Goal: Task Accomplishment & Management: Use online tool/utility

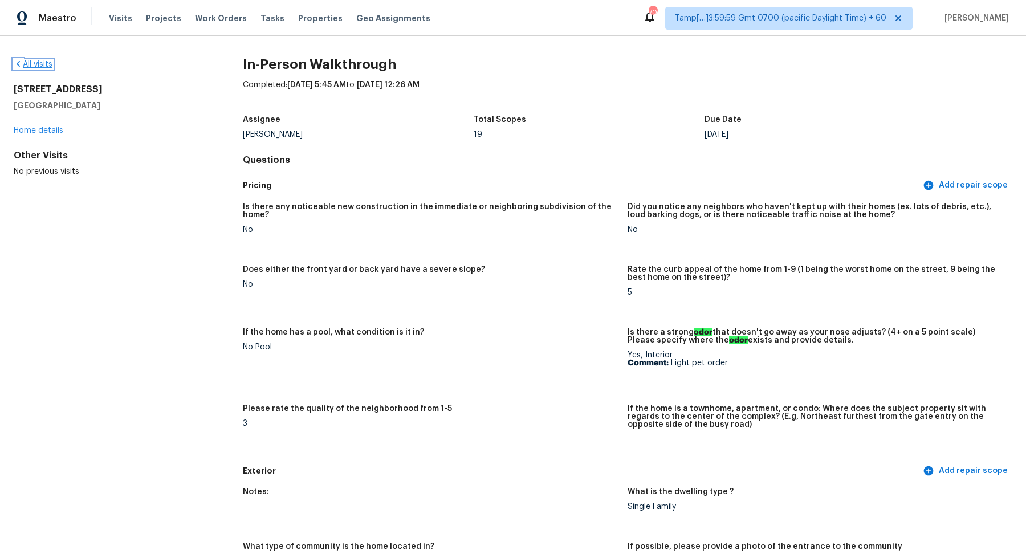
click at [46, 66] on link "All visits" at bounding box center [33, 64] width 39 height 8
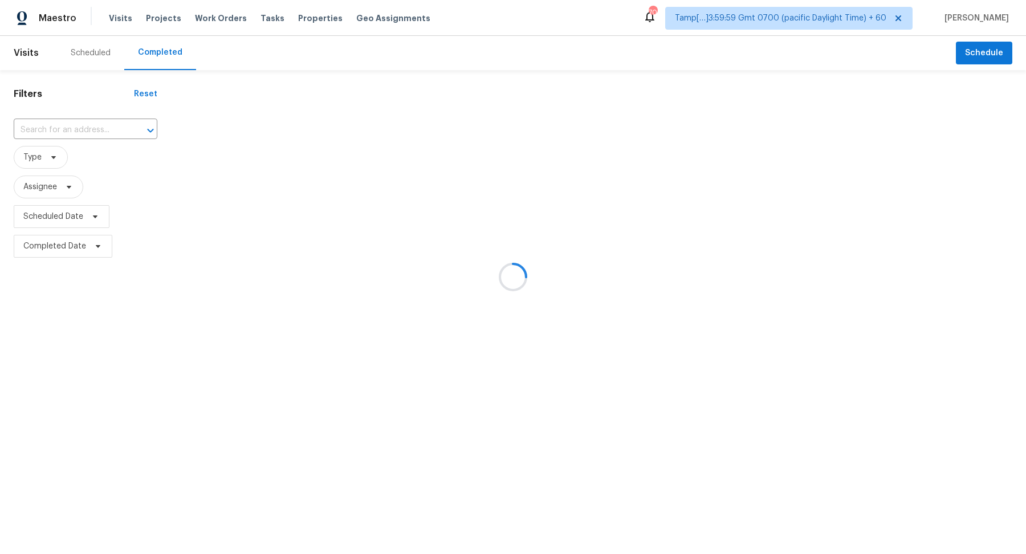
click at [89, 113] on div at bounding box center [513, 277] width 1026 height 554
click at [89, 127] on div at bounding box center [513, 277] width 1026 height 554
click at [89, 127] on input "text" at bounding box center [70, 130] width 112 height 18
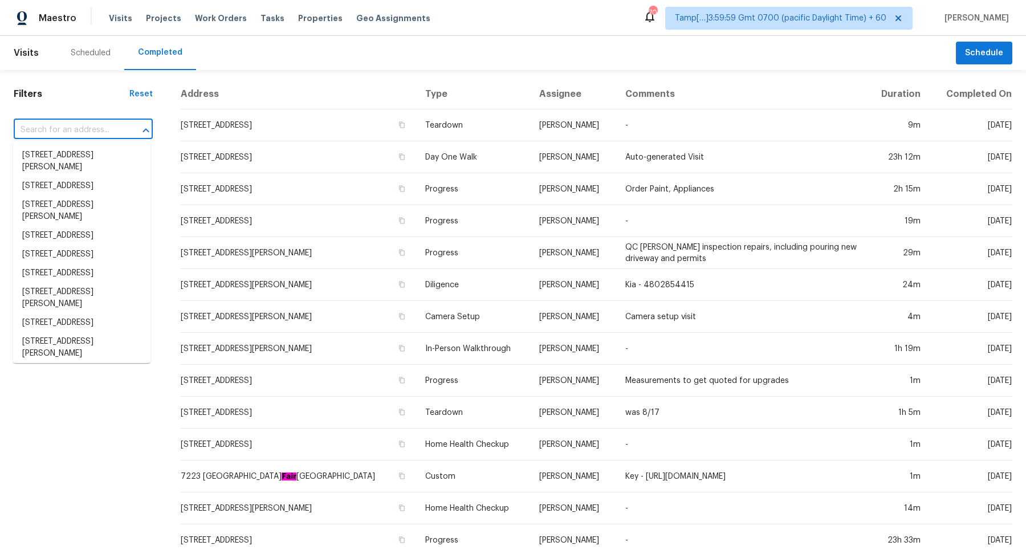
paste input "4089 Chamomile Ct San Bernardino, CA, 92407"
type input "4089 Chamomile Ct San Bernardino, CA, 92407"
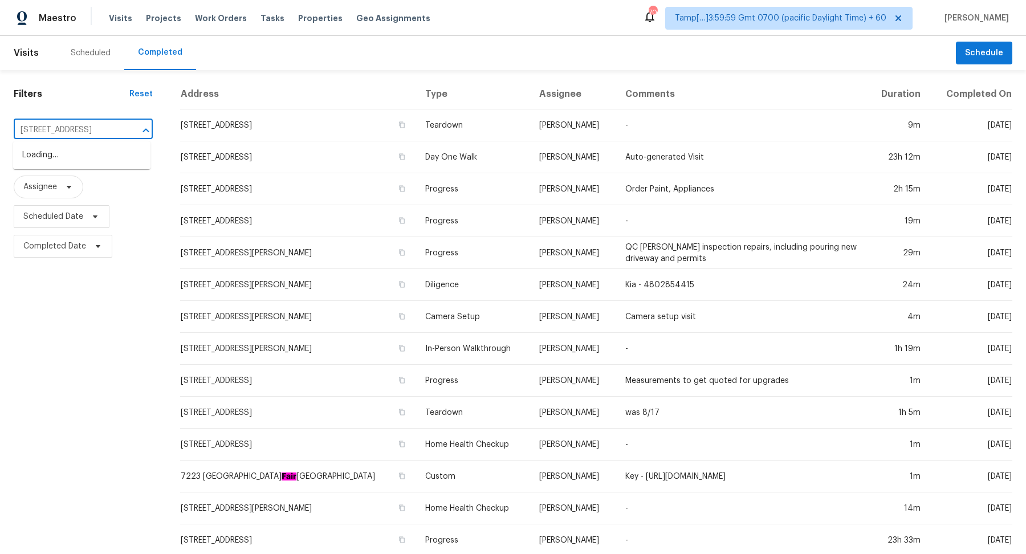
scroll to position [0, 79]
click at [75, 152] on li "4089 Chamomile Ct, San Bernardino, CA 92407" at bounding box center [81, 155] width 137 height 19
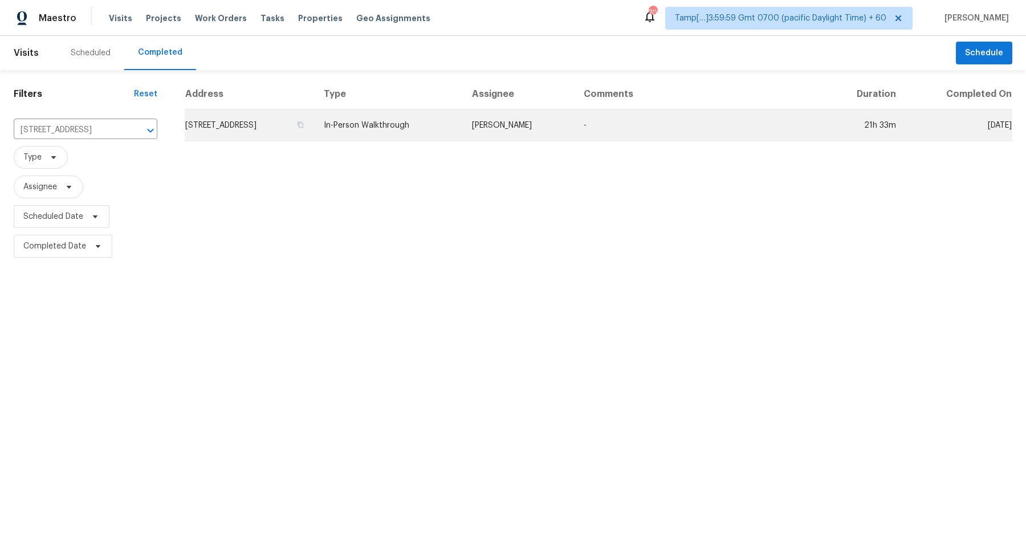
click at [282, 119] on td "4089 Chamomile Ct, San Bernardino, CA 92407" at bounding box center [250, 125] width 130 height 32
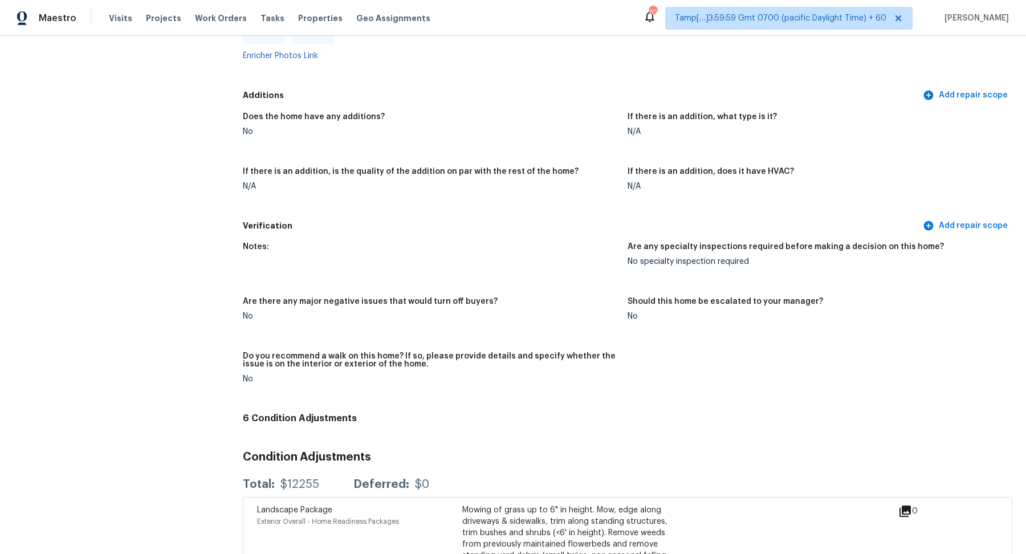
scroll to position [2218, 0]
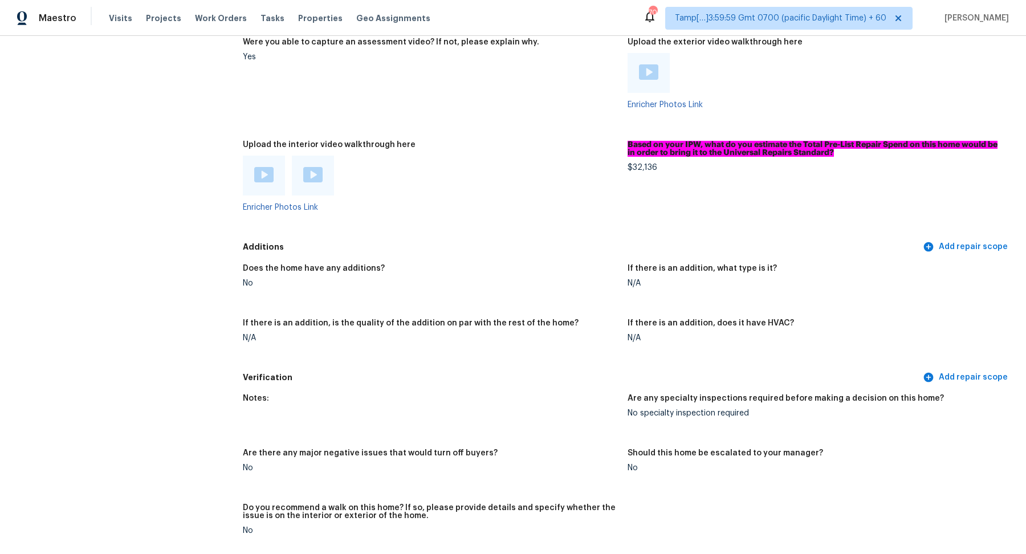
click at [264, 167] on img at bounding box center [263, 174] width 19 height 15
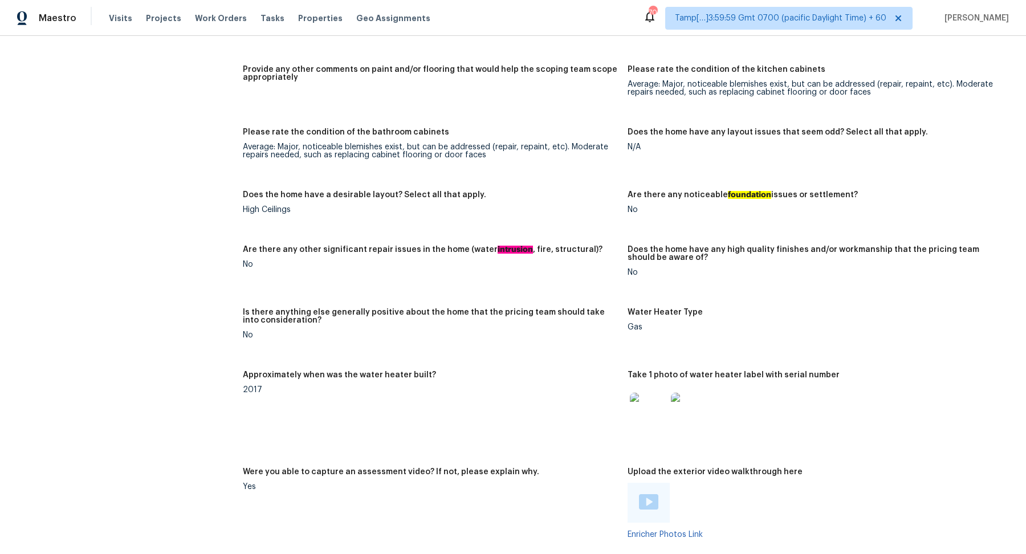
scroll to position [1992, 0]
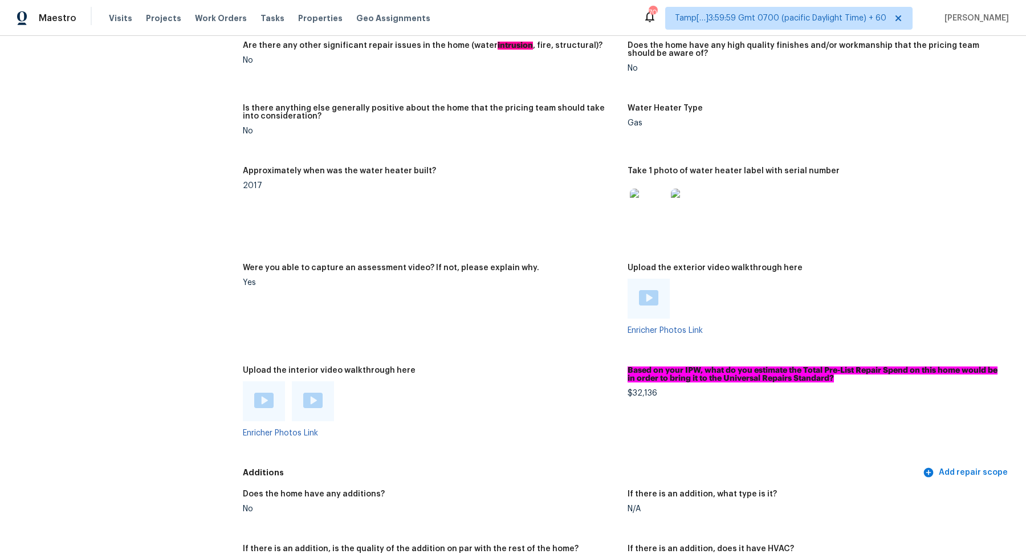
click at [263, 408] on div at bounding box center [264, 401] width 42 height 40
click at [268, 393] on img at bounding box center [263, 400] width 19 height 15
click at [313, 393] on img at bounding box center [312, 400] width 19 height 15
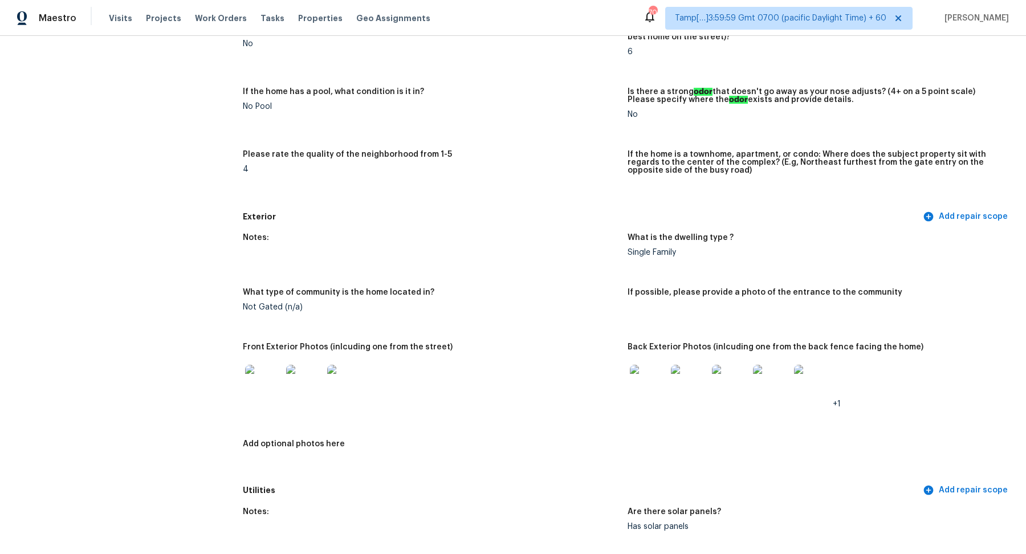
scroll to position [266, 0]
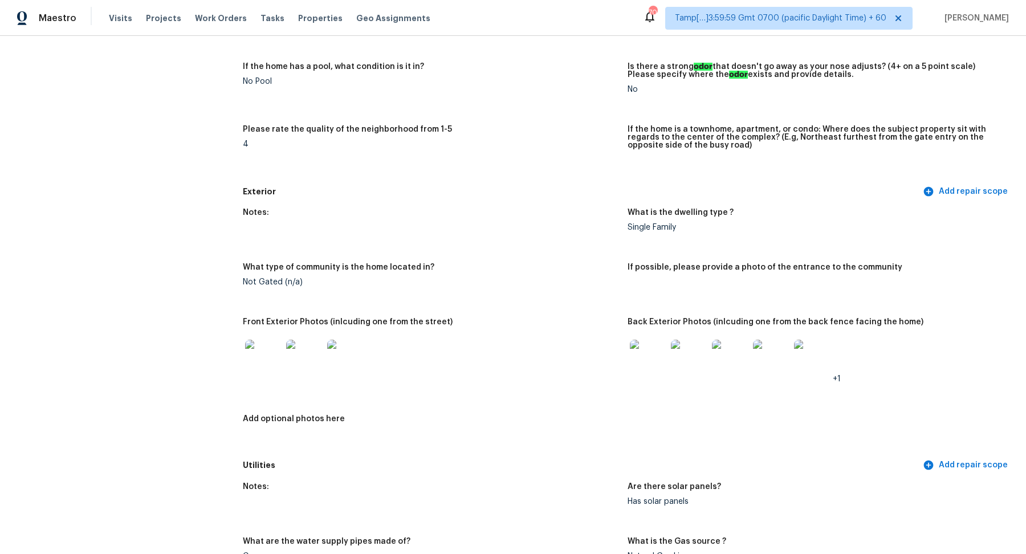
click at [270, 366] on img at bounding box center [263, 358] width 36 height 36
click at [653, 340] on img at bounding box center [648, 358] width 36 height 36
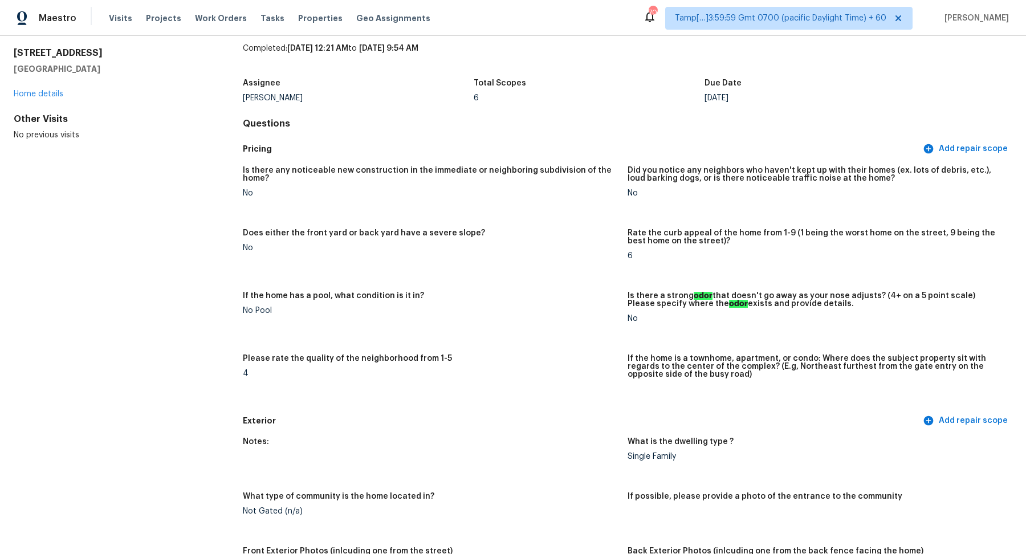
scroll to position [0, 0]
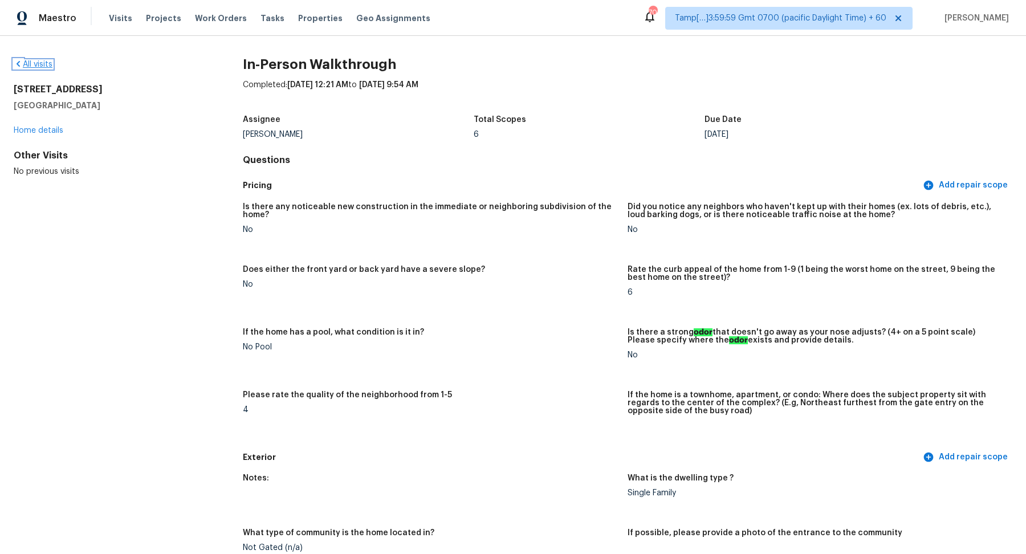
click at [29, 65] on link "All visits" at bounding box center [33, 64] width 39 height 8
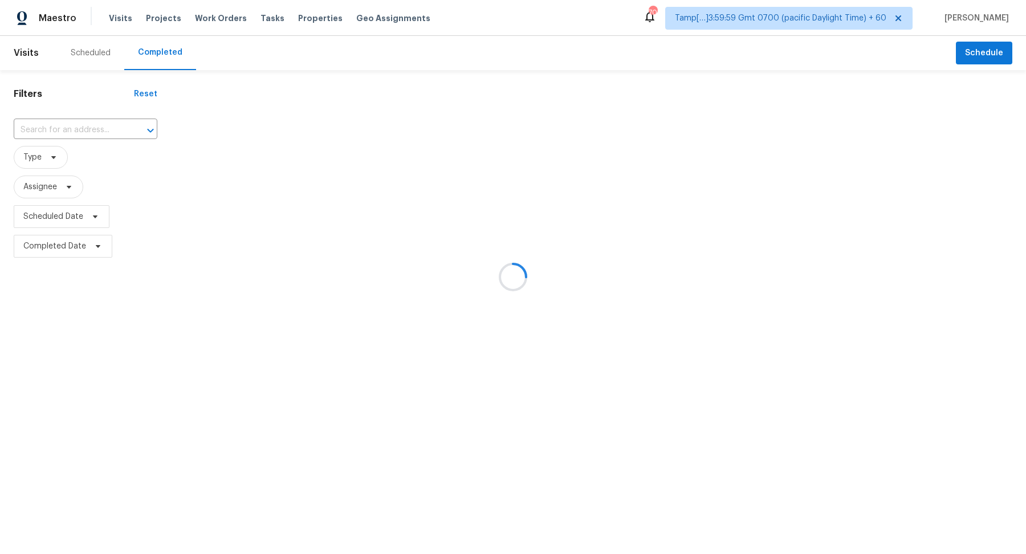
click at [74, 120] on div at bounding box center [513, 277] width 1026 height 554
click at [66, 118] on div at bounding box center [513, 277] width 1026 height 554
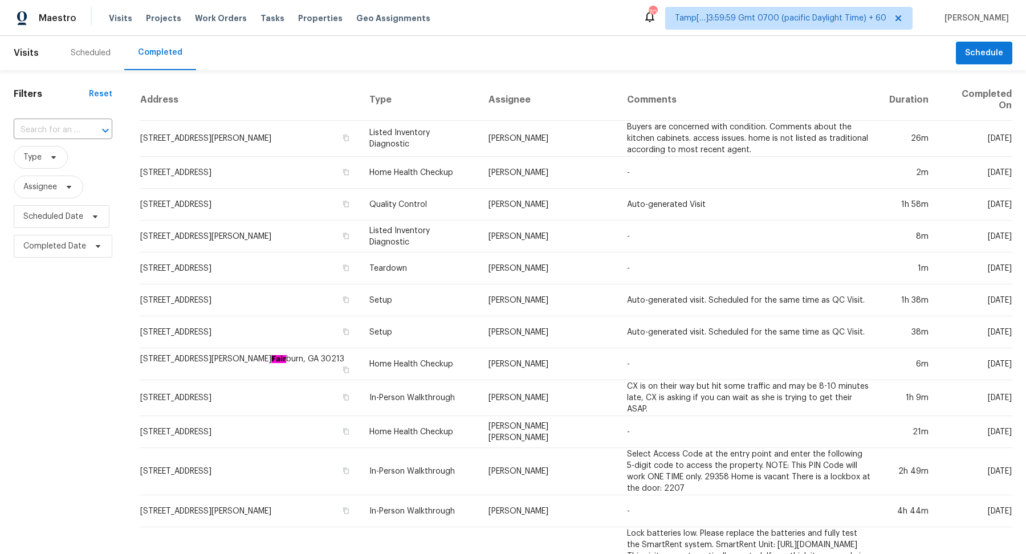
click at [54, 143] on span "Type" at bounding box center [63, 157] width 99 height 30
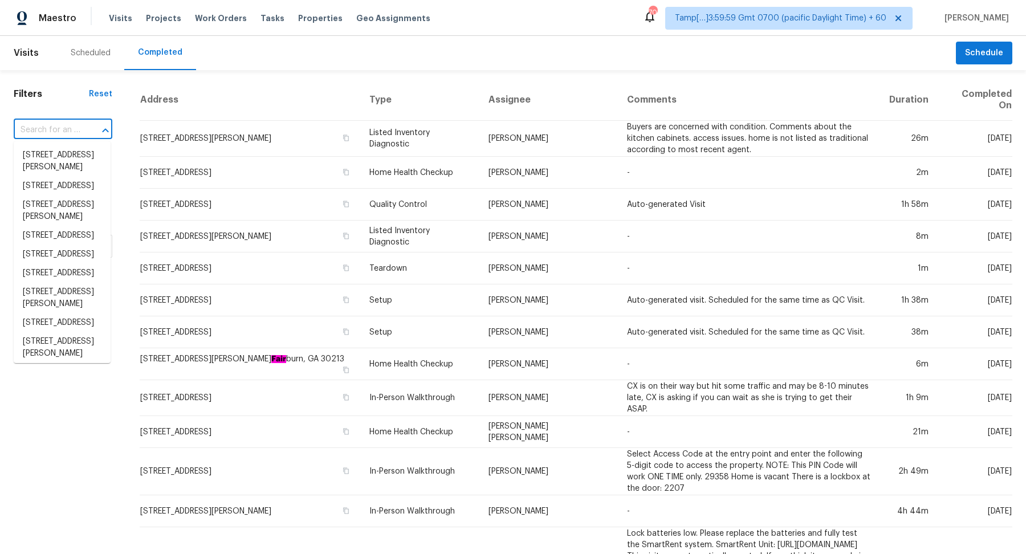
click at [65, 132] on input "text" at bounding box center [47, 130] width 67 height 18
paste input "1216 Catawba Run Lowell, NC, 28098"
type input "1216 Catawba Run Lowell, NC, 28098"
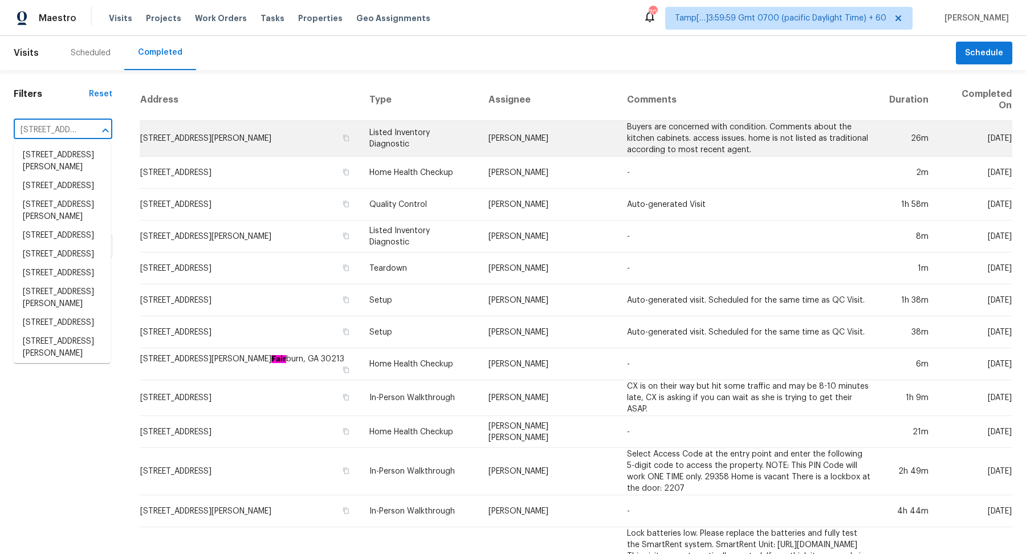
scroll to position [0, 79]
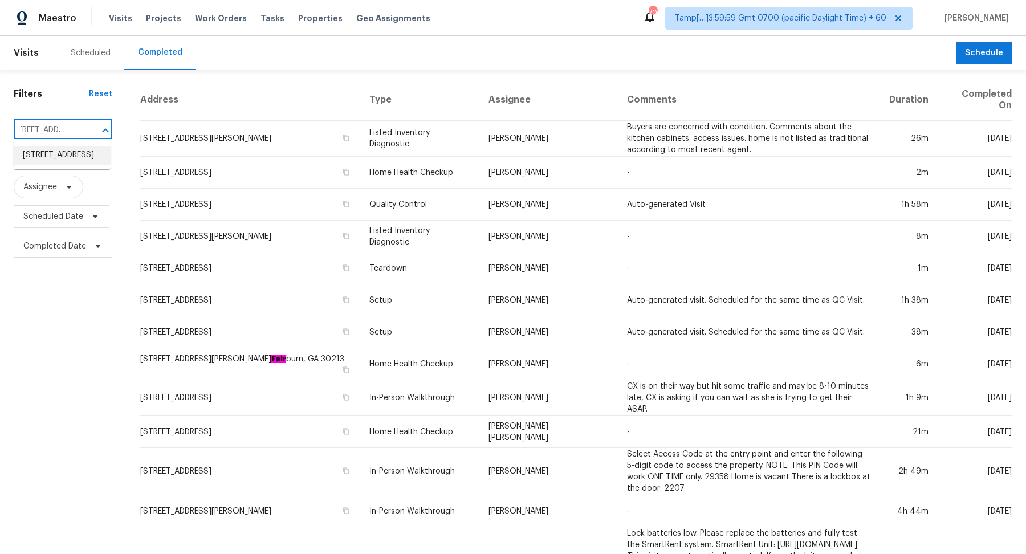
click at [79, 164] on li "1216 Catawba Run, Lowell, NC 28098" at bounding box center [62, 155] width 97 height 19
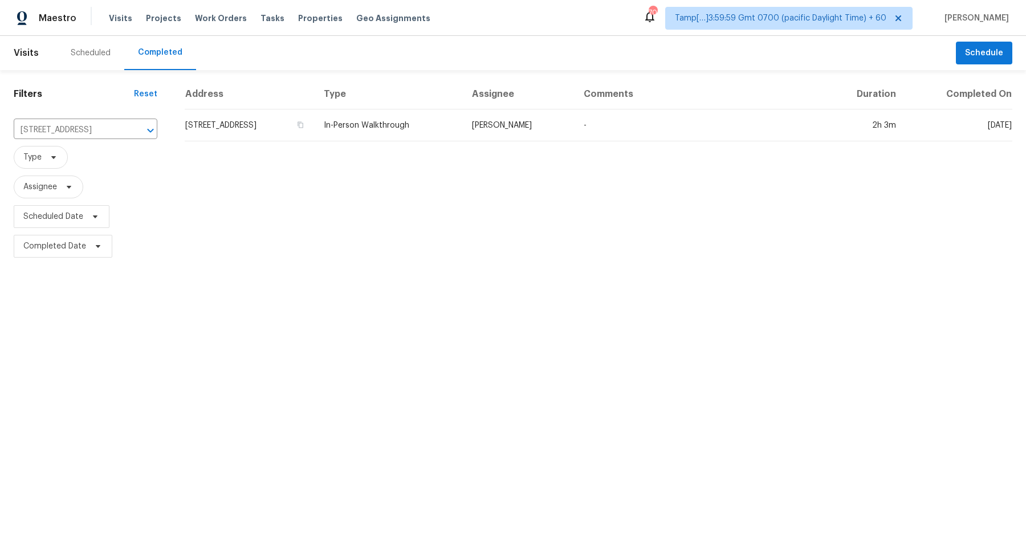
click at [236, 121] on td "1216 Catawba Run, Lowell, NC 28098" at bounding box center [250, 125] width 130 height 32
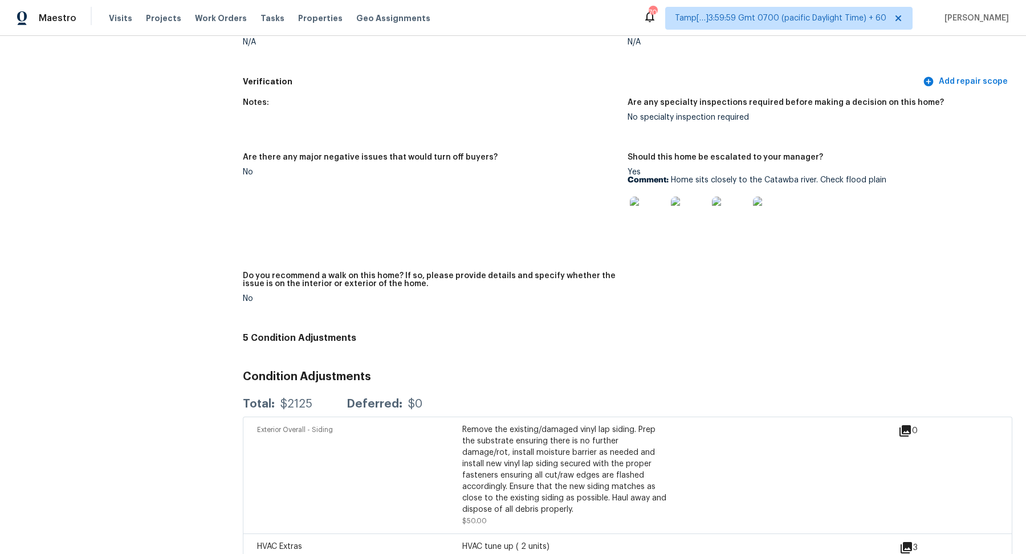
scroll to position [2271, 0]
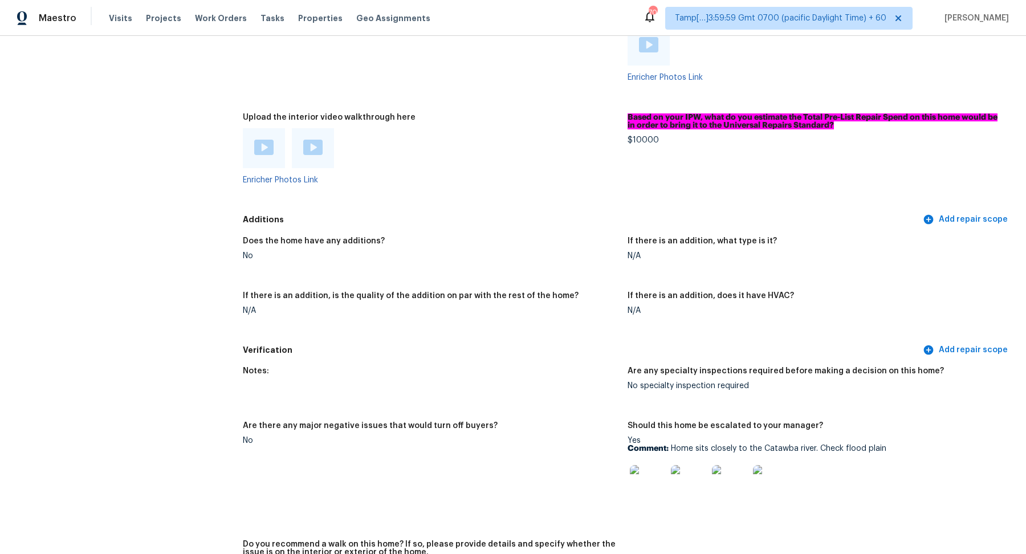
click at [258, 144] on img at bounding box center [263, 147] width 19 height 15
click at [325, 132] on div at bounding box center [313, 148] width 42 height 40
click at [310, 140] on img at bounding box center [312, 147] width 19 height 15
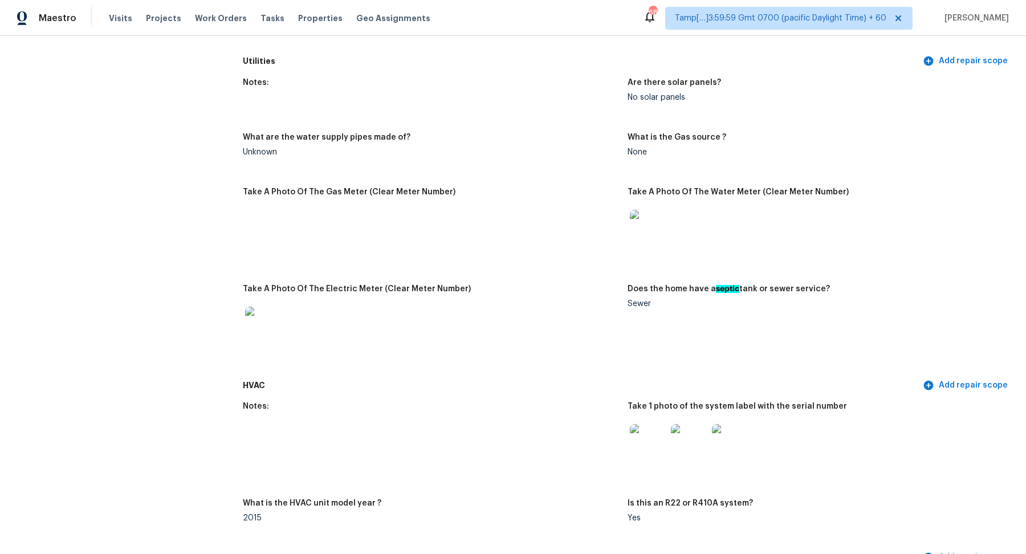
scroll to position [366, 0]
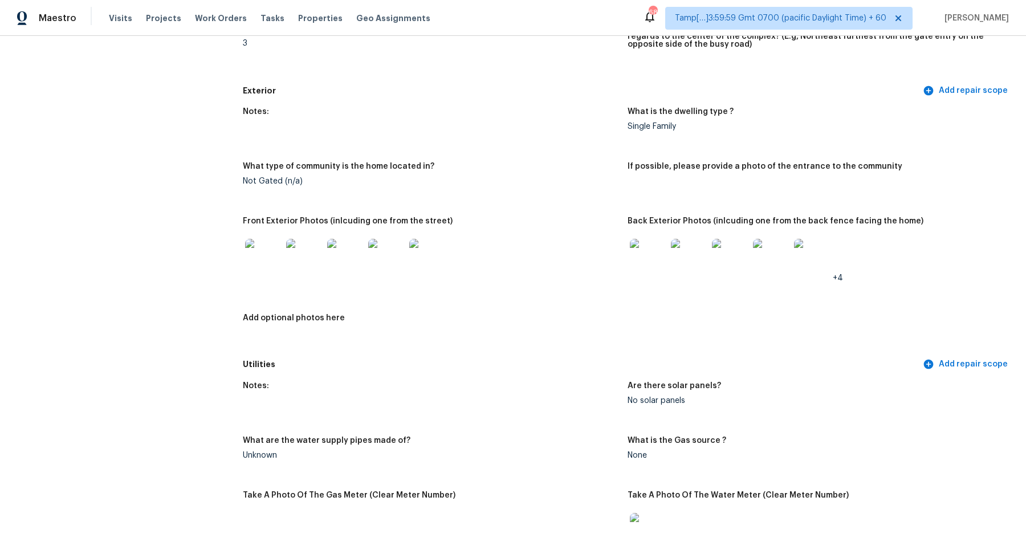
click at [274, 265] on img at bounding box center [263, 257] width 36 height 36
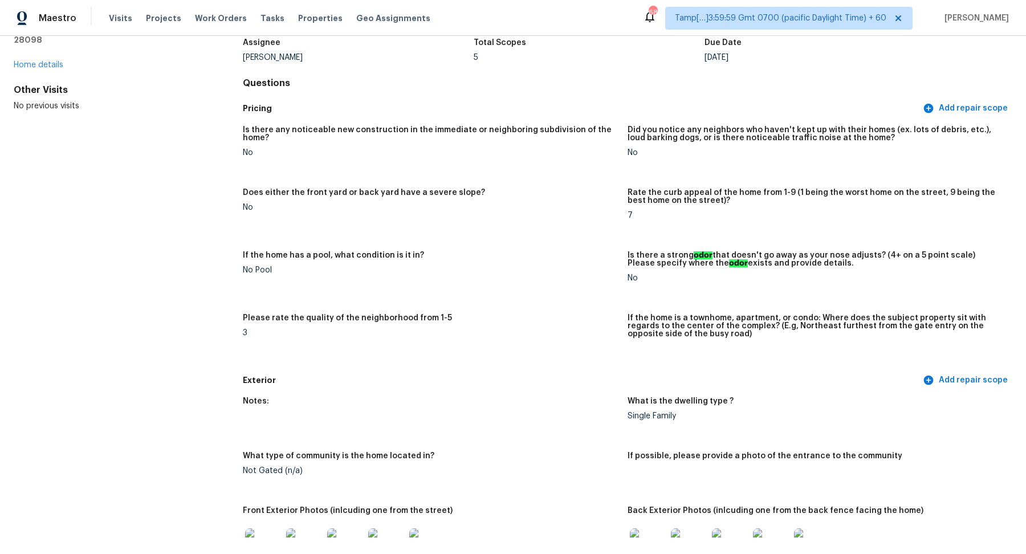
scroll to position [0, 0]
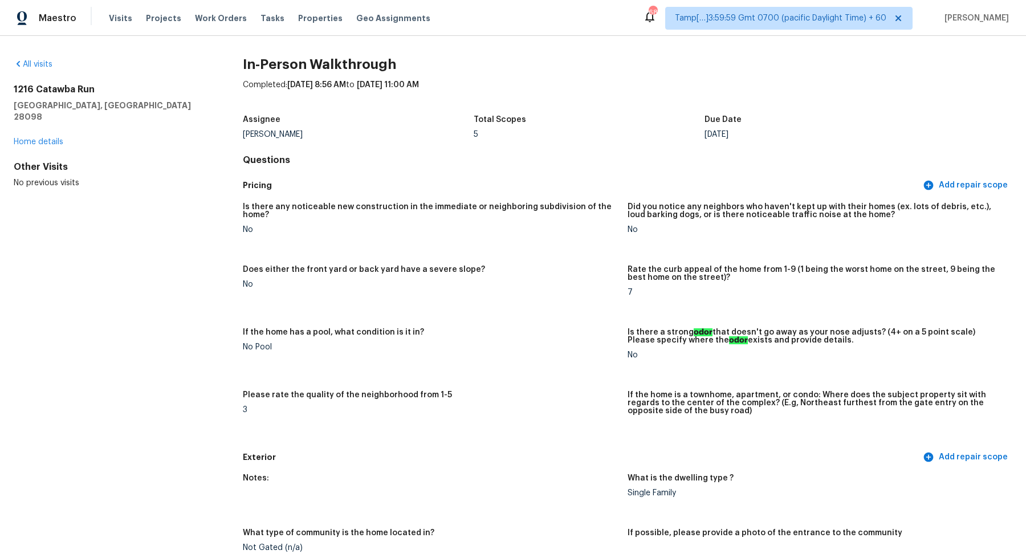
click at [23, 72] on div "All visits 1216 Catawba Run Lowell, NC 28098 Home details Other Visits No previ…" at bounding box center [110, 124] width 193 height 130
click at [39, 60] on link "All visits" at bounding box center [33, 64] width 39 height 8
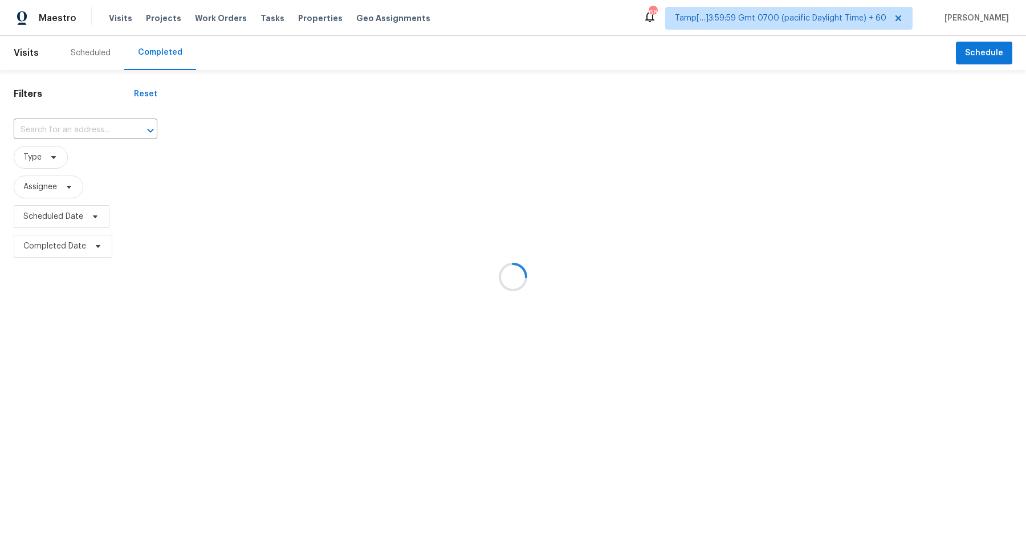
click at [100, 129] on div at bounding box center [513, 277] width 1026 height 554
click at [85, 129] on div at bounding box center [513, 277] width 1026 height 554
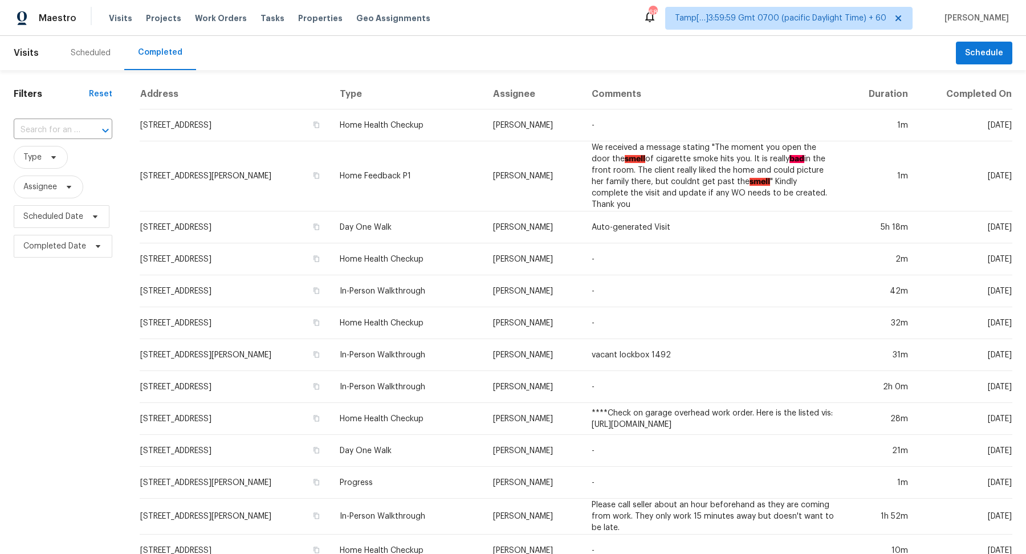
click at [85, 129] on div at bounding box center [98, 131] width 30 height 16
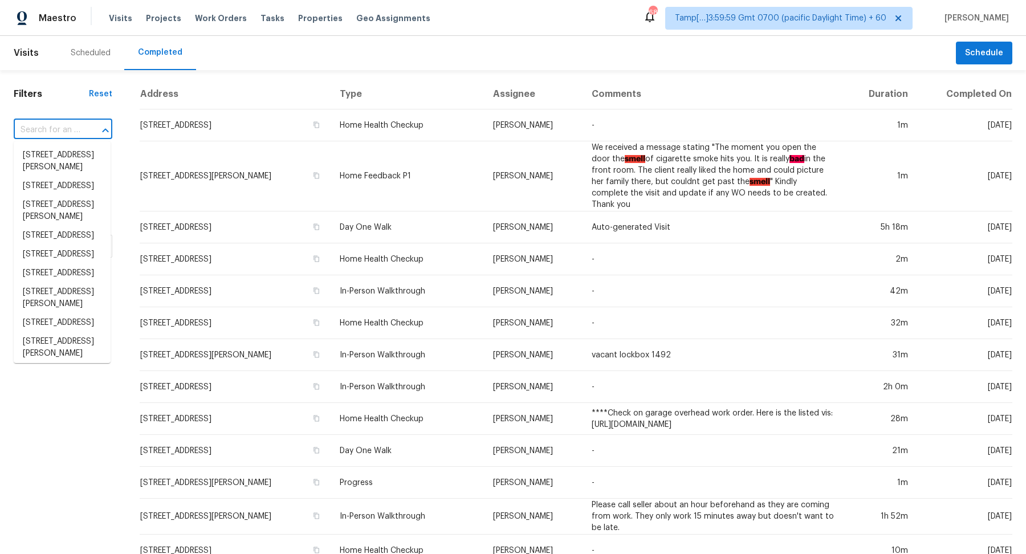
paste input "1638 Fig Branch Rd Clover, SC, 29710"
type input "1638 Fig Branch Rd Clover, SC, 29710"
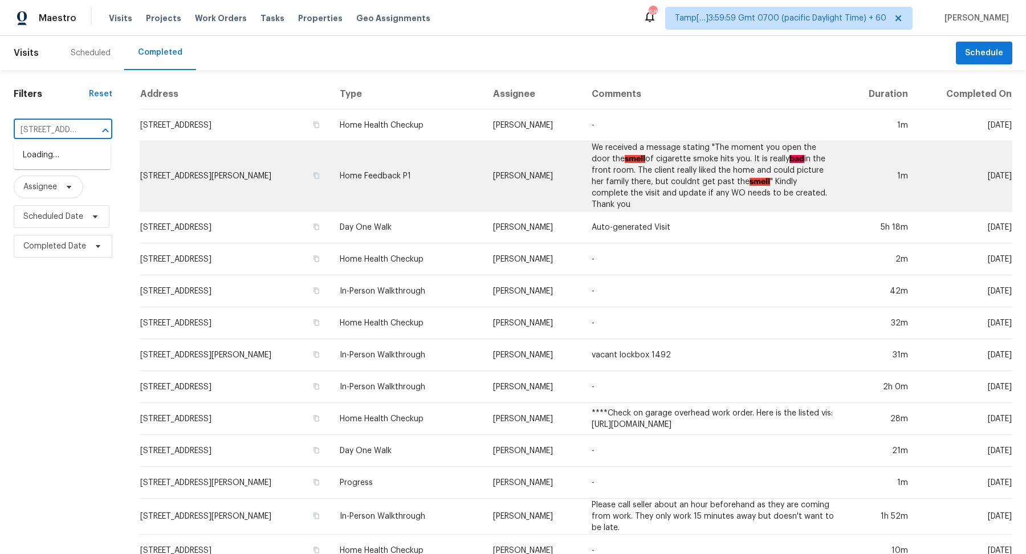
scroll to position [0, 80]
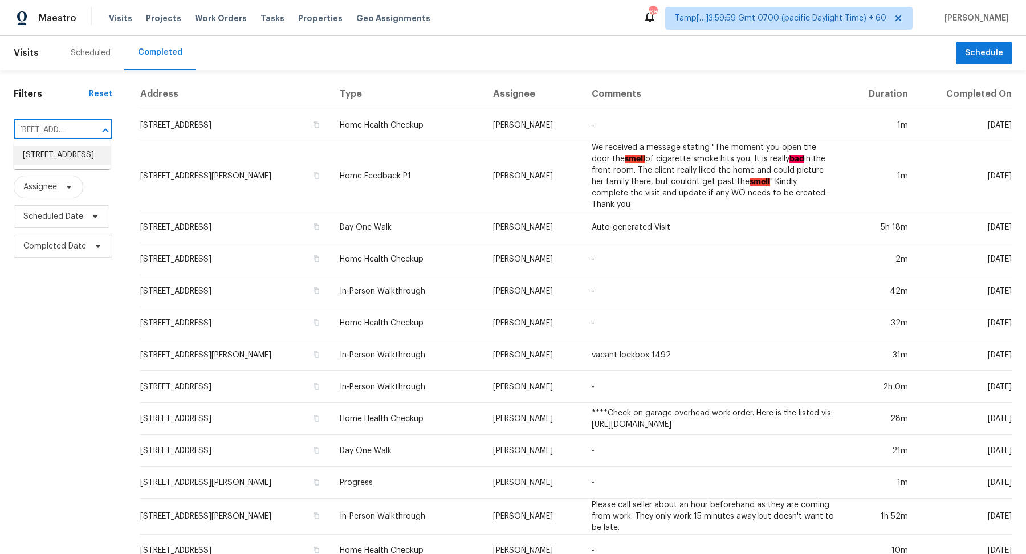
click at [62, 158] on li "1638 Fig Branch Rd, Clover, SC 29710" at bounding box center [62, 155] width 97 height 19
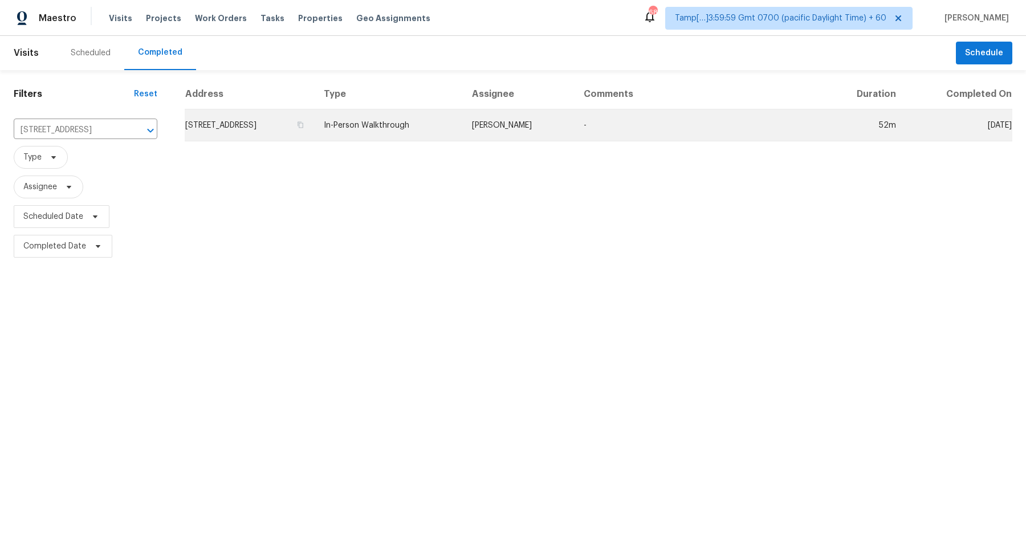
click at [239, 121] on td "1638 Fig Branch Rd, Clover, SC 29710" at bounding box center [250, 125] width 130 height 32
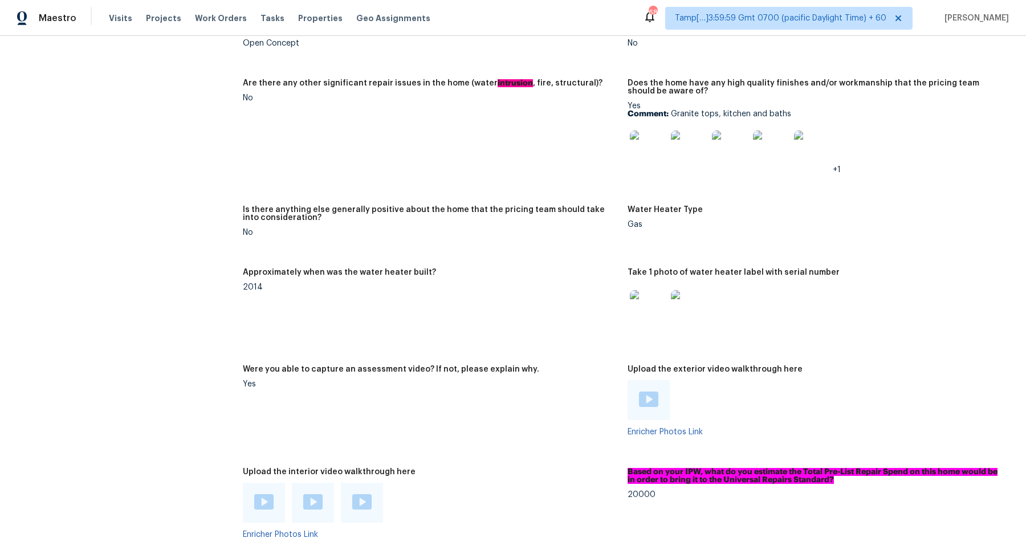
scroll to position [2331, 0]
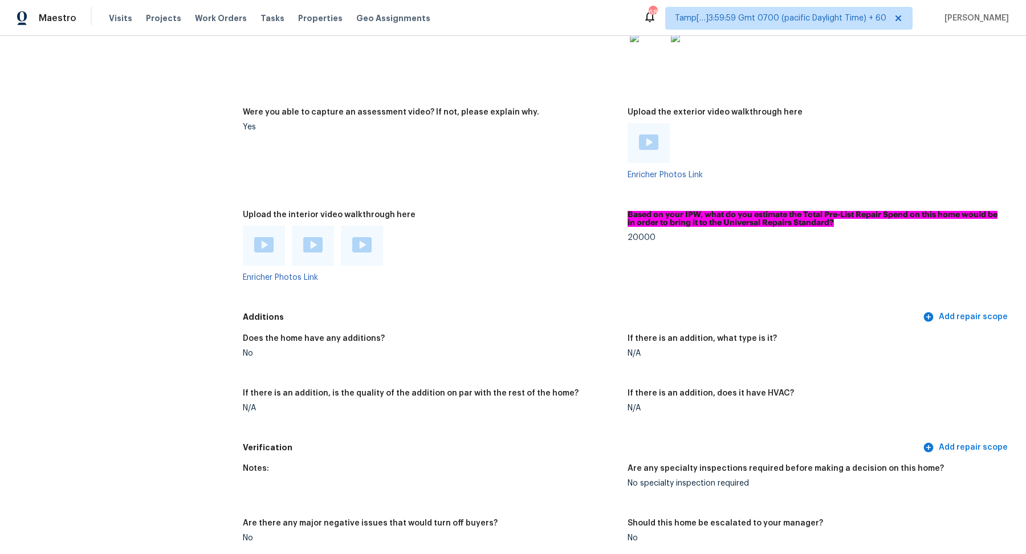
click at [268, 246] on img at bounding box center [263, 244] width 19 height 15
click at [317, 250] on img at bounding box center [312, 244] width 19 height 15
click at [373, 246] on div at bounding box center [362, 246] width 42 height 40
click at [364, 249] on img at bounding box center [361, 244] width 19 height 15
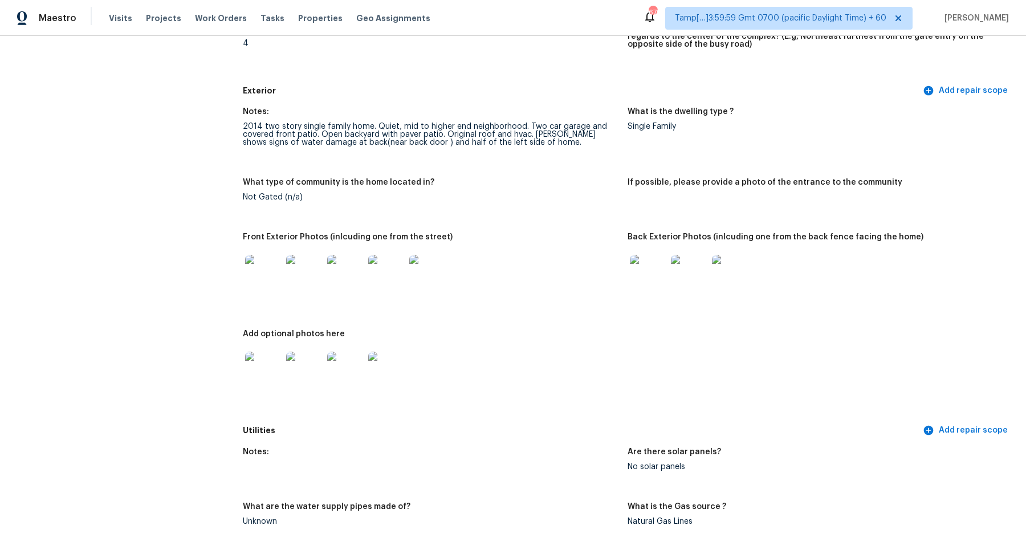
scroll to position [415, 0]
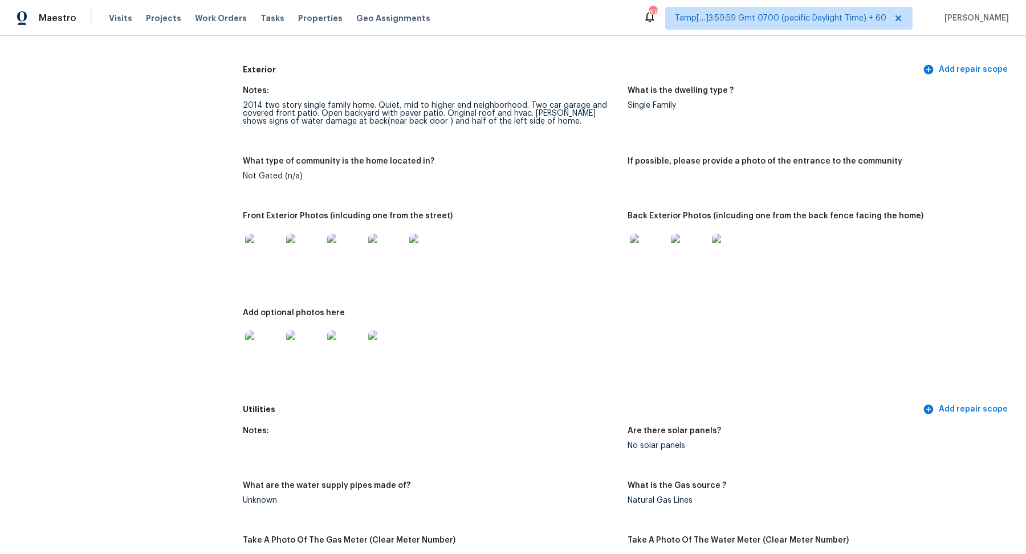
click at [252, 250] on img at bounding box center [263, 252] width 36 height 36
click at [656, 256] on img at bounding box center [648, 252] width 36 height 36
click at [270, 351] on img at bounding box center [263, 349] width 36 height 36
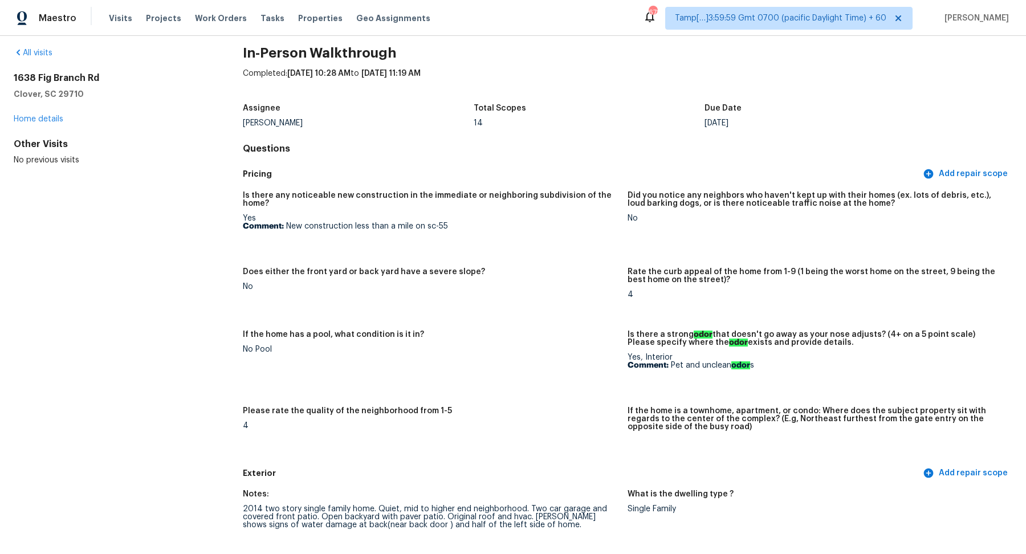
scroll to position [0, 0]
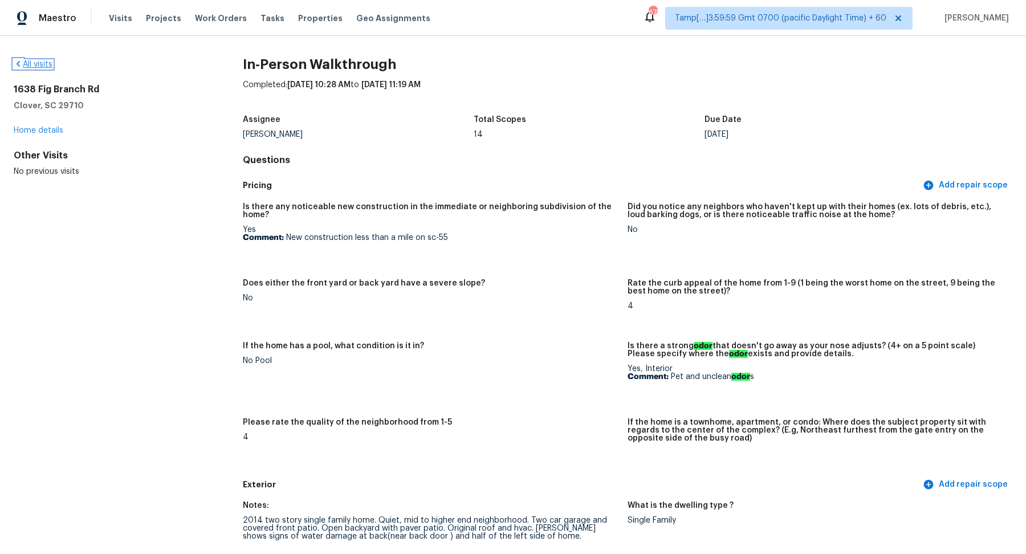
click at [42, 66] on link "All visits" at bounding box center [33, 64] width 39 height 8
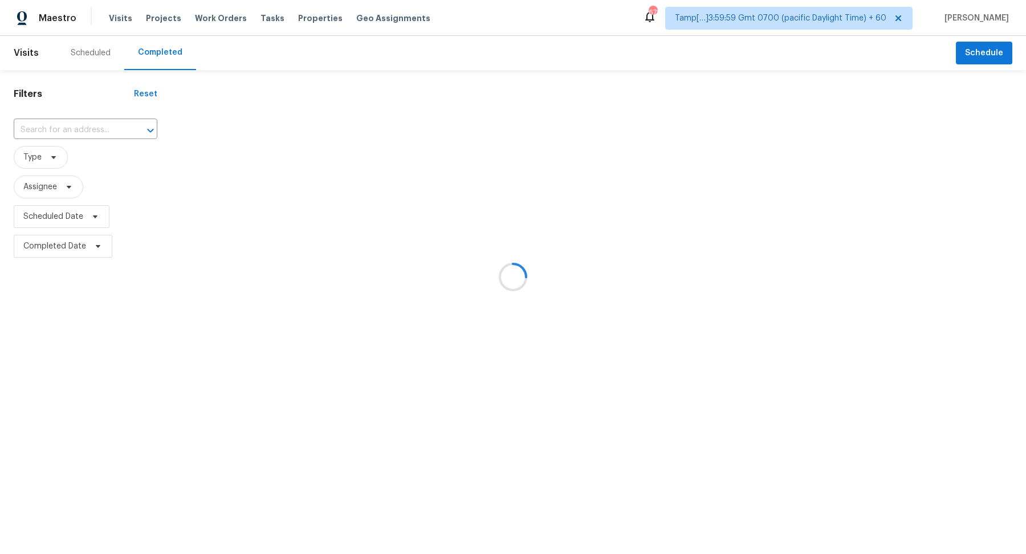
click at [45, 137] on div at bounding box center [513, 277] width 1026 height 554
click at [60, 129] on div at bounding box center [513, 277] width 1026 height 554
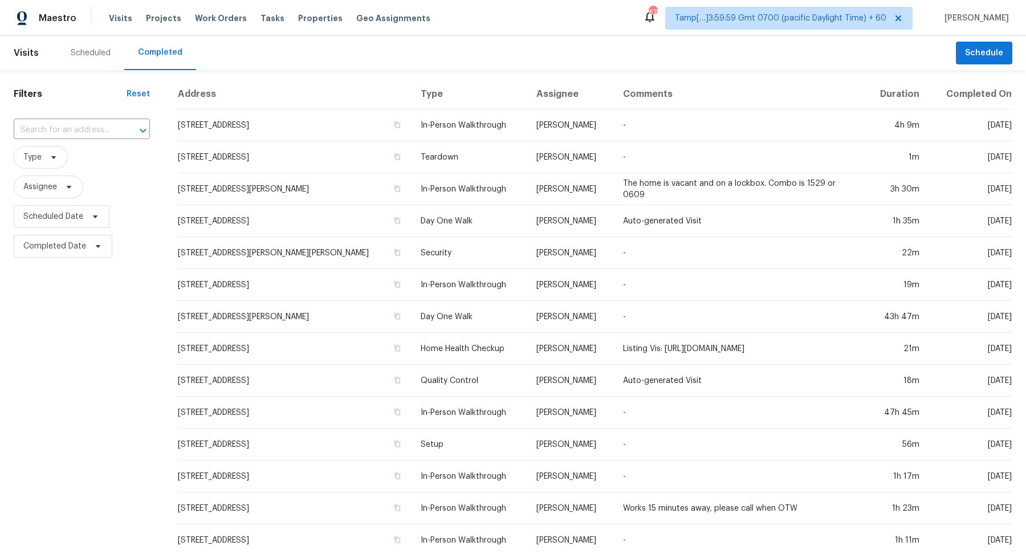
click at [60, 129] on input "text" at bounding box center [66, 130] width 104 height 18
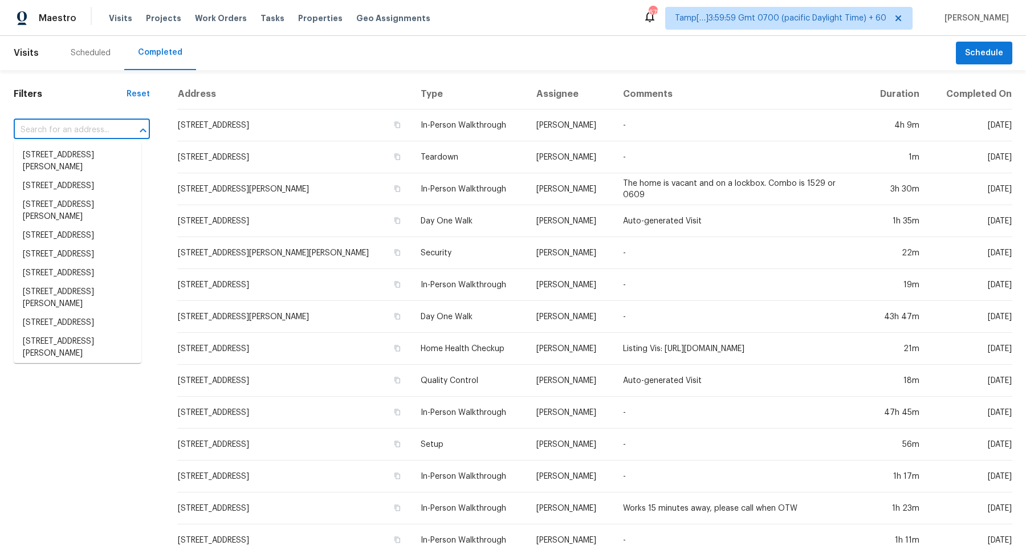
paste input "4904 Almont Dr Columbus, OH, 43229"
type input "4904 Almont Dr Columbus, OH, 43229"
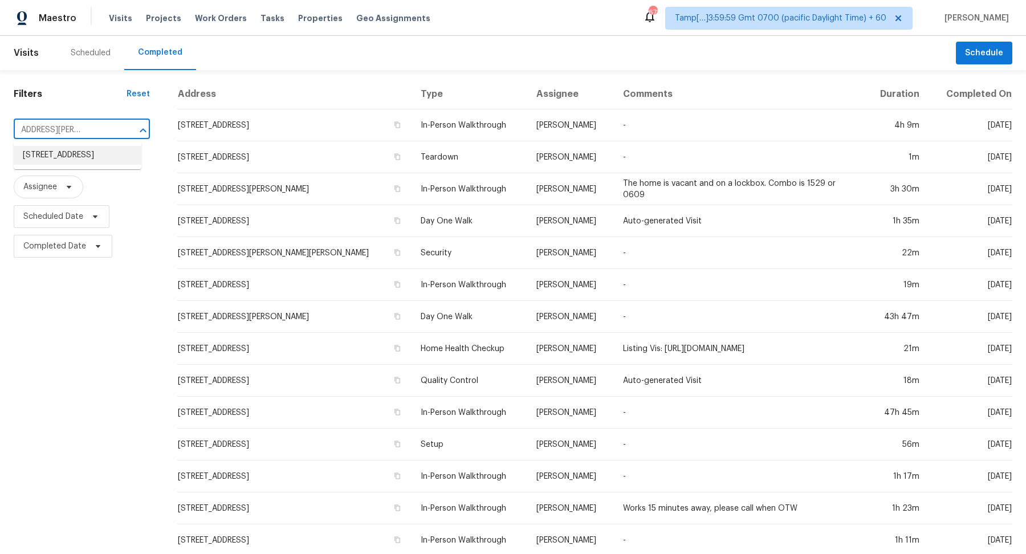
click at [52, 165] on li "4904 Almont Dr, Columbus, OH 43229" at bounding box center [78, 155] width 128 height 19
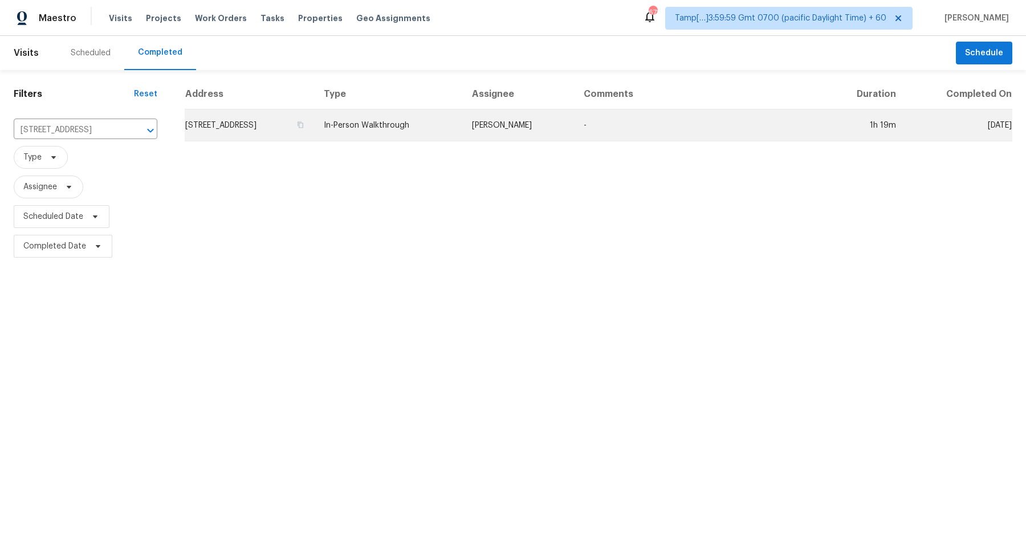
click at [301, 125] on td "4904 Almont Dr, Columbus, OH 43229" at bounding box center [250, 125] width 130 height 32
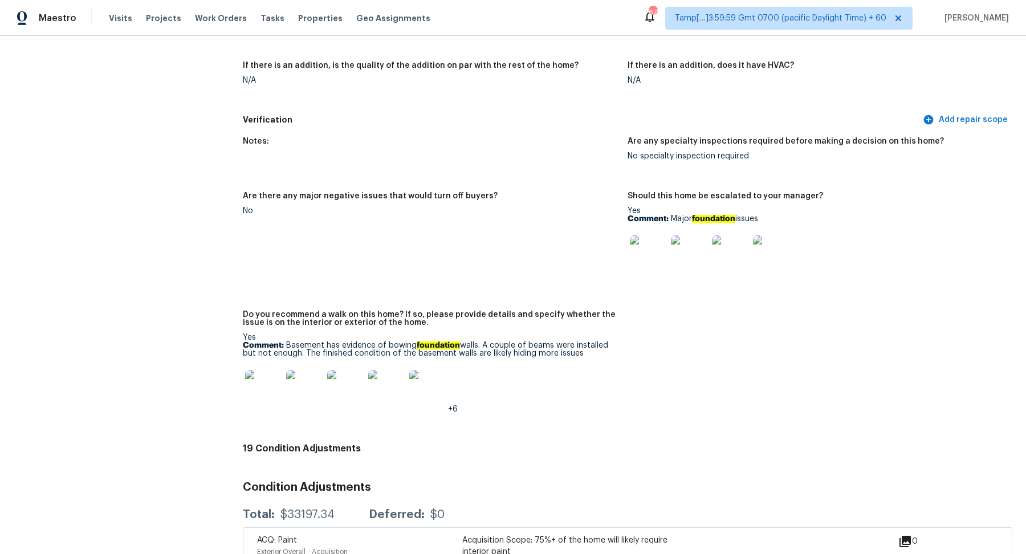
scroll to position [2685, 0]
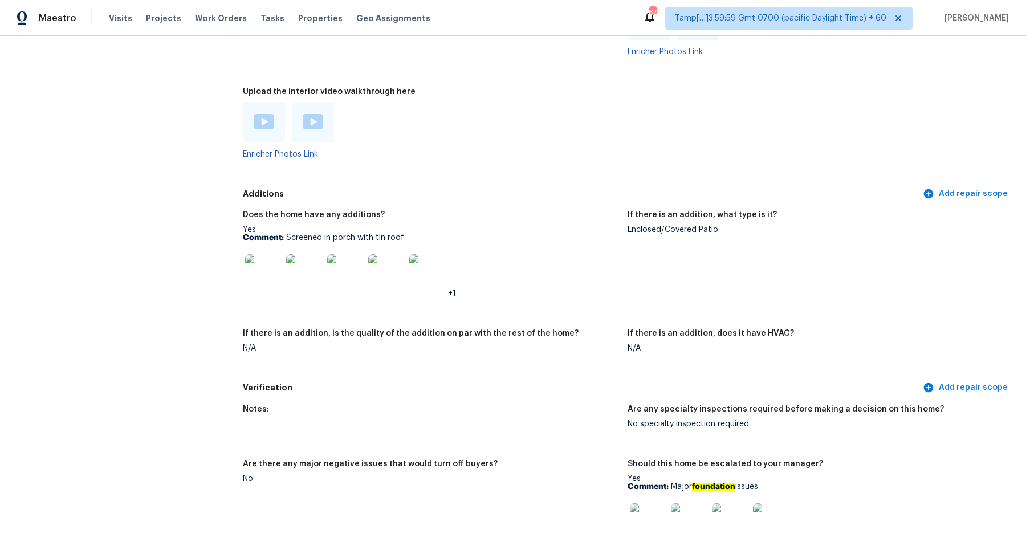
click at [269, 114] on img at bounding box center [263, 121] width 19 height 15
click at [313, 103] on div at bounding box center [313, 123] width 42 height 40
click at [313, 114] on img at bounding box center [312, 121] width 19 height 15
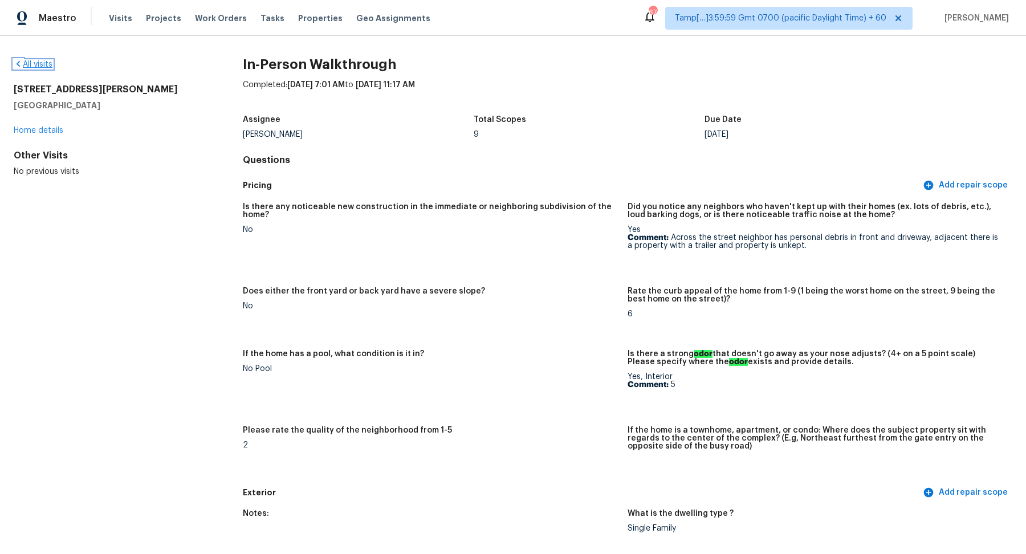
click at [31, 66] on link "All visits" at bounding box center [33, 64] width 39 height 8
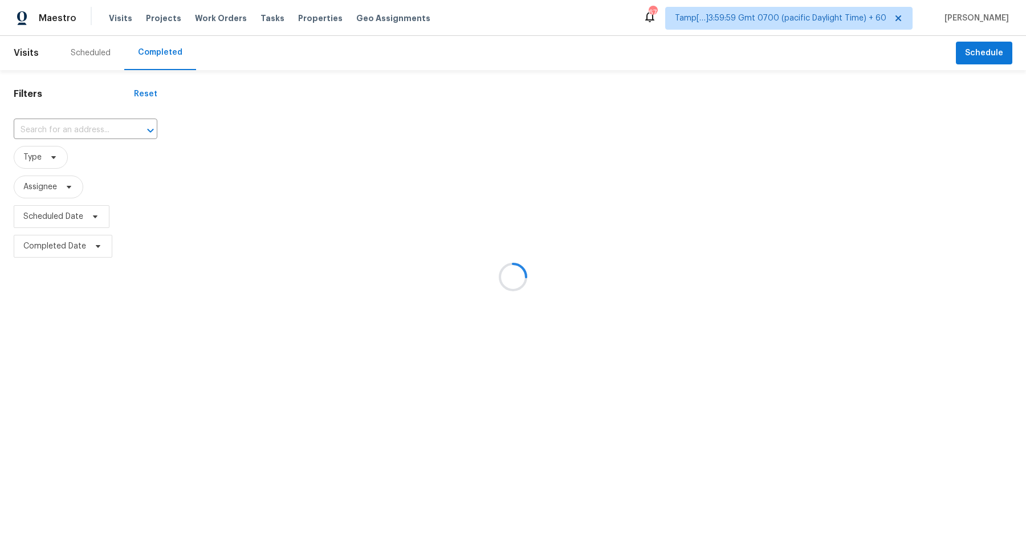
click at [60, 123] on div at bounding box center [513, 277] width 1026 height 554
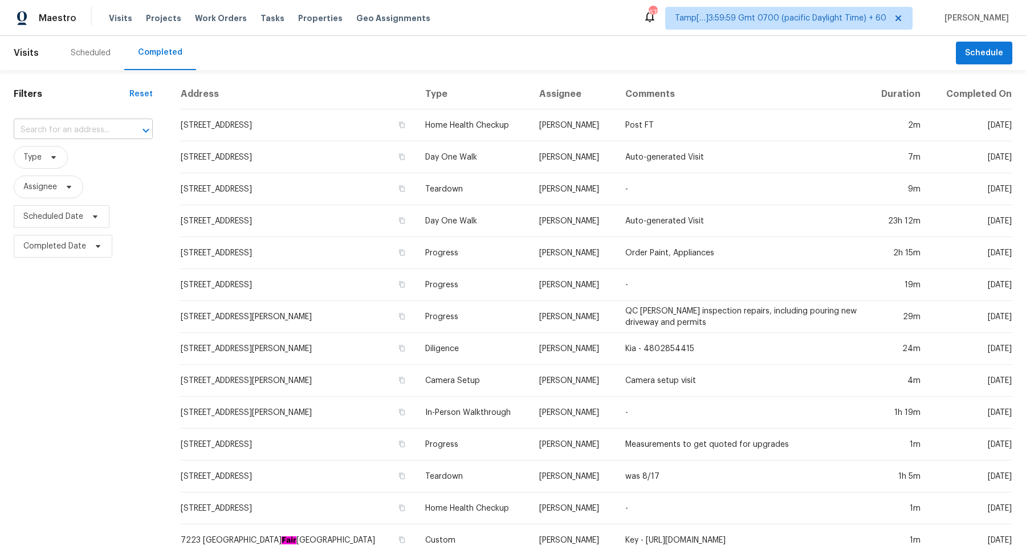
click at [95, 132] on input "text" at bounding box center [67, 130] width 107 height 18
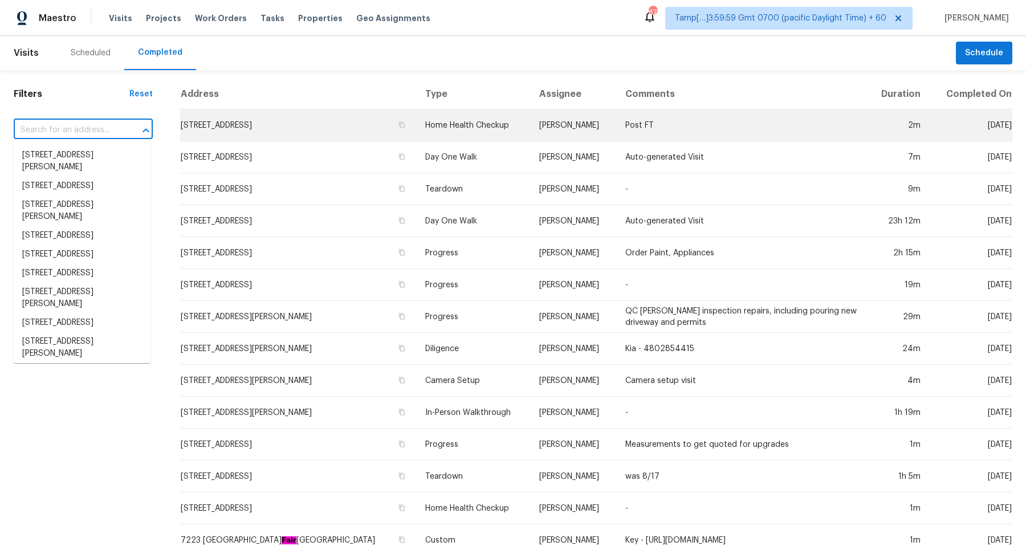
paste input "16014 Surrey Woods Dr, Friendswood, TX 77546"
type input "16014 Surrey Woods Dr, Friendswood, TX 77546"
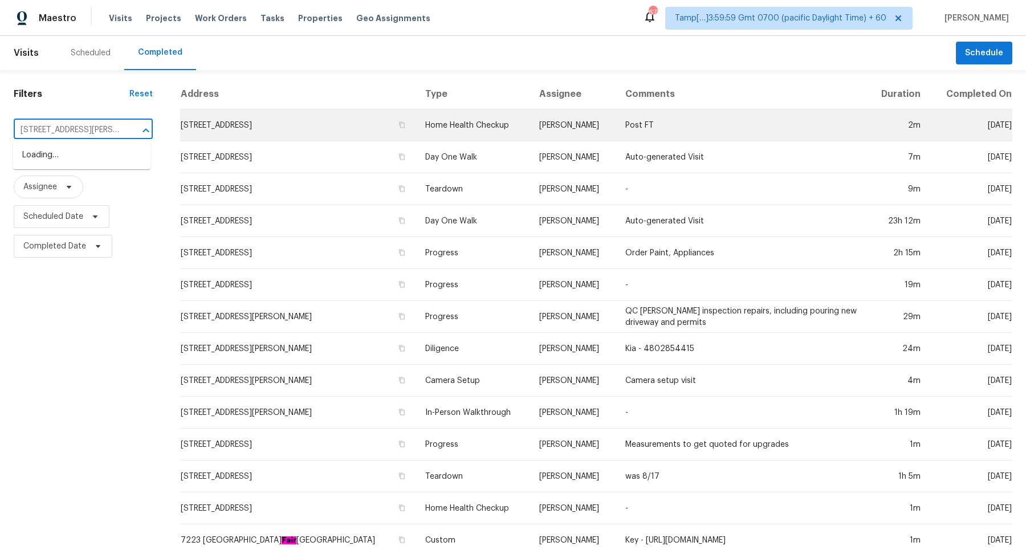
scroll to position [0, 79]
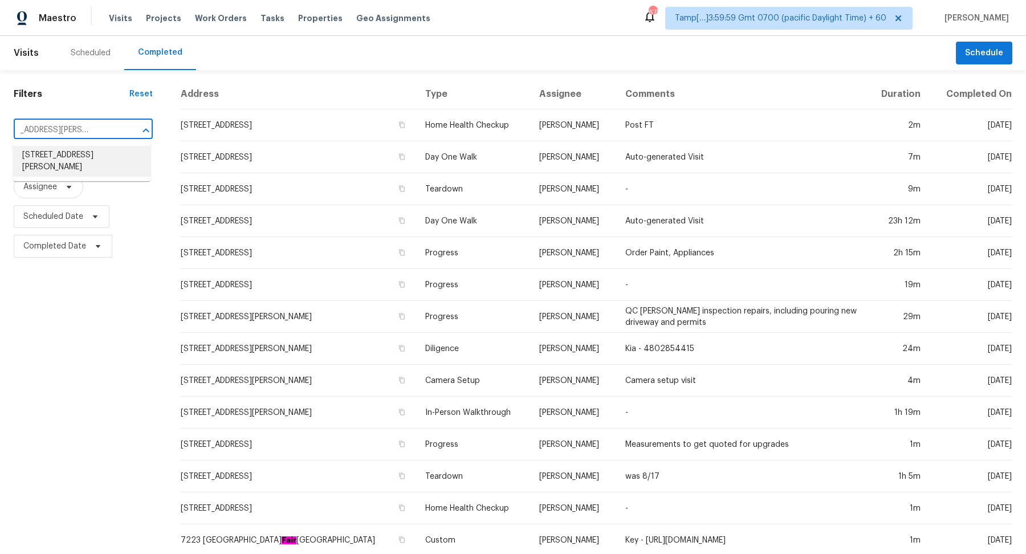
click at [76, 165] on li "16014 Surrey Woods Dr, Friendswood, TX 77546" at bounding box center [81, 161] width 137 height 31
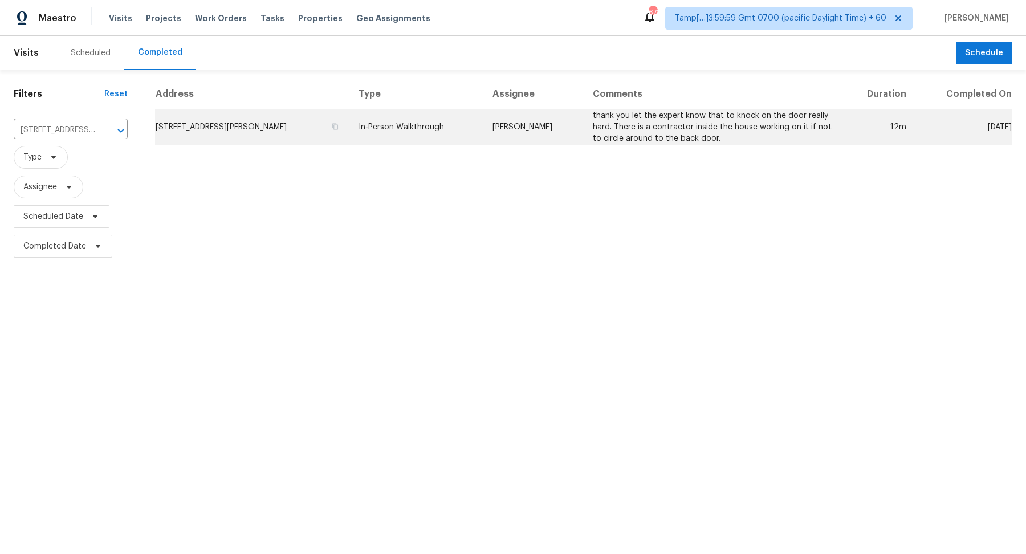
click at [268, 134] on td "16014 Surrey Woods Dr, Friendswood, TX 77546" at bounding box center [252, 127] width 195 height 36
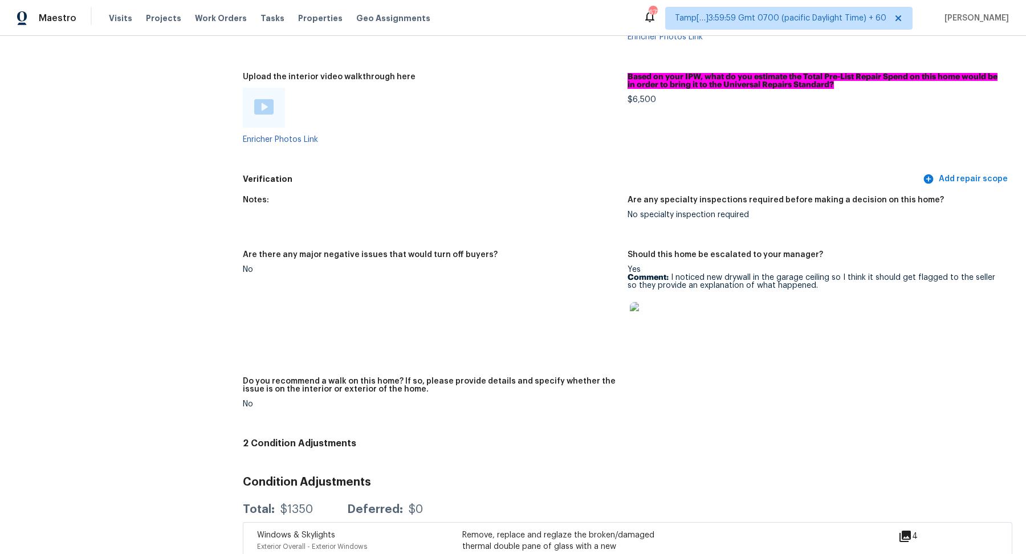
scroll to position [1880, 0]
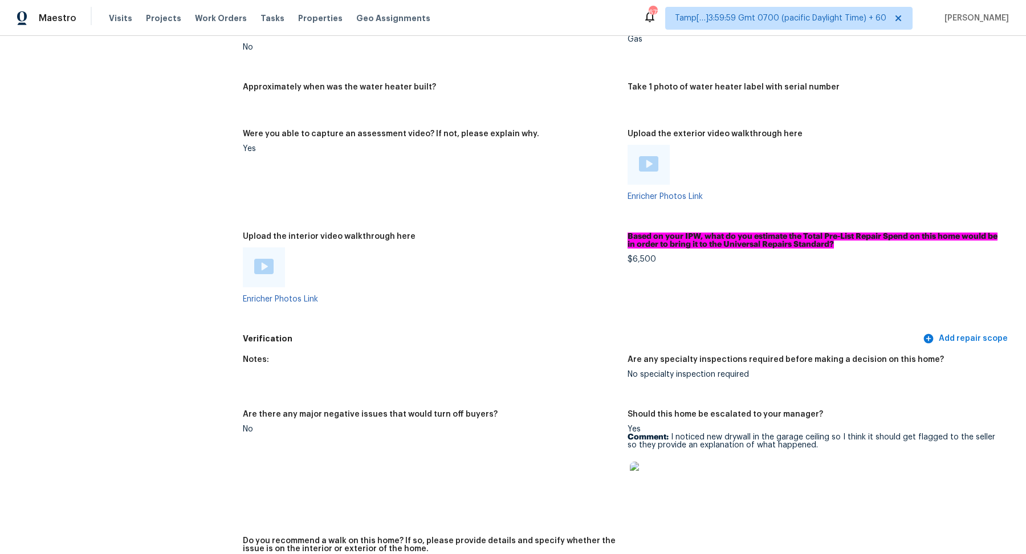
click at [263, 270] on img at bounding box center [263, 266] width 19 height 15
click at [260, 268] on img at bounding box center [263, 266] width 19 height 15
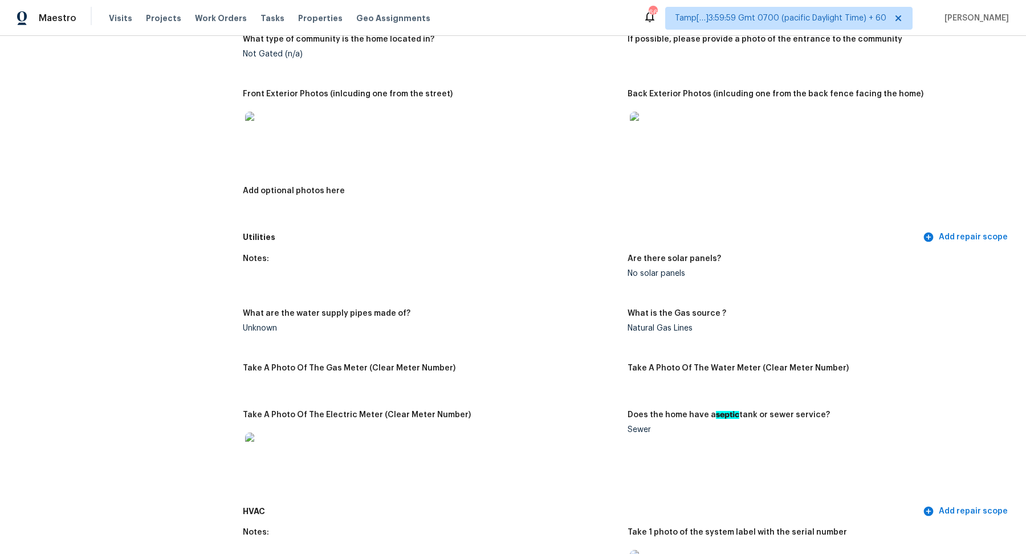
scroll to position [391, 0]
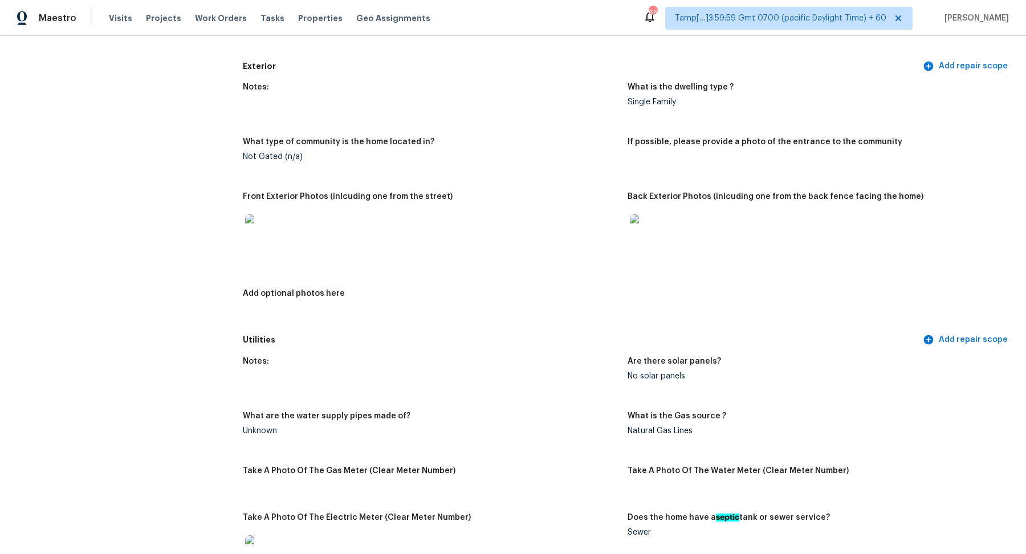
click at [267, 234] on img at bounding box center [263, 232] width 36 height 36
click at [650, 242] on img at bounding box center [648, 232] width 36 height 36
click at [720, 227] on div at bounding box center [816, 232] width 376 height 50
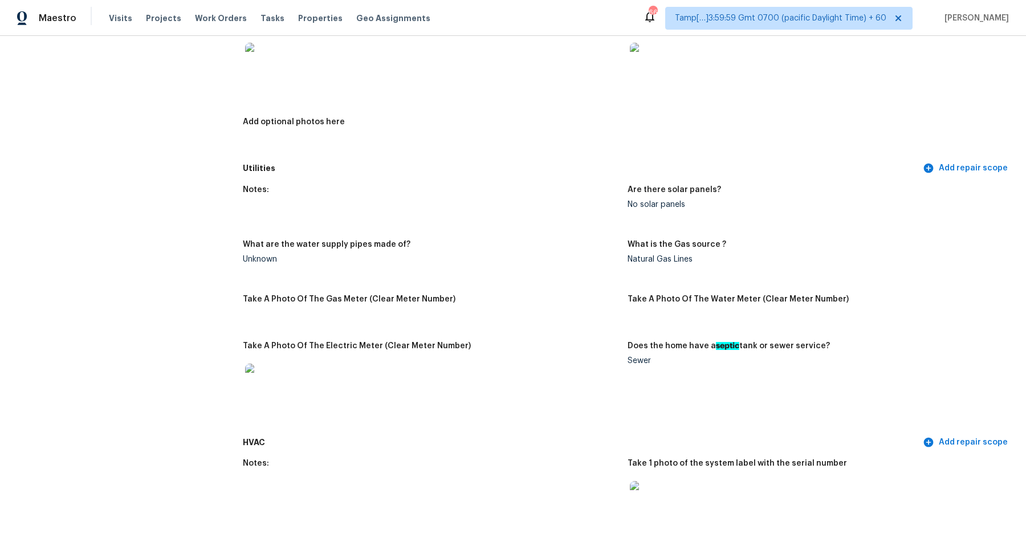
scroll to position [451, 0]
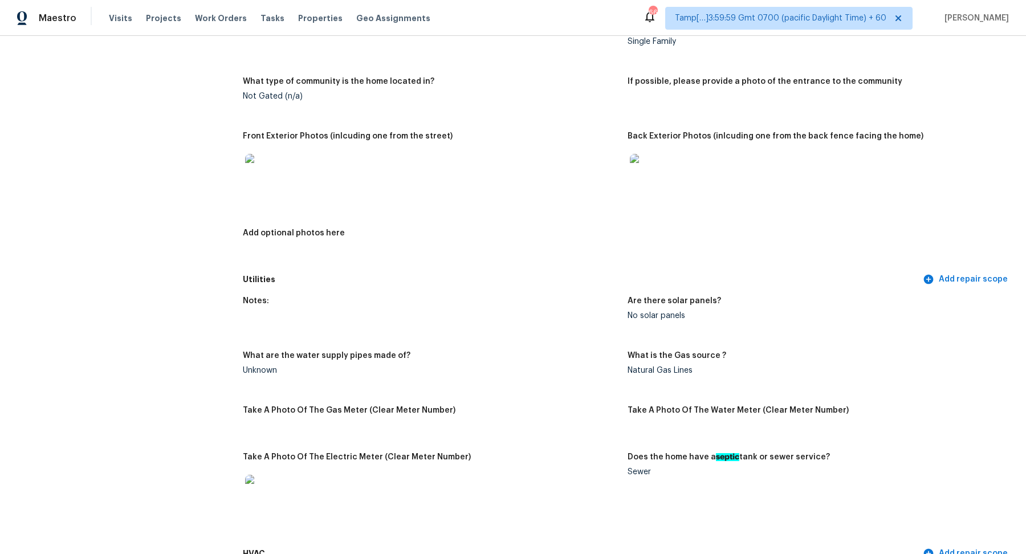
click at [645, 174] on img at bounding box center [648, 172] width 36 height 36
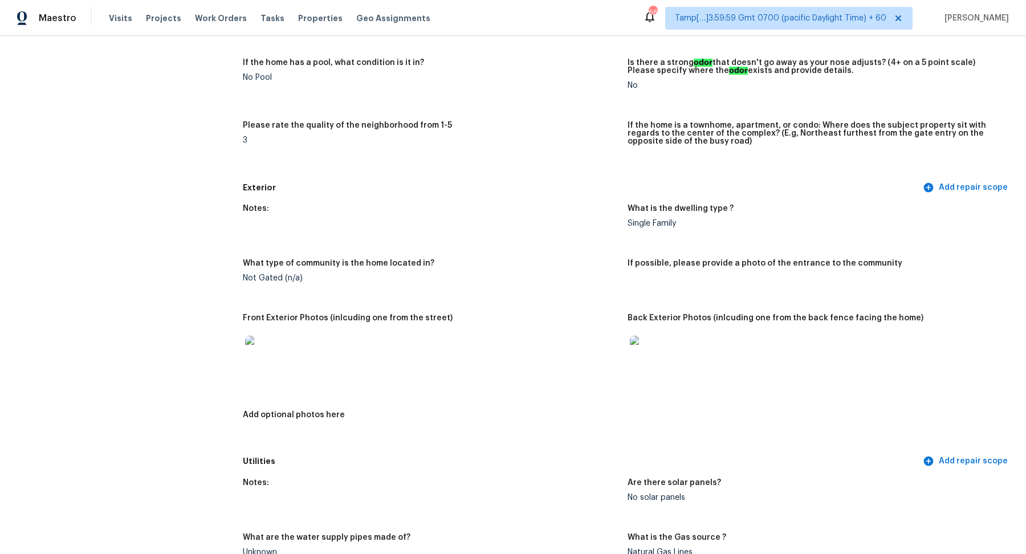
scroll to position [0, 0]
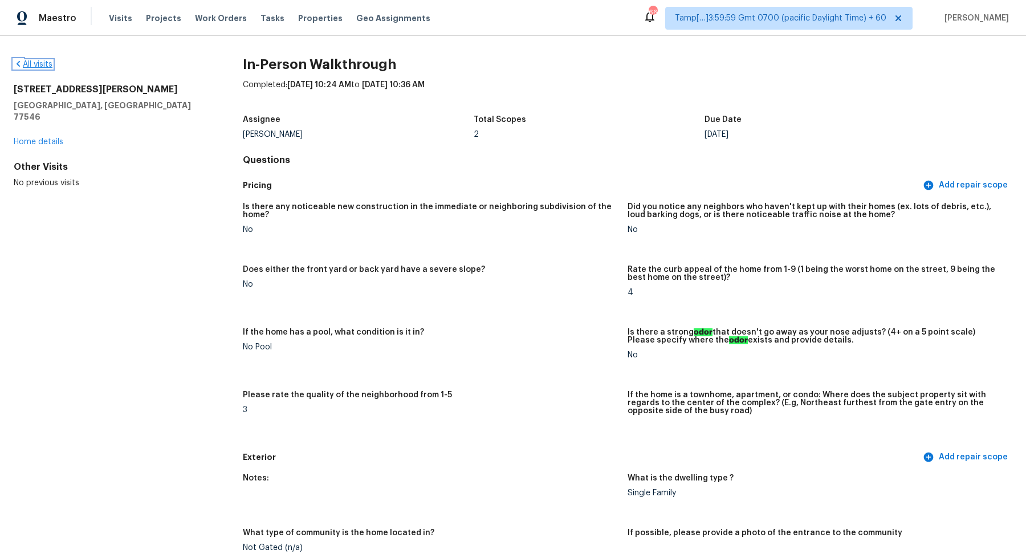
click at [33, 61] on link "All visits" at bounding box center [33, 64] width 39 height 8
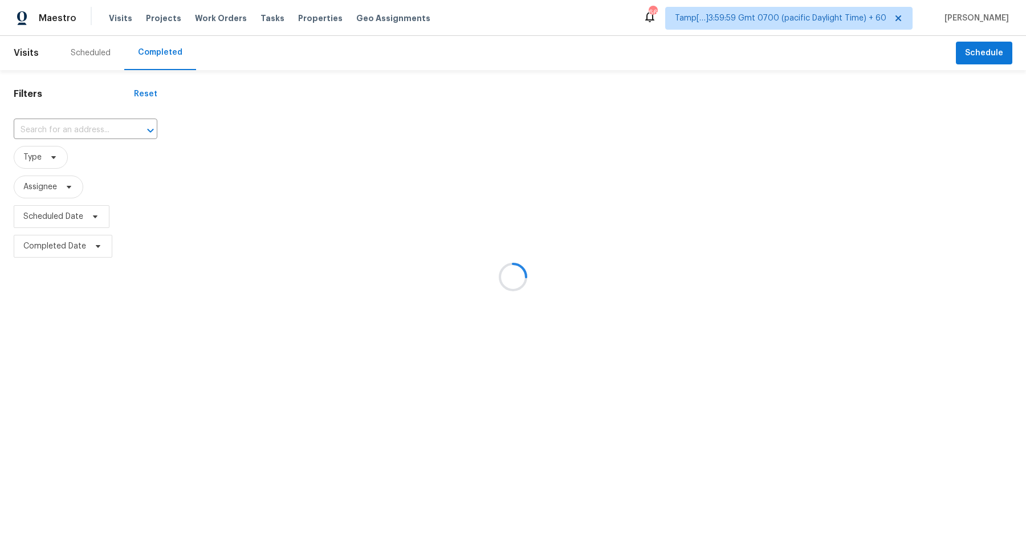
click at [68, 132] on div at bounding box center [513, 277] width 1026 height 554
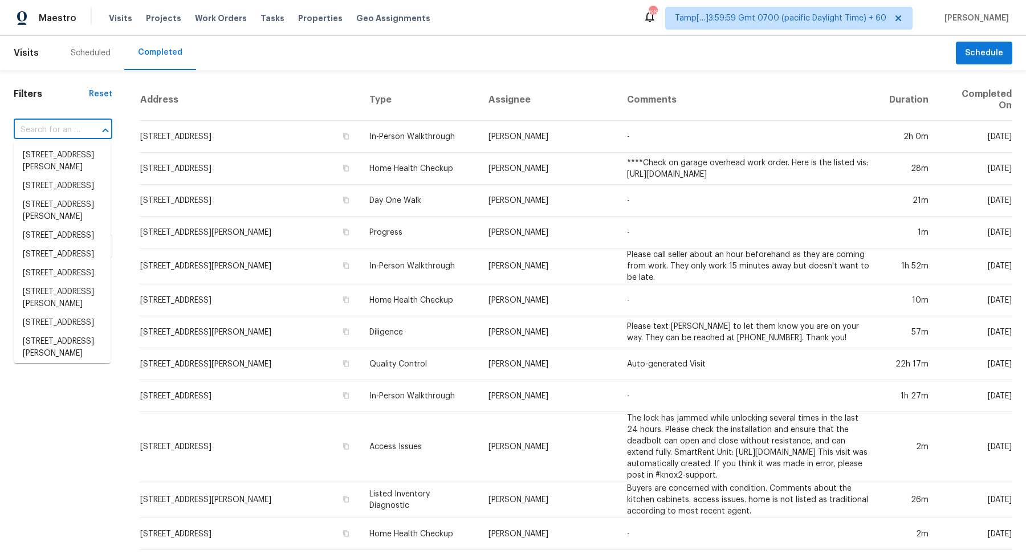
click at [51, 129] on input "text" at bounding box center [47, 130] width 67 height 18
paste input "2722 Skyview Downs Dr Houston, TX, 77047"
type input "2722 Skyview Downs Dr Houston, TX, 77047"
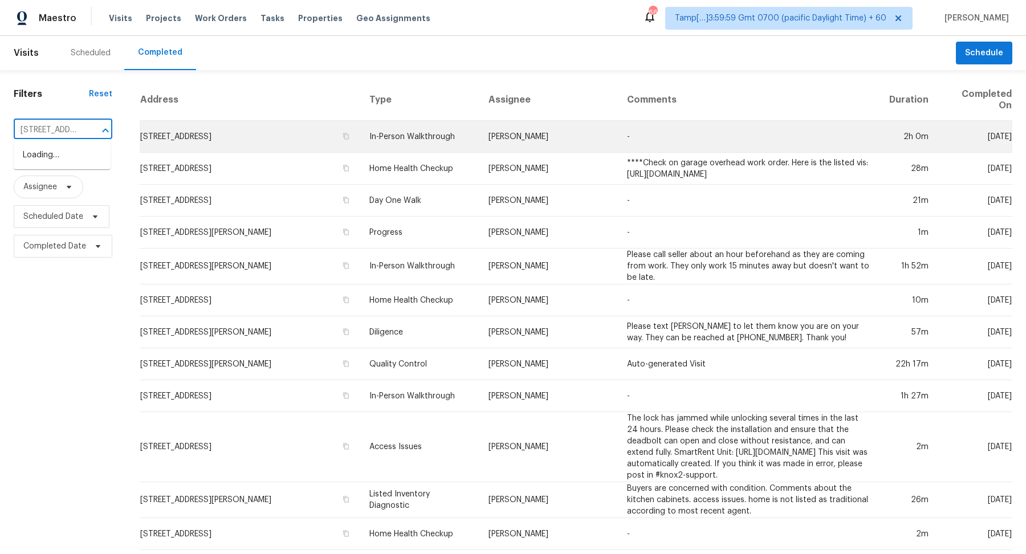
scroll to position [0, 104]
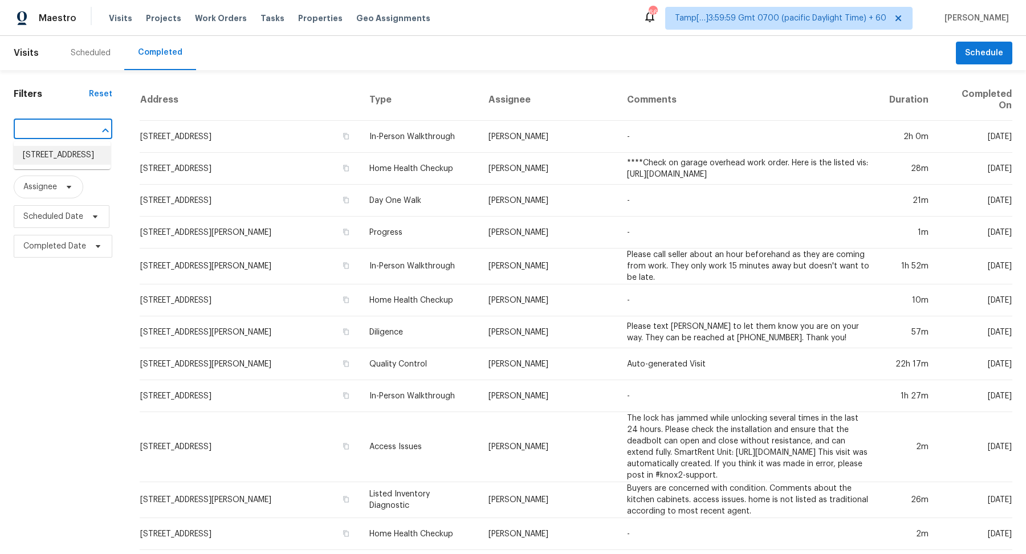
click at [40, 162] on li "2722 Skyview Downs Dr, Houston, TX 77047" at bounding box center [62, 155] width 97 height 19
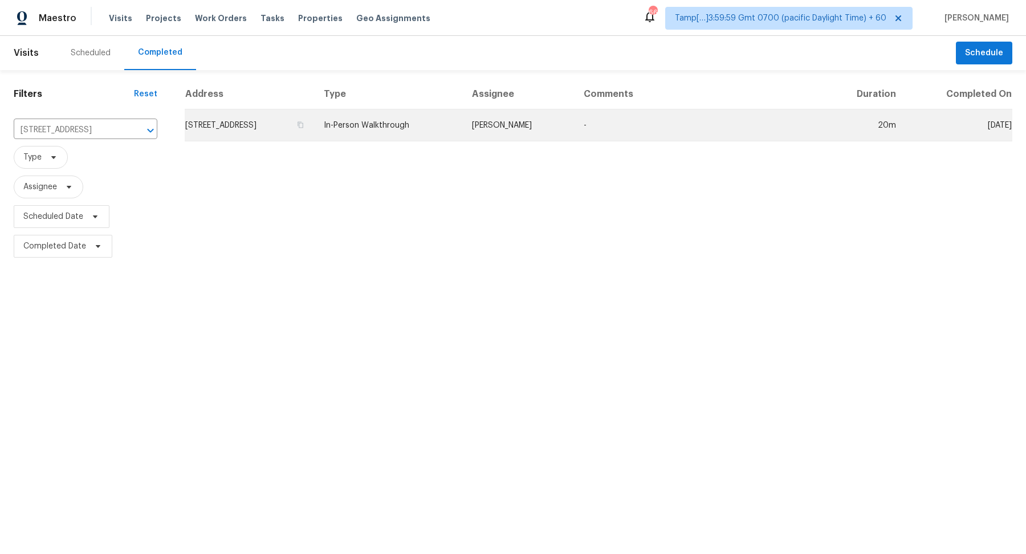
click at [241, 122] on td "2722 Skyview Downs Dr, Houston, TX 77047" at bounding box center [250, 125] width 130 height 32
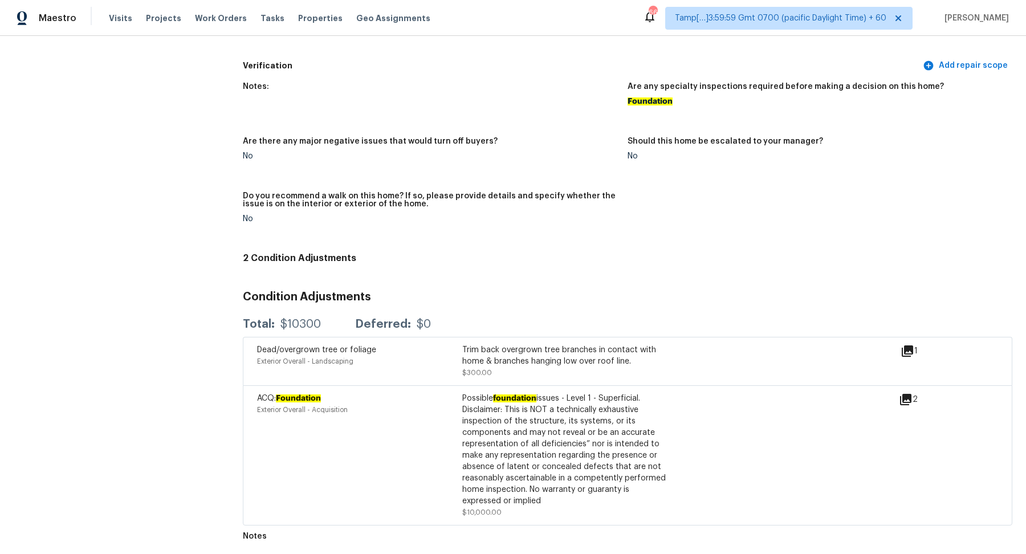
scroll to position [1877, 0]
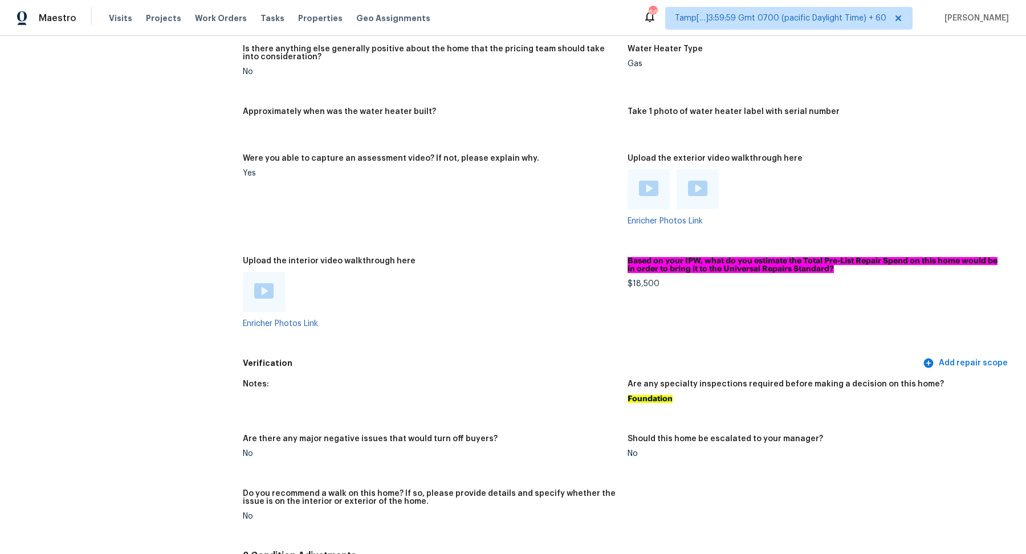
click at [259, 288] on img at bounding box center [263, 290] width 19 height 15
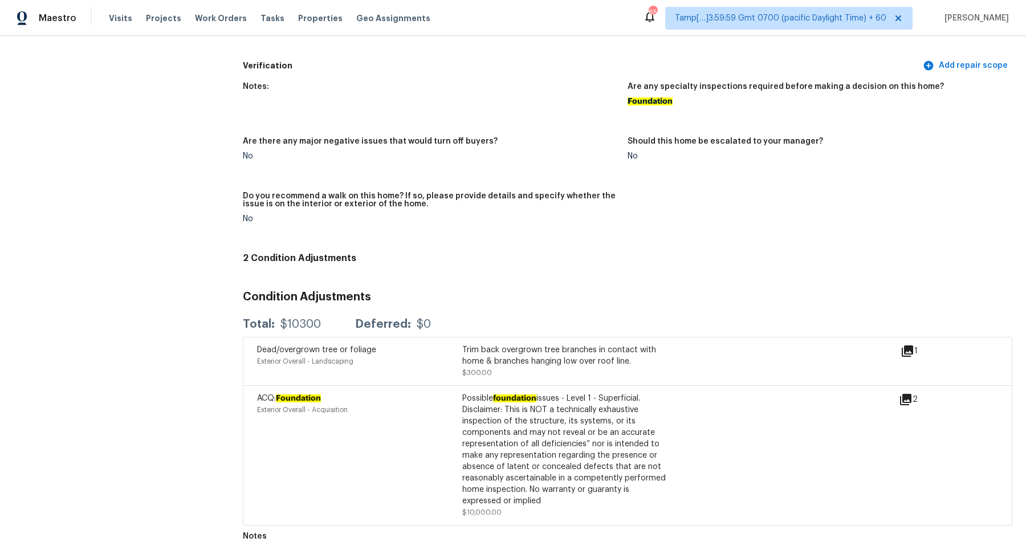
click at [913, 400] on icon at bounding box center [906, 400] width 14 height 14
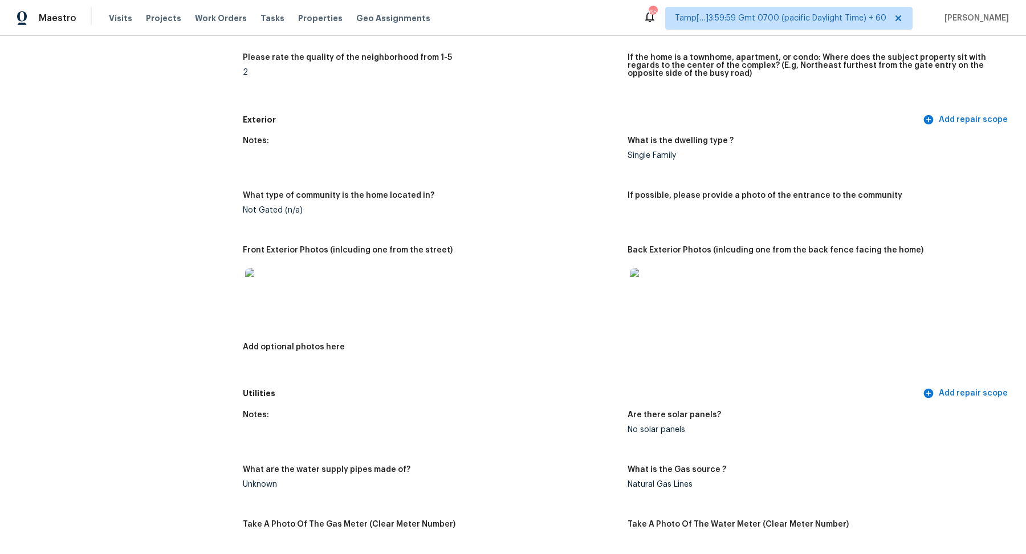
scroll to position [0, 0]
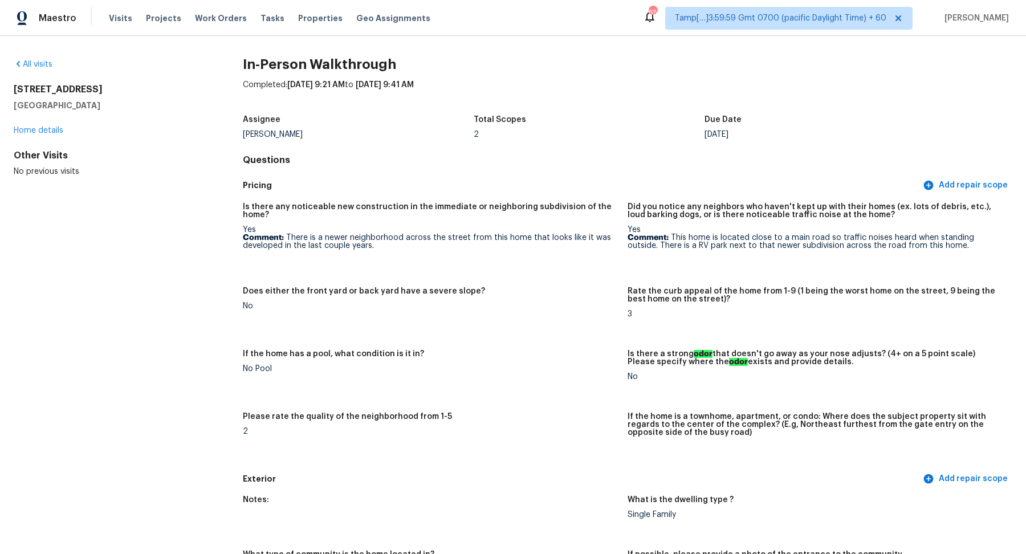
click at [34, 72] on div "All visits 2722 Skyview Downs Dr Houston, TX 77047 Home details Other Visits No…" at bounding box center [110, 118] width 193 height 119
click at [38, 64] on link "All visits" at bounding box center [33, 64] width 39 height 8
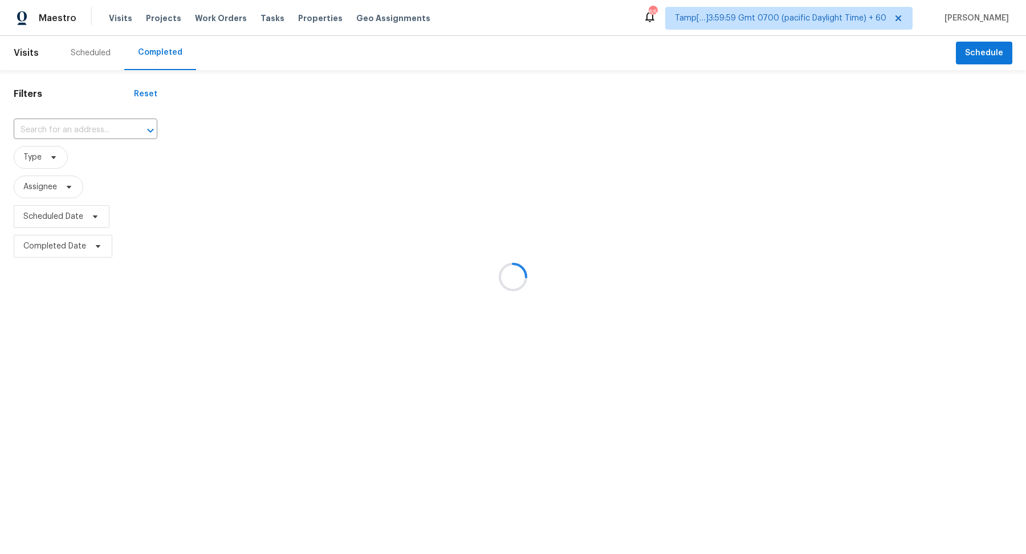
click at [73, 130] on div at bounding box center [513, 277] width 1026 height 554
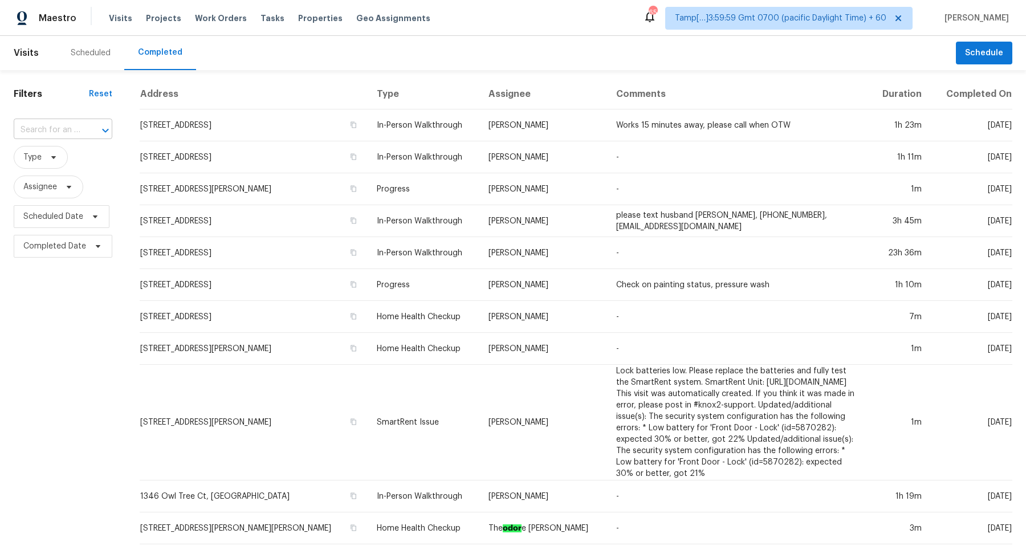
click at [83, 132] on div at bounding box center [98, 131] width 30 height 16
paste input "22613 Port St Saint Clair Shores, MI, 48082"
type input "22613 Port St Saint Clair Shores, MI, 48082"
click at [35, 164] on li "22613 Port St, Saint Clair Shores, MI 48082" at bounding box center [62, 155] width 97 height 19
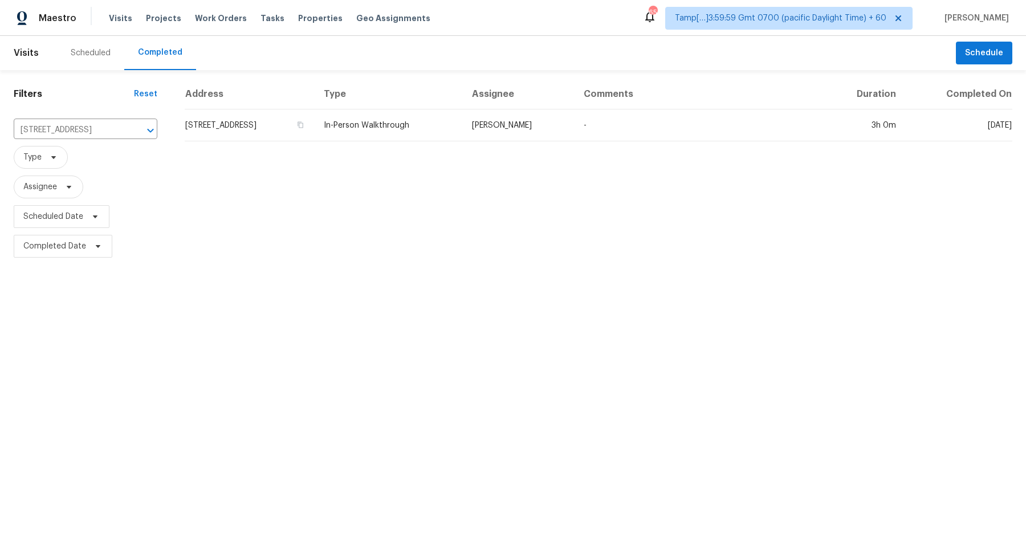
click at [227, 123] on td "22613 Port St, Saint Clair Shores, MI 48082" at bounding box center [250, 125] width 130 height 32
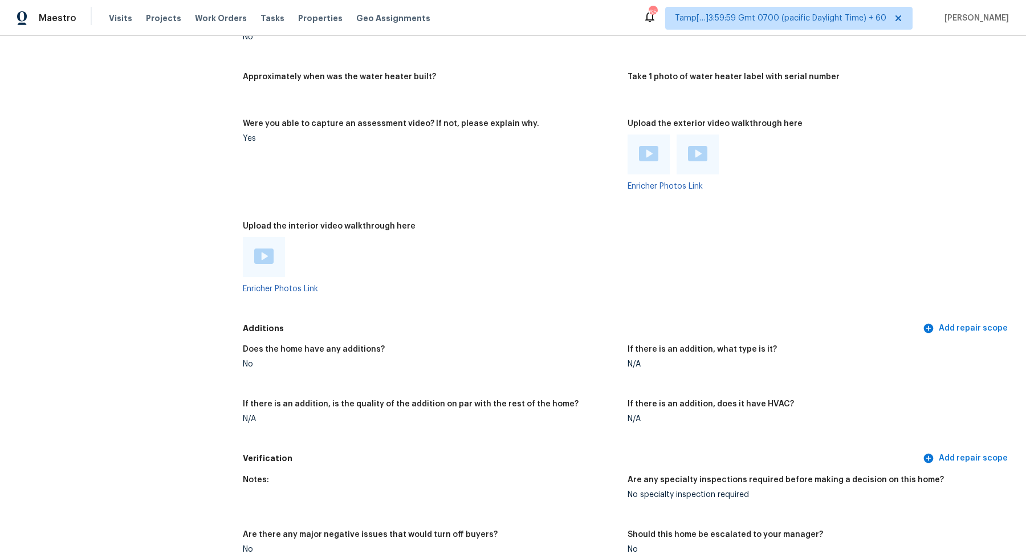
scroll to position [1858, 0]
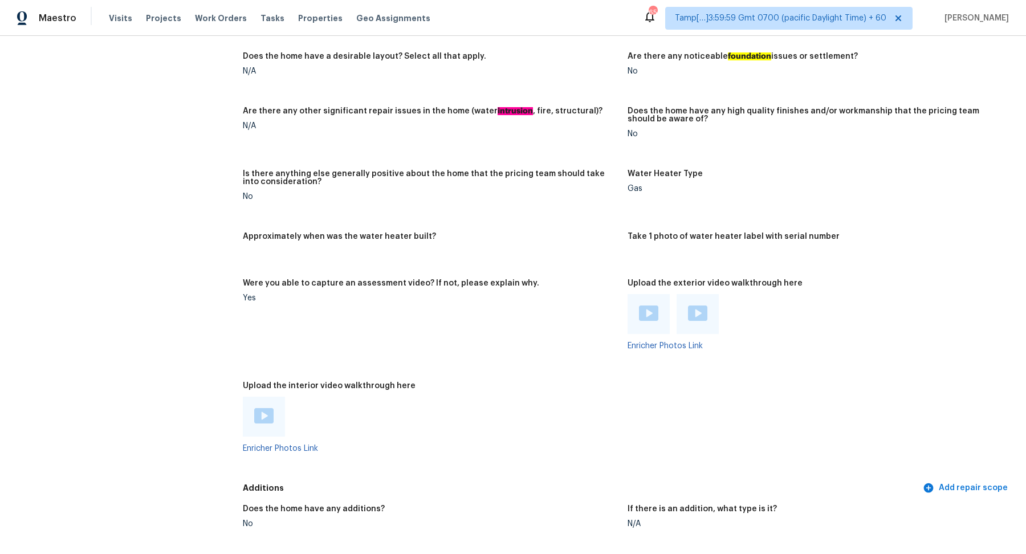
click at [266, 417] on img at bounding box center [263, 415] width 19 height 15
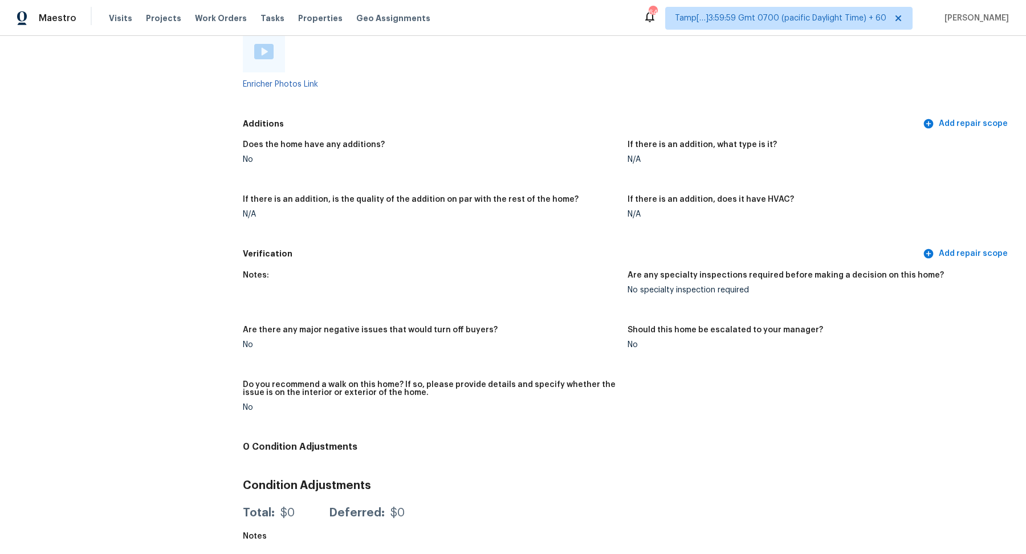
scroll to position [44, 0]
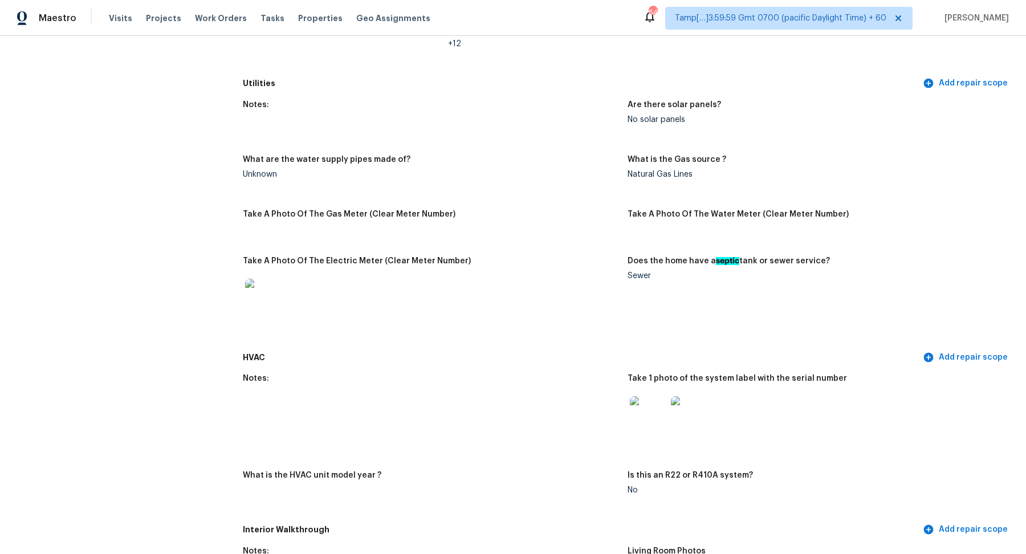
click at [481, 189] on figure "What are the water supply pipes made of? Unknown" at bounding box center [435, 176] width 385 height 41
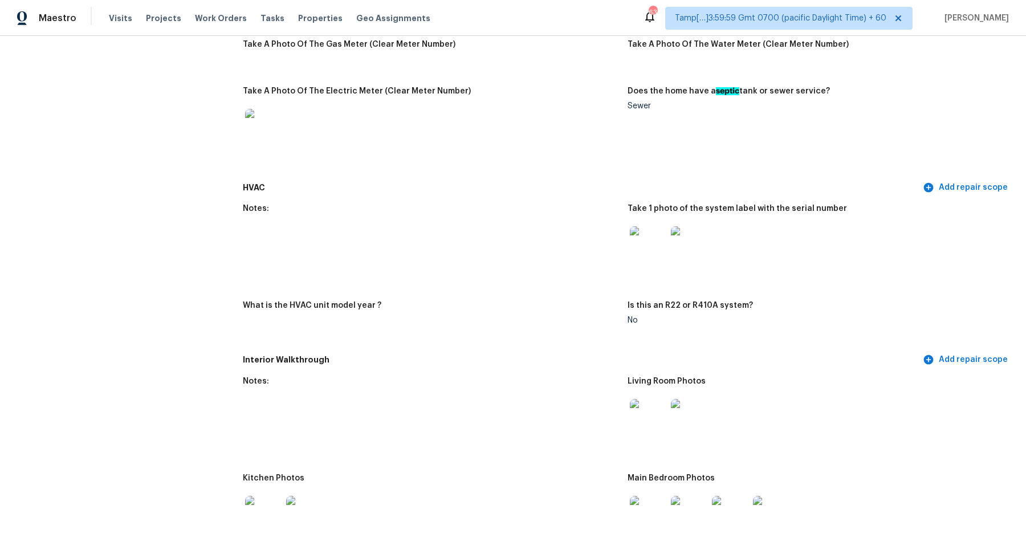
scroll to position [851, 0]
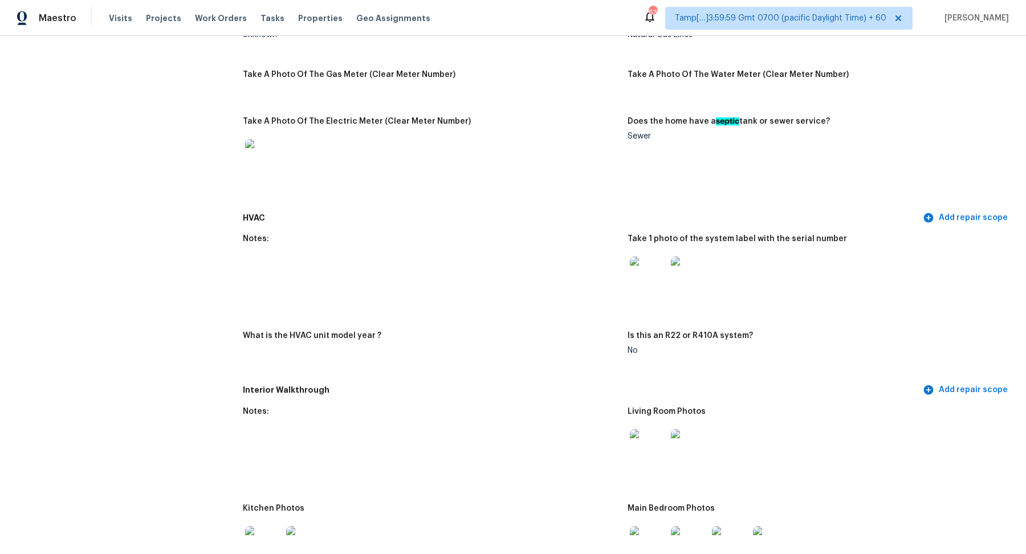
click at [653, 271] on img at bounding box center [648, 274] width 36 height 36
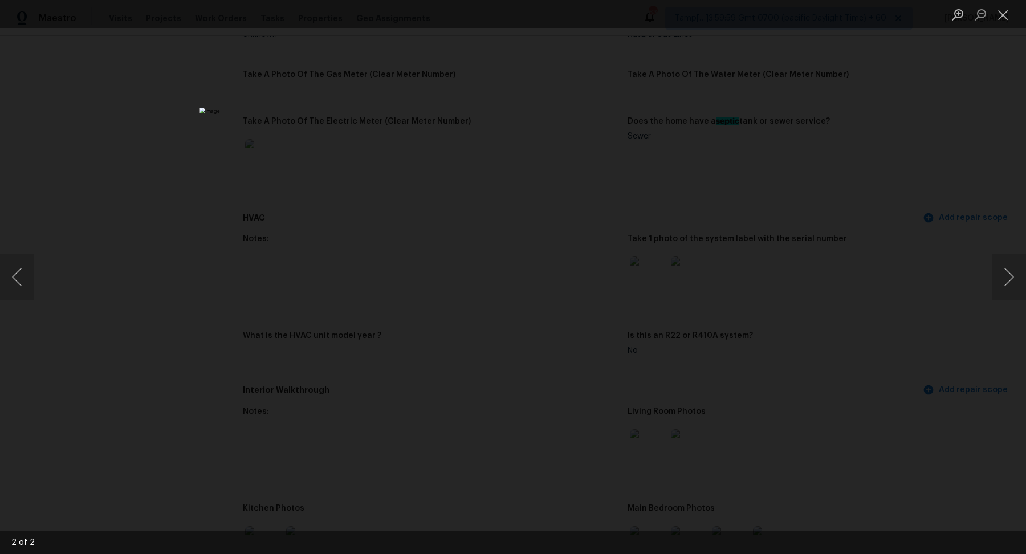
click at [754, 193] on div "Lightbox" at bounding box center [513, 277] width 1026 height 554
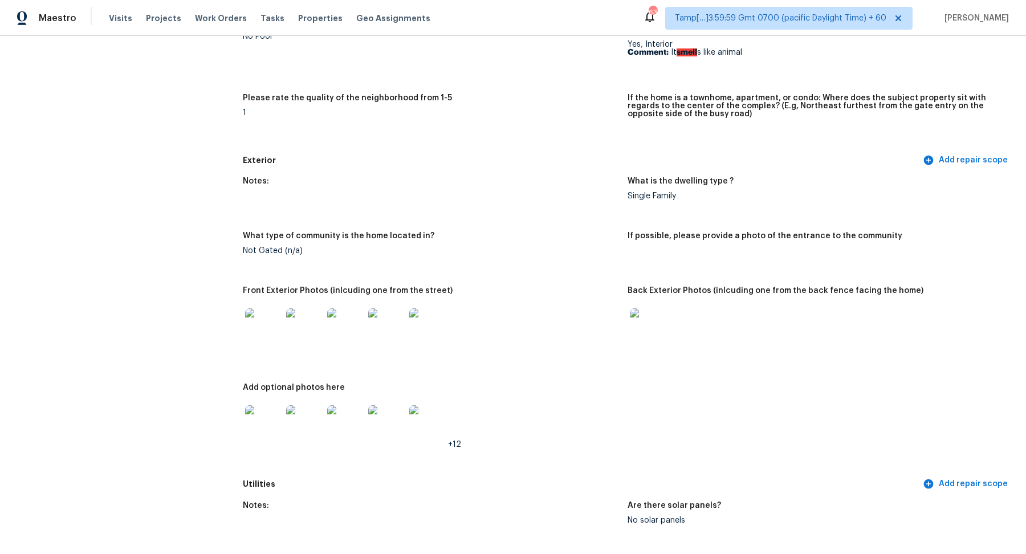
scroll to position [392, 0]
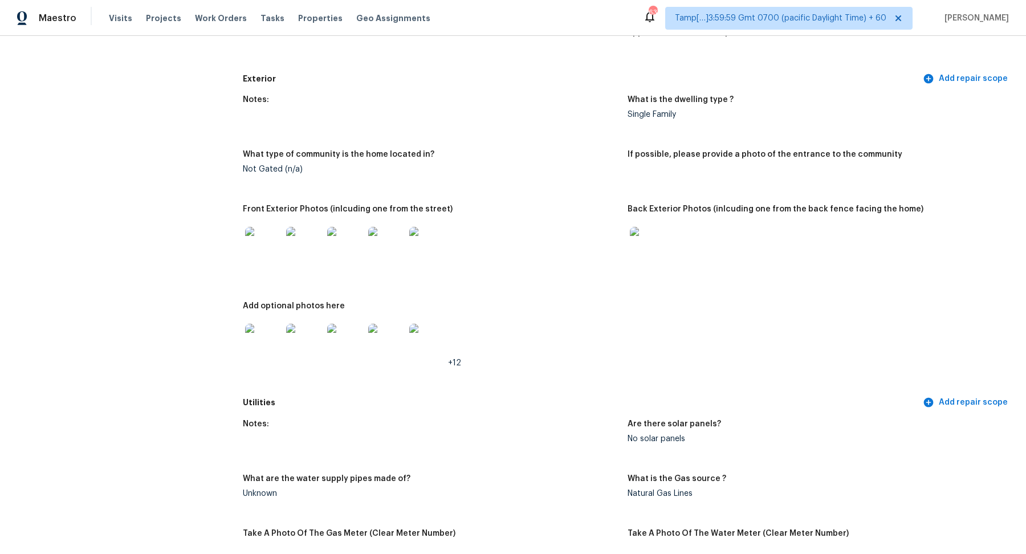
click at [249, 244] on img at bounding box center [263, 245] width 36 height 36
click at [633, 252] on img at bounding box center [648, 245] width 36 height 36
click at [243, 342] on div at bounding box center [263, 342] width 41 height 50
click at [278, 343] on img at bounding box center [263, 342] width 36 height 36
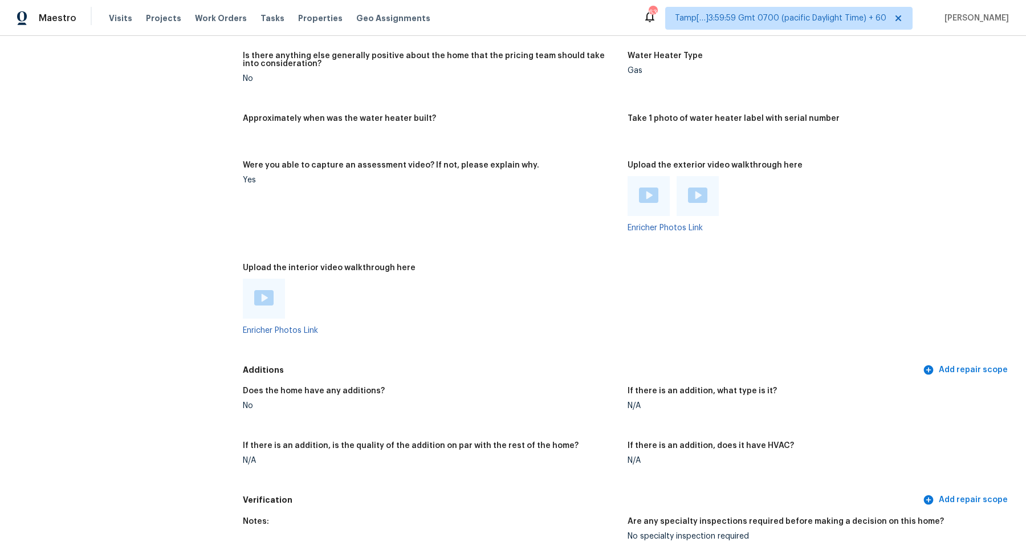
scroll to position [1990, 0]
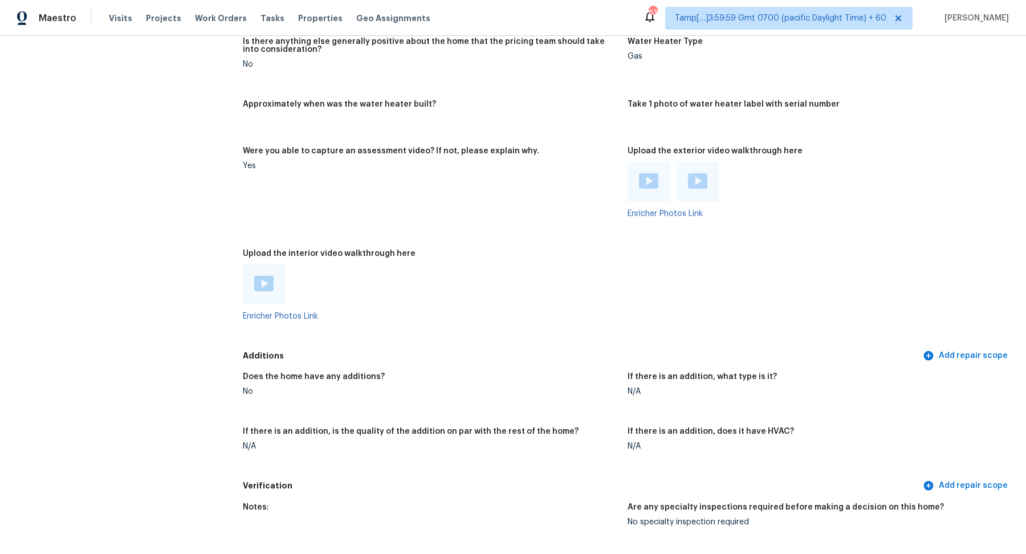
click at [654, 177] on img at bounding box center [648, 180] width 19 height 15
click at [695, 177] on img at bounding box center [697, 180] width 19 height 15
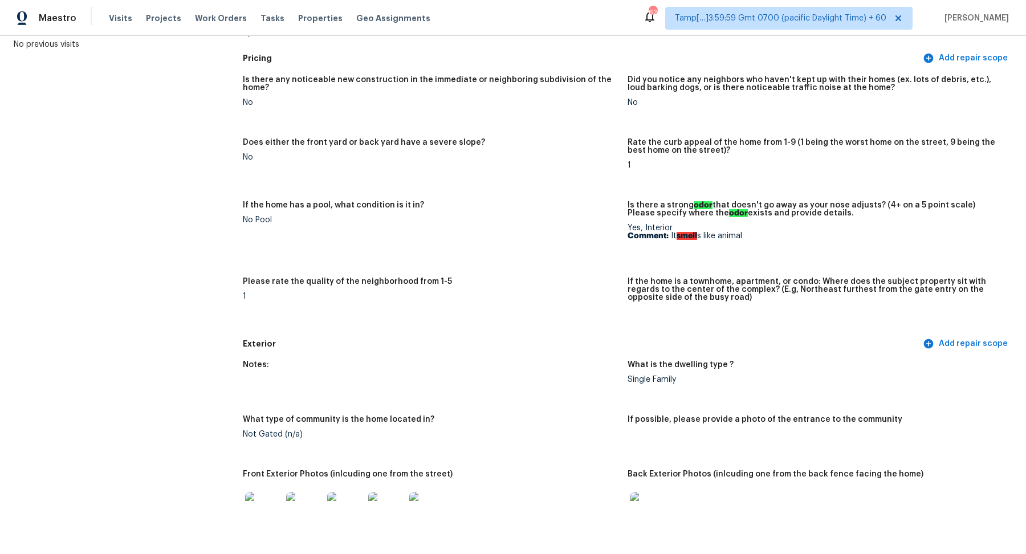
scroll to position [0, 0]
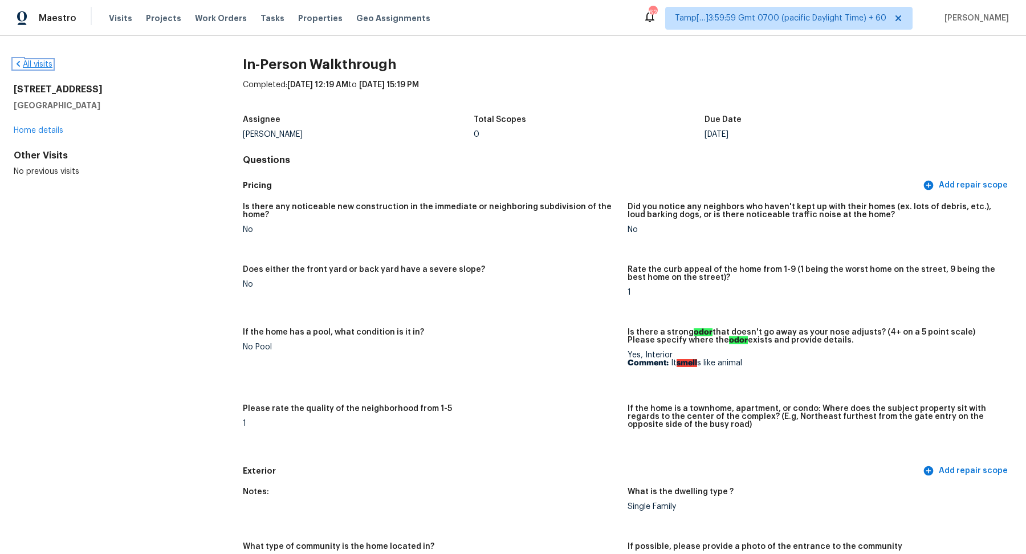
click at [32, 66] on link "All visits" at bounding box center [33, 64] width 39 height 8
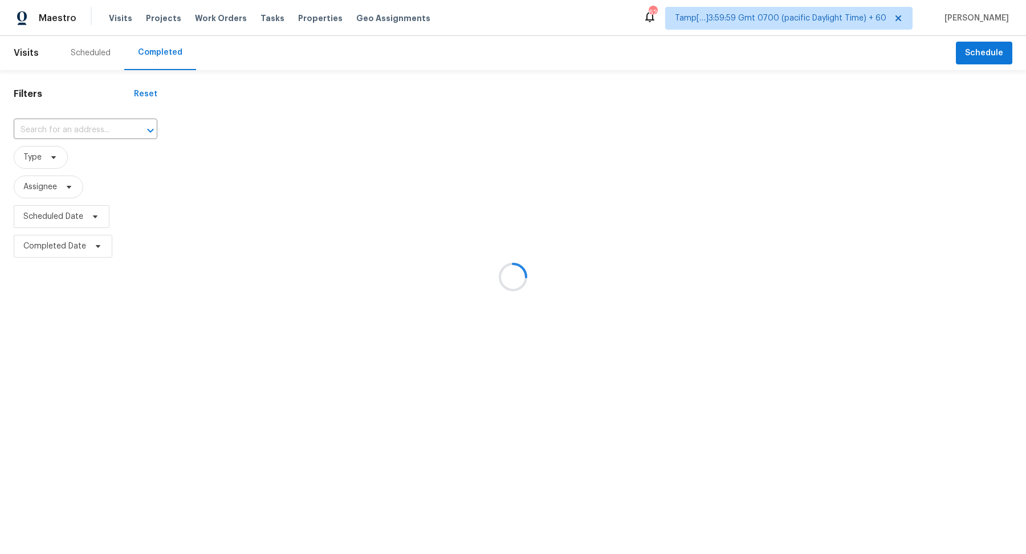
click at [58, 133] on div at bounding box center [513, 277] width 1026 height 554
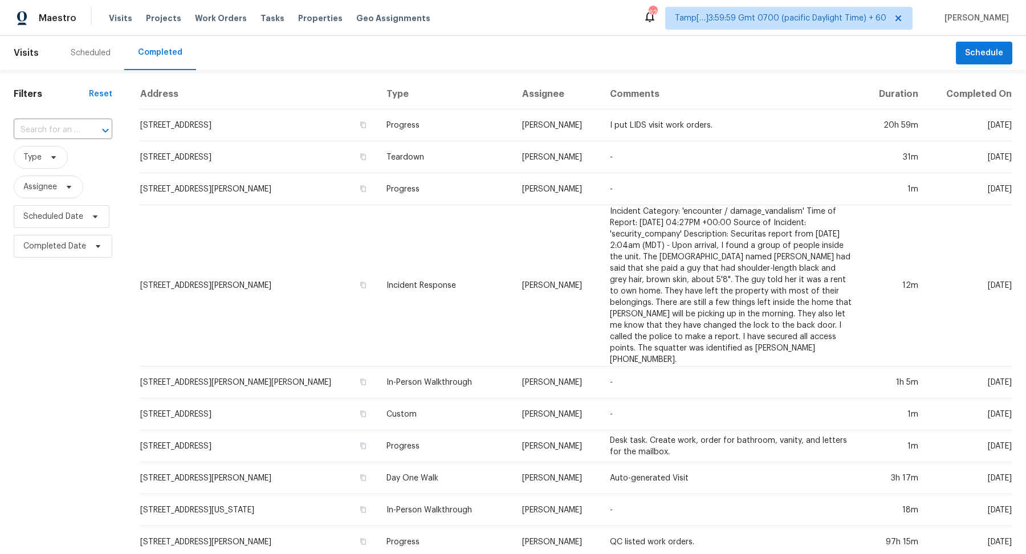
click at [58, 133] on input "text" at bounding box center [47, 130] width 67 height 18
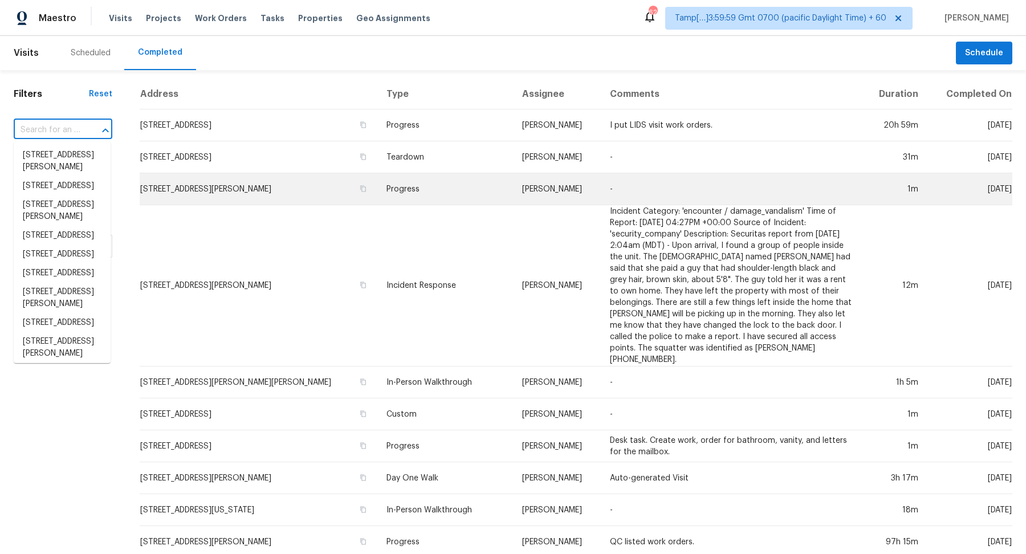
paste input "309 Saddlebrook Cir Lewisville, NC, 27023"
type input "309 Saddlebrook Cir Lewisville, NC, 27023"
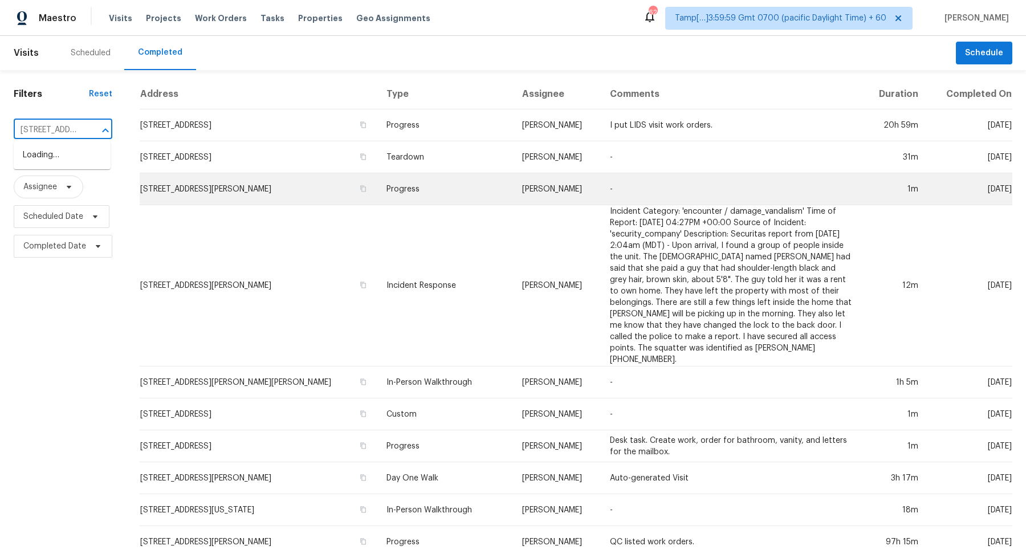
scroll to position [0, 100]
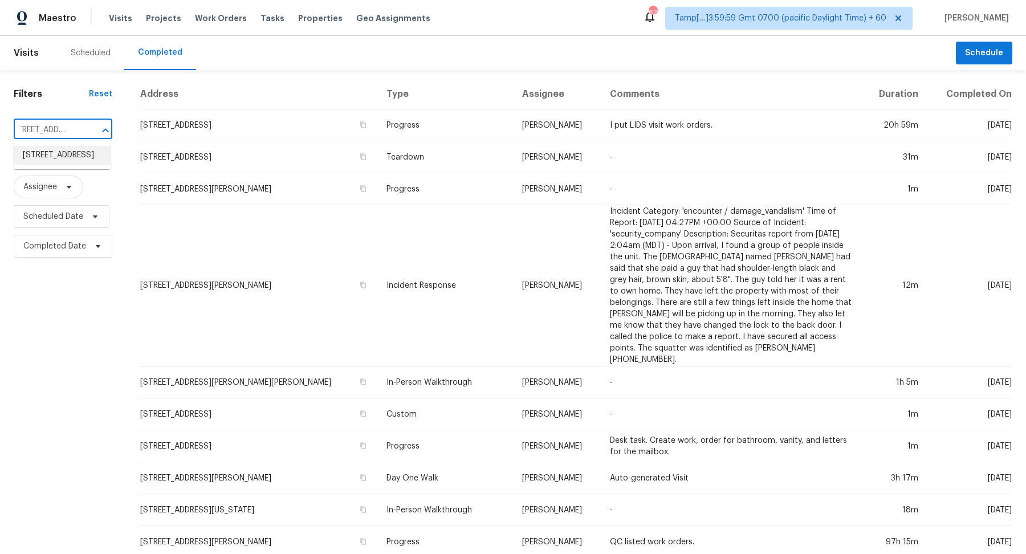
click at [74, 150] on li "309 Saddlebrook Cir, Lewisville, NC 27023" at bounding box center [62, 155] width 97 height 19
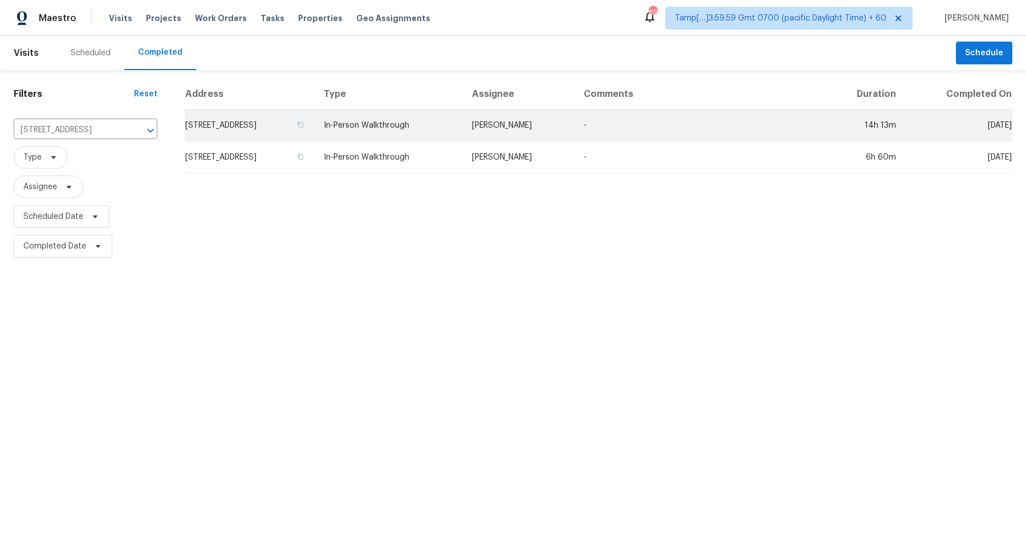
click at [218, 133] on td "309 Saddlebrook Cir, Lewisville, NC 27023" at bounding box center [250, 125] width 130 height 32
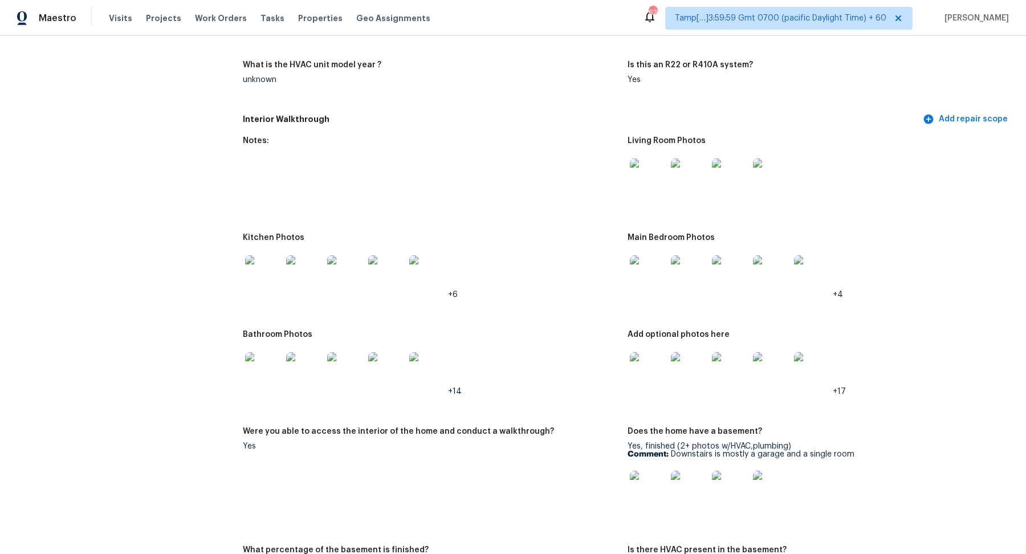
scroll to position [939, 0]
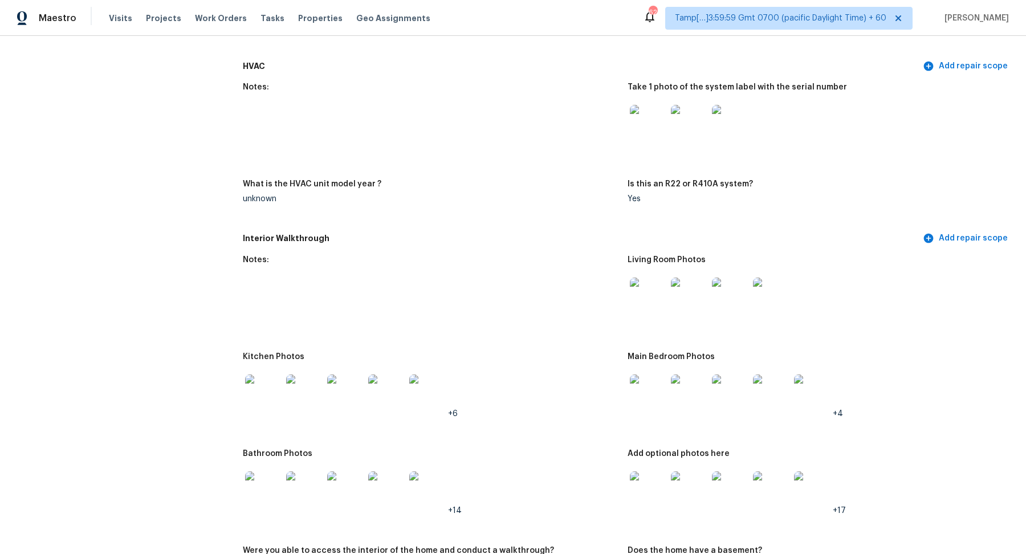
click at [647, 294] on img at bounding box center [648, 296] width 36 height 36
click at [275, 376] on img at bounding box center [263, 392] width 36 height 36
click at [645, 386] on img at bounding box center [648, 392] width 36 height 36
click at [258, 490] on img at bounding box center [263, 489] width 36 height 36
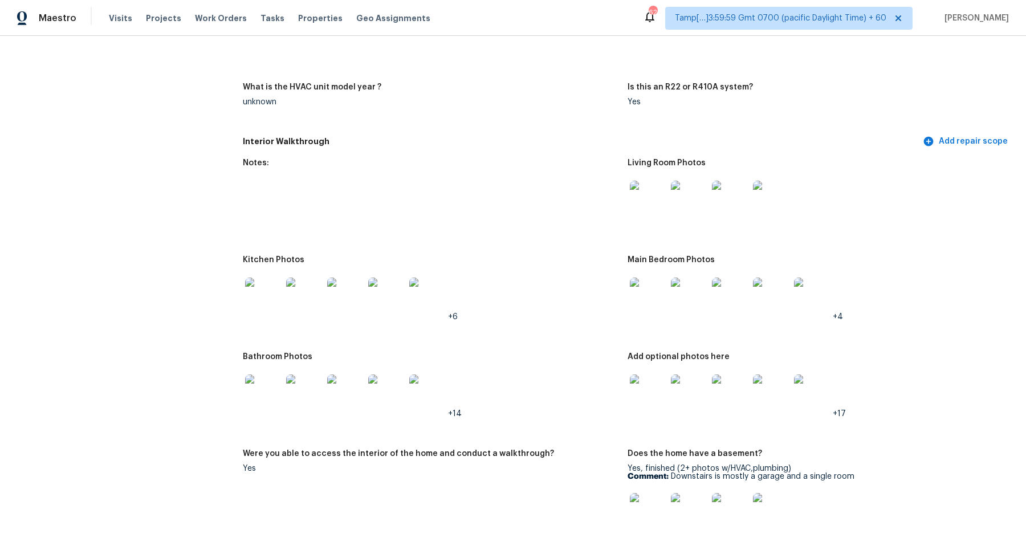
scroll to position [1058, 0]
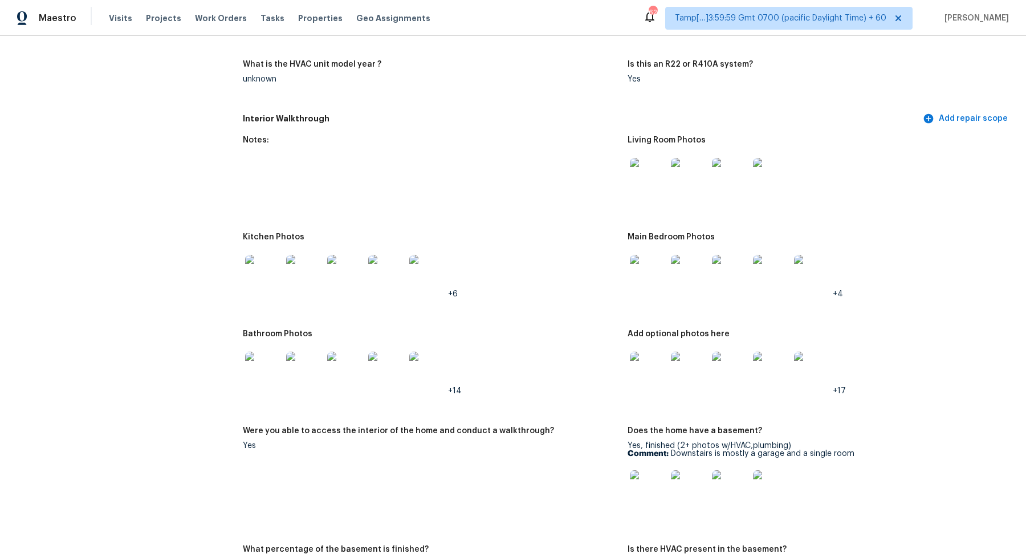
click at [665, 356] on img at bounding box center [648, 370] width 36 height 36
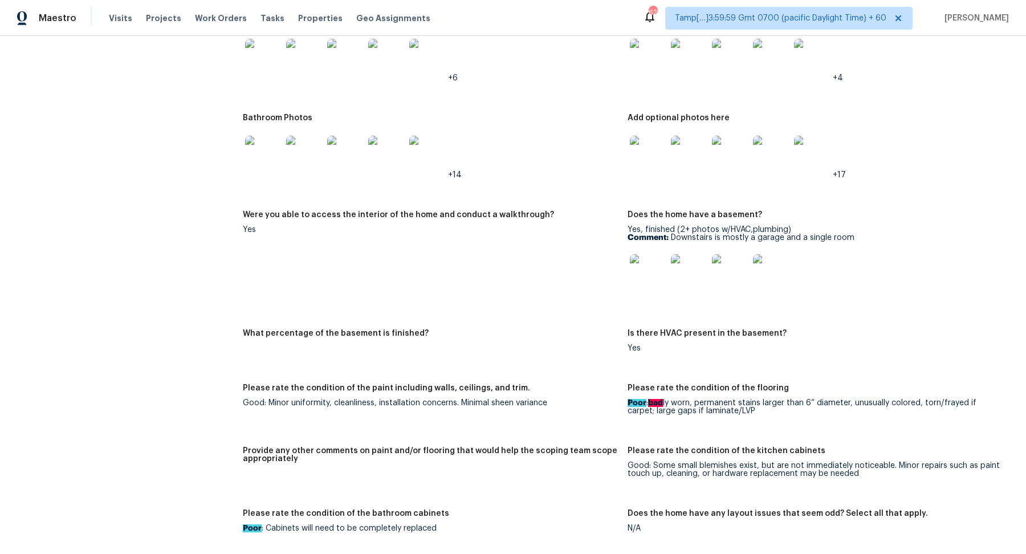
scroll to position [1278, 0]
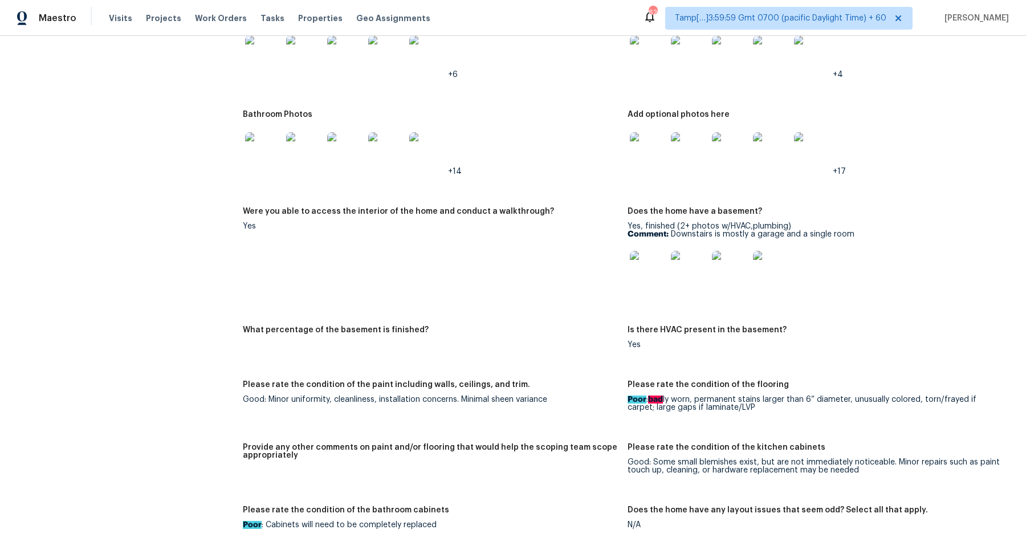
click at [659, 275] on img at bounding box center [648, 269] width 36 height 36
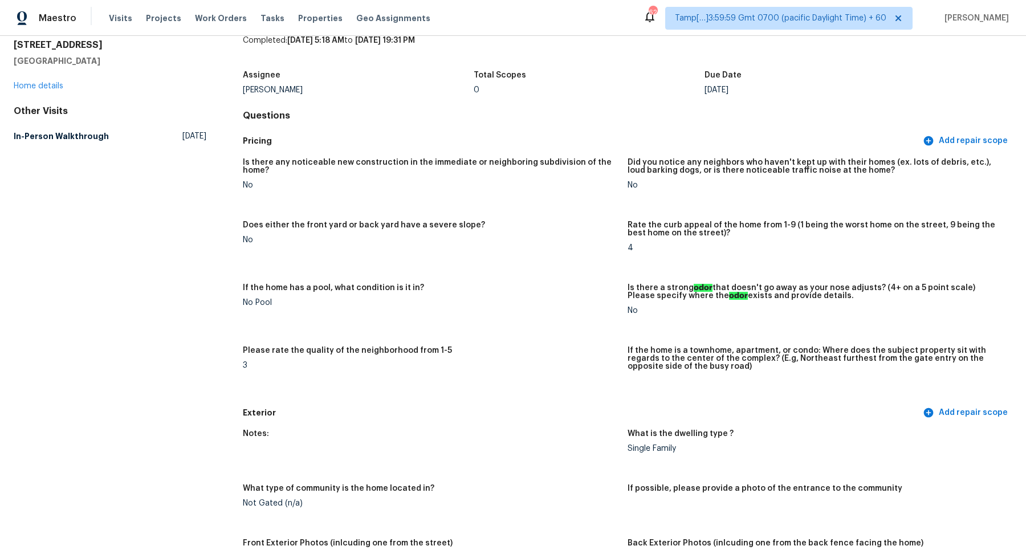
scroll to position [0, 0]
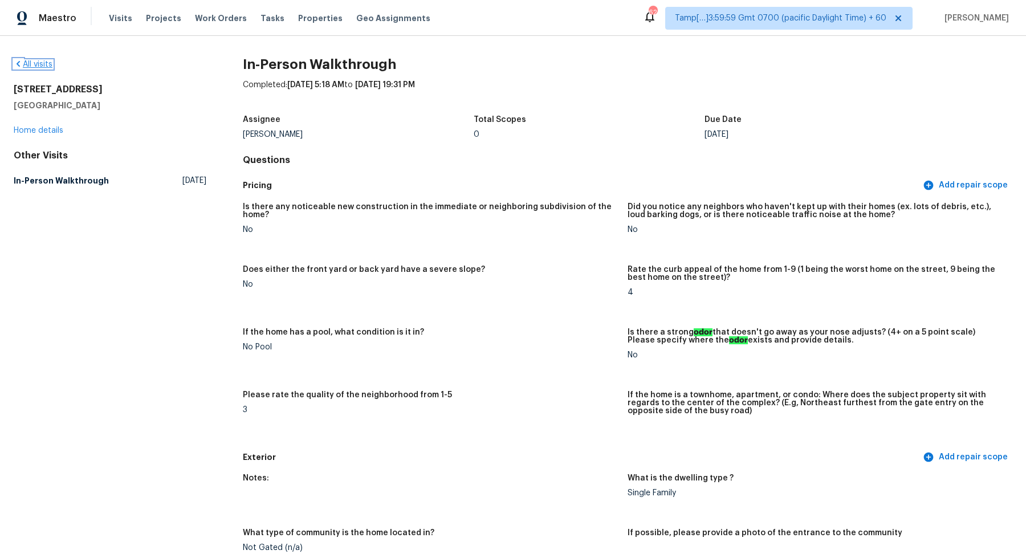
click at [36, 65] on link "All visits" at bounding box center [33, 64] width 39 height 8
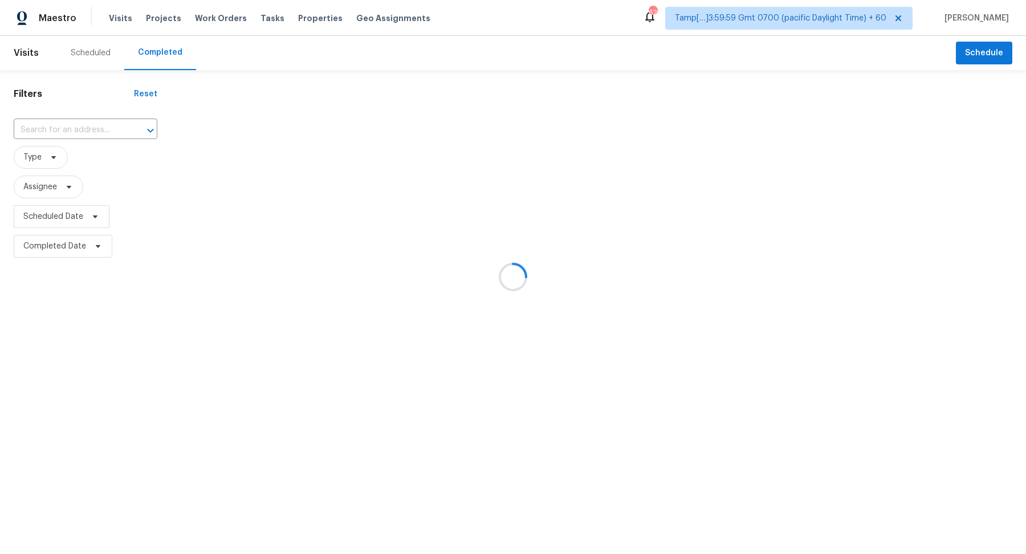
click at [107, 126] on div at bounding box center [513, 277] width 1026 height 554
click at [128, 129] on div at bounding box center [143, 131] width 30 height 16
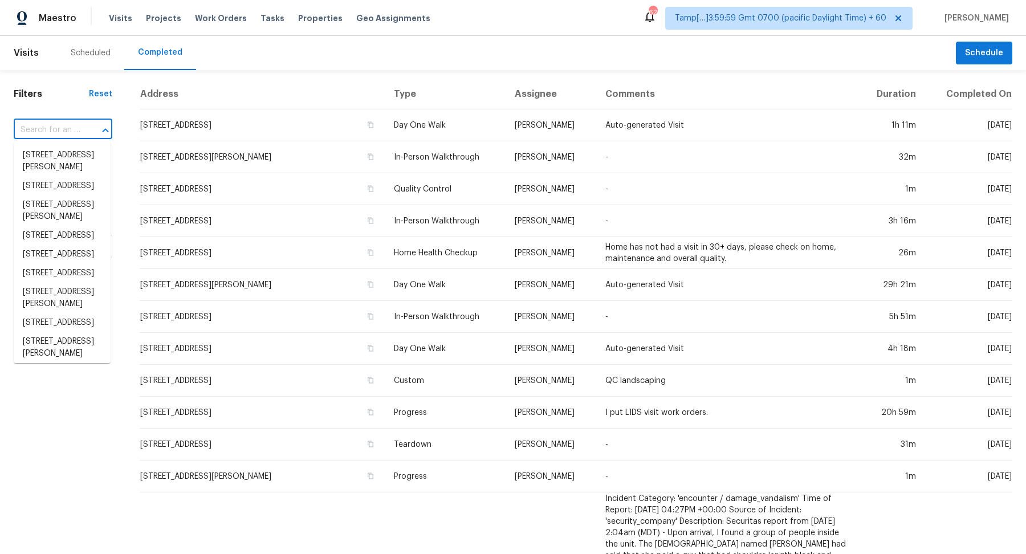
paste input "16305 Spring Valley Rd Belton, MO, 64012"
type input "16305 Spring Valley Rd Belton, MO, 64012"
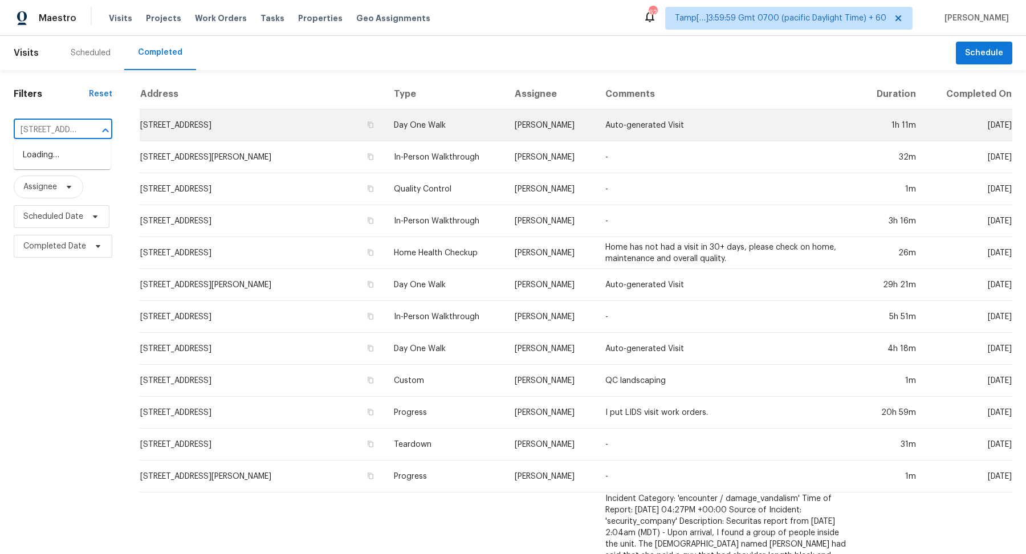
scroll to position [0, 99]
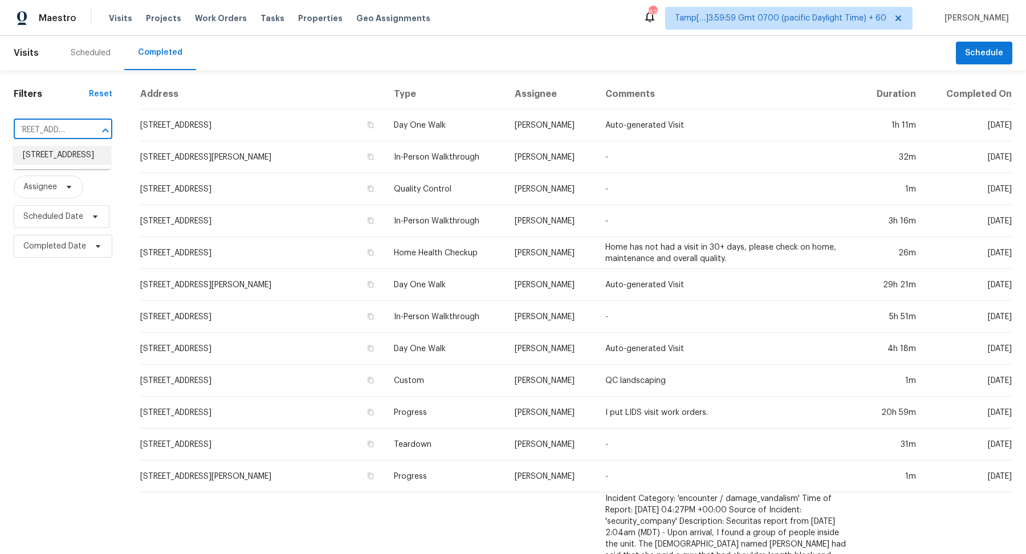
click at [58, 165] on li "16305 Spring Valley Rd, Belton, MO 64012" at bounding box center [62, 155] width 97 height 19
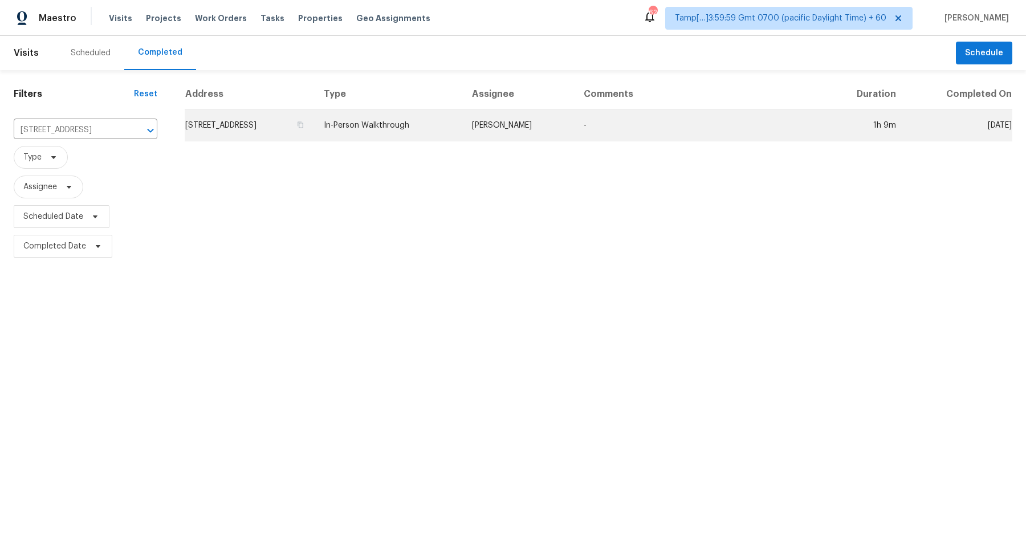
click at [292, 134] on td "16305 Spring Valley Rd, Belton, MO 64012" at bounding box center [250, 125] width 130 height 32
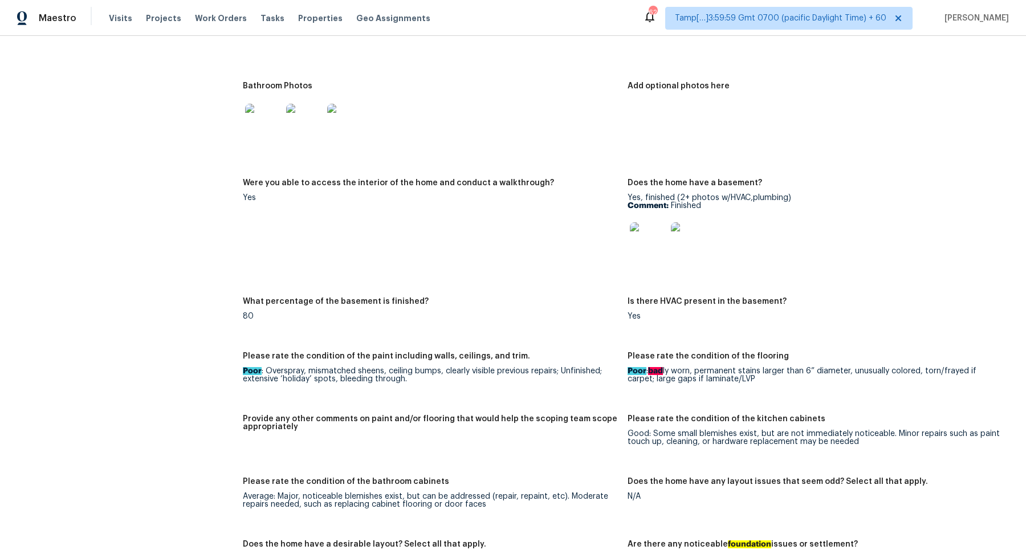
scroll to position [1759, 0]
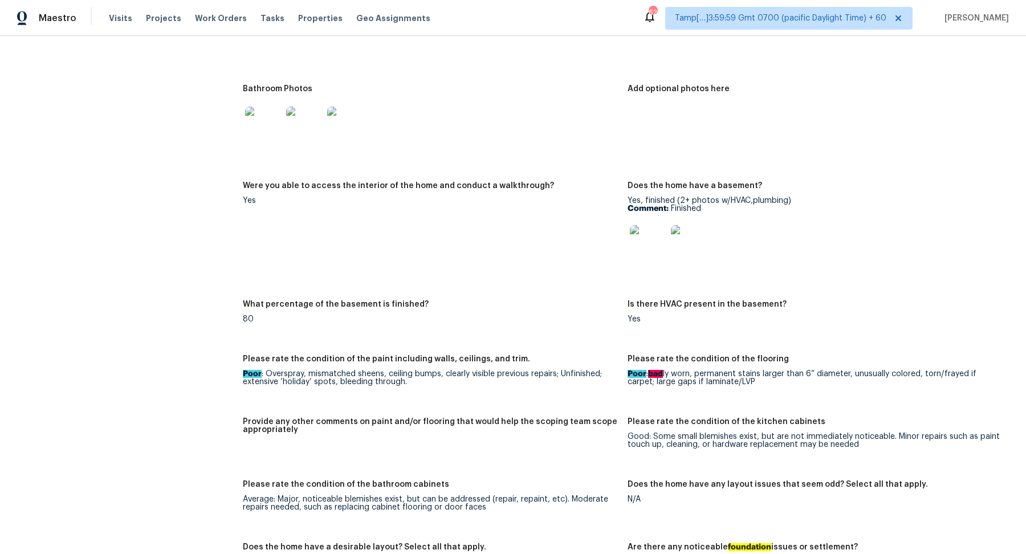
click at [649, 246] on img at bounding box center [648, 243] width 36 height 36
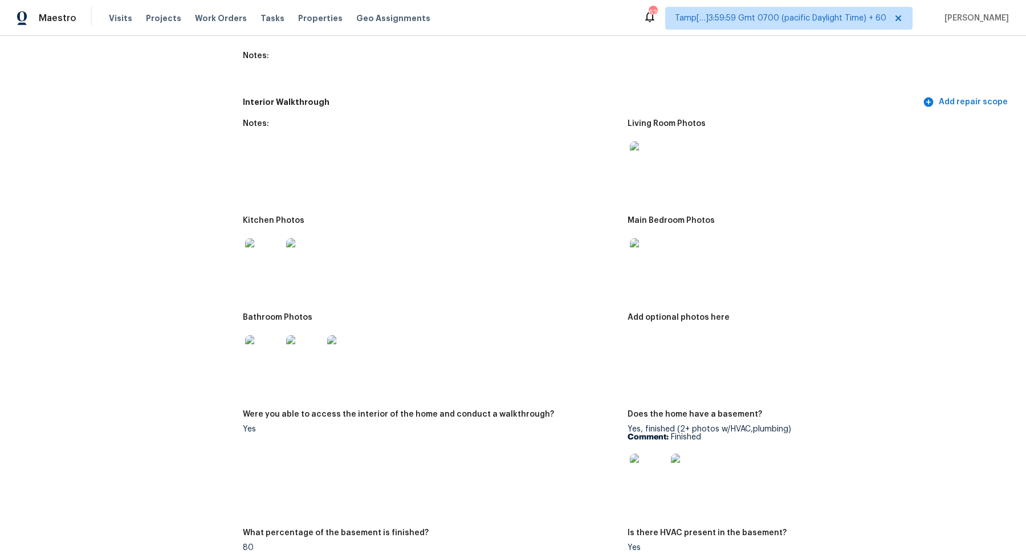
scroll to position [1653, 0]
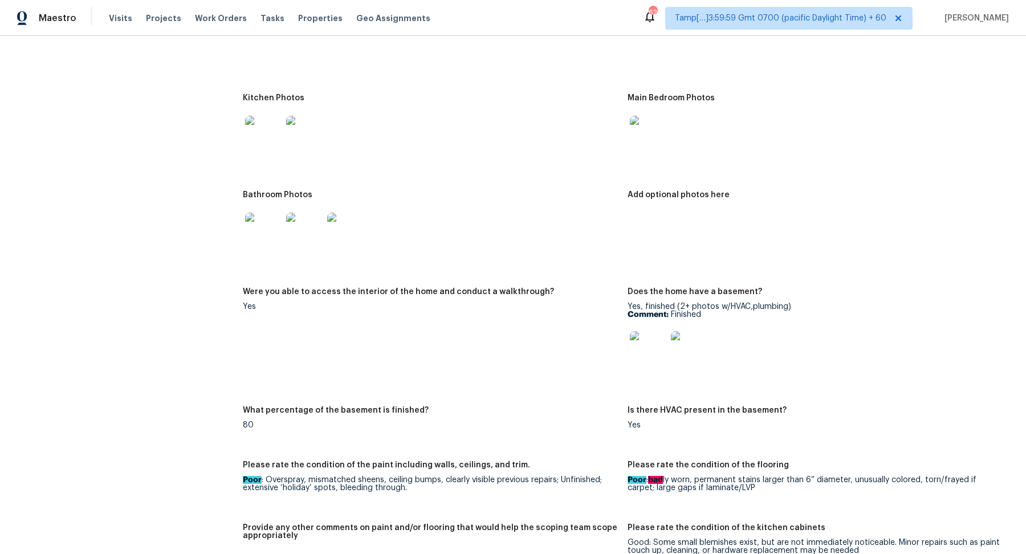
click at [631, 122] on img at bounding box center [648, 134] width 36 height 36
click at [276, 136] on img at bounding box center [263, 134] width 36 height 36
click at [264, 213] on img at bounding box center [263, 231] width 36 height 36
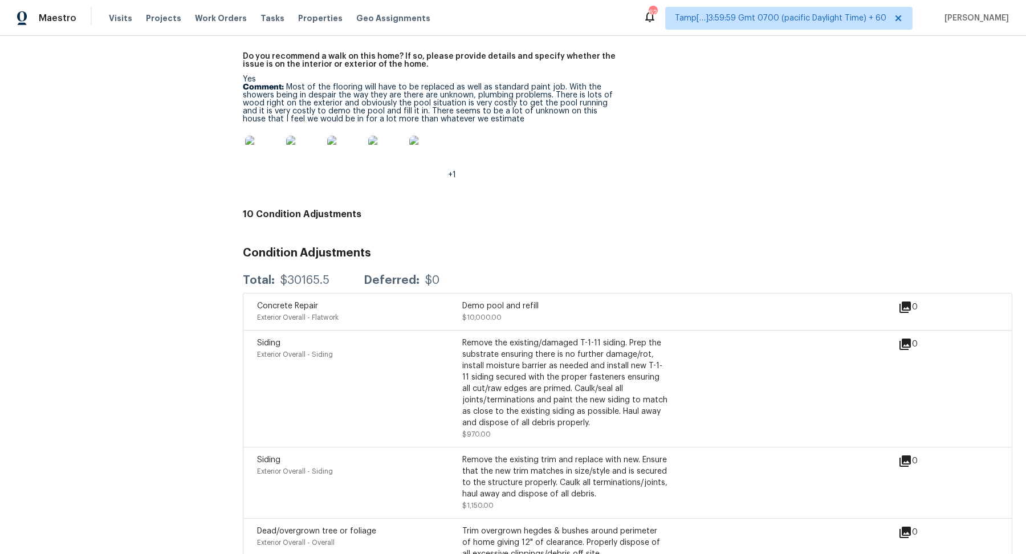
scroll to position [2739, 0]
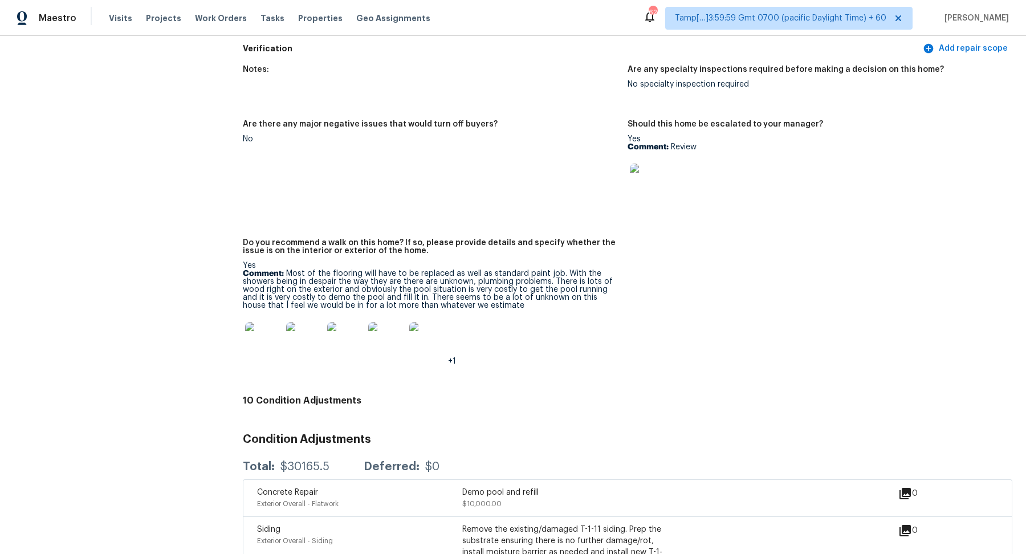
click at [265, 324] on img at bounding box center [263, 340] width 36 height 36
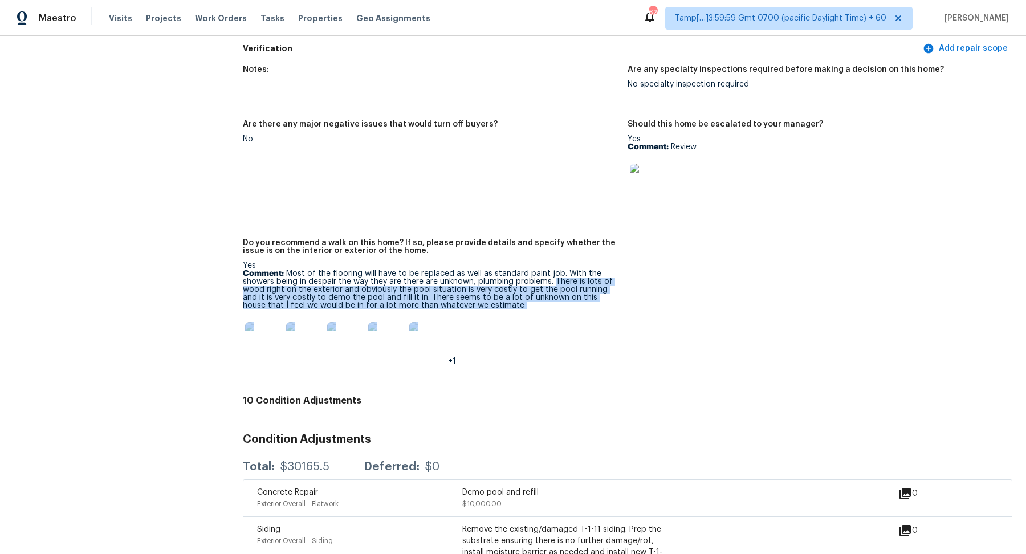
drag, startPoint x: 552, startPoint y: 273, endPoint x: 684, endPoint y: 325, distance: 141.5
click at [684, 325] on div "Notes: Are any specialty inspections required before making a decision on this …" at bounding box center [627, 225] width 769 height 332
click at [630, 327] on div "Notes: Are any specialty inspections required before making a decision on this …" at bounding box center [627, 225] width 769 height 332
drag, startPoint x: 553, startPoint y: 276, endPoint x: 647, endPoint y: 296, distance: 96.1
click at [647, 296] on div "Notes: Are any specialty inspections required before making a decision on this …" at bounding box center [627, 225] width 769 height 332
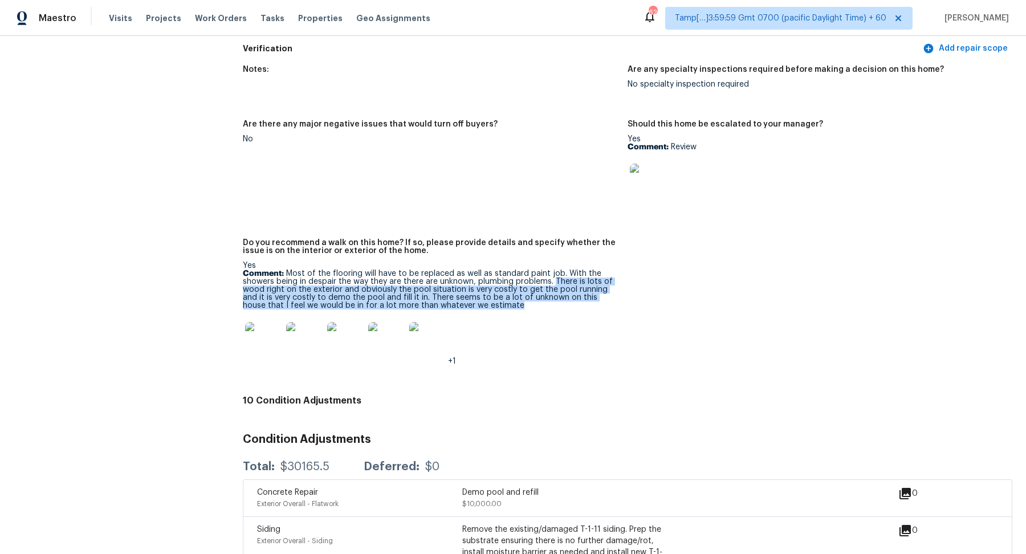
copy p "There is lots of wood right on the exterior and obviously the pool situation is…"
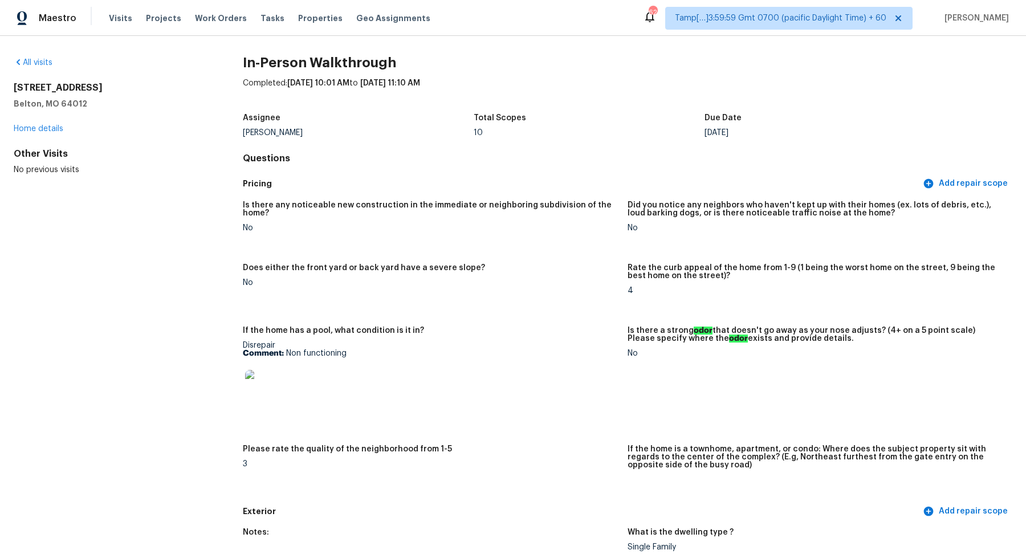
scroll to position [0, 0]
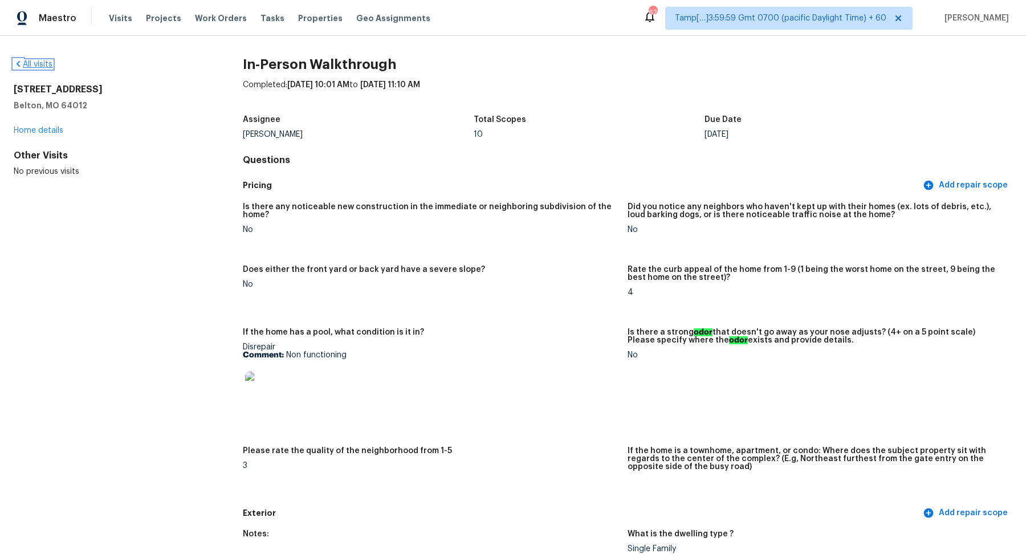
click at [46, 65] on link "All visits" at bounding box center [33, 64] width 39 height 8
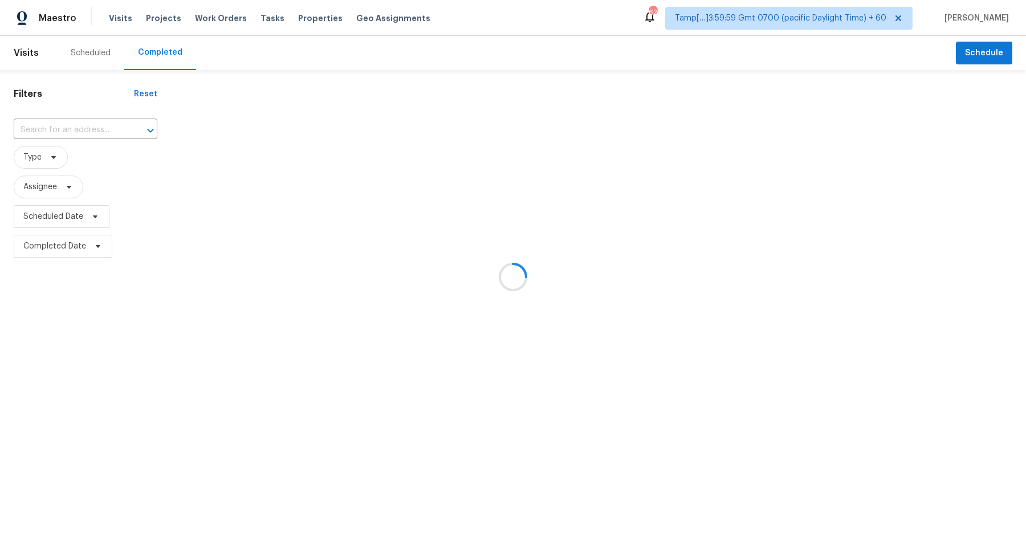
click at [77, 134] on div at bounding box center [513, 277] width 1026 height 554
click at [97, 127] on div at bounding box center [513, 277] width 1026 height 554
click at [76, 131] on div at bounding box center [513, 277] width 1026 height 554
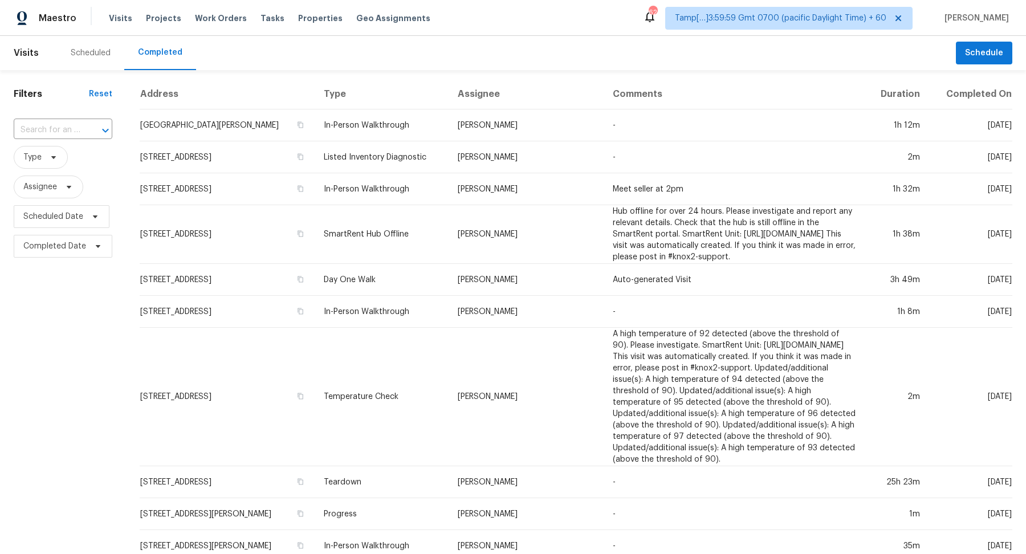
click at [76, 131] on input "text" at bounding box center [47, 130] width 67 height 18
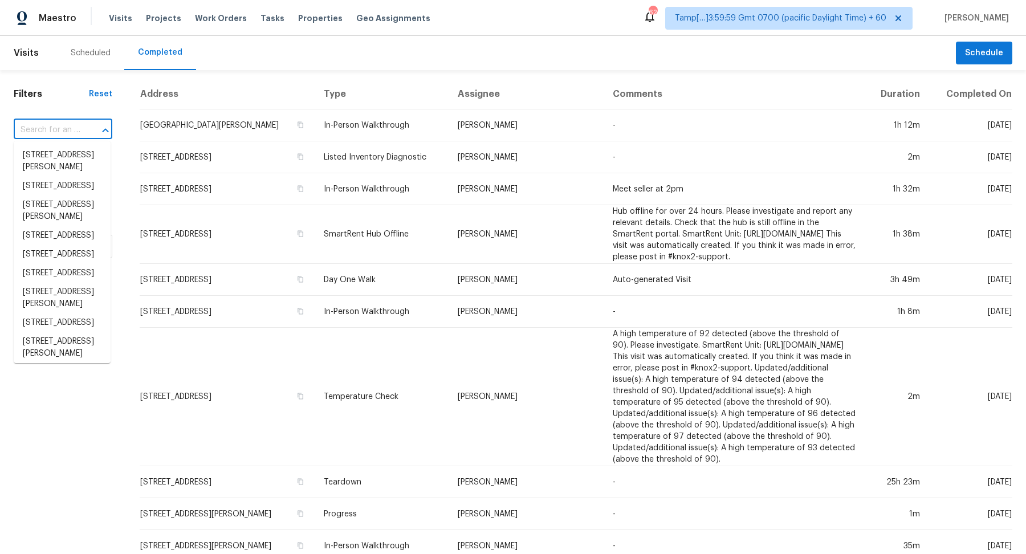
paste input "9758 Laredo St Unit 1B, Commerce City, CO 80022"
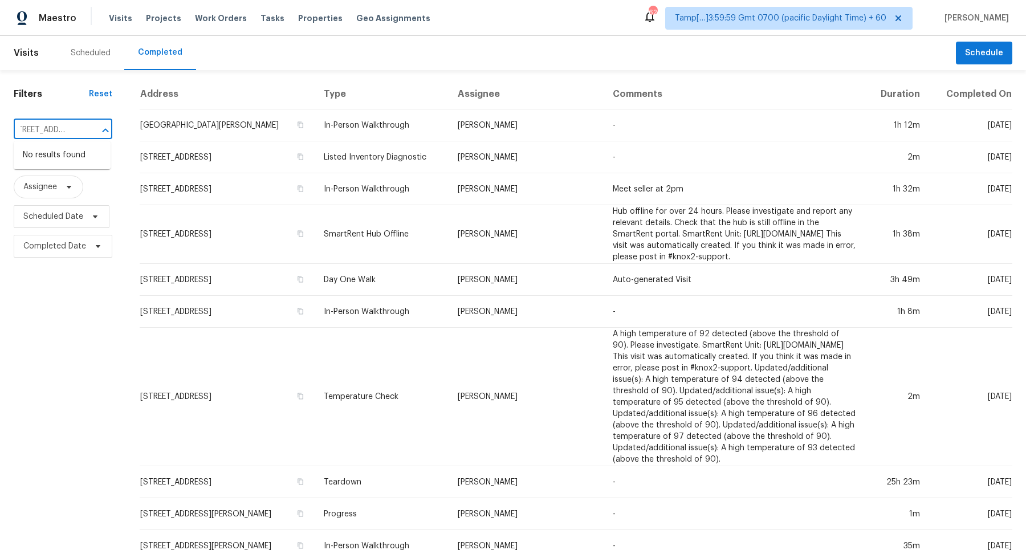
type input "9758 Laredo St Unit 1B, Commerce City, CO 80022"
click at [50, 130] on input "text" at bounding box center [47, 130] width 67 height 18
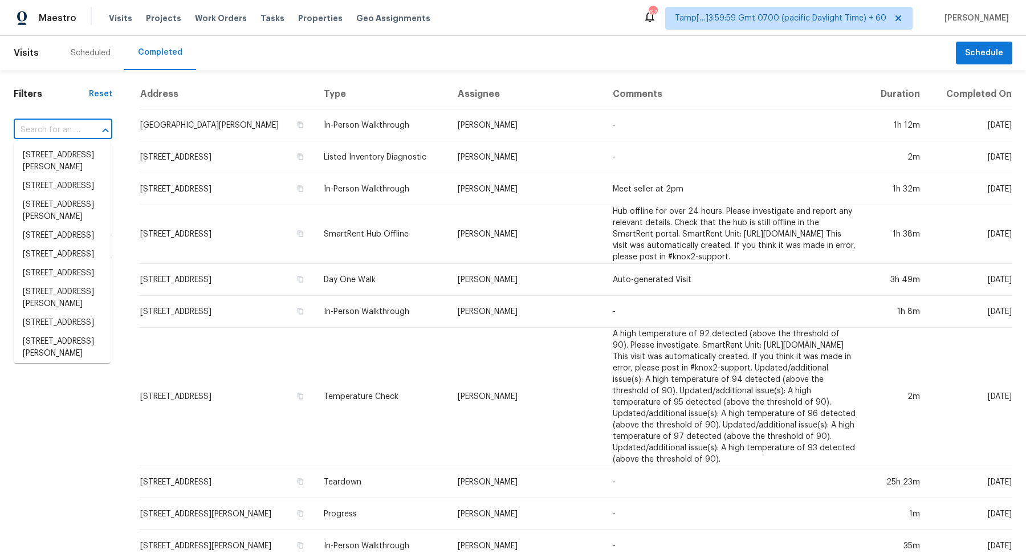
paste input "9758 Laredo St Unit 1B, Commerce City, CO 80022"
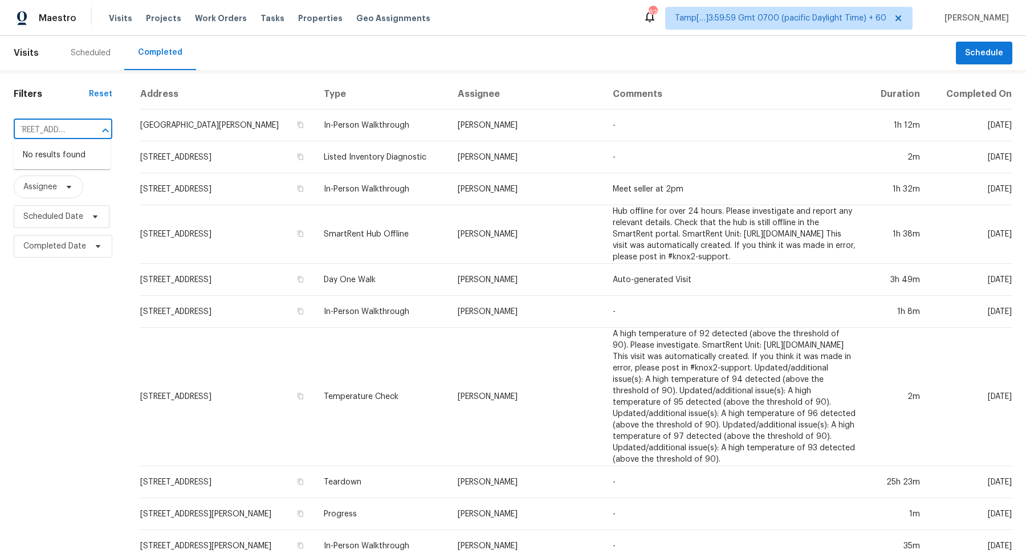
scroll to position [0, 45]
drag, startPoint x: 32, startPoint y: 128, endPoint x: 59, endPoint y: 129, distance: 26.2
click at [59, 129] on input "9758 Laredo St Unit 1B, Commerce City, CO 80022" at bounding box center [47, 130] width 67 height 18
type input "9758 Laredo St, Commerce City, CO 80022"
click at [53, 202] on li "9758 Laredo St Unit 1B, Commerce City, CO 80022" at bounding box center [62, 193] width 97 height 19
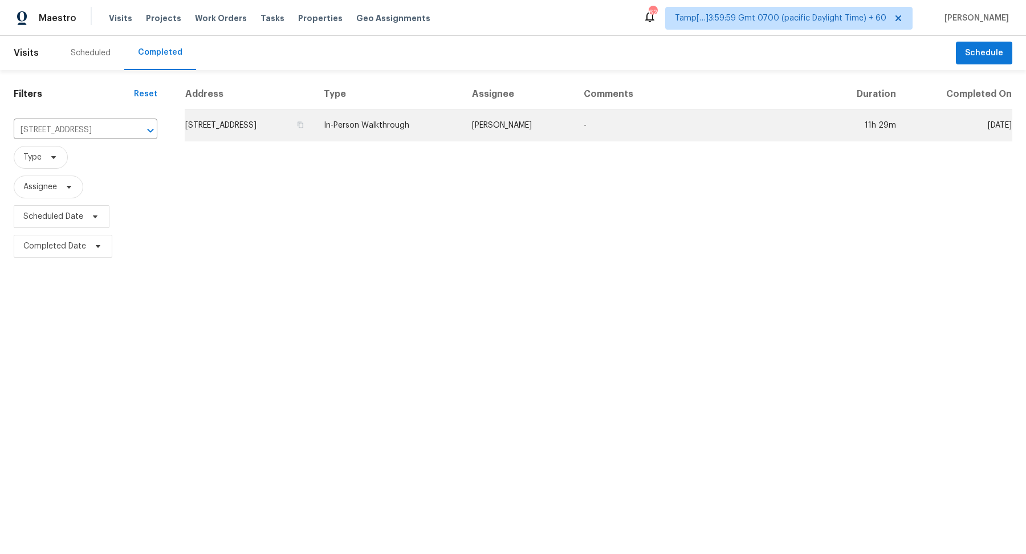
click at [271, 133] on td "9758 Laredo St Unit 1B, Commerce City, CO 80022" at bounding box center [250, 125] width 130 height 32
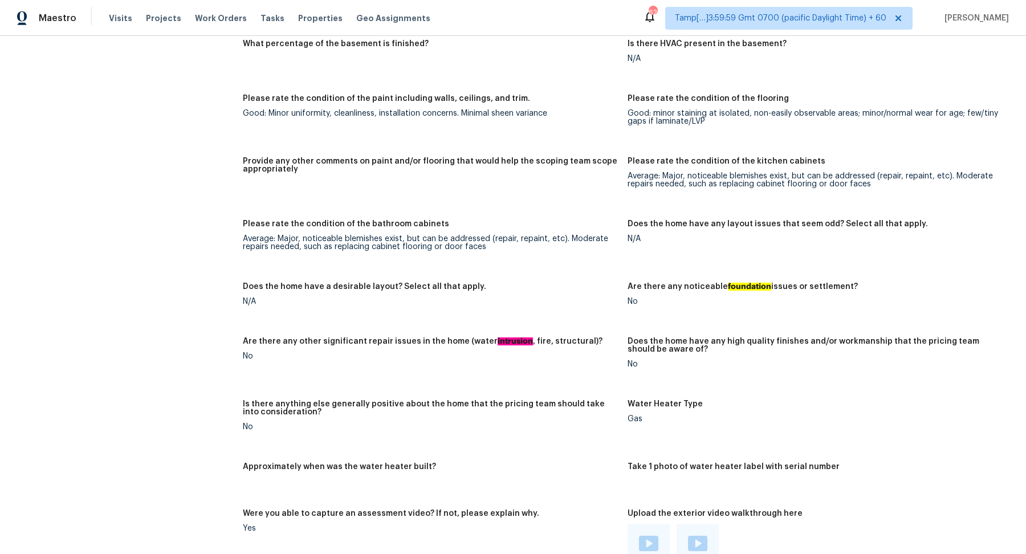
scroll to position [2343, 0]
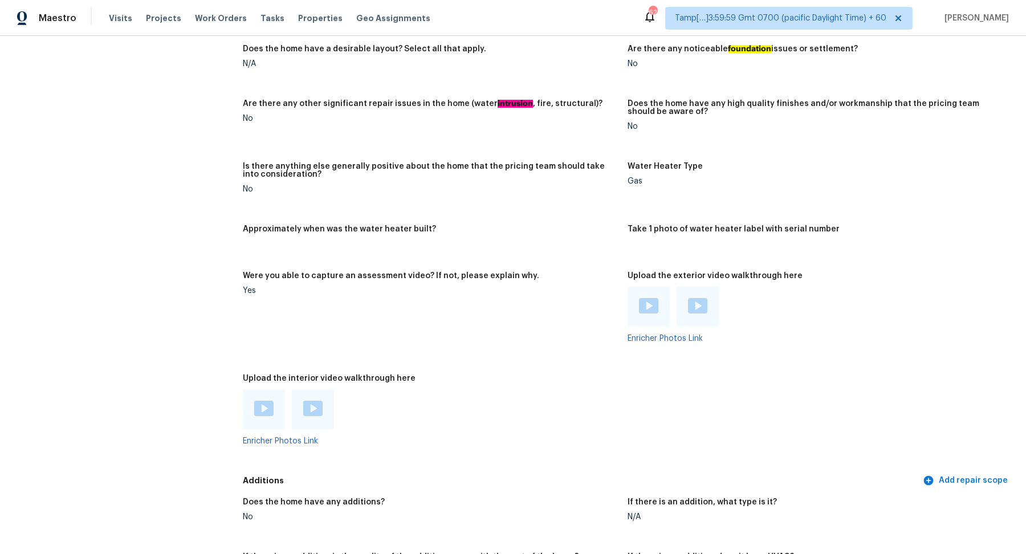
click at [266, 401] on div at bounding box center [263, 409] width 19 height 17
click at [314, 401] on img at bounding box center [312, 408] width 19 height 15
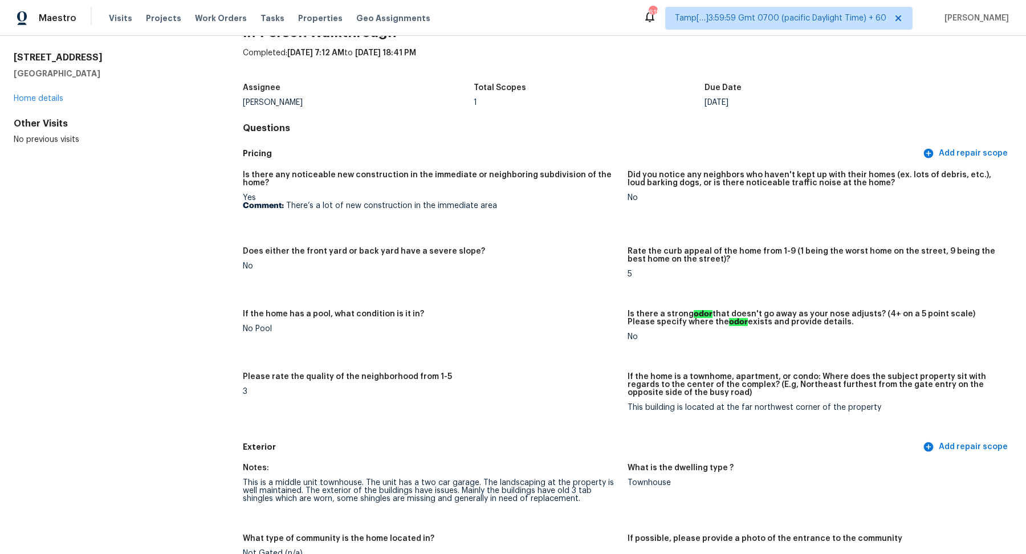
scroll to position [479, 0]
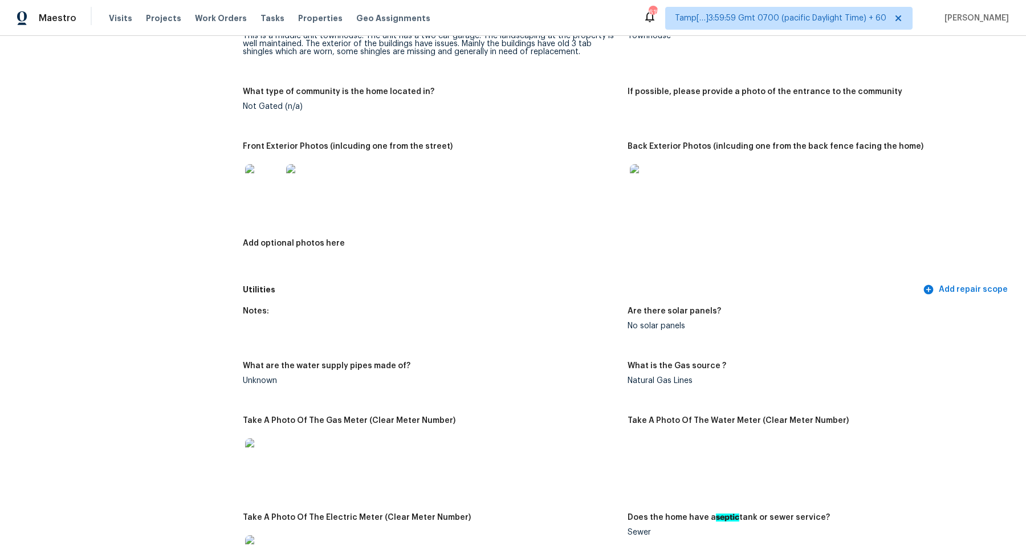
click at [262, 191] on img at bounding box center [263, 182] width 36 height 36
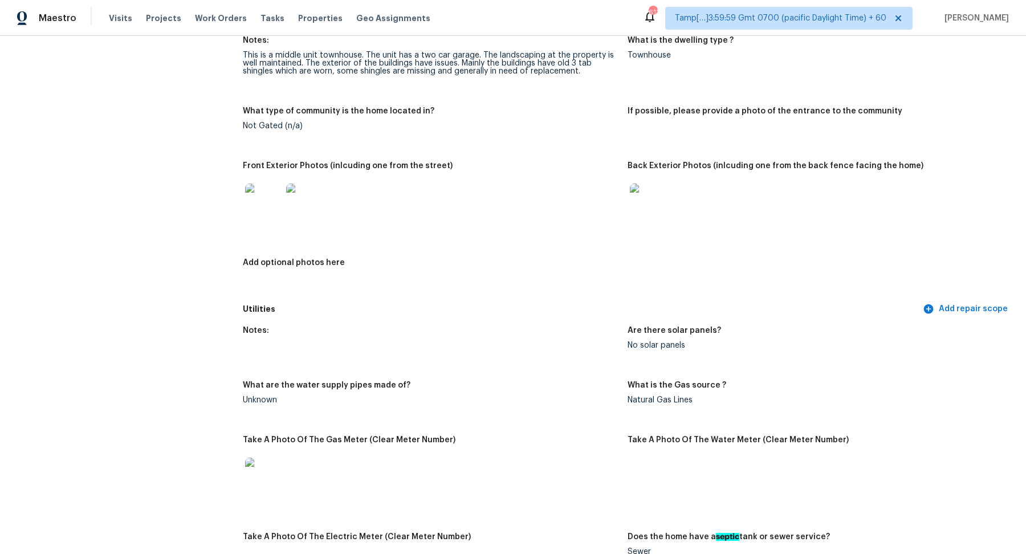
scroll to position [458, 0]
drag, startPoint x: 242, startPoint y: 74, endPoint x: 397, endPoint y: 77, distance: 154.5
click at [397, 77] on div "This is a middle unit townhouse. The unit has a two car garage. The landscaping…" at bounding box center [431, 65] width 376 height 24
click at [395, 79] on figure "Notes: This is a middle unit townhouse. The unit has a two car garage. The land…" at bounding box center [435, 66] width 385 height 57
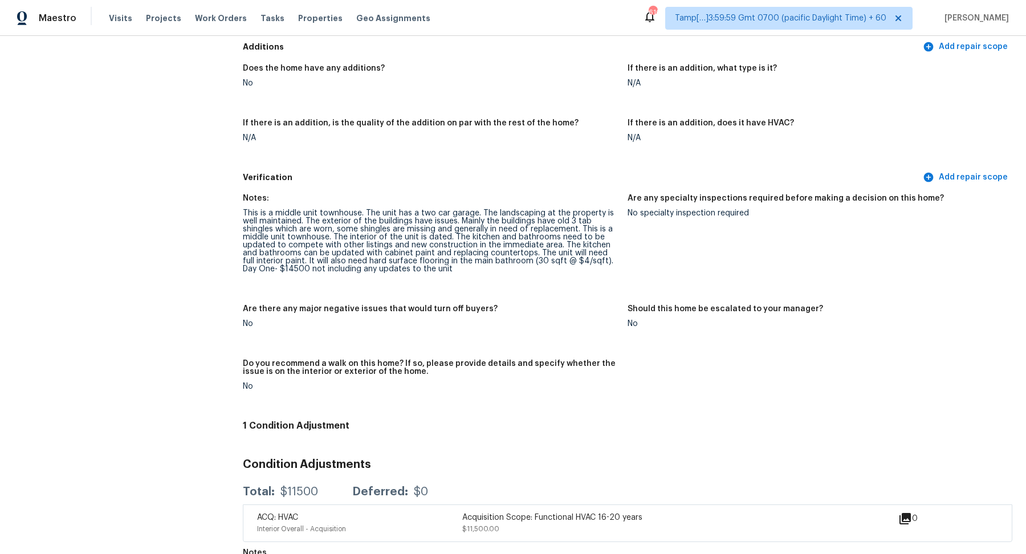
scroll to position [50, 0]
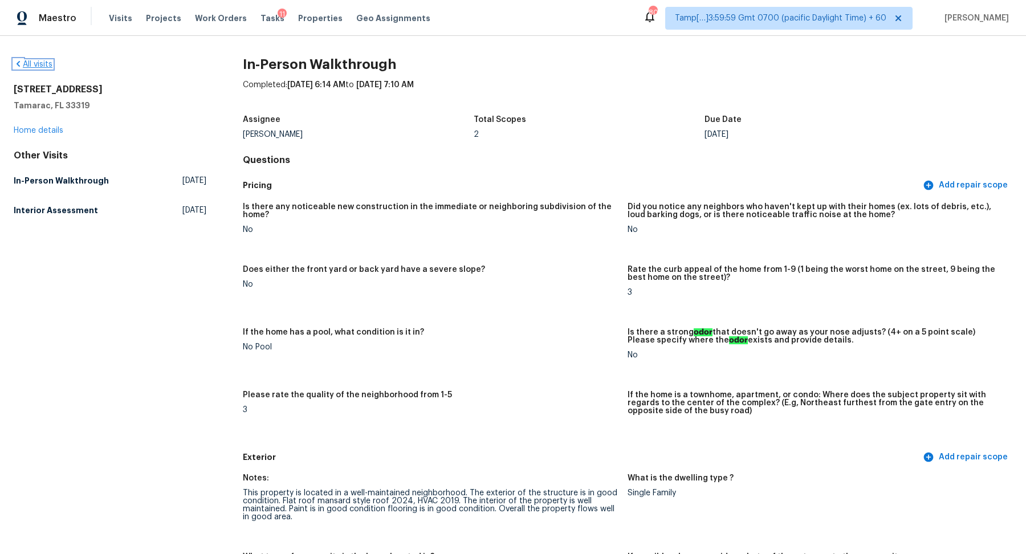
click at [36, 66] on link "All visits" at bounding box center [33, 64] width 39 height 8
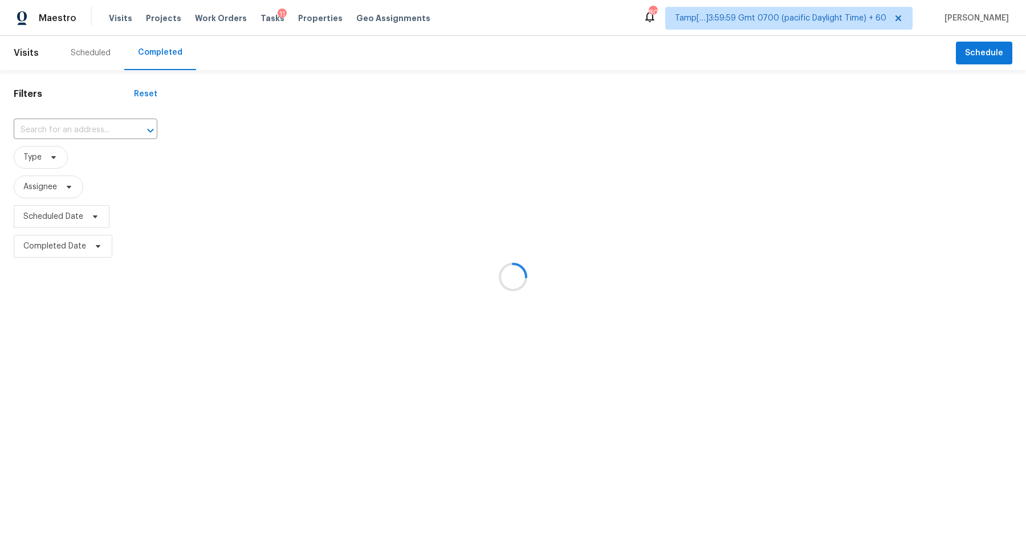
click at [78, 116] on div at bounding box center [513, 277] width 1026 height 554
click at [78, 124] on div at bounding box center [513, 277] width 1026 height 554
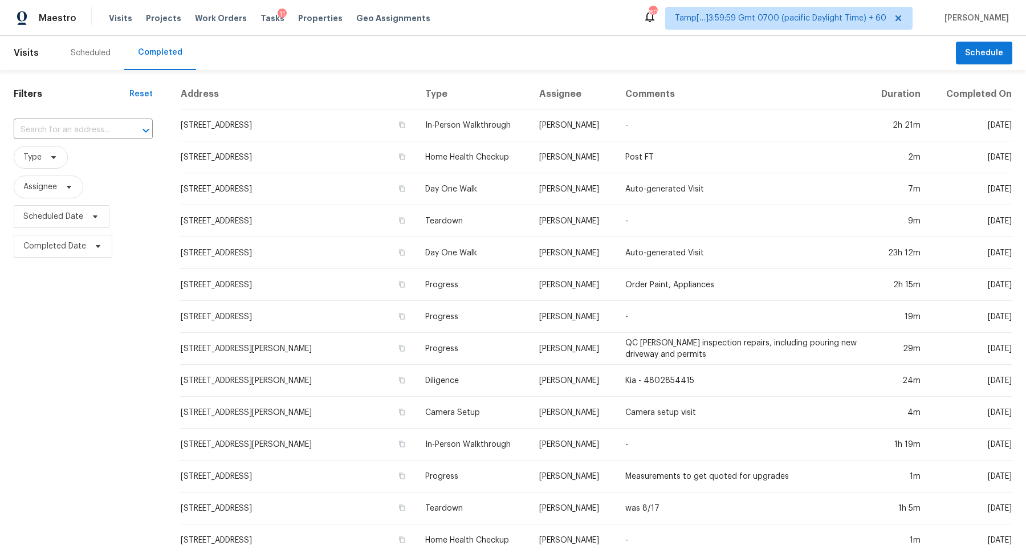
click at [78, 124] on input "text" at bounding box center [67, 130] width 107 height 18
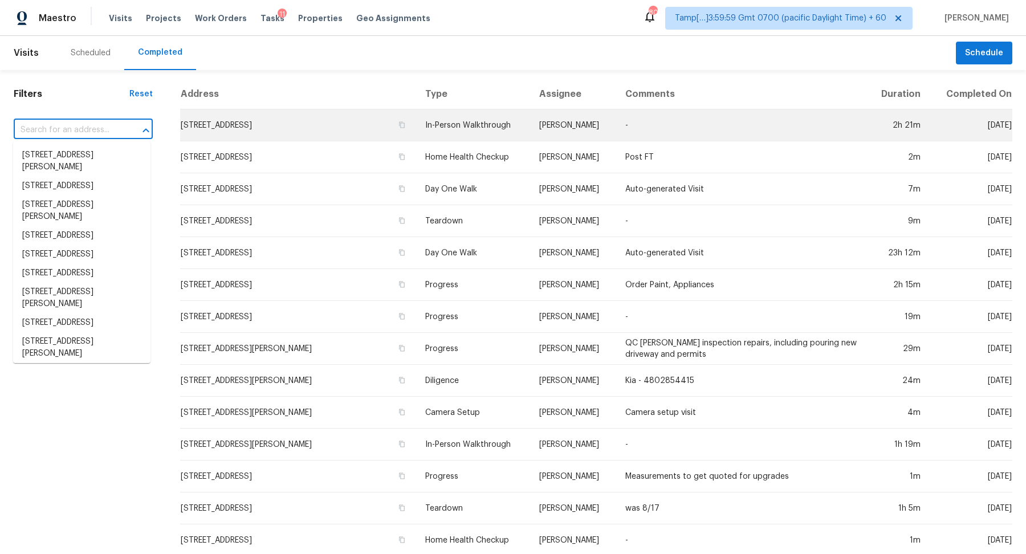
paste input "2798 S Spencer Ave, Magna, UT 84044"
type input "2798 S Spencer Ave, Magna, UT 84044"
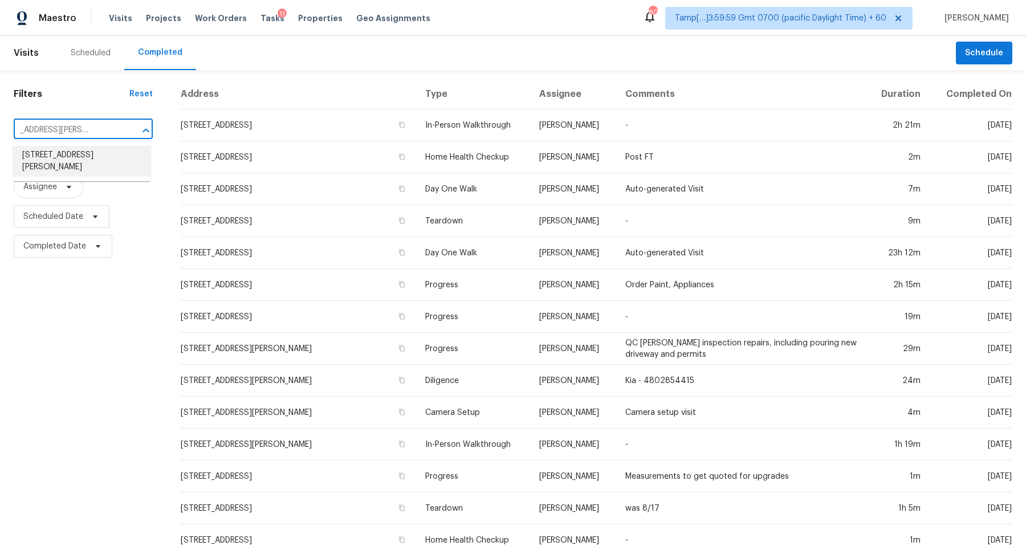
click at [101, 157] on li "2798 S Spencer Ave, Magna, UT 84044" at bounding box center [81, 161] width 137 height 31
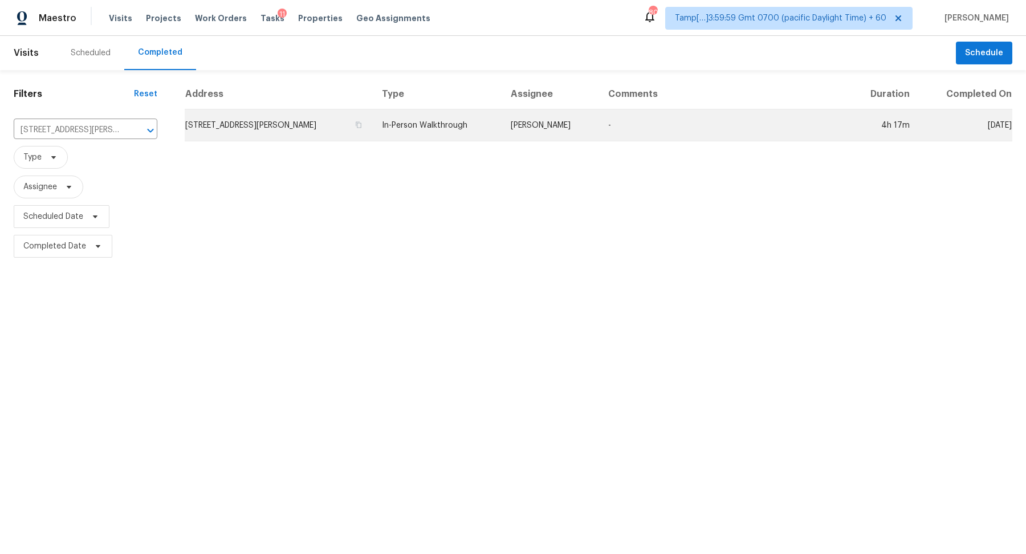
click at [267, 131] on td "2798 S Spencer Ave, Magna, UT 84044" at bounding box center [279, 125] width 188 height 32
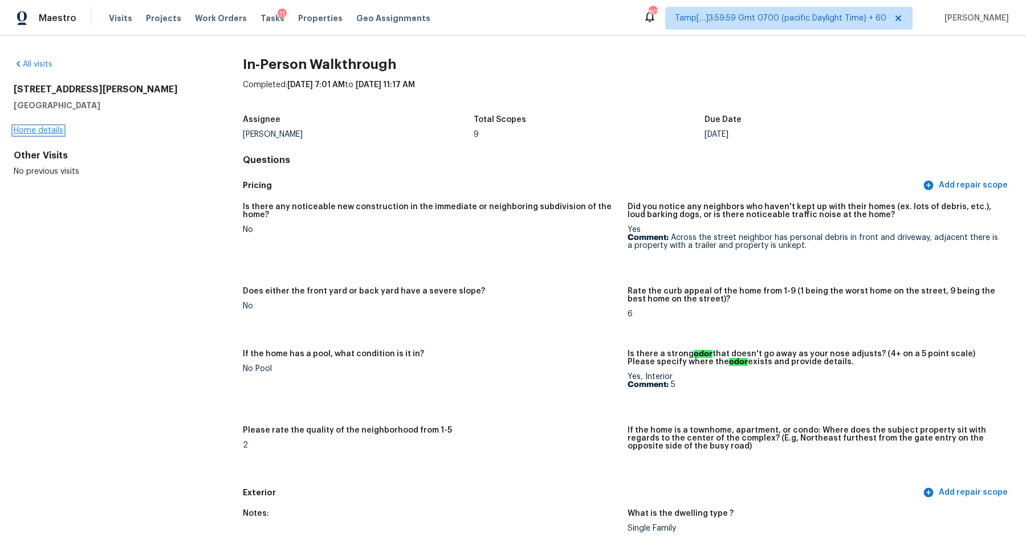
click at [61, 131] on link "Home details" at bounding box center [39, 131] width 50 height 8
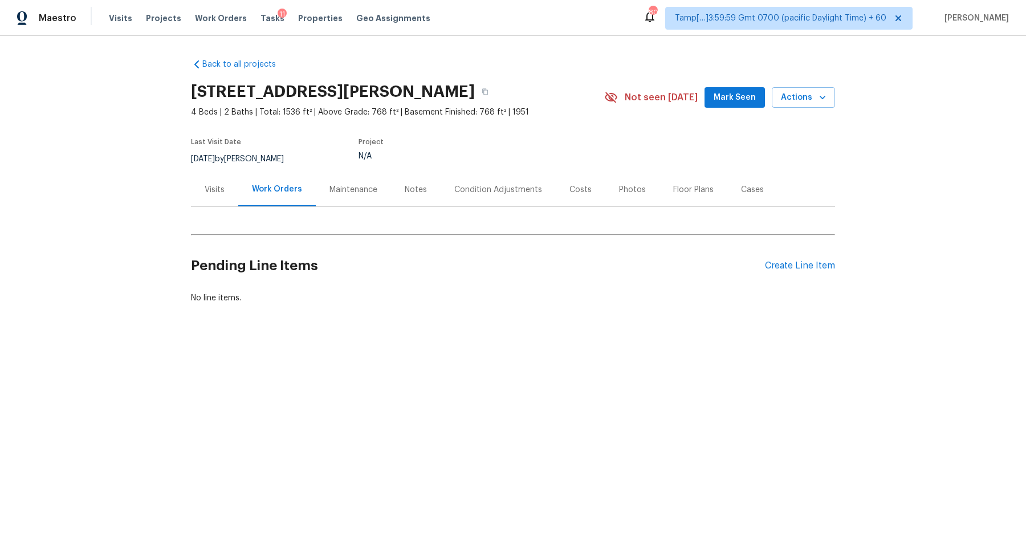
click at [461, 190] on div "Condition Adjustments" at bounding box center [498, 189] width 88 height 11
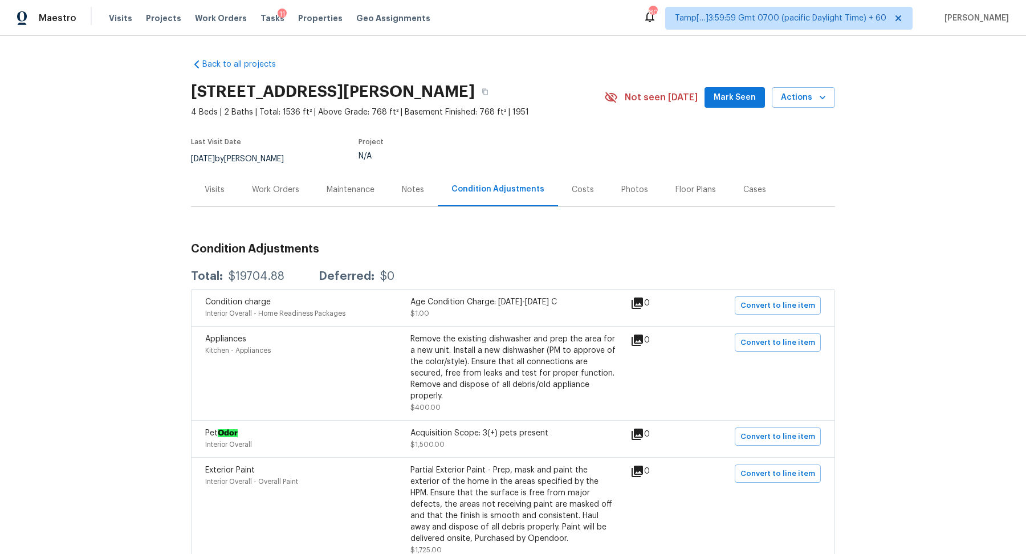
click at [222, 189] on div "Visits" at bounding box center [215, 189] width 20 height 11
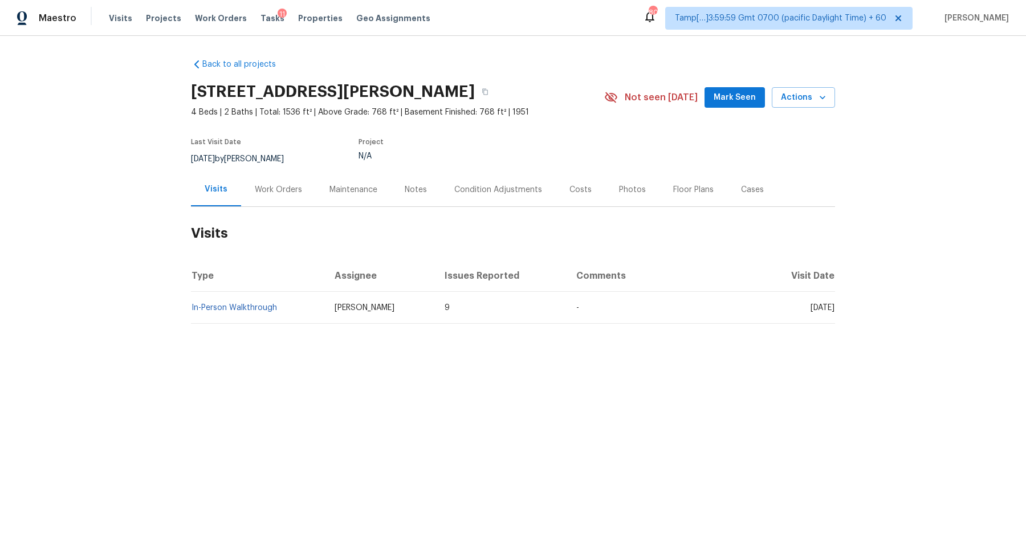
click at [270, 312] on td "In-Person Walkthrough" at bounding box center [258, 308] width 135 height 32
click at [258, 311] on td "In-Person Walkthrough" at bounding box center [258, 308] width 135 height 32
click at [258, 309] on link "In-Person Walkthrough" at bounding box center [234, 308] width 85 height 8
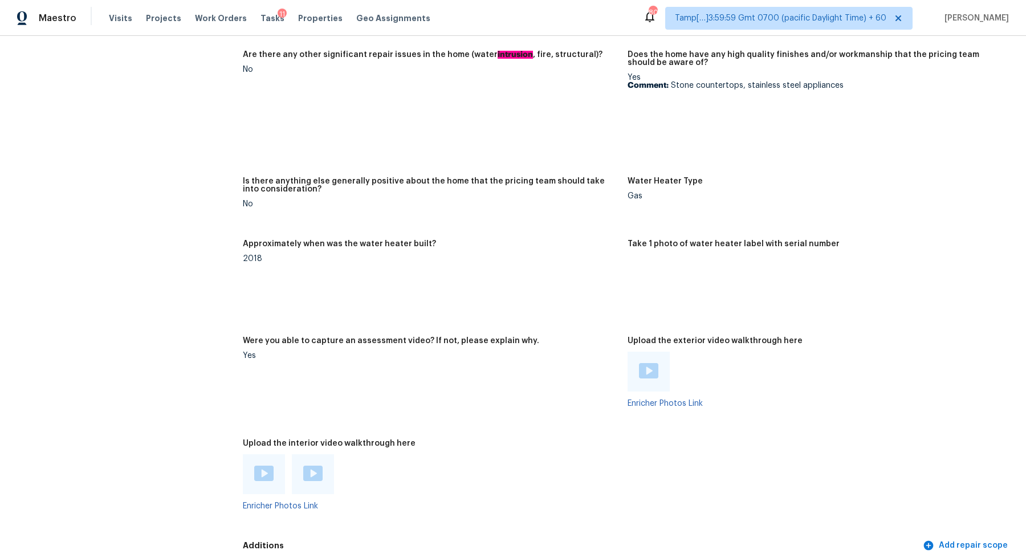
scroll to position [2040, 0]
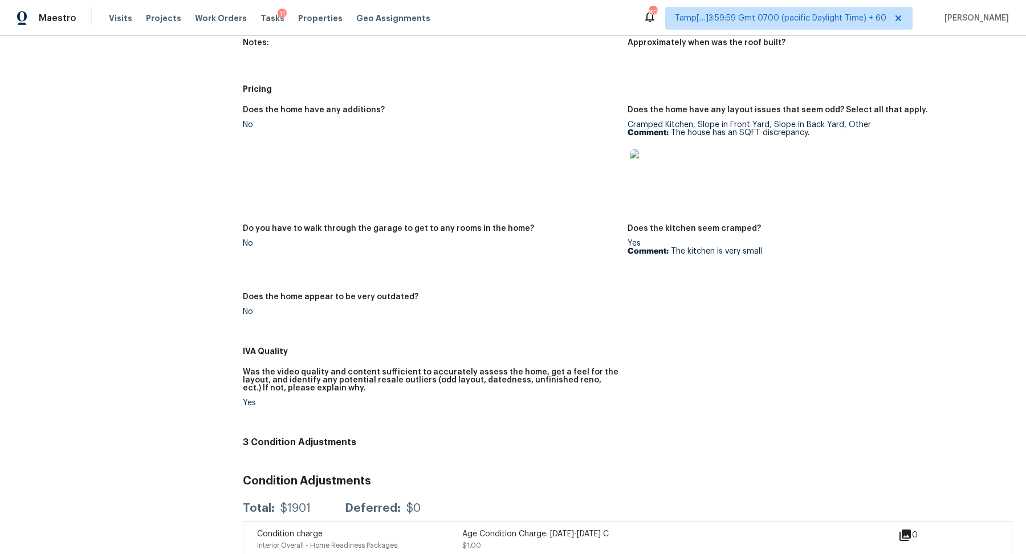
scroll to position [526, 0]
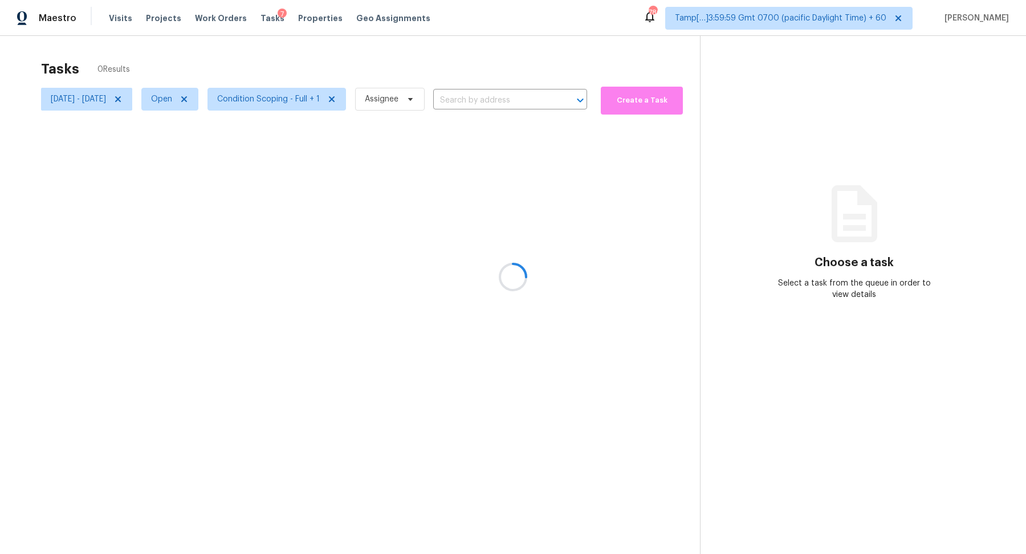
click at [300, 103] on div at bounding box center [513, 277] width 1026 height 554
click at [123, 99] on icon at bounding box center [117, 99] width 9 height 9
click at [126, 101] on div at bounding box center [513, 277] width 1026 height 554
click at [101, 101] on div at bounding box center [513, 277] width 1026 height 554
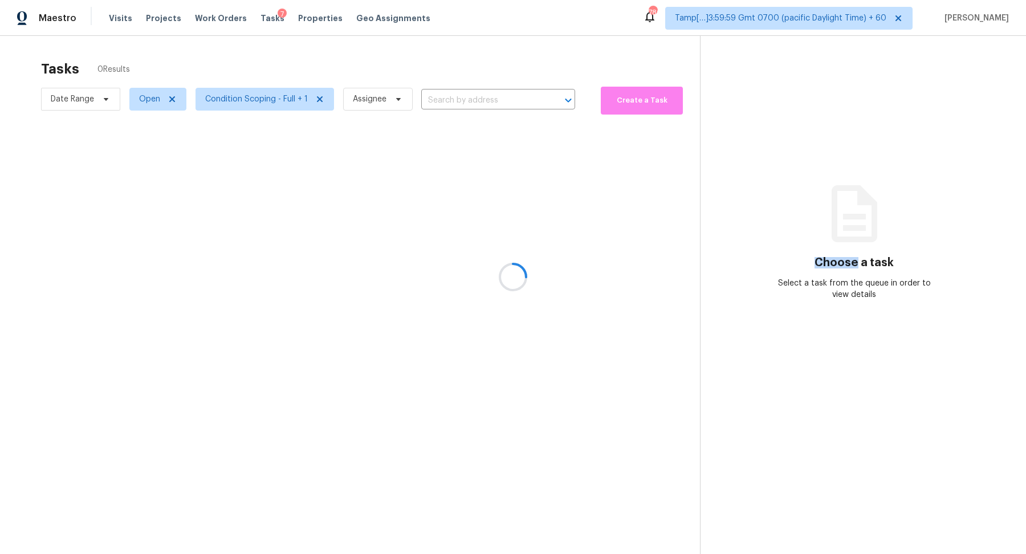
click at [101, 101] on div at bounding box center [513, 277] width 1026 height 554
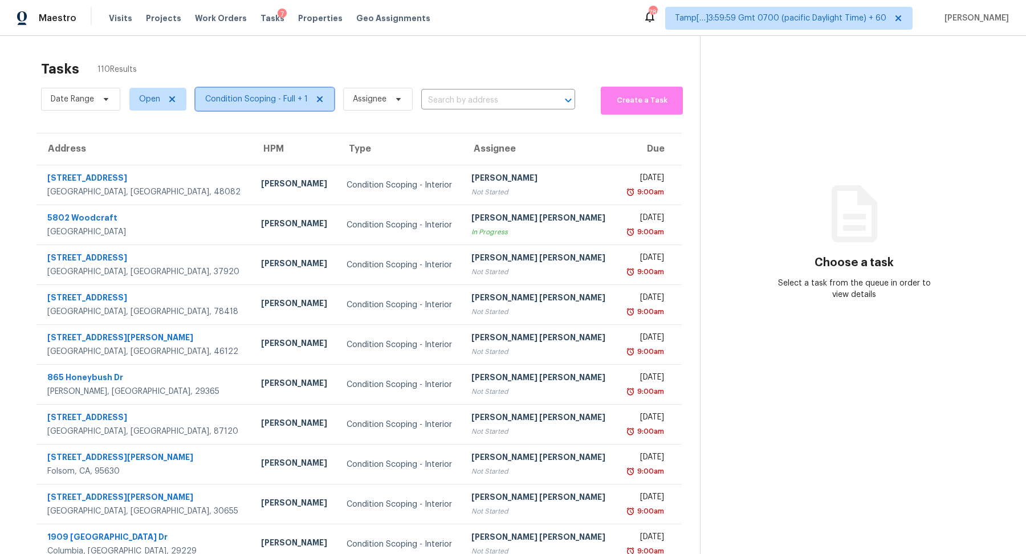
click at [232, 92] on span "Condition Scoping - Full + 1" at bounding box center [264, 99] width 139 height 23
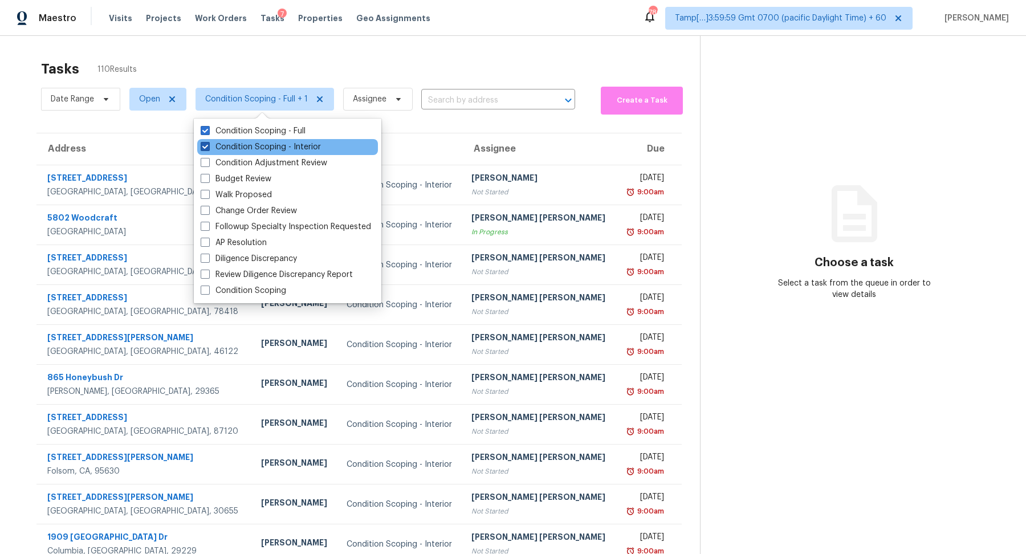
click at [312, 148] on label "Condition Scoping - Interior" at bounding box center [261, 146] width 120 height 11
click at [208, 148] on input "Condition Scoping - Interior" at bounding box center [204, 144] width 7 height 7
checkbox input "false"
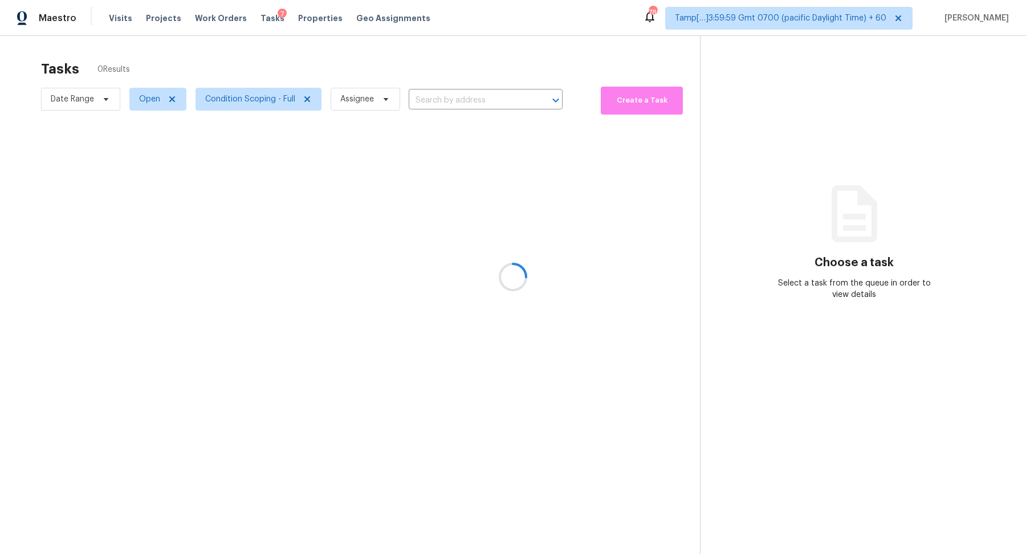
click at [388, 61] on div at bounding box center [513, 277] width 1026 height 554
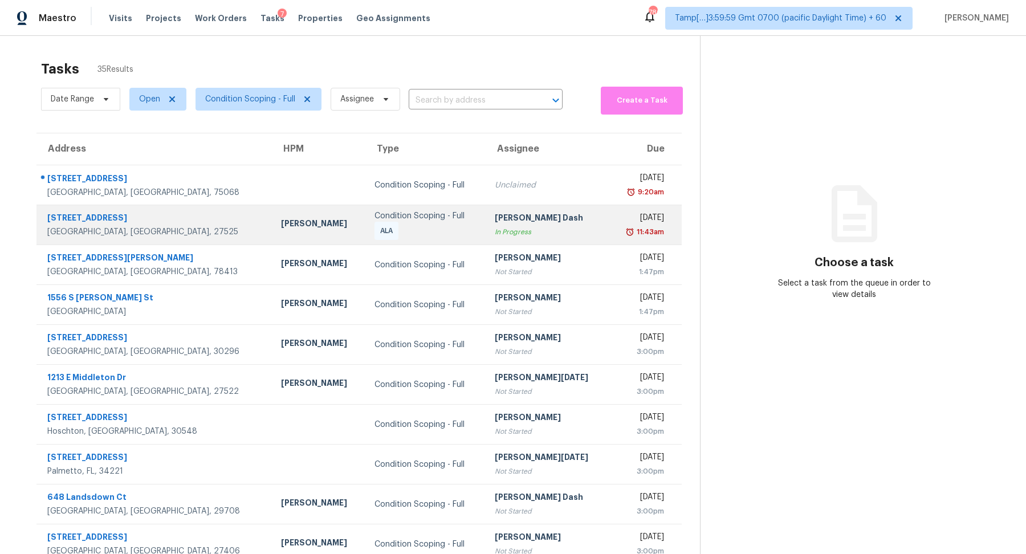
click at [365, 205] on td "Condition Scoping - Full ALA" at bounding box center [425, 225] width 120 height 40
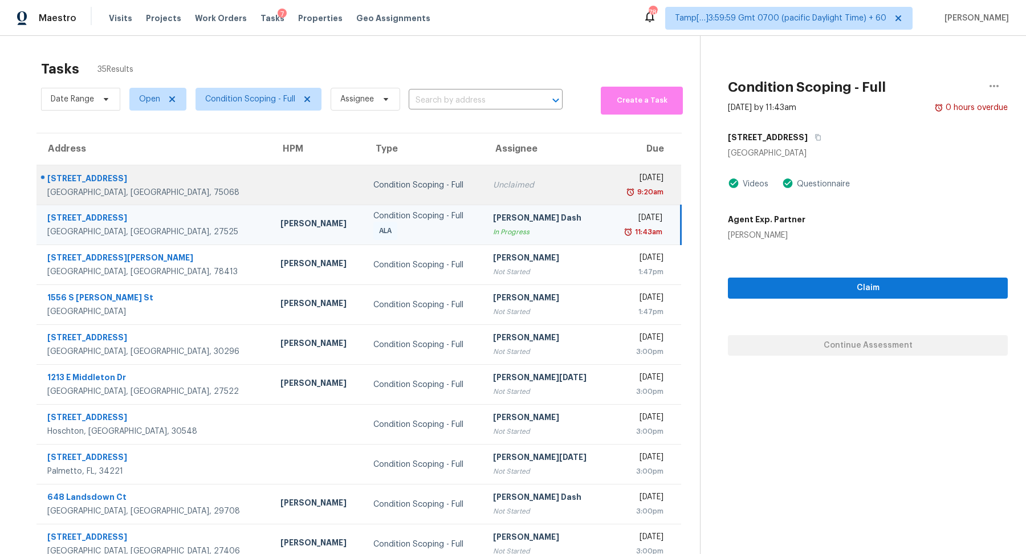
click at [398, 182] on div "Condition Scoping - Full" at bounding box center [423, 185] width 101 height 11
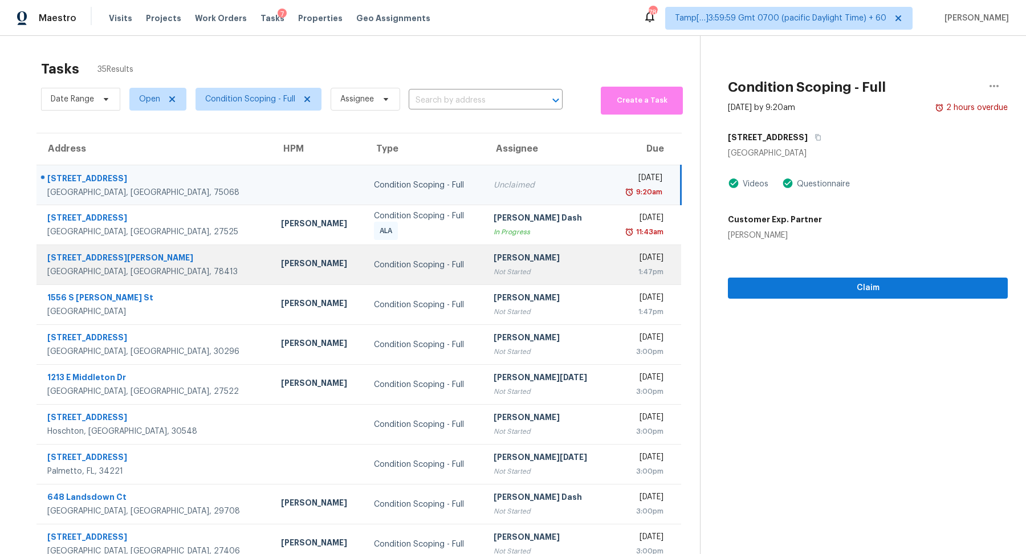
scroll to position [39, 0]
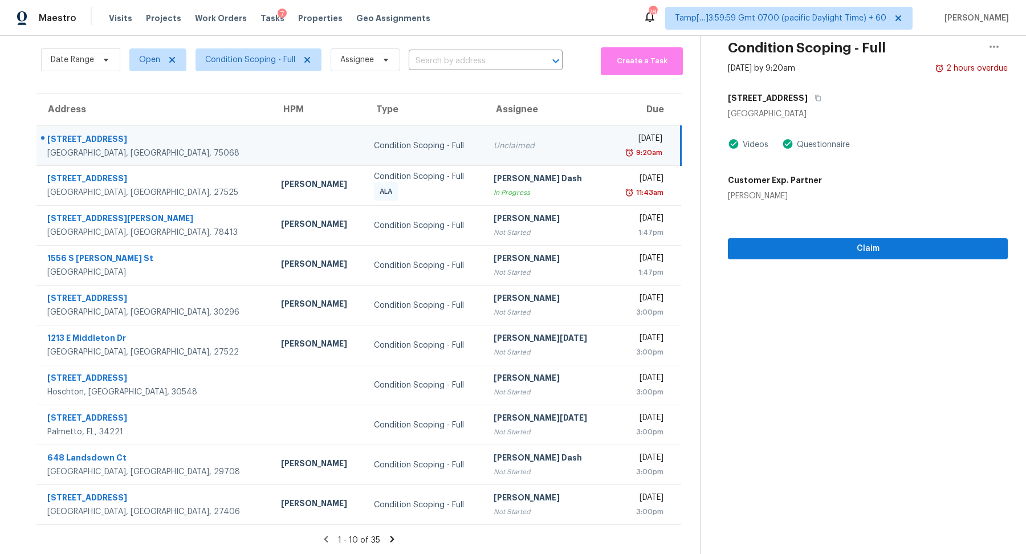
click at [390, 536] on icon at bounding box center [392, 539] width 4 height 6
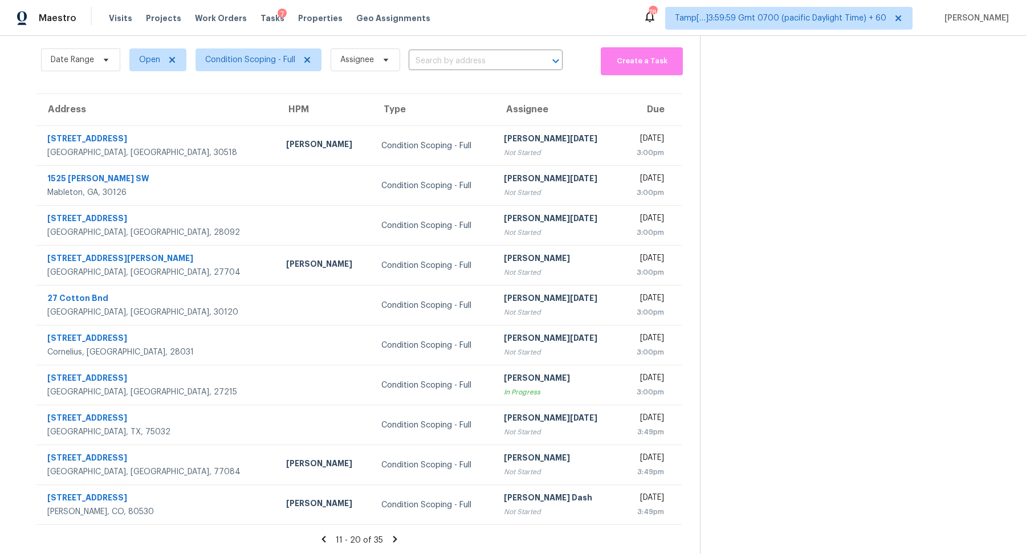
click at [390, 535] on icon at bounding box center [395, 539] width 10 height 10
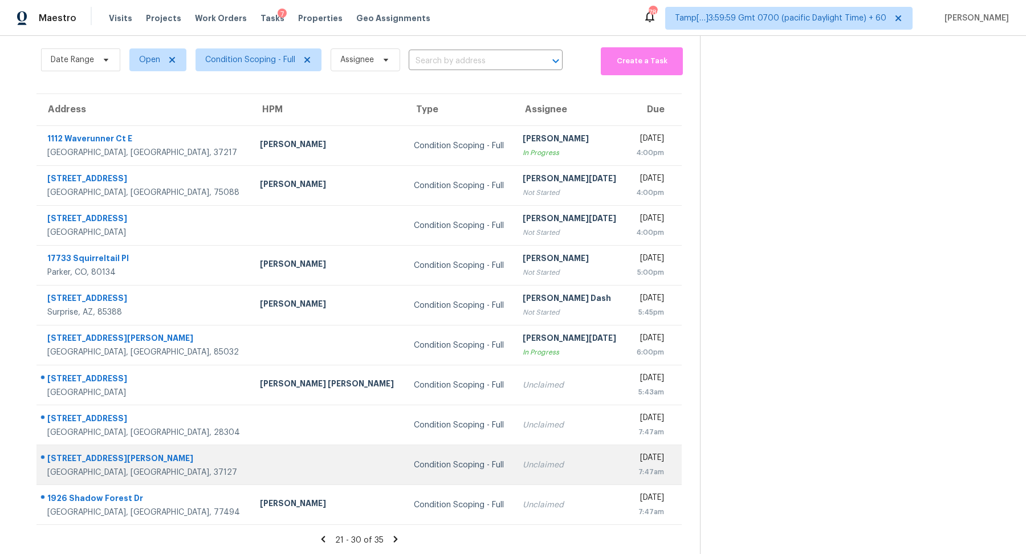
scroll to position [0, 0]
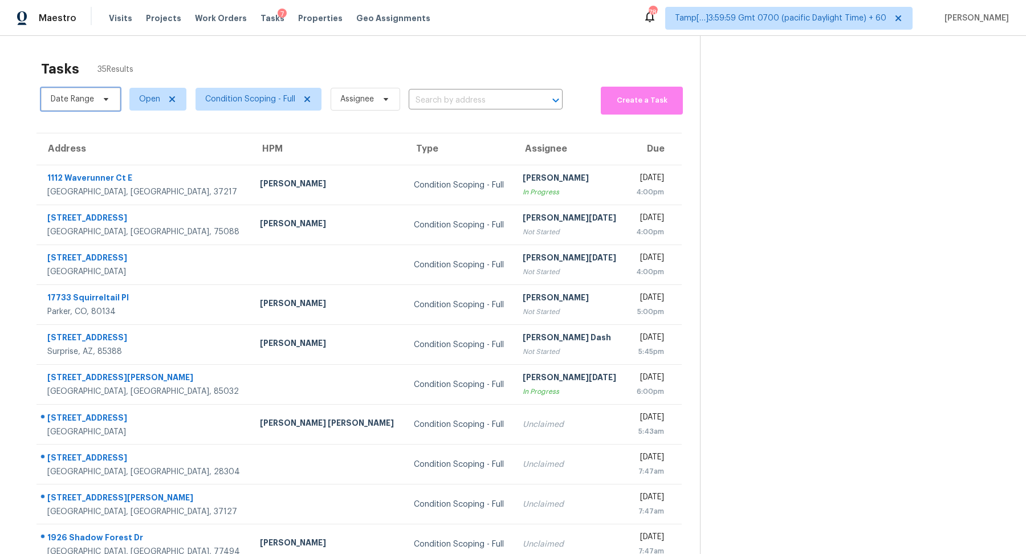
click at [60, 104] on span "Date Range" at bounding box center [72, 98] width 43 height 11
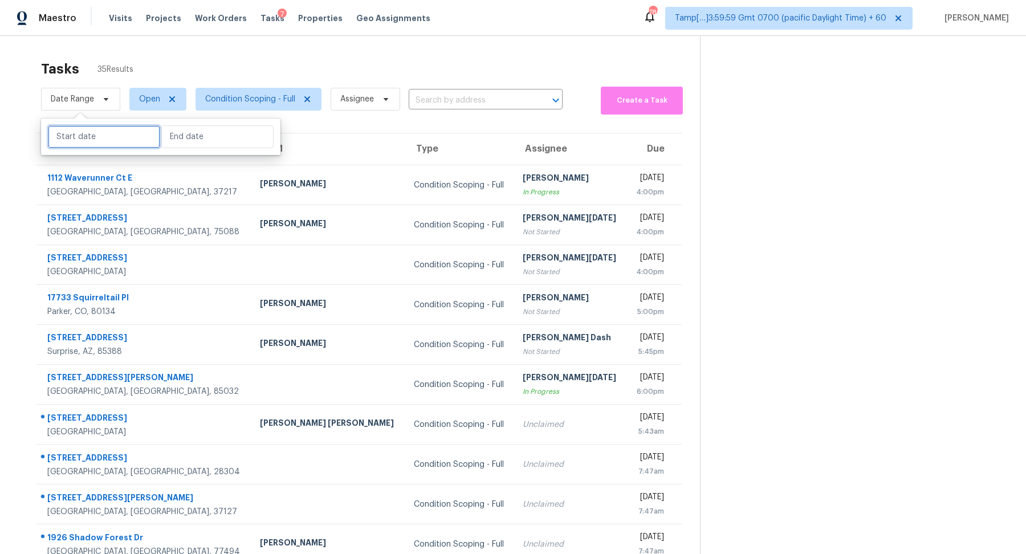
click at [100, 130] on input "text" at bounding box center [104, 136] width 112 height 23
select select "7"
select select "2025"
select select "8"
select select "2025"
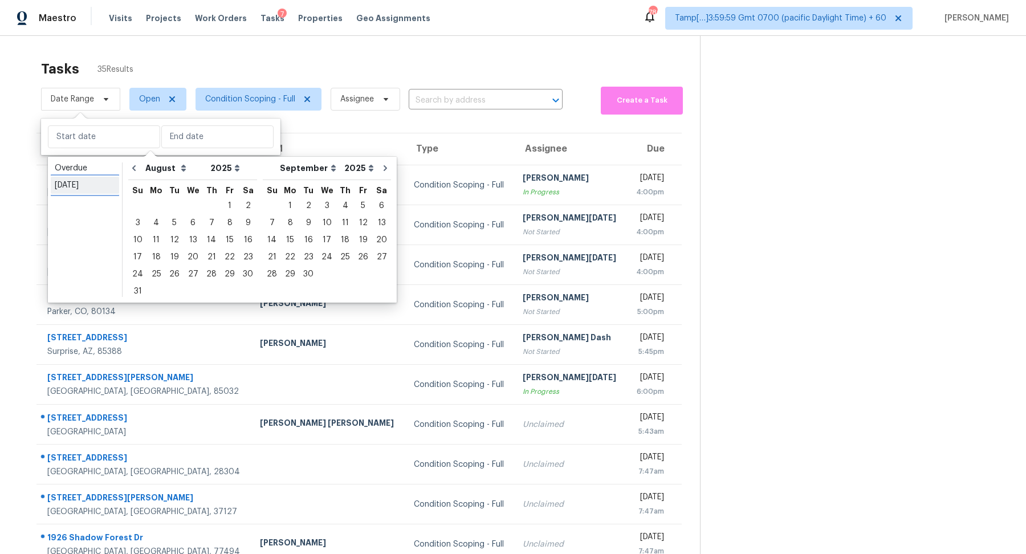
click at [88, 178] on link "[DATE]" at bounding box center [85, 185] width 68 height 17
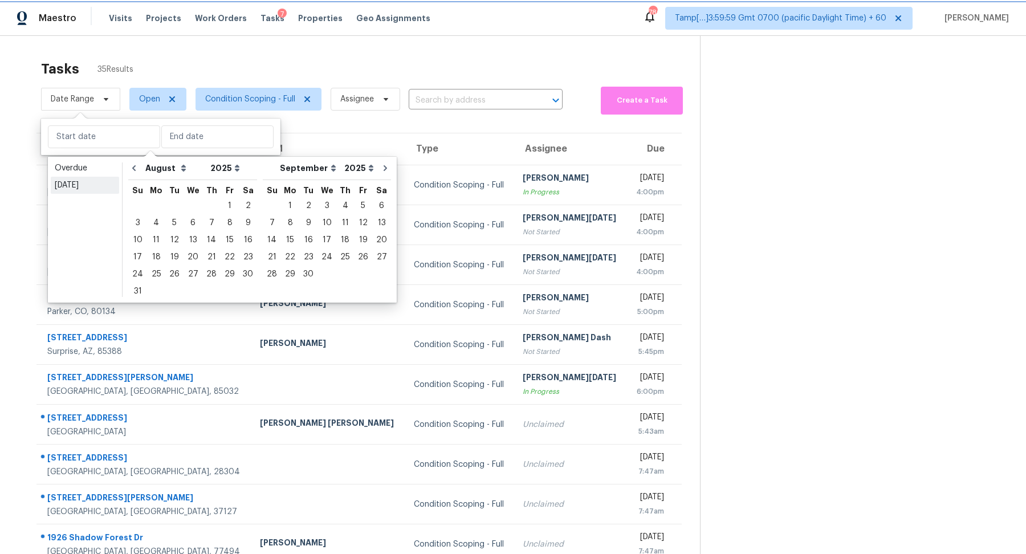
type input "[DATE]"
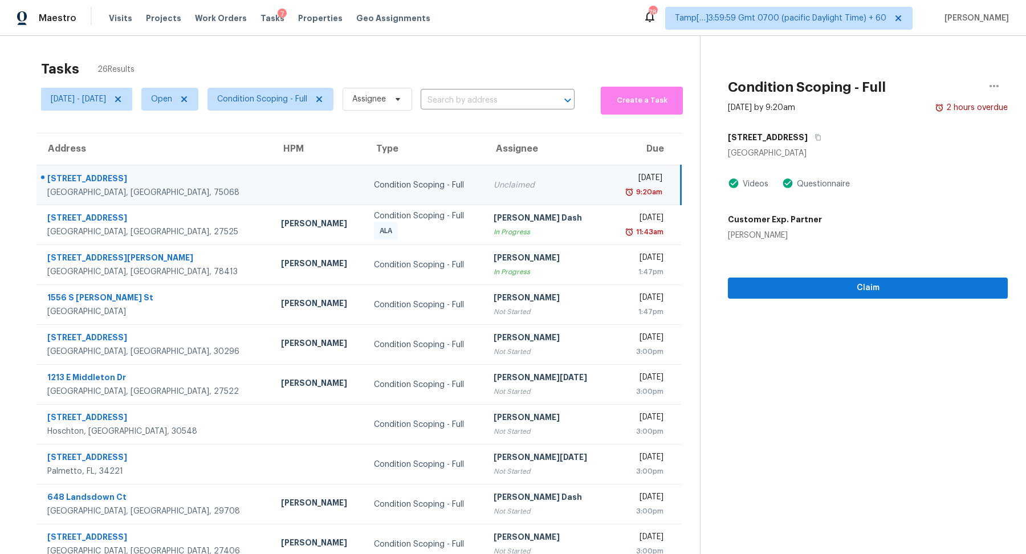
click at [295, 82] on div "Tasks 26 Results" at bounding box center [370, 69] width 659 height 30
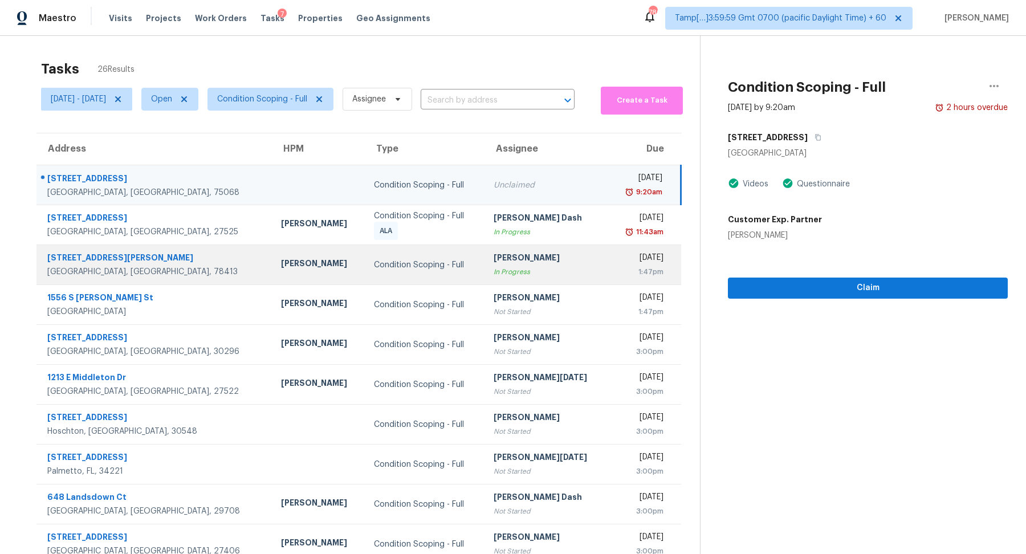
scroll to position [39, 0]
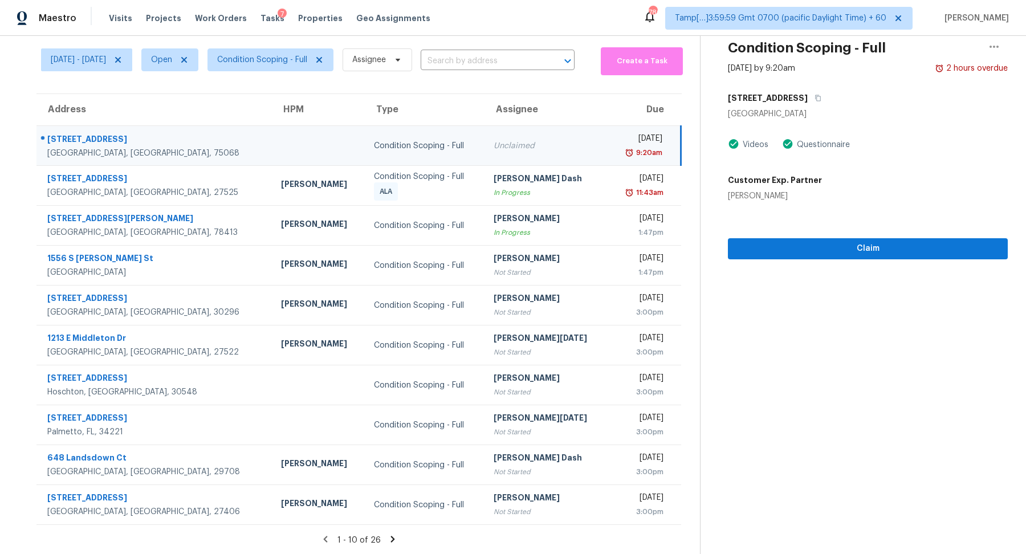
click at [388, 541] on icon at bounding box center [393, 539] width 10 height 10
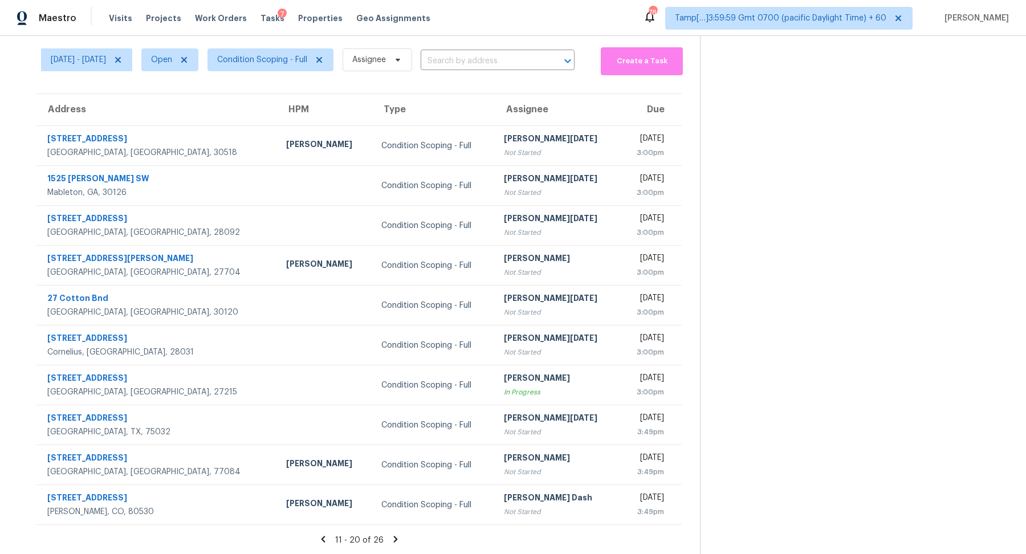
click at [390, 541] on icon at bounding box center [395, 539] width 10 height 10
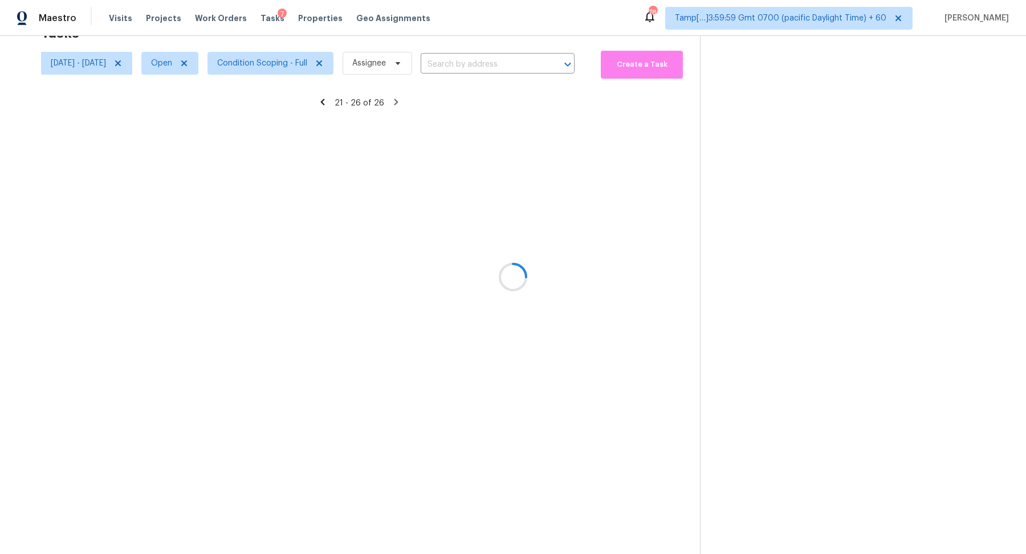
scroll to position [35, 0]
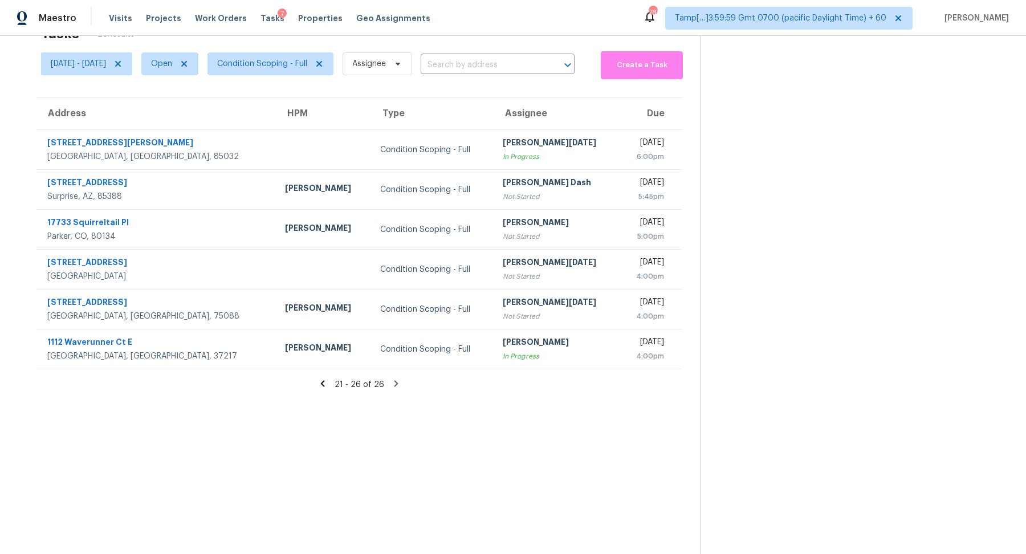
click at [394, 384] on icon at bounding box center [396, 383] width 4 height 6
click at [332, 381] on div "21 - 26 of 26" at bounding box center [359, 384] width 682 height 12
click at [327, 381] on icon at bounding box center [322, 383] width 10 height 10
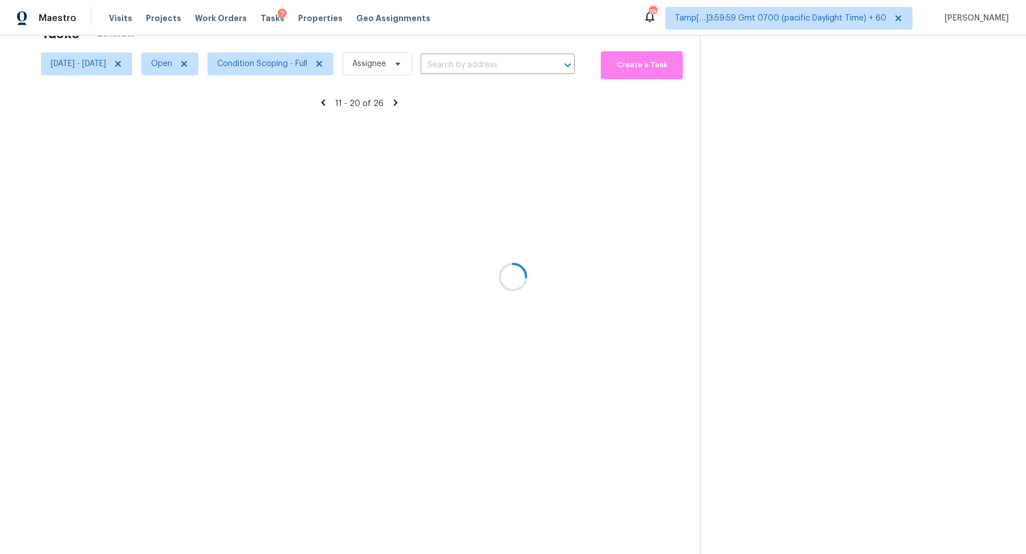
scroll to position [39, 0]
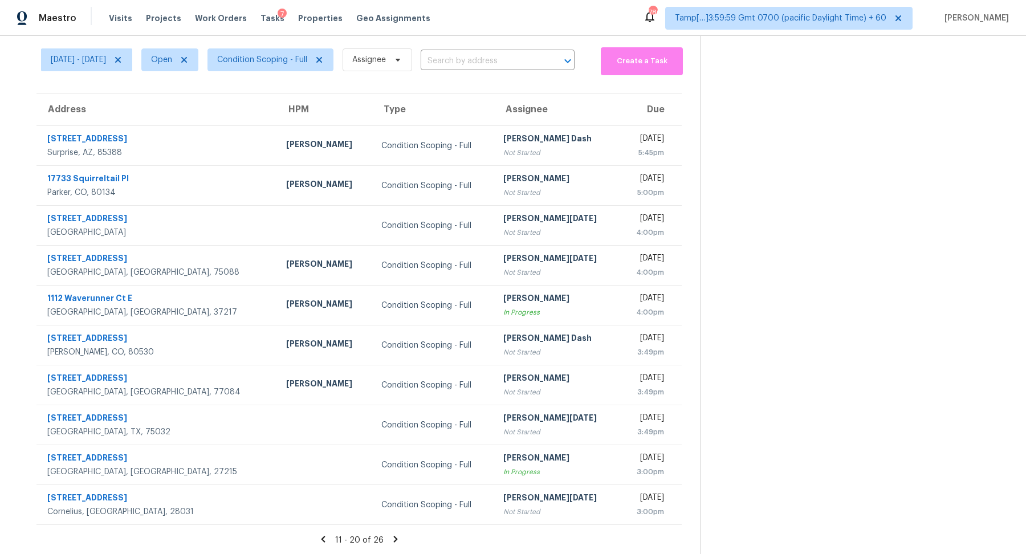
click at [325, 534] on icon at bounding box center [323, 539] width 10 height 10
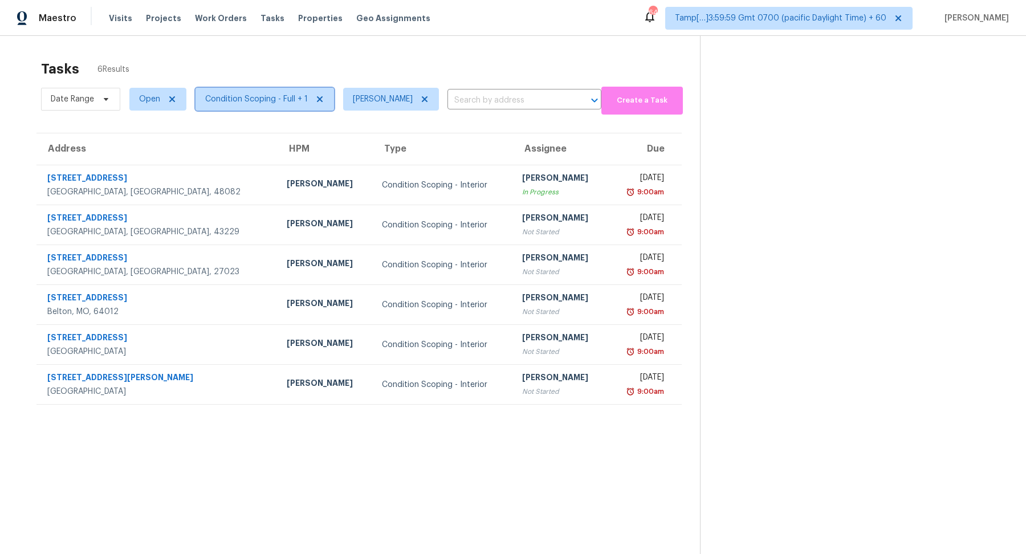
click at [256, 93] on span "Condition Scoping - Full + 1" at bounding box center [256, 98] width 103 height 11
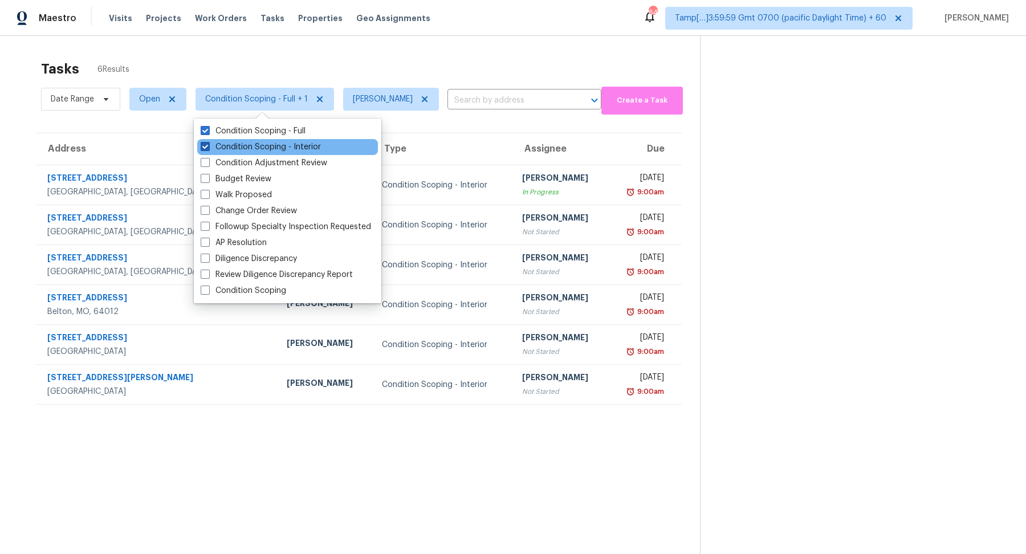
click at [270, 147] on label "Condition Scoping - Interior" at bounding box center [261, 146] width 120 height 11
click at [208, 147] on input "Condition Scoping - Interior" at bounding box center [204, 144] width 7 height 7
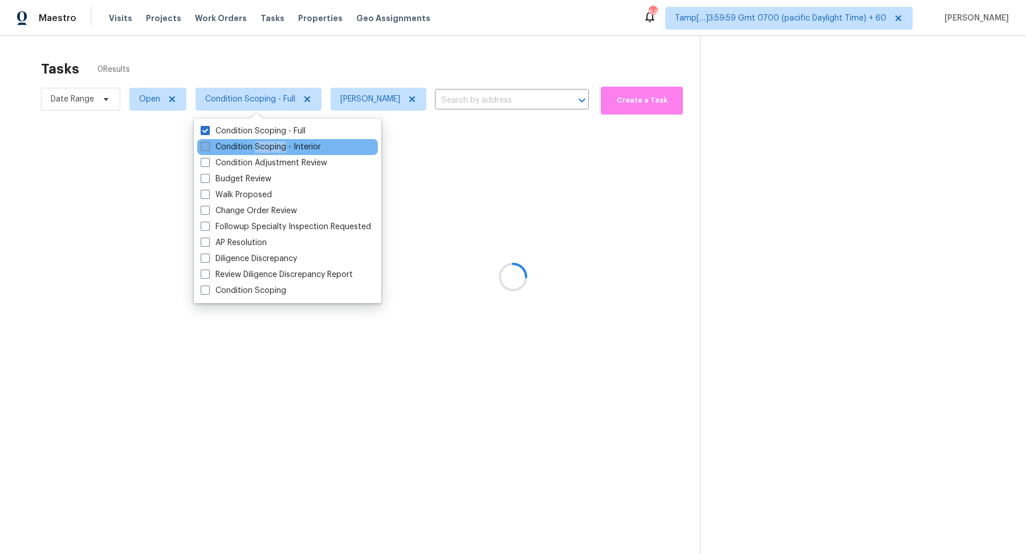
click at [270, 147] on label "Condition Scoping - Interior" at bounding box center [261, 146] width 120 height 11
click at [208, 147] on input "Condition Scoping - Interior" at bounding box center [204, 144] width 7 height 7
checkbox input "true"
click at [392, 60] on div at bounding box center [513, 277] width 1026 height 554
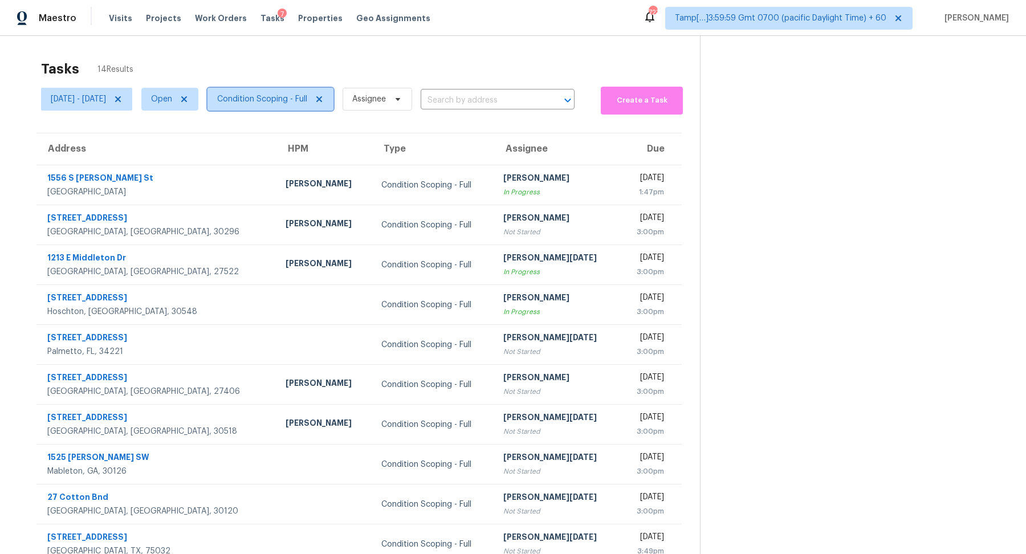
click at [307, 93] on span "Condition Scoping - Full" at bounding box center [262, 98] width 90 height 11
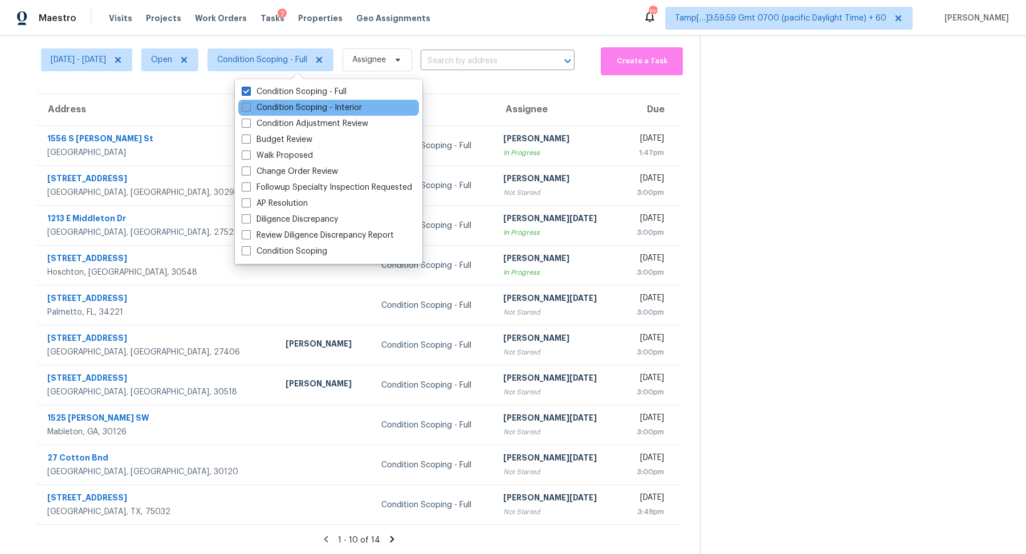
click at [307, 108] on label "Condition Scoping - Interior" at bounding box center [302, 107] width 120 height 11
click at [249, 108] on input "Condition Scoping - Interior" at bounding box center [245, 105] width 7 height 7
checkbox input "true"
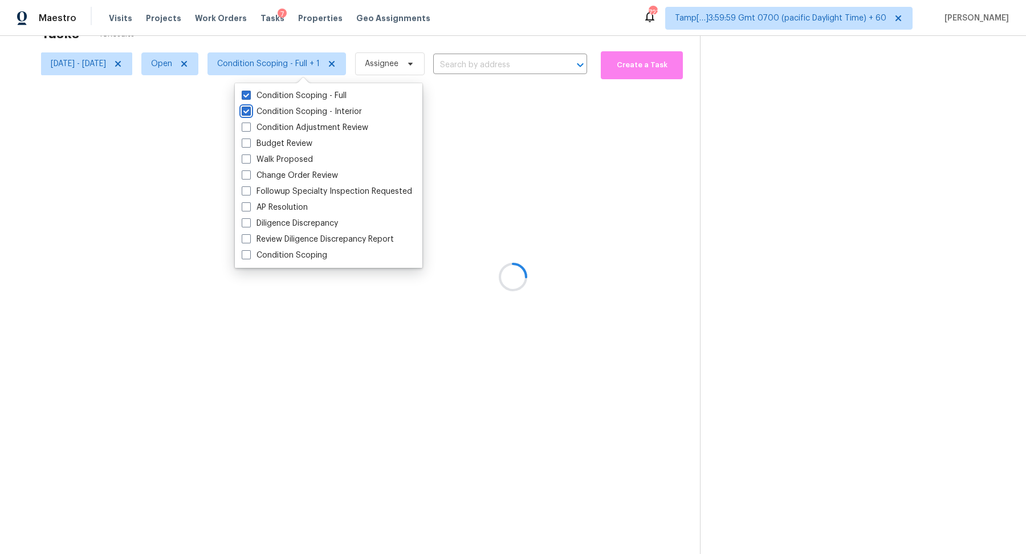
scroll to position [39, 0]
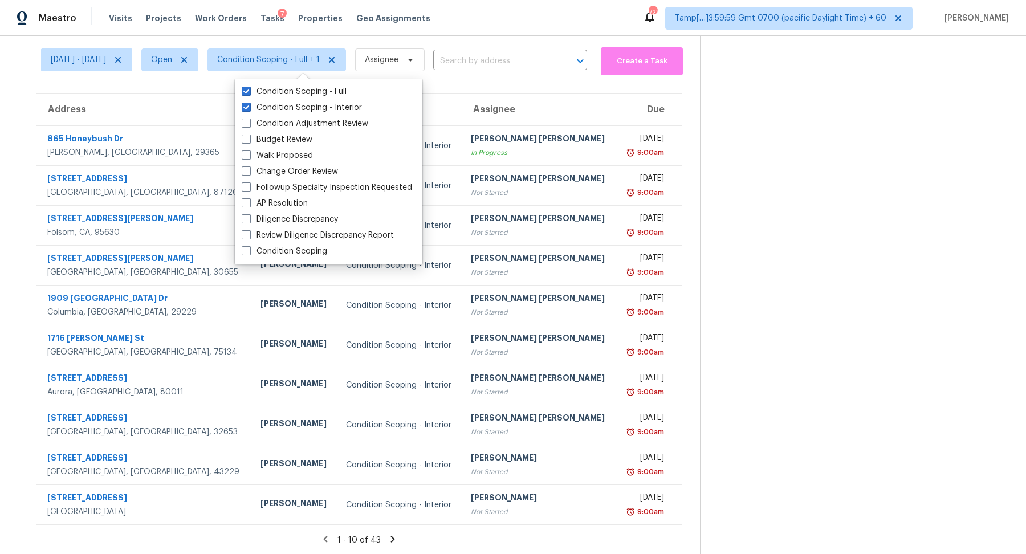
click at [768, 121] on section at bounding box center [854, 276] width 308 height 559
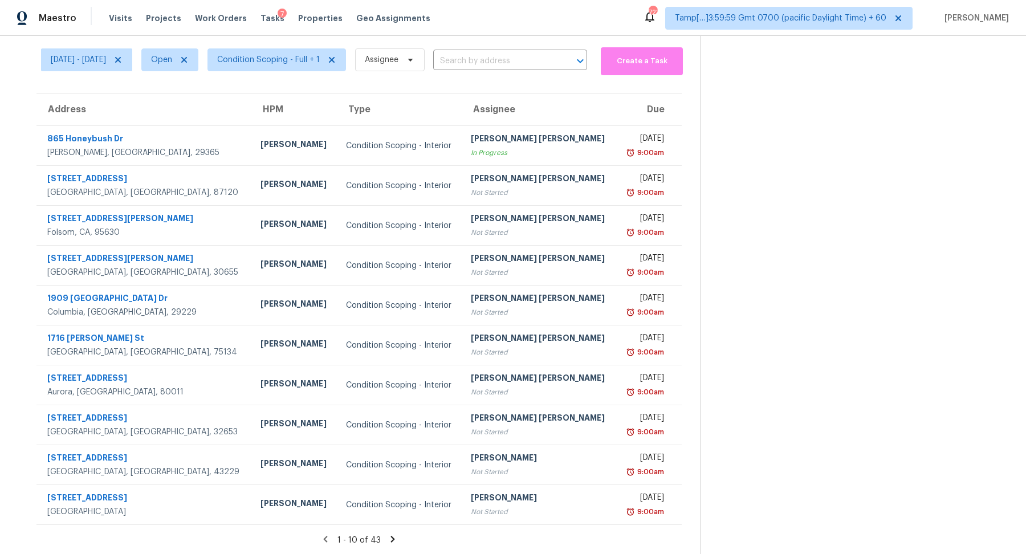
click at [389, 535] on icon at bounding box center [393, 539] width 10 height 10
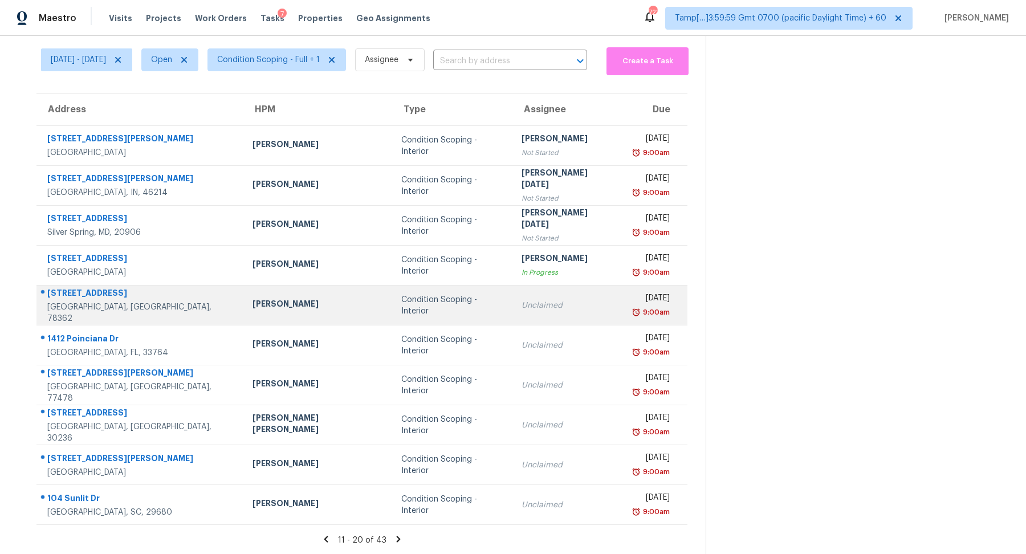
scroll to position [0, 0]
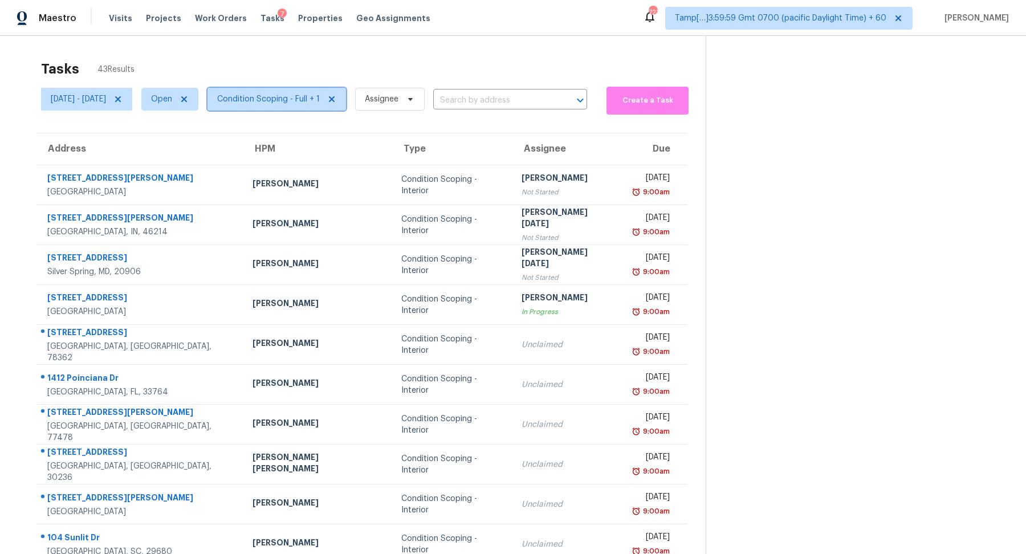
click at [256, 99] on span "Condition Scoping - Full + 1" at bounding box center [268, 98] width 103 height 11
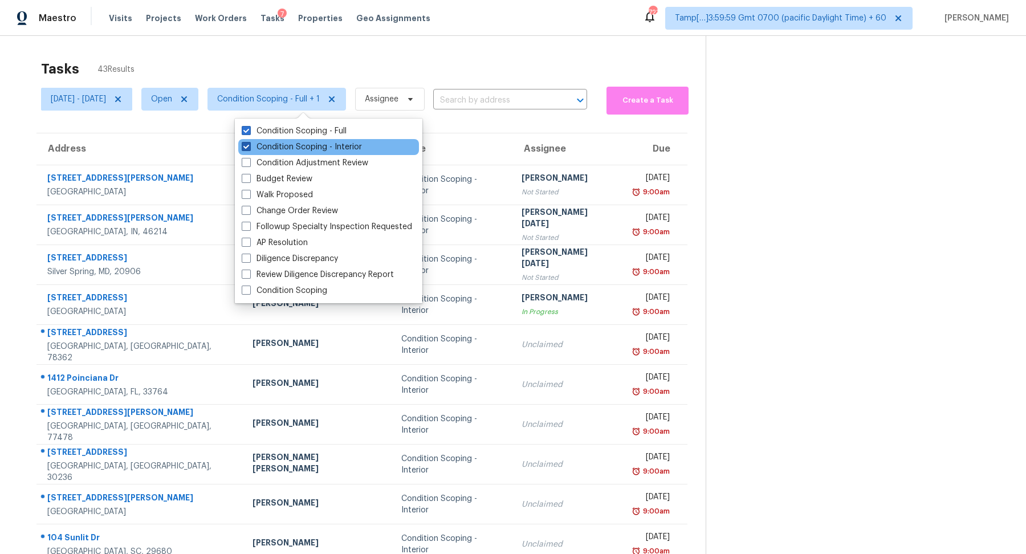
click at [283, 149] on label "Condition Scoping - Interior" at bounding box center [302, 146] width 120 height 11
click at [249, 149] on input "Condition Scoping - Interior" at bounding box center [245, 144] width 7 height 7
checkbox input "false"
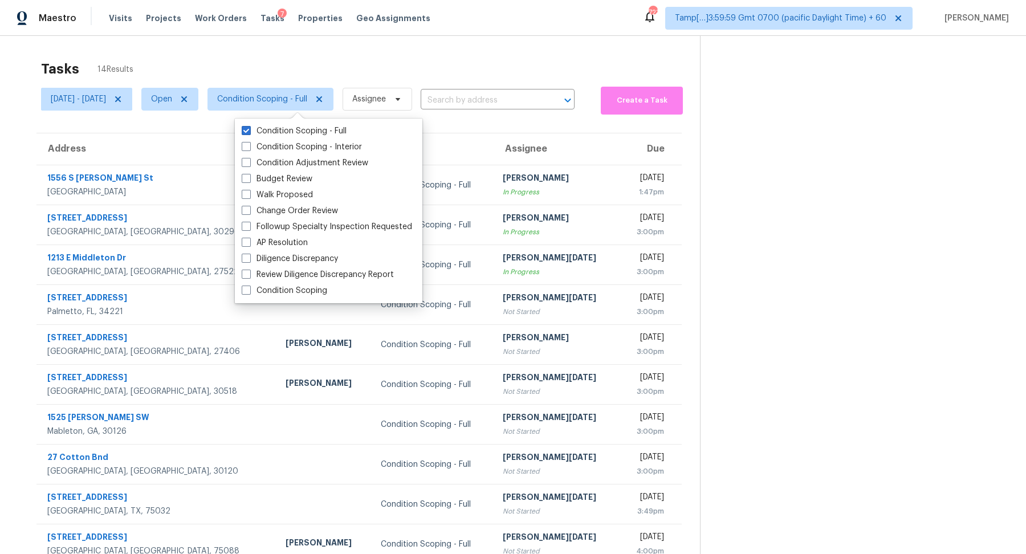
click at [746, 282] on section at bounding box center [854, 315] width 308 height 559
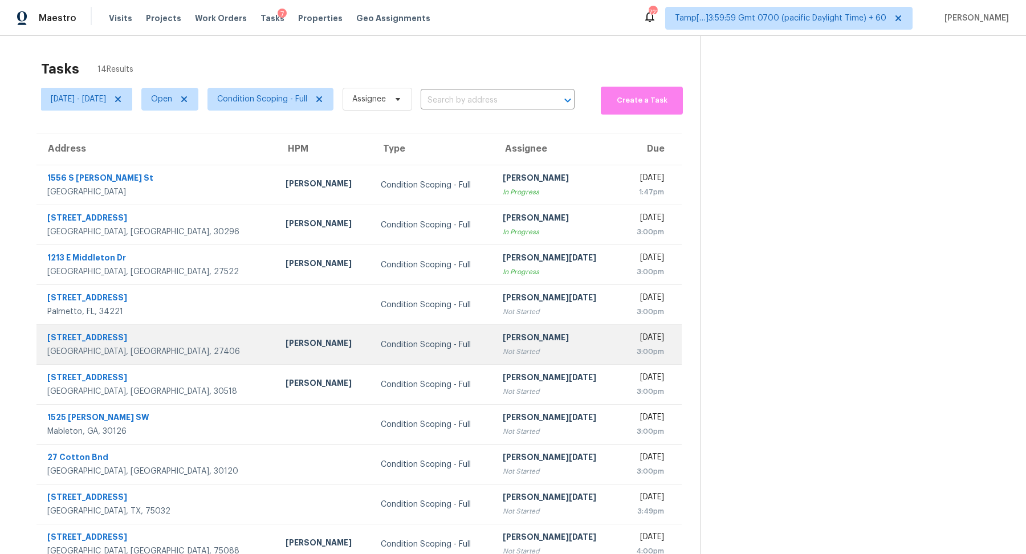
scroll to position [39, 0]
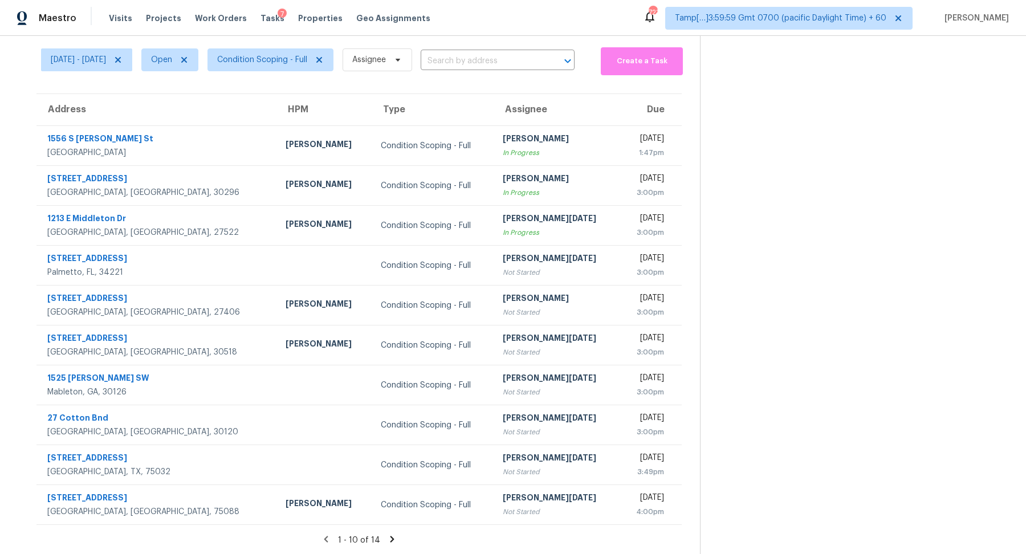
click at [390, 537] on icon at bounding box center [392, 539] width 4 height 6
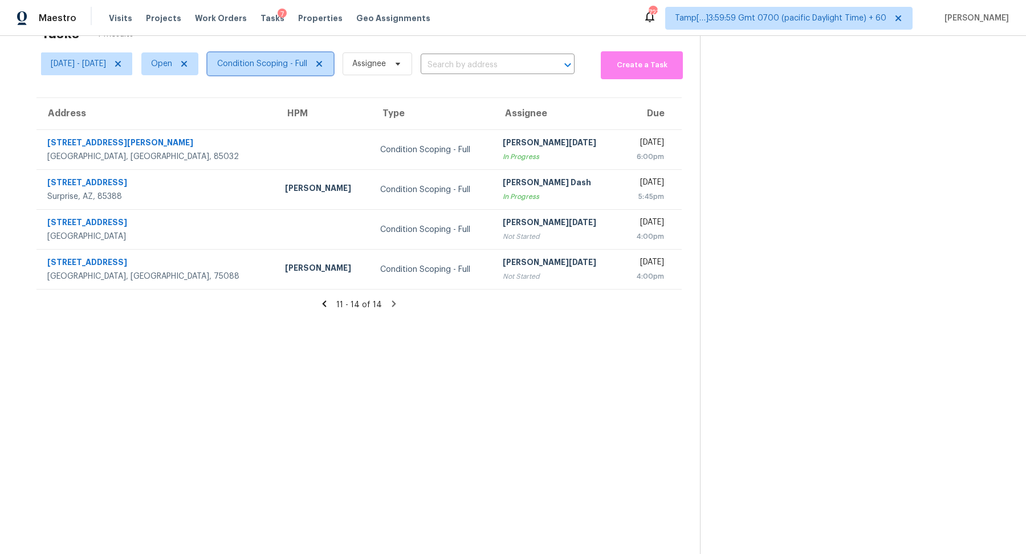
click at [299, 71] on span "Condition Scoping - Full" at bounding box center [270, 63] width 126 height 23
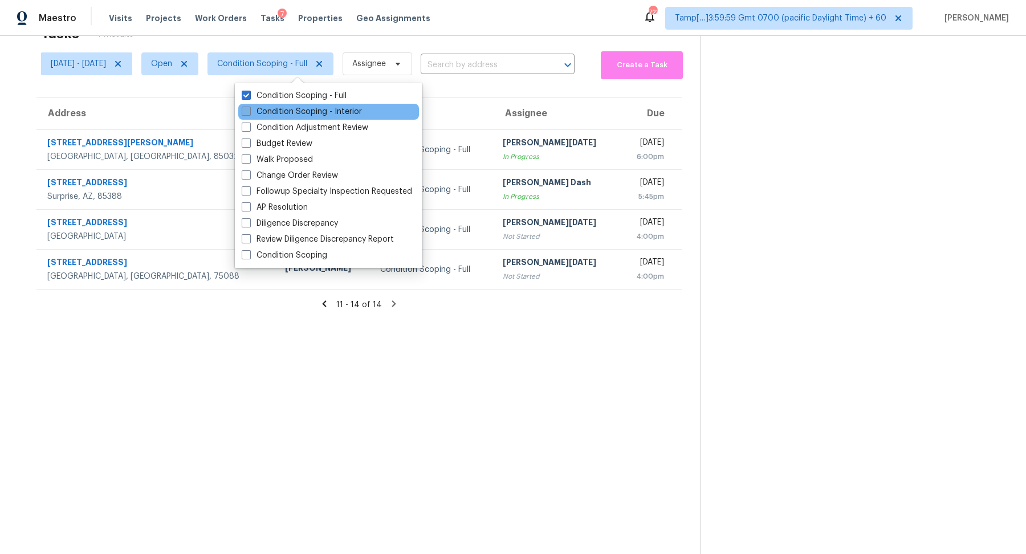
click at [300, 113] on label "Condition Scoping - Interior" at bounding box center [302, 111] width 120 height 11
click at [249, 113] on input "Condition Scoping - Interior" at bounding box center [245, 109] width 7 height 7
checkbox input "true"
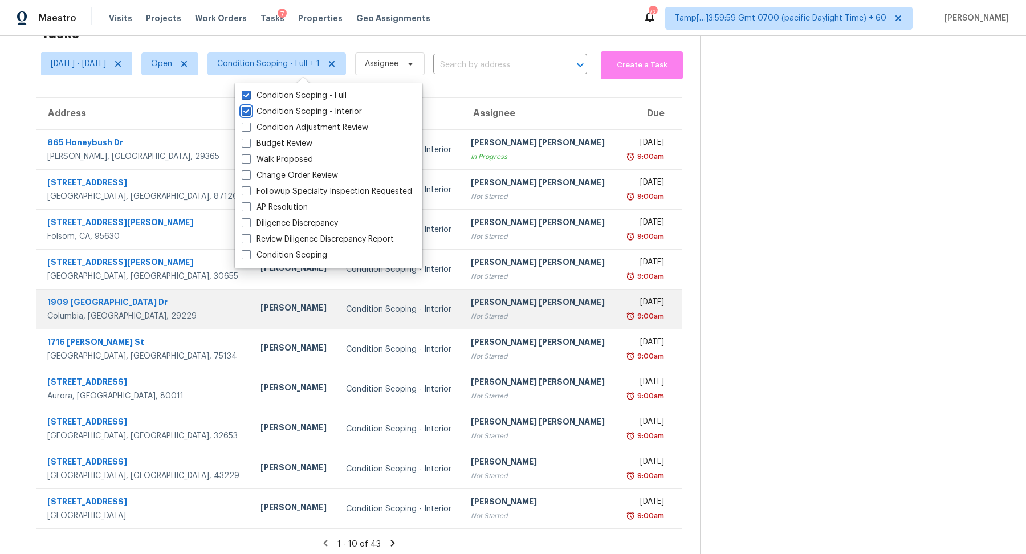
scroll to position [39, 0]
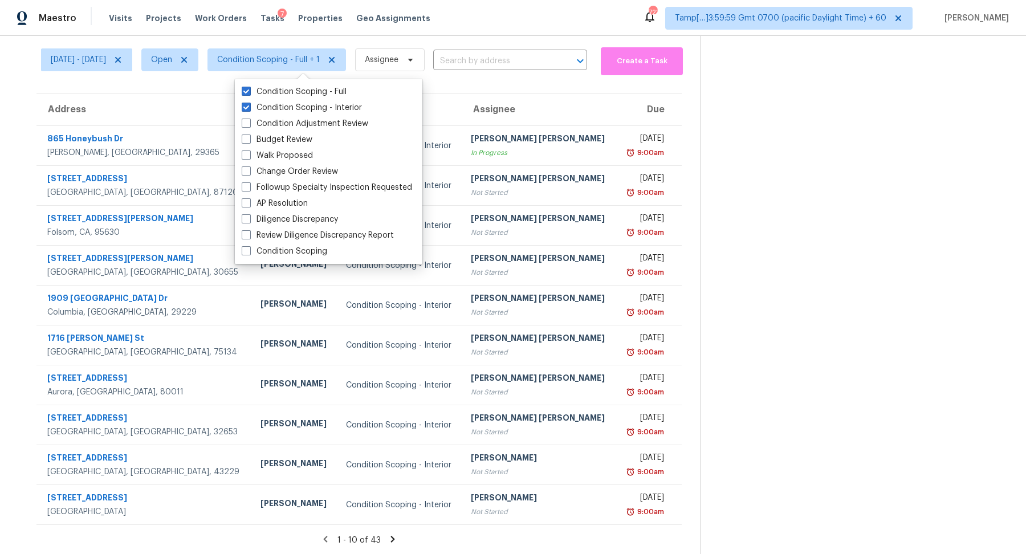
click at [389, 536] on icon at bounding box center [393, 539] width 10 height 10
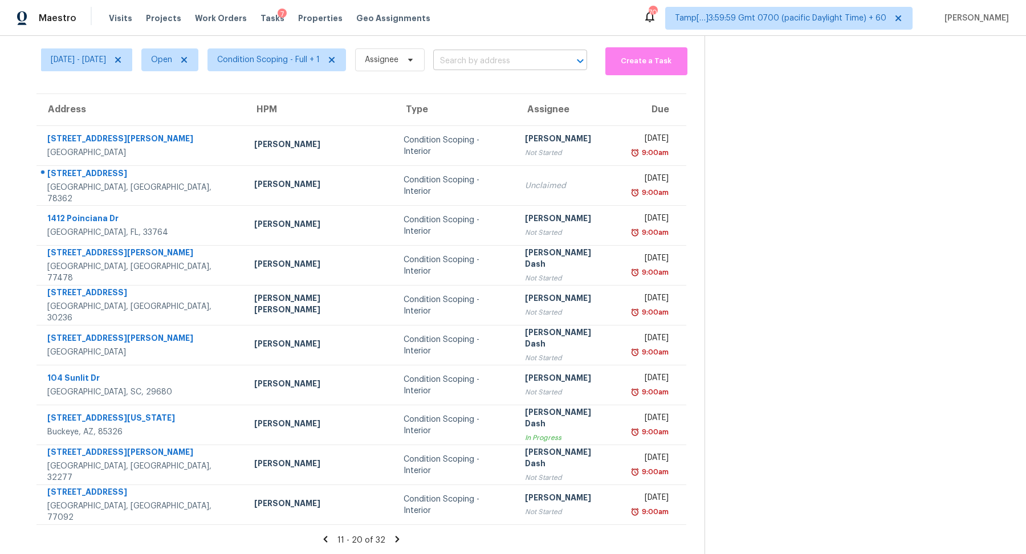
click at [529, 61] on input "text" at bounding box center [494, 61] width 122 height 18
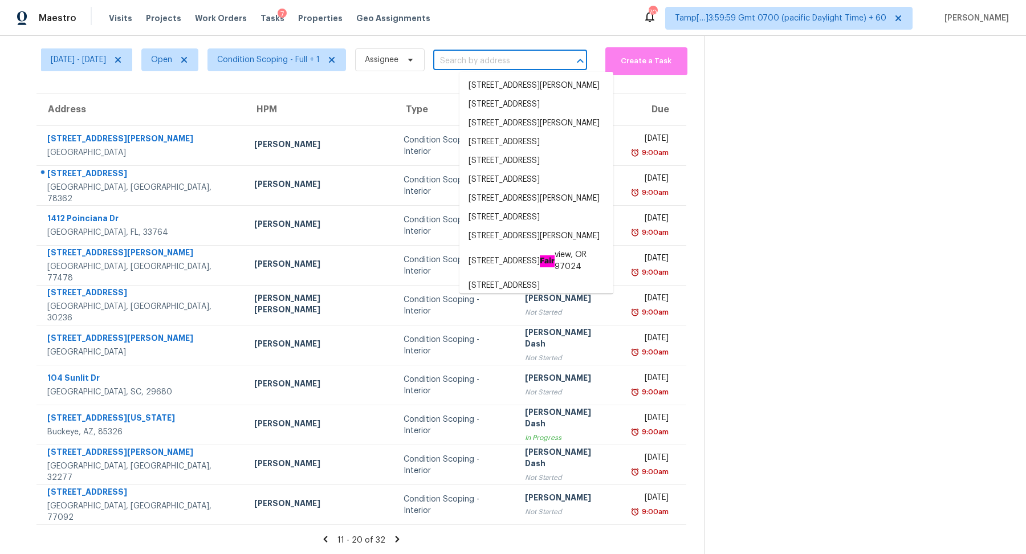
paste input "8 Coriander Ct, Greensboro, NC 27406"
type input "8 Coriander Ct, Greensboro, NC 27406"
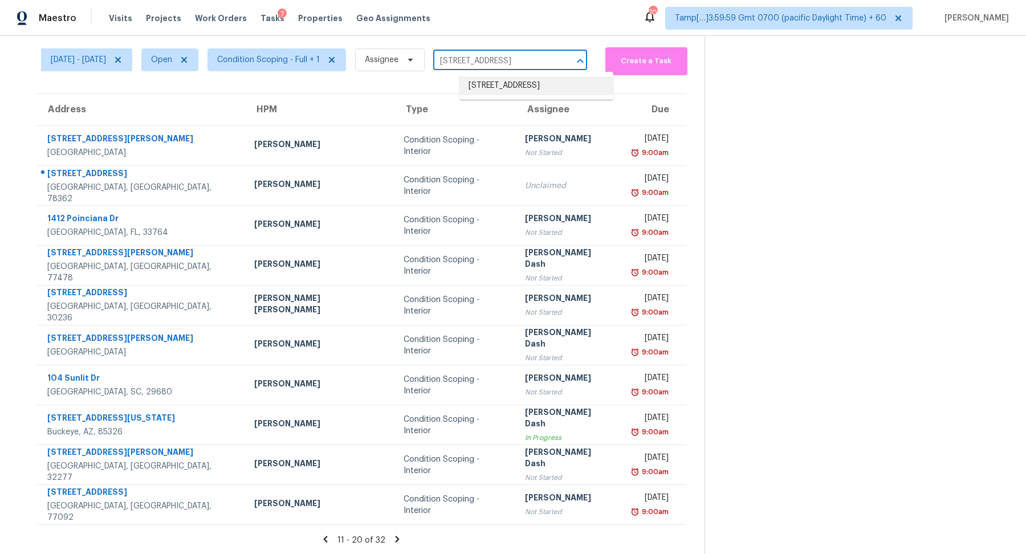
click at [522, 88] on li "8 Coriander Ct, Greensboro, NC 27406" at bounding box center [536, 85] width 154 height 19
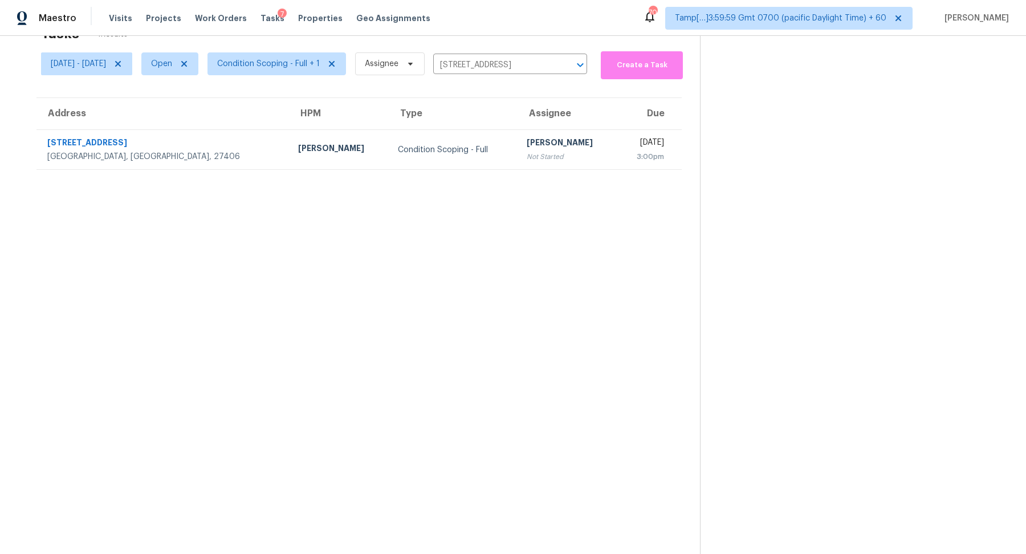
click at [422, 145] on div "Condition Scoping - Full" at bounding box center [453, 149] width 110 height 11
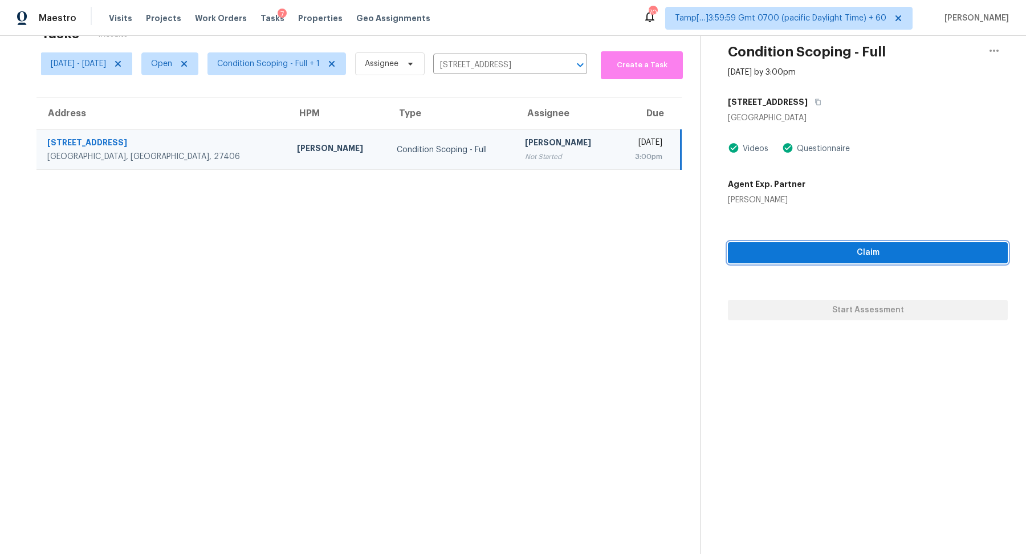
click at [846, 256] on span "Claim" at bounding box center [868, 253] width 262 height 14
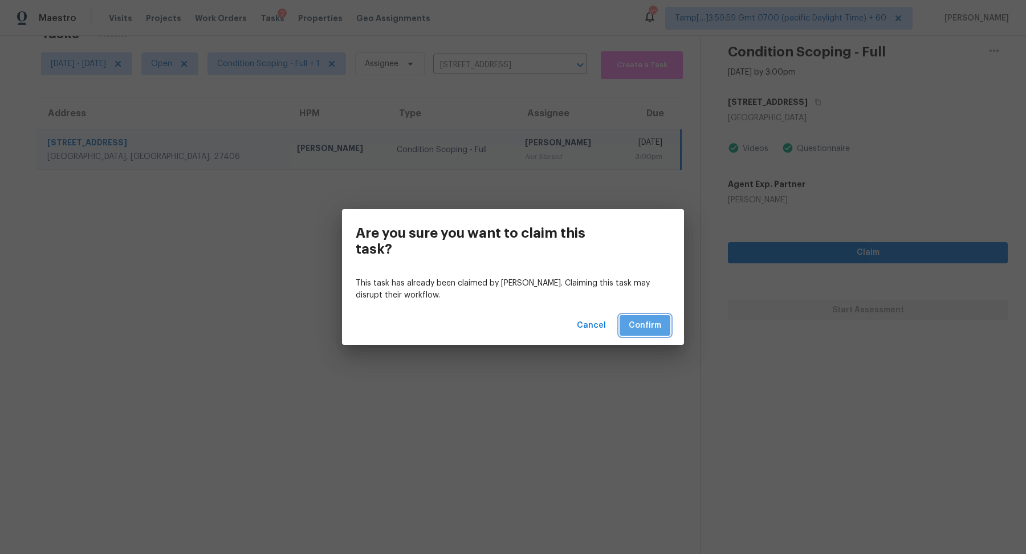
click at [655, 321] on span "Confirm" at bounding box center [645, 326] width 32 height 14
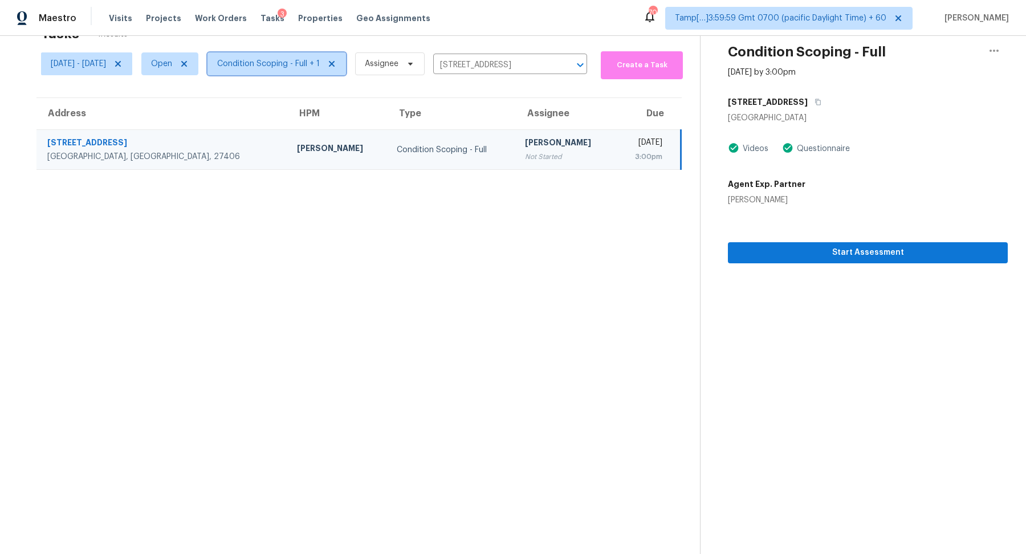
click at [254, 66] on span "Condition Scoping - Full + 1" at bounding box center [268, 63] width 103 height 11
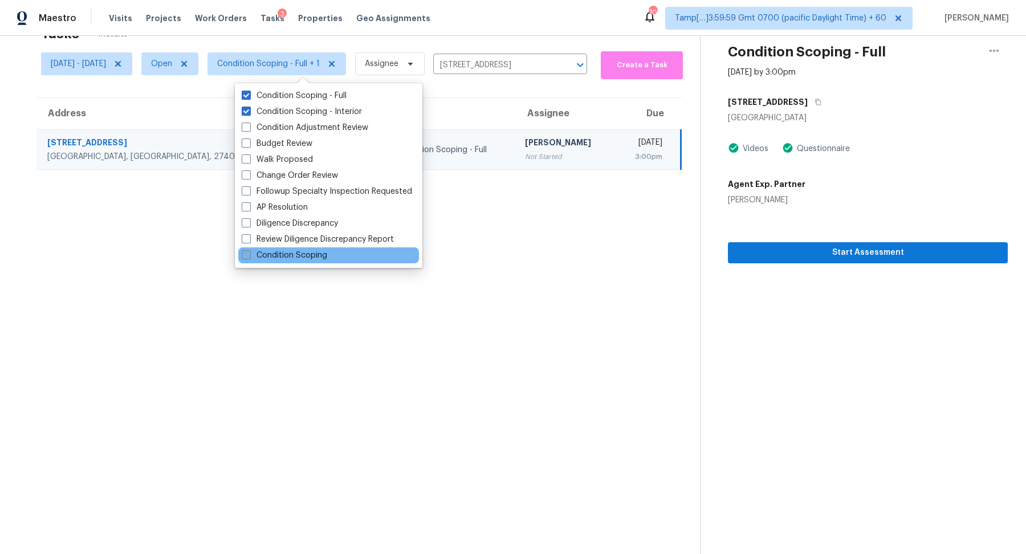
click at [301, 250] on label "Condition Scoping" at bounding box center [284, 255] width 85 height 11
click at [249, 250] on input "Condition Scoping" at bounding box center [245, 253] width 7 height 7
checkbox input "true"
click at [250, 95] on span at bounding box center [246, 95] width 9 height 9
click at [249, 95] on input "Condition Scoping - Full" at bounding box center [245, 93] width 7 height 7
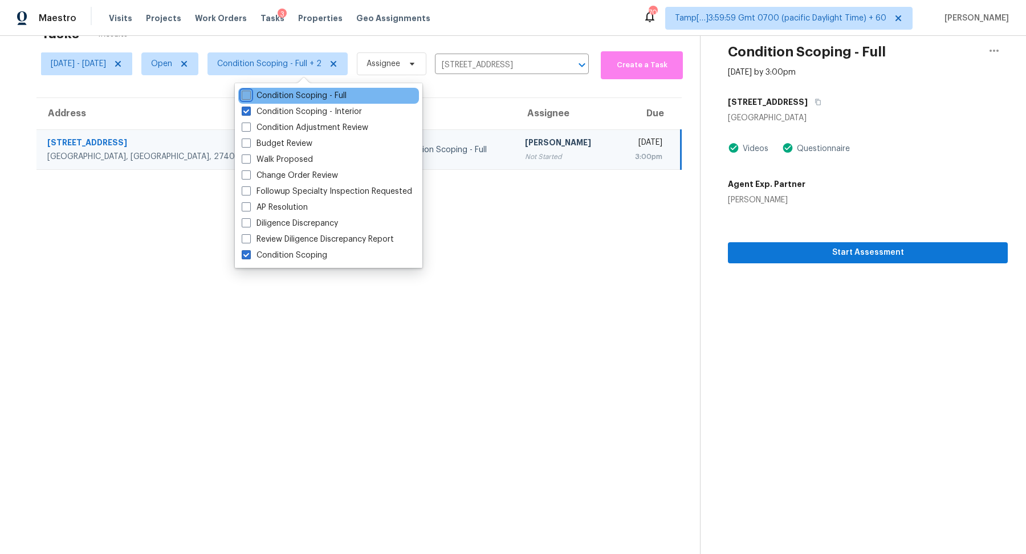
checkbox input "false"
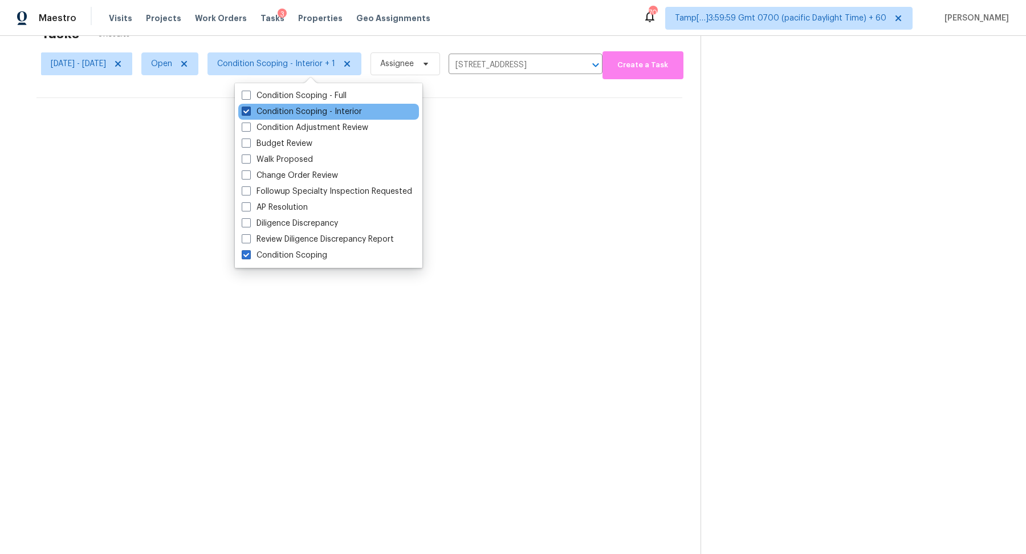
click at [260, 109] on label "Condition Scoping - Interior" at bounding box center [302, 111] width 120 height 11
click at [249, 109] on input "Condition Scoping - Interior" at bounding box center [245, 109] width 7 height 7
checkbox input "false"
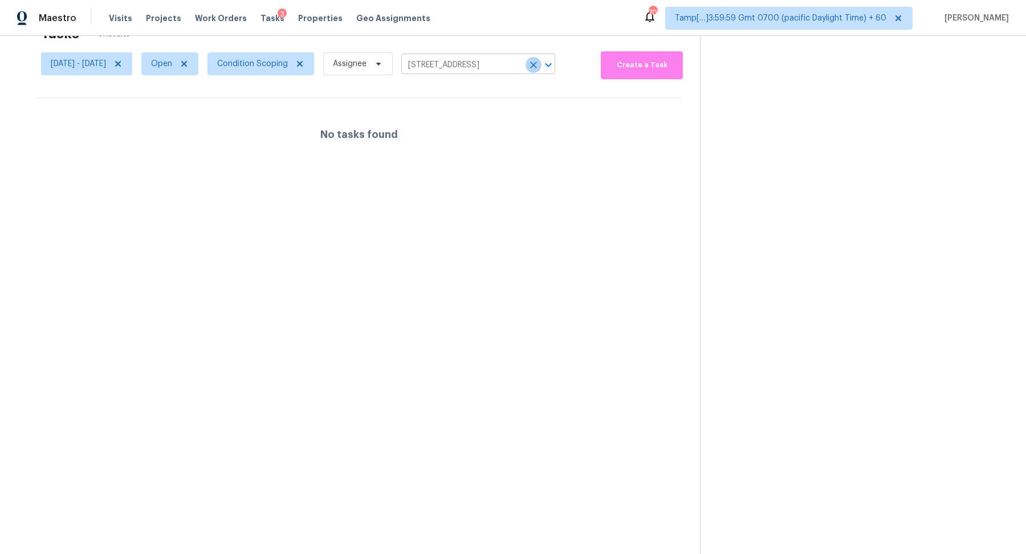
click at [539, 64] on icon "Clear" at bounding box center [533, 64] width 11 height 11
click at [123, 59] on icon at bounding box center [117, 63] width 9 height 9
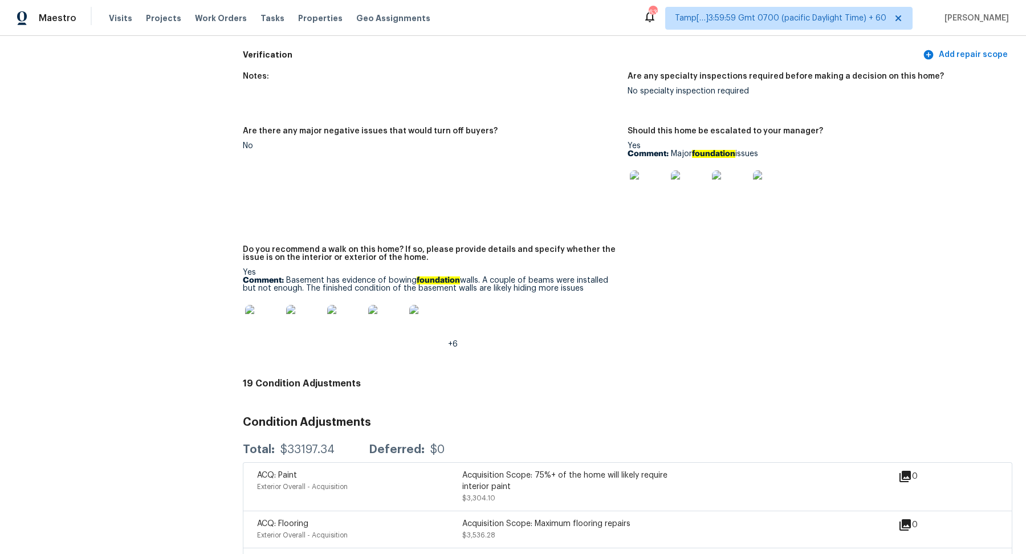
scroll to position [2656, 0]
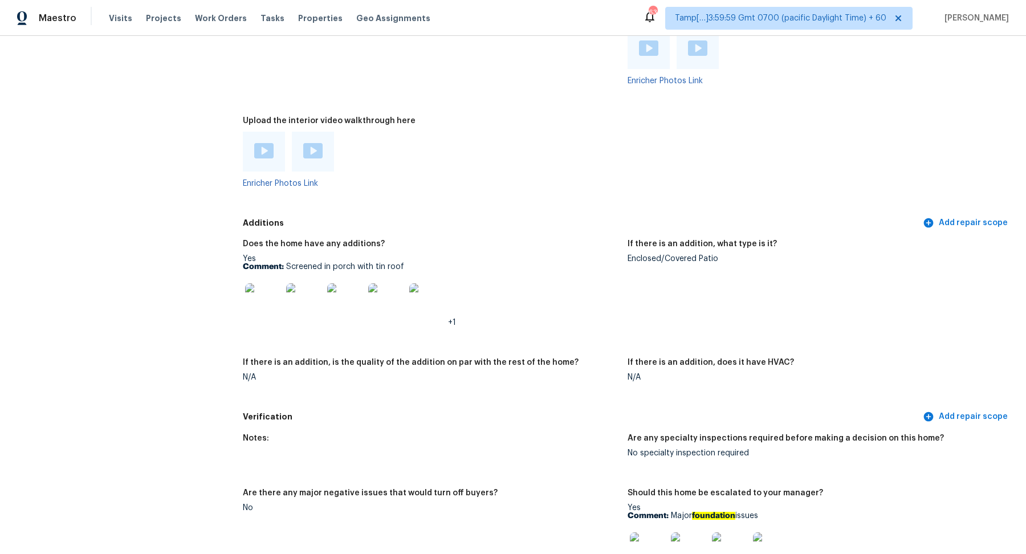
click at [270, 287] on img at bounding box center [263, 301] width 36 height 36
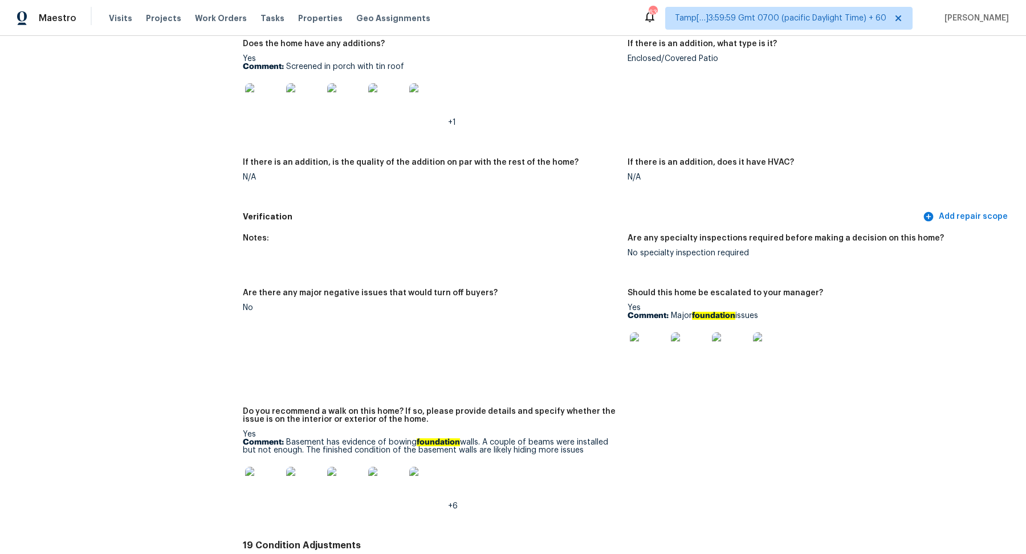
scroll to position [2890, 0]
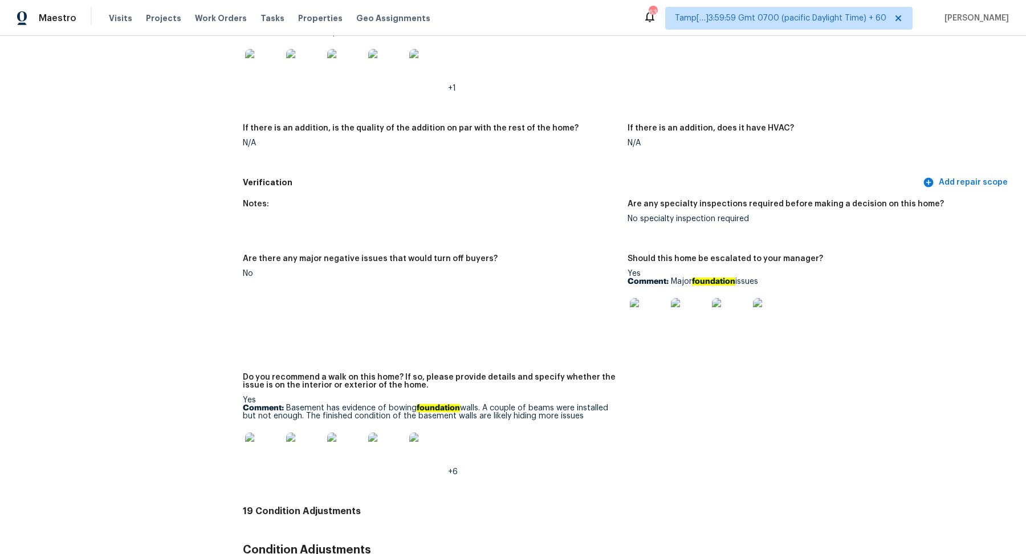
click at [643, 301] on img at bounding box center [648, 316] width 36 height 36
click at [270, 435] on img at bounding box center [263, 451] width 36 height 36
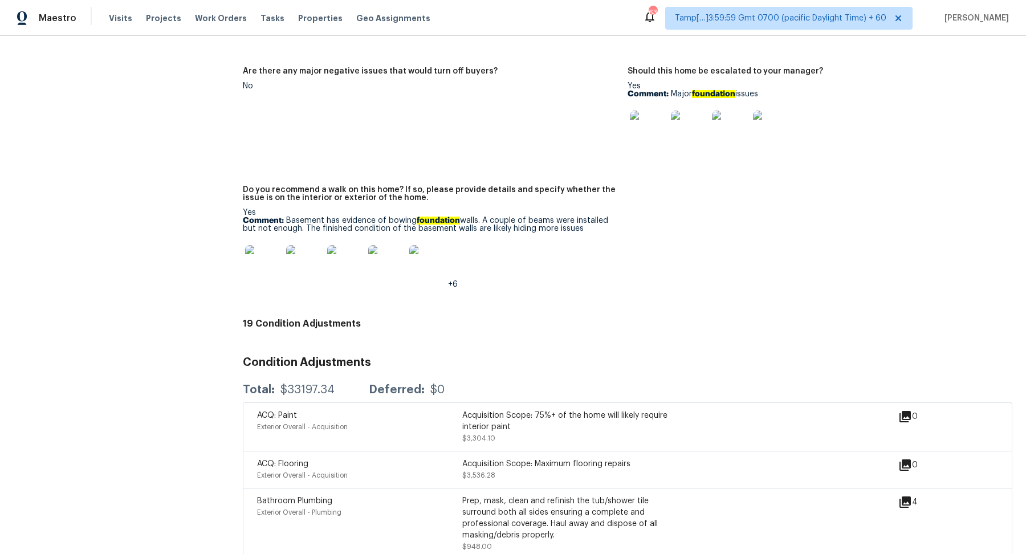
scroll to position [3106, 0]
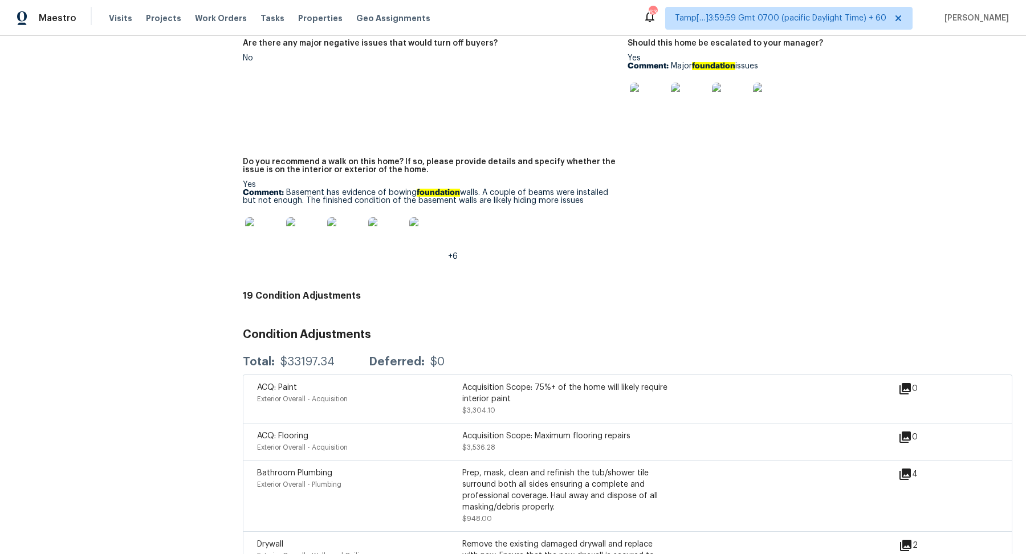
click at [296, 189] on p "Comment: Basement has evidence of bowing foundation walls. A couple of beams we…" at bounding box center [431, 197] width 376 height 16
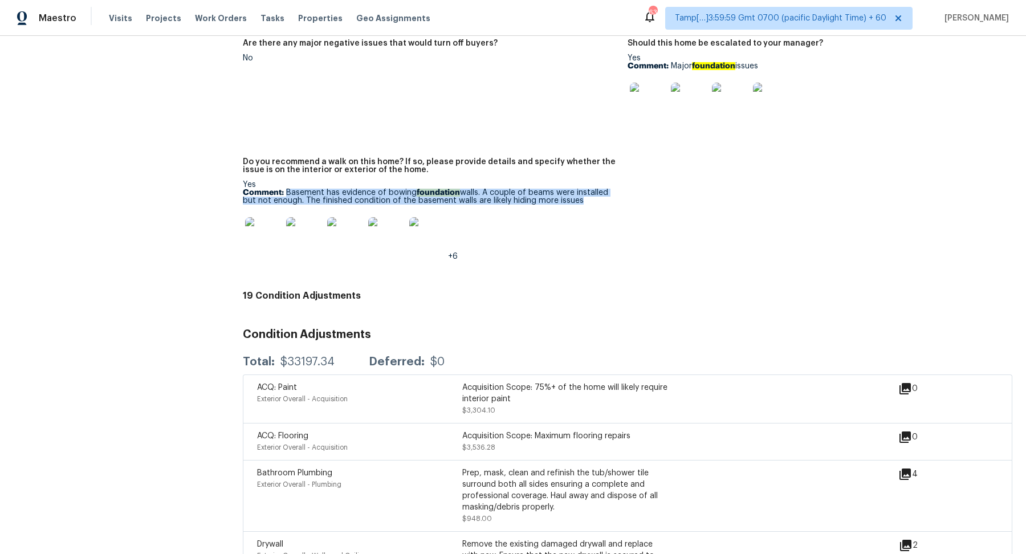
copy p "Basement has evidence of bowing foundation walls. A couple of beams were instal…"
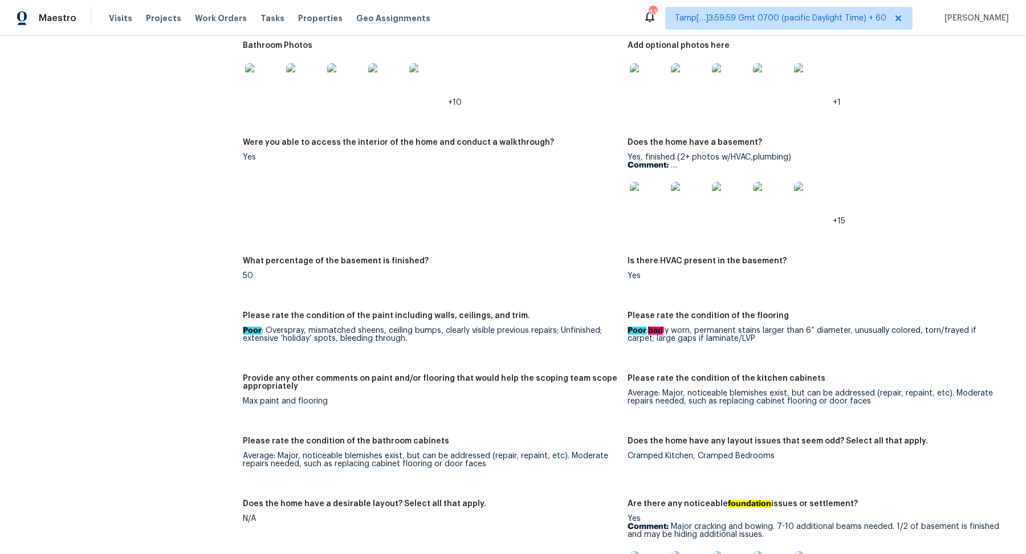
scroll to position [1771, 0]
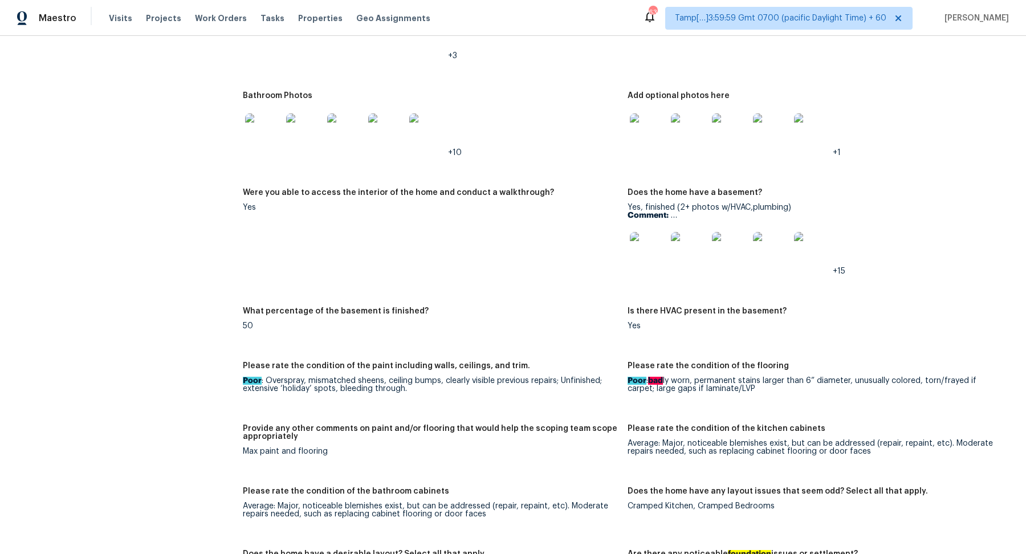
click at [258, 115] on img at bounding box center [263, 131] width 36 height 36
click at [647, 238] on img at bounding box center [648, 250] width 36 height 36
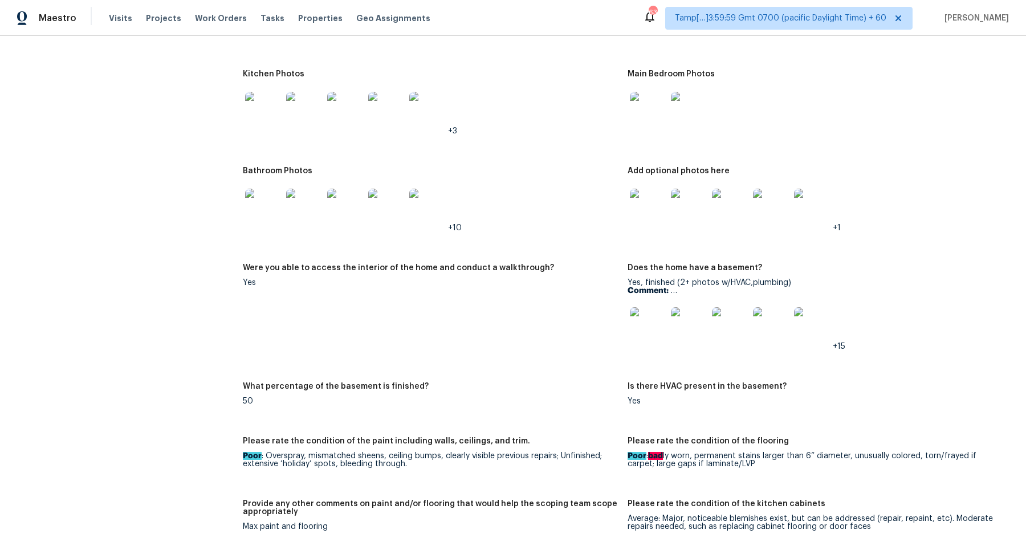
scroll to position [1690, 0]
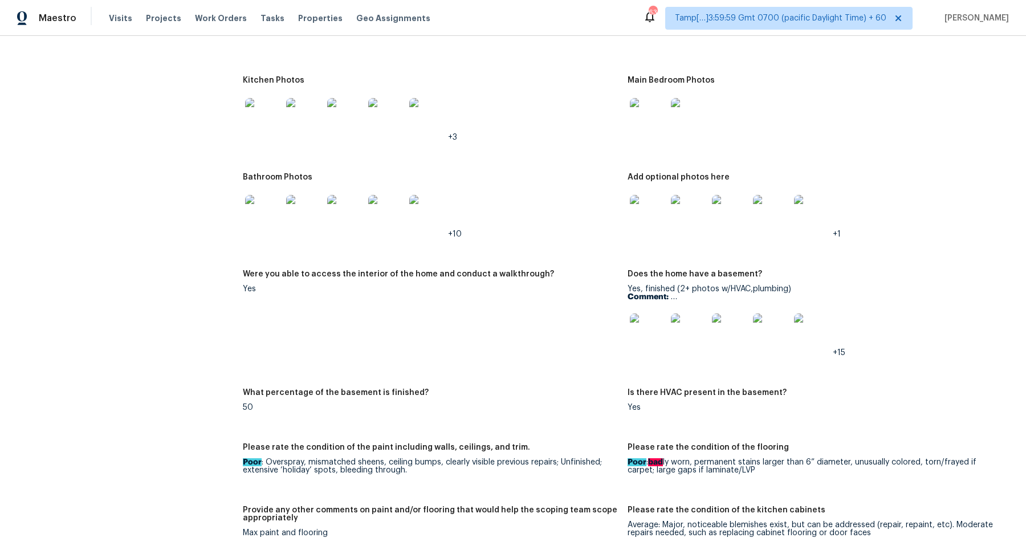
click at [647, 195] on img at bounding box center [648, 213] width 36 height 36
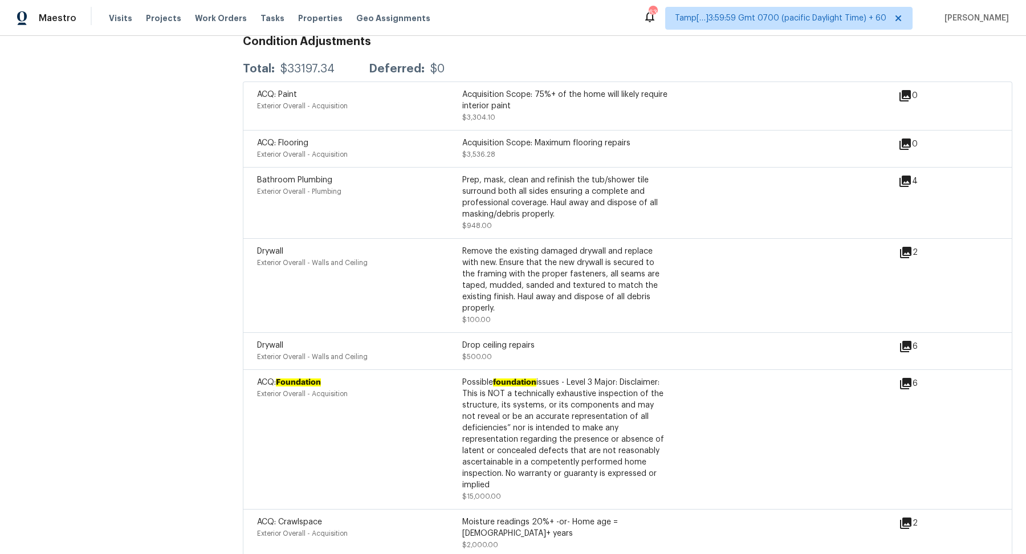
scroll to position [3284, 0]
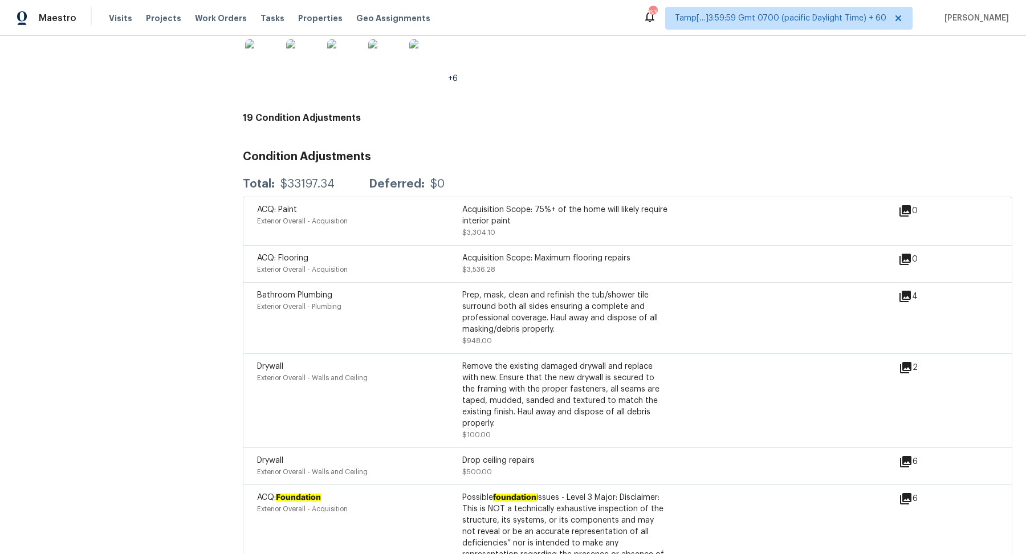
click at [905, 291] on icon at bounding box center [904, 296] width 11 height 11
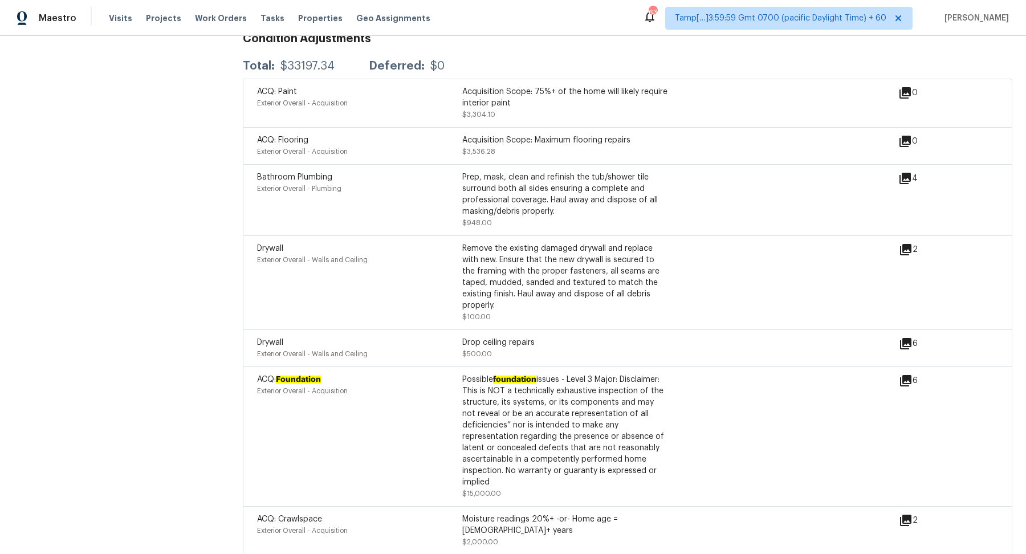
scroll to position [3429, 0]
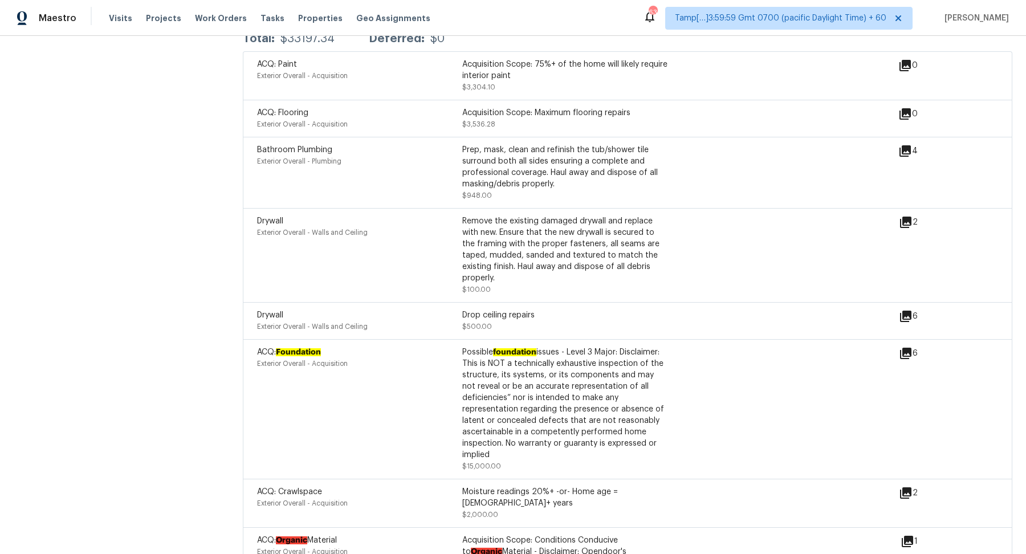
click at [913, 215] on icon at bounding box center [906, 222] width 14 height 14
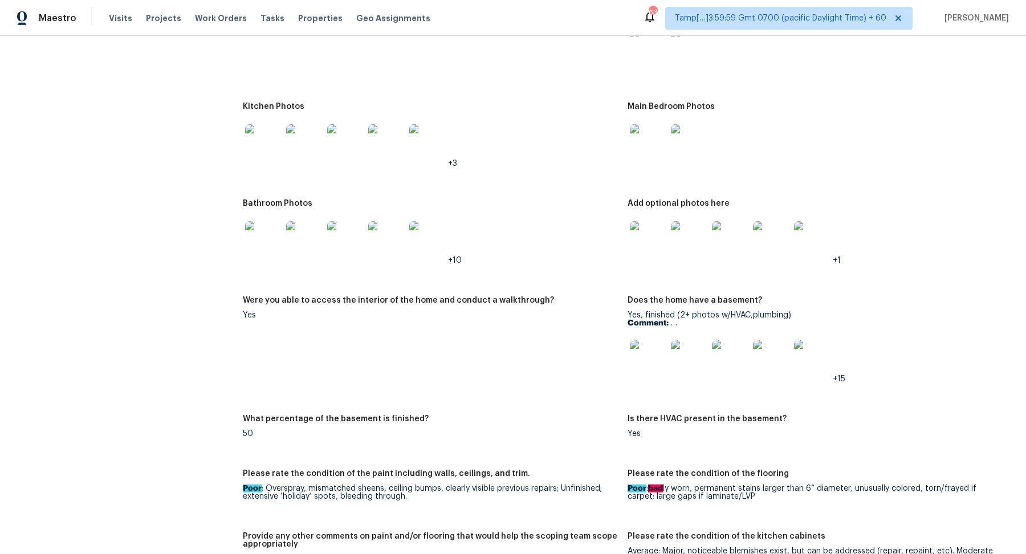
scroll to position [1584, 0]
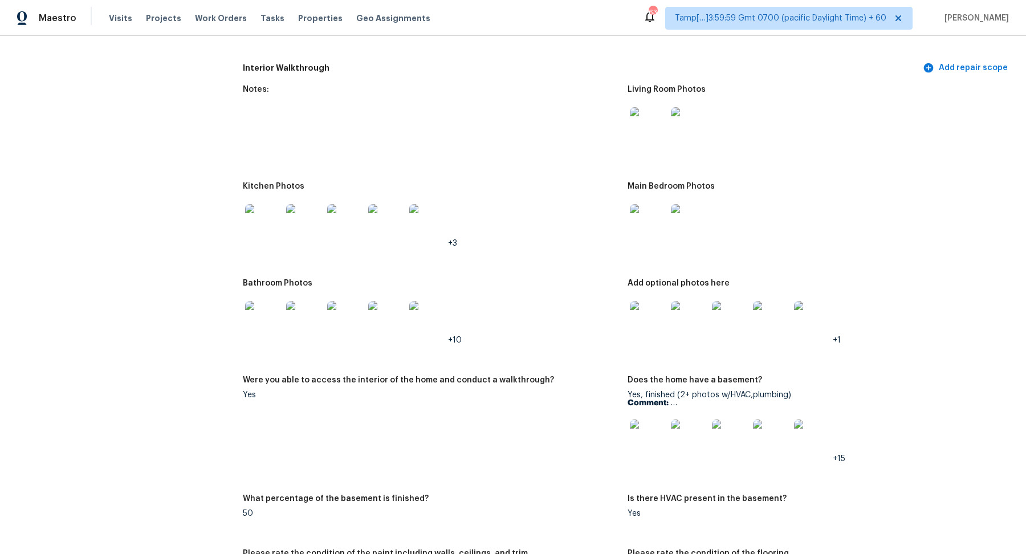
click at [646, 214] on img at bounding box center [648, 222] width 36 height 36
click at [260, 213] on img at bounding box center [263, 222] width 36 height 36
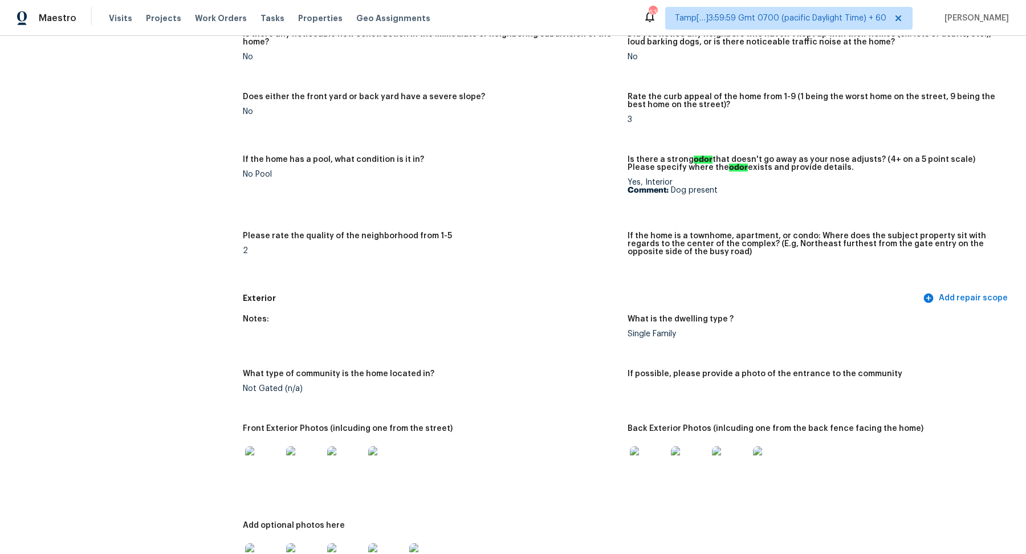
scroll to position [0, 0]
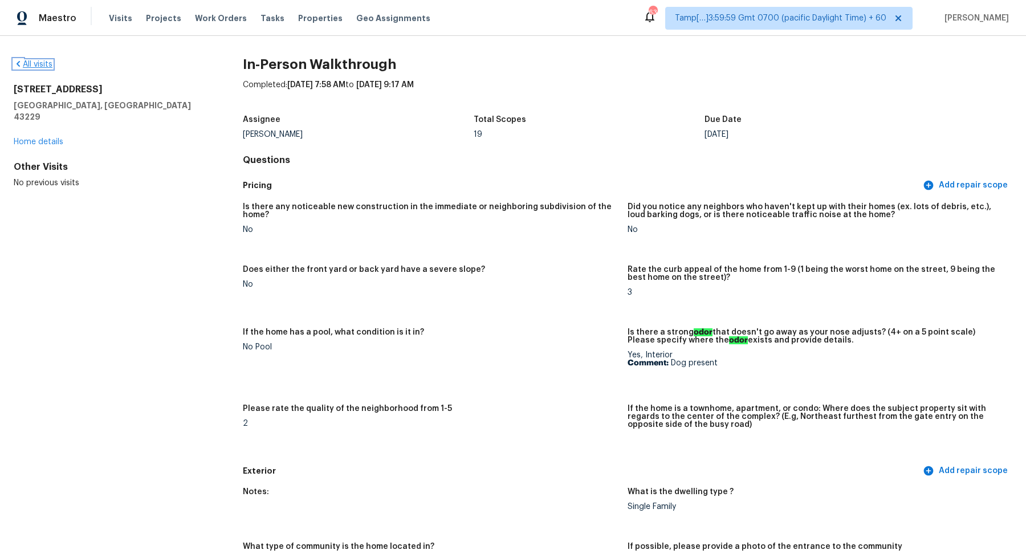
click at [25, 63] on link "All visits" at bounding box center [33, 64] width 39 height 8
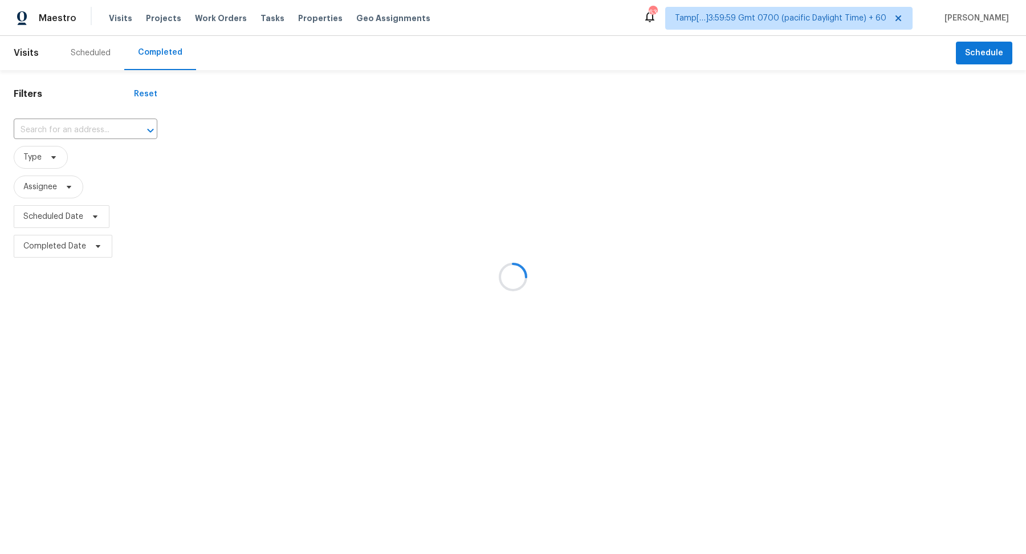
click at [57, 119] on div at bounding box center [513, 277] width 1026 height 554
click at [64, 130] on div at bounding box center [513, 277] width 1026 height 554
click at [70, 131] on div at bounding box center [513, 277] width 1026 height 554
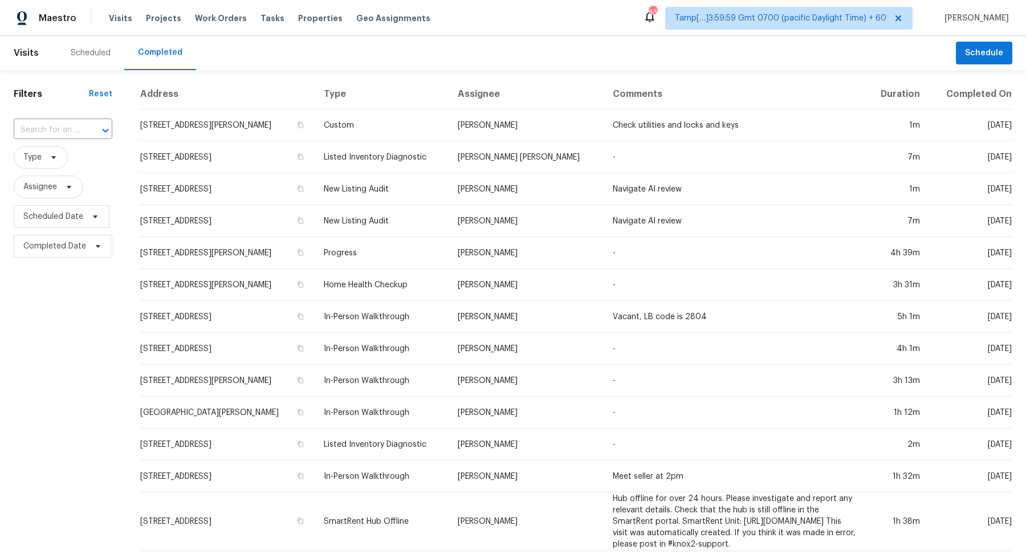
click at [70, 131] on input "text" at bounding box center [47, 130] width 67 height 18
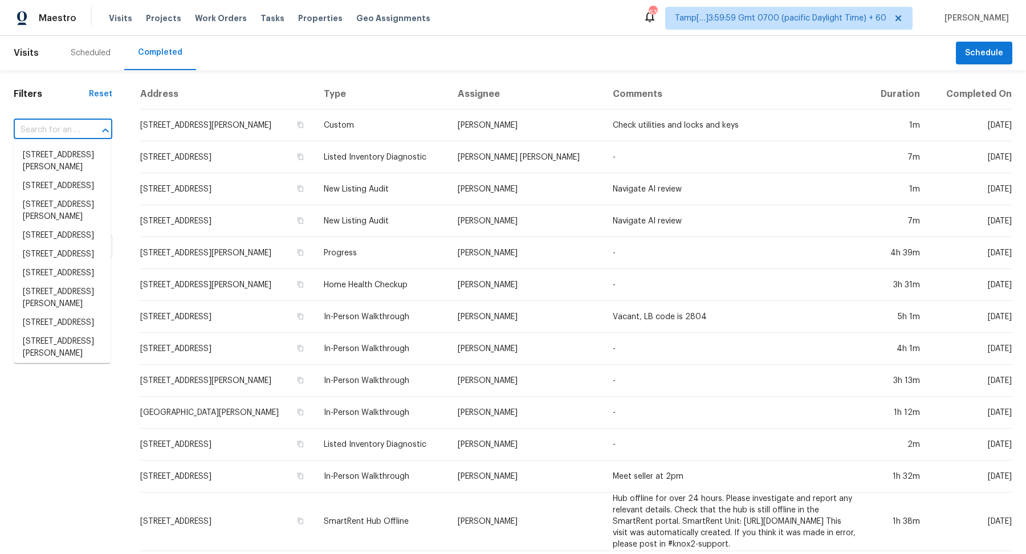
paste input "2924 Cagua Dr NE Albuquerque, NM, 87110"
type input "2924 Cagua Dr NE Albuquerque, NM, 87110"
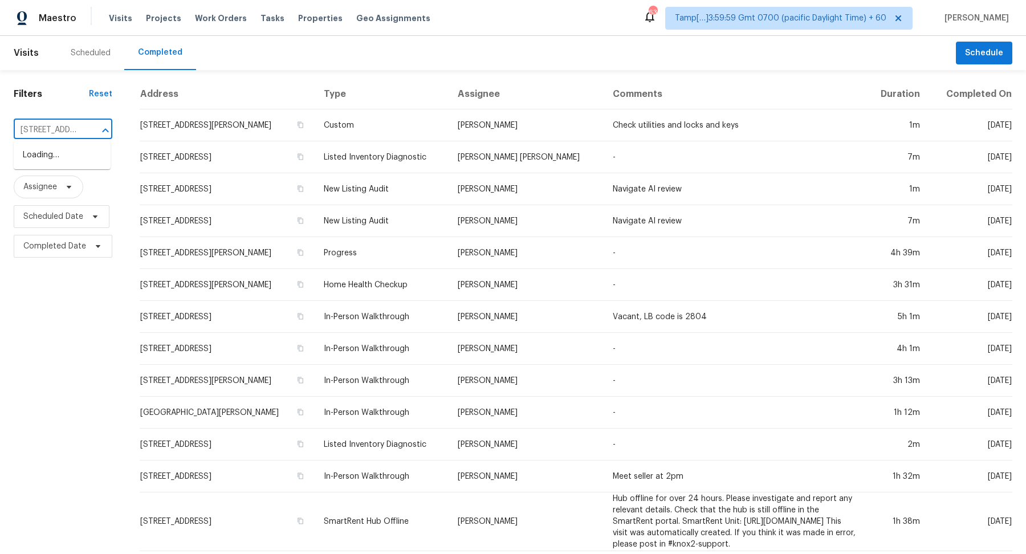
scroll to position [0, 103]
click at [38, 152] on li "2924 Cagua Dr NE, Albuquerque, NM 87110" at bounding box center [62, 161] width 97 height 31
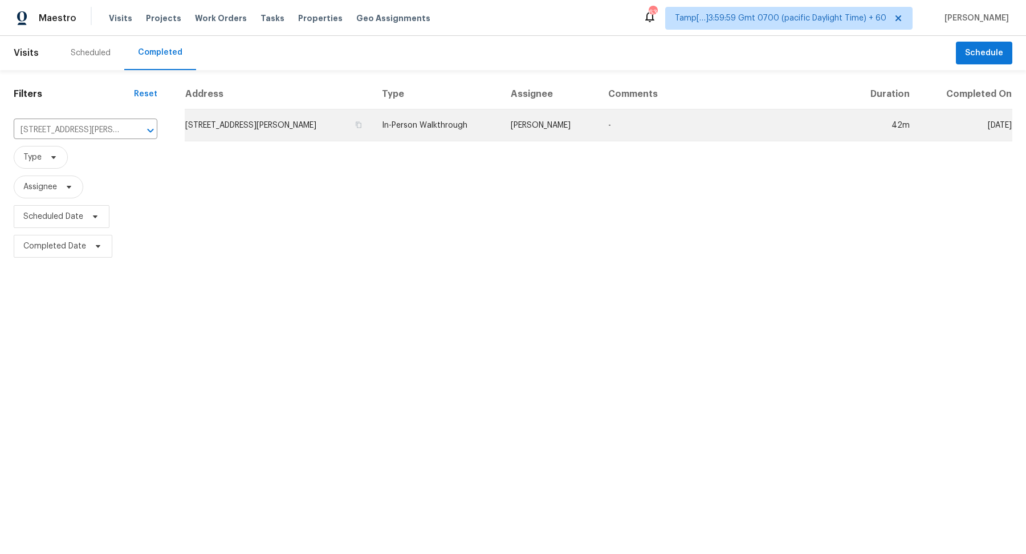
click at [196, 127] on td "2924 Cagua Dr NE, Albuquerque, NM 87110" at bounding box center [279, 125] width 188 height 32
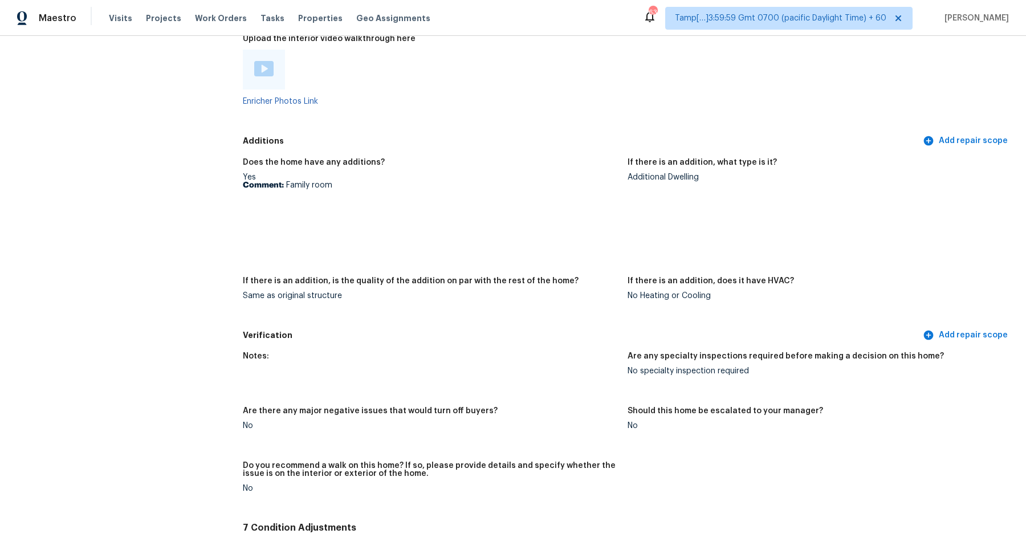
scroll to position [2246, 0]
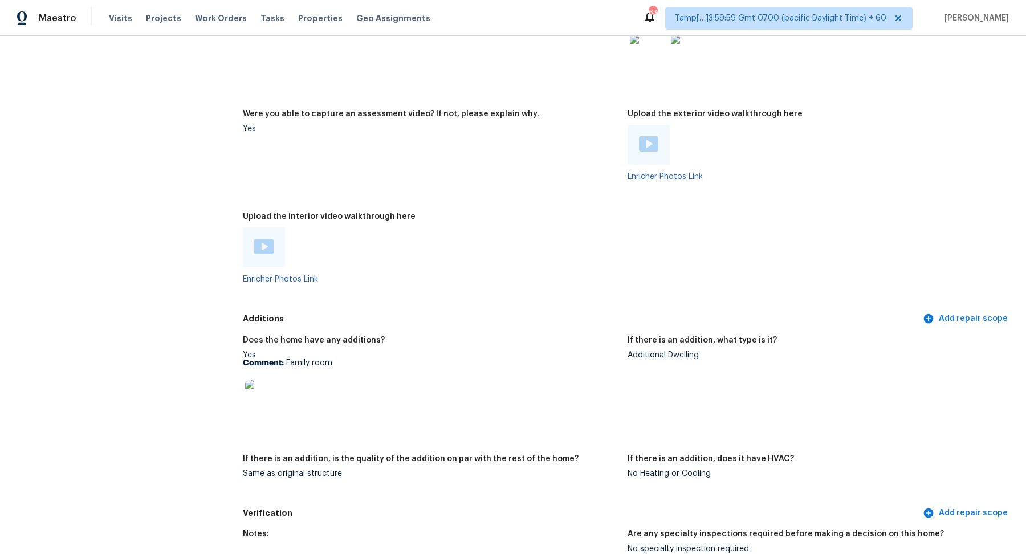
click at [267, 242] on img at bounding box center [263, 246] width 19 height 15
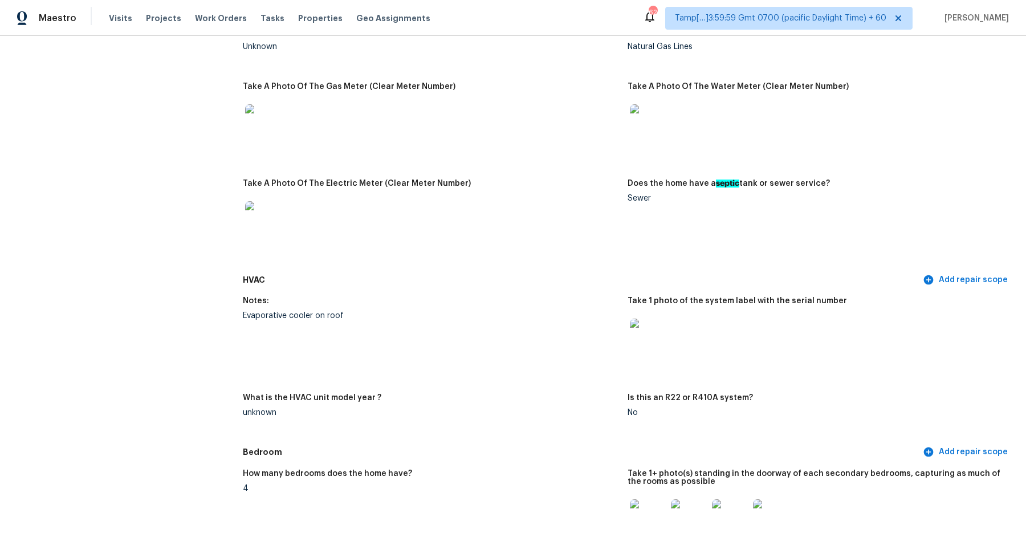
scroll to position [1184, 0]
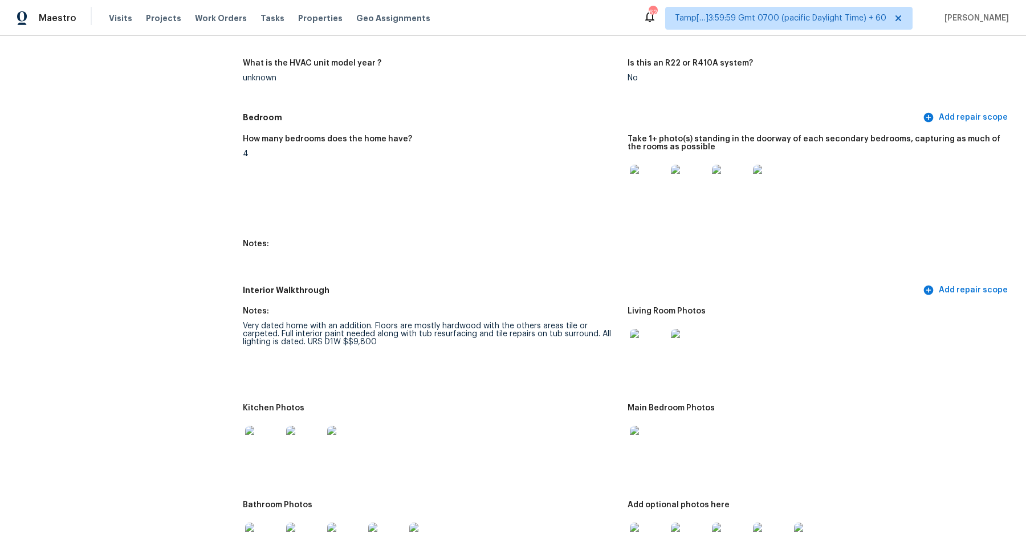
click at [640, 178] on img at bounding box center [648, 183] width 36 height 36
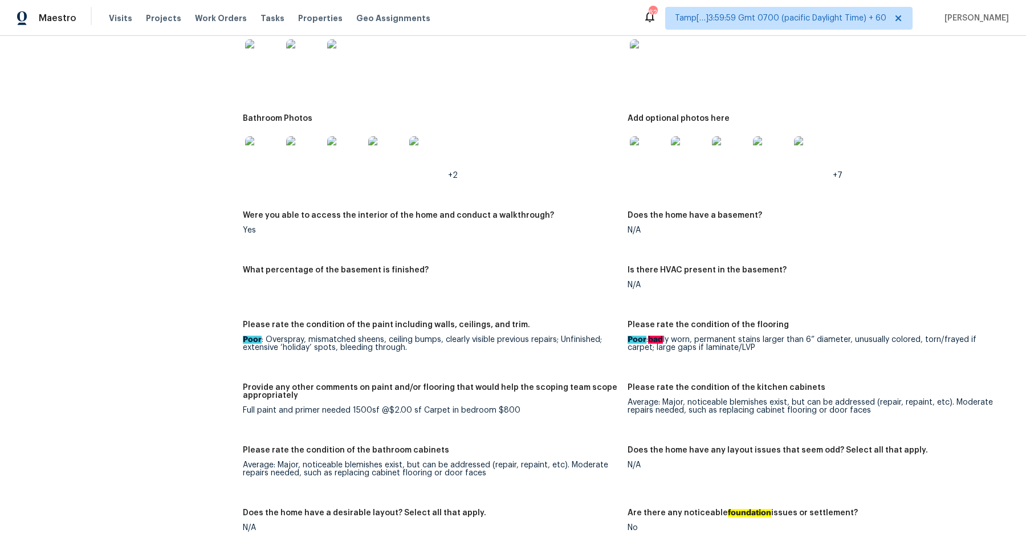
scroll to position [1495, 0]
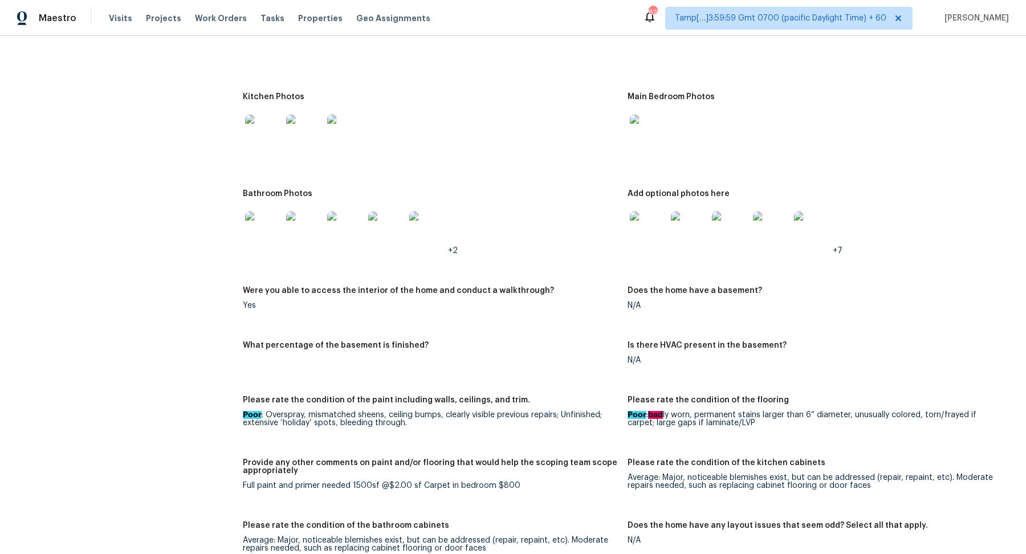
click at [259, 123] on img at bounding box center [263, 133] width 36 height 36
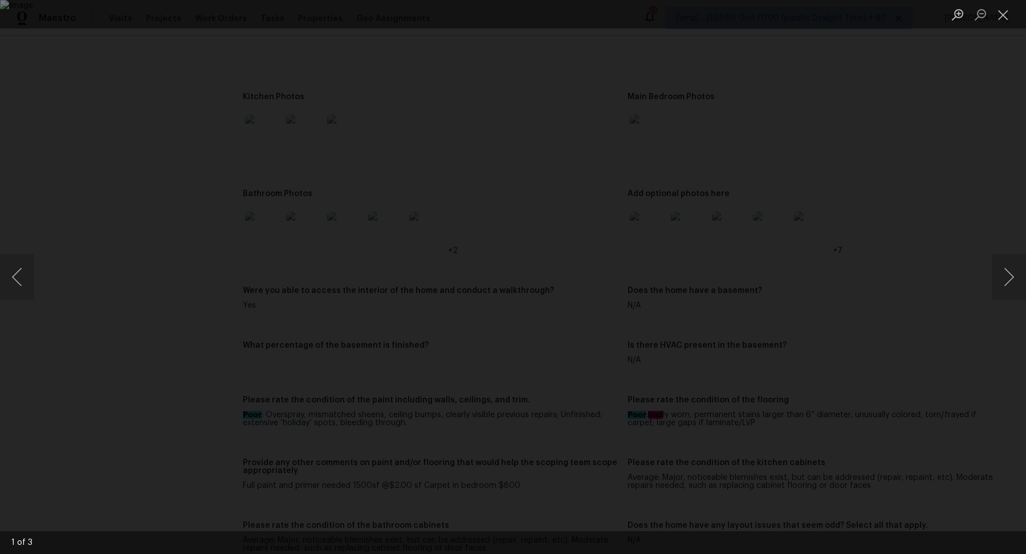
click at [861, 239] on div "Lightbox" at bounding box center [513, 277] width 1026 height 554
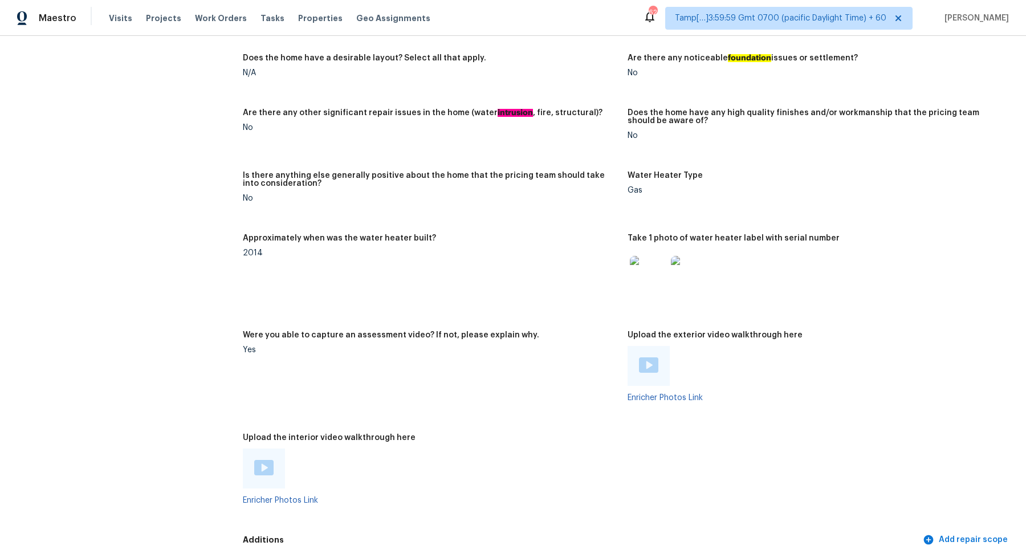
scroll to position [2150, 0]
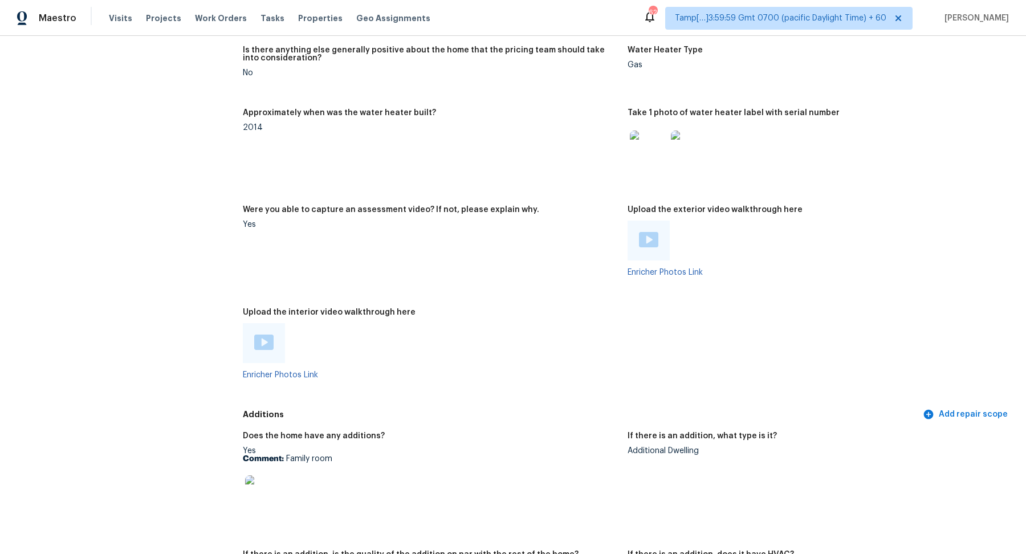
click at [252, 493] on img at bounding box center [263, 493] width 36 height 36
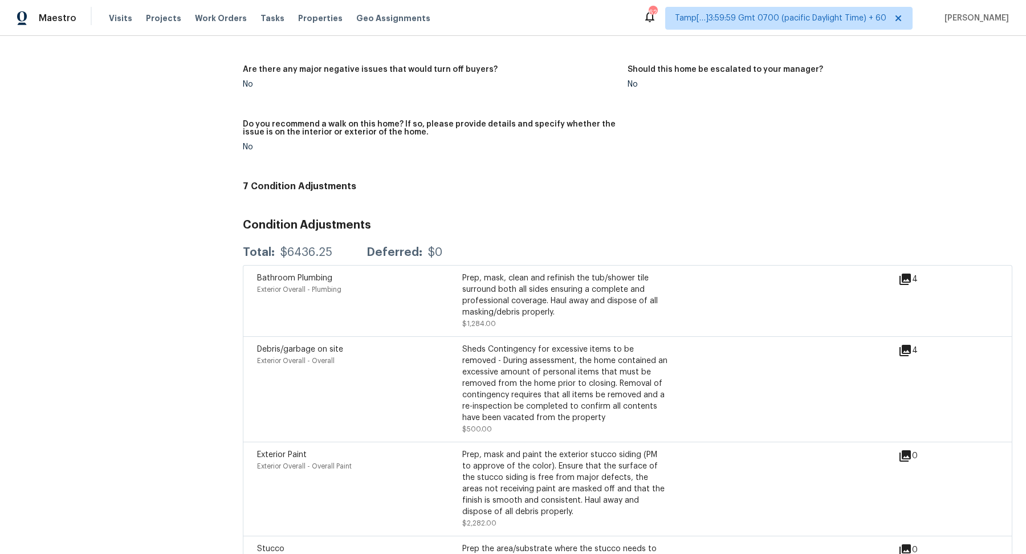
scroll to position [2758, 0]
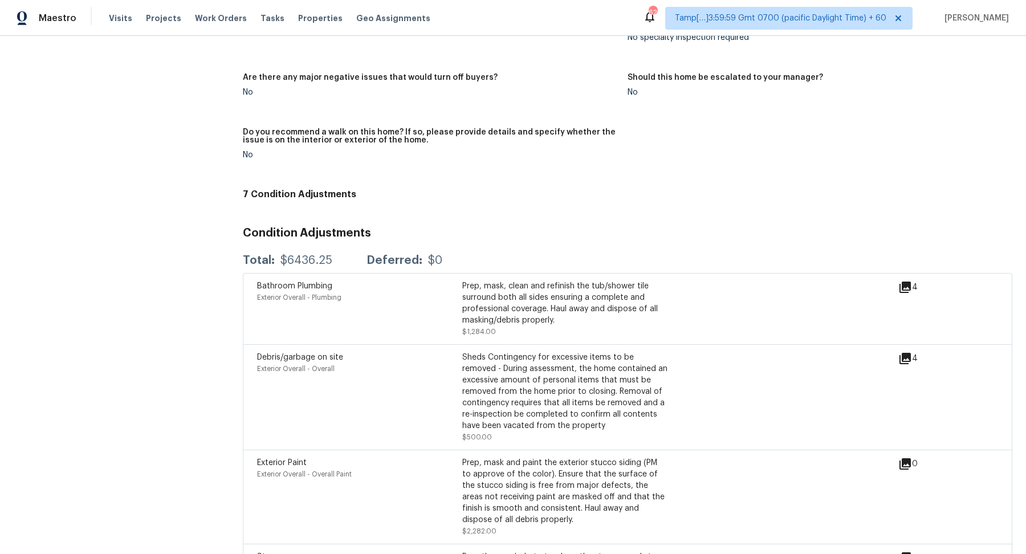
click at [907, 282] on icon at bounding box center [904, 287] width 11 height 11
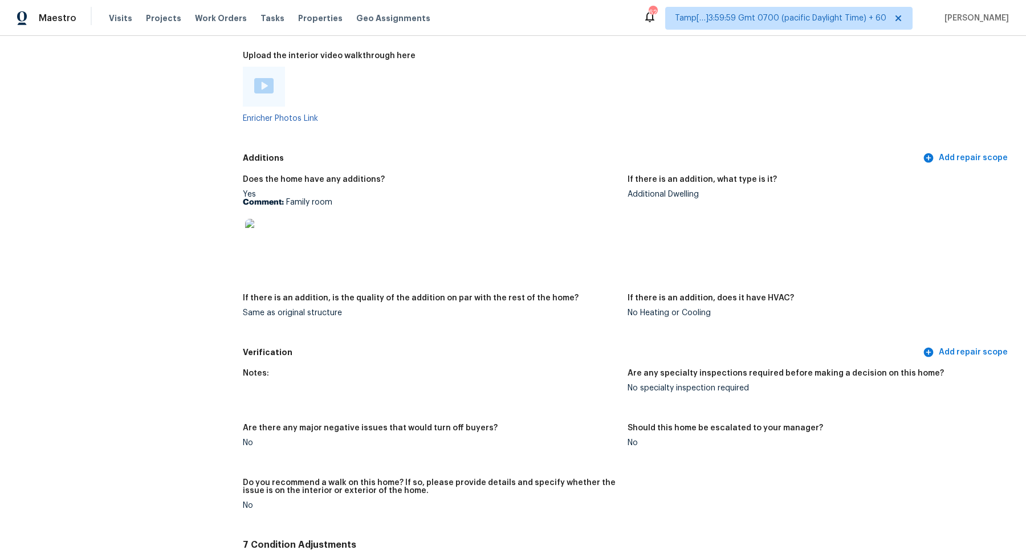
scroll to position [2429, 0]
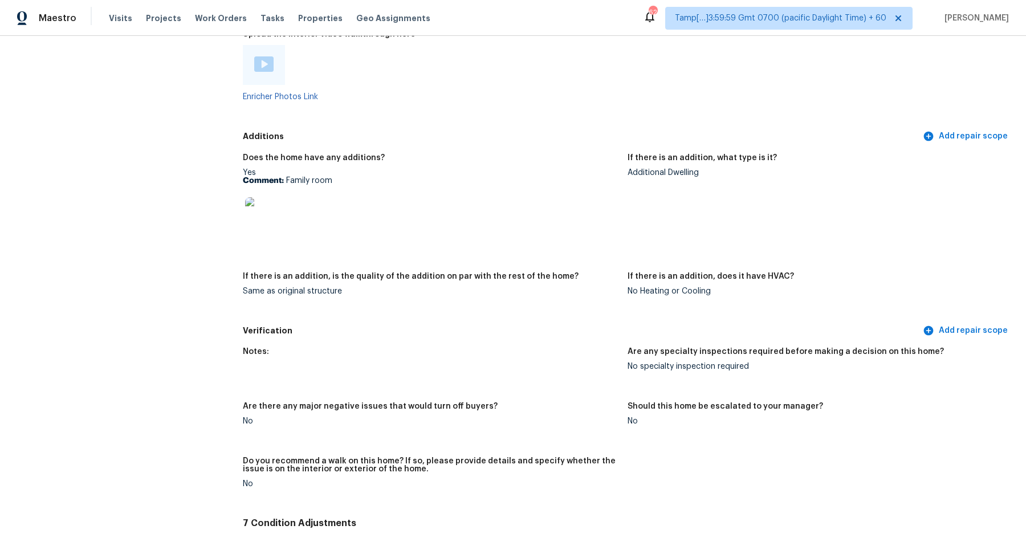
click at [278, 218] on img at bounding box center [263, 215] width 36 height 36
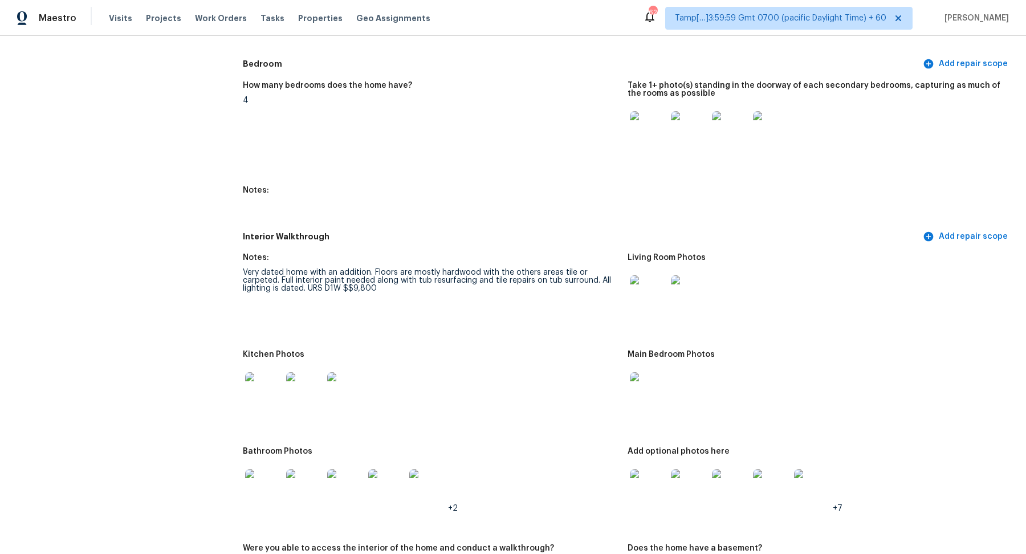
scroll to position [1388, 0]
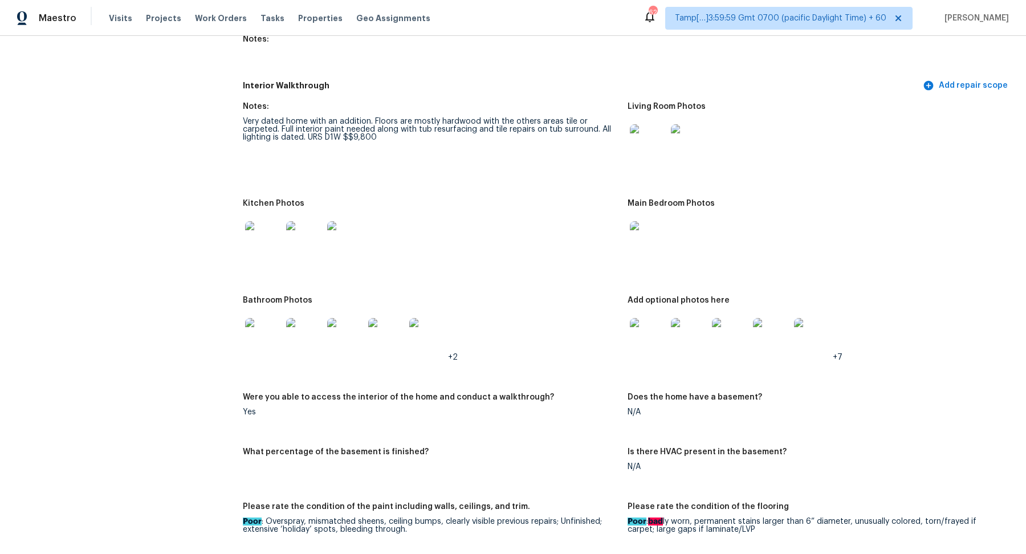
click at [240, 231] on div "All visits 2924 Cagua Dr NE Albuquerque, NM 87110 Home details Other Visits No …" at bounding box center [513, 448] width 999 height 3557
click at [257, 231] on img at bounding box center [263, 239] width 36 height 36
click at [255, 235] on img at bounding box center [263, 239] width 36 height 36
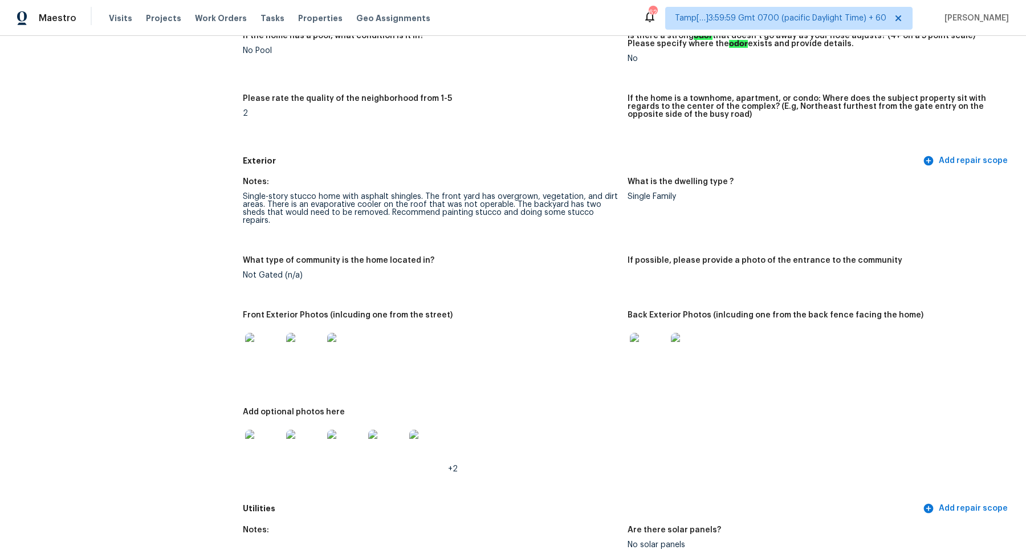
scroll to position [238, 0]
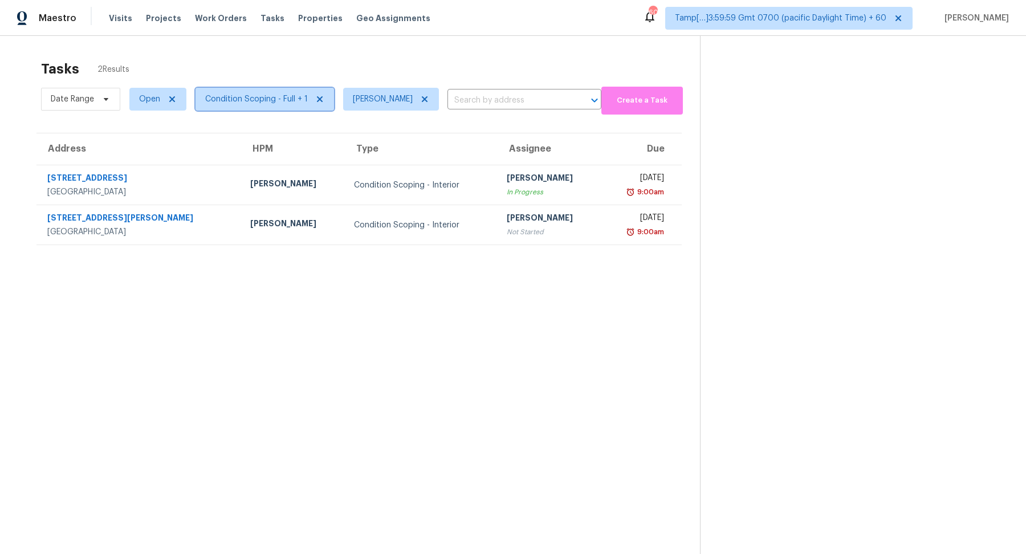
click at [266, 97] on span "Condition Scoping - Full + 1" at bounding box center [256, 98] width 103 height 11
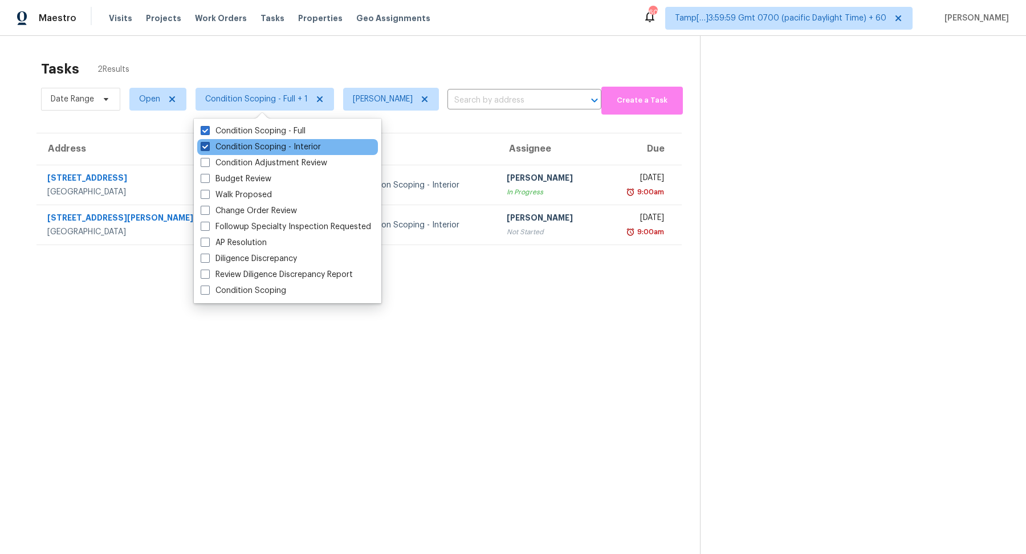
click at [263, 145] on label "Condition Scoping - Interior" at bounding box center [261, 146] width 120 height 11
click at [208, 145] on input "Condition Scoping - Interior" at bounding box center [204, 144] width 7 height 7
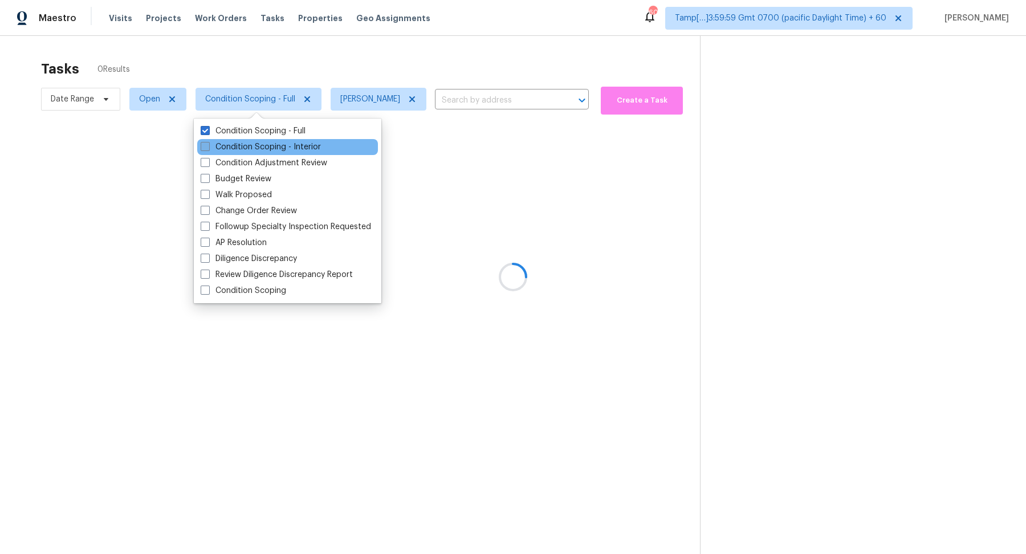
click at [263, 145] on label "Condition Scoping - Interior" at bounding box center [261, 146] width 120 height 11
click at [208, 145] on input "Condition Scoping - Interior" at bounding box center [204, 144] width 7 height 7
checkbox input "true"
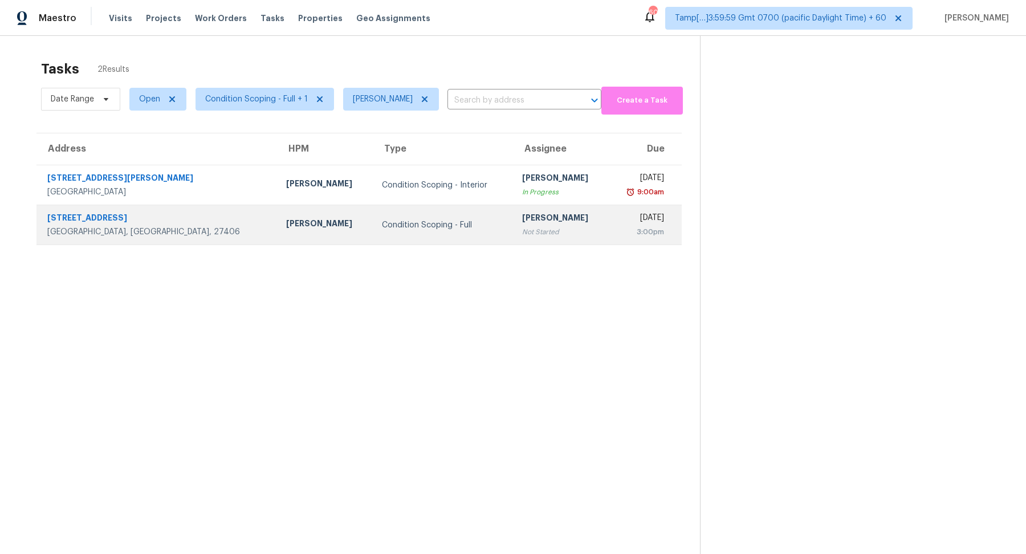
click at [453, 205] on td "Condition Scoping - Full" at bounding box center [443, 225] width 140 height 40
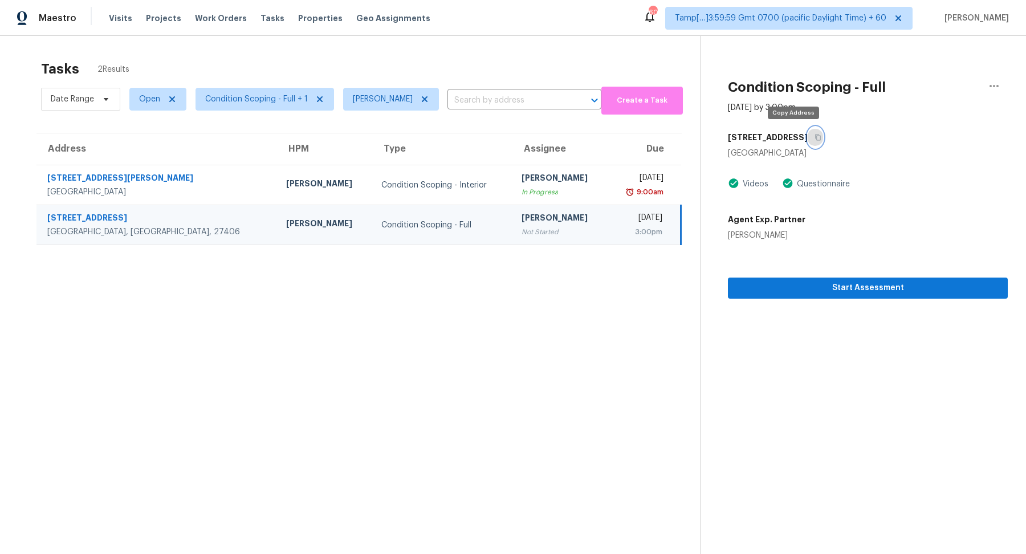
click at [808, 132] on button "button" at bounding box center [815, 137] width 15 height 21
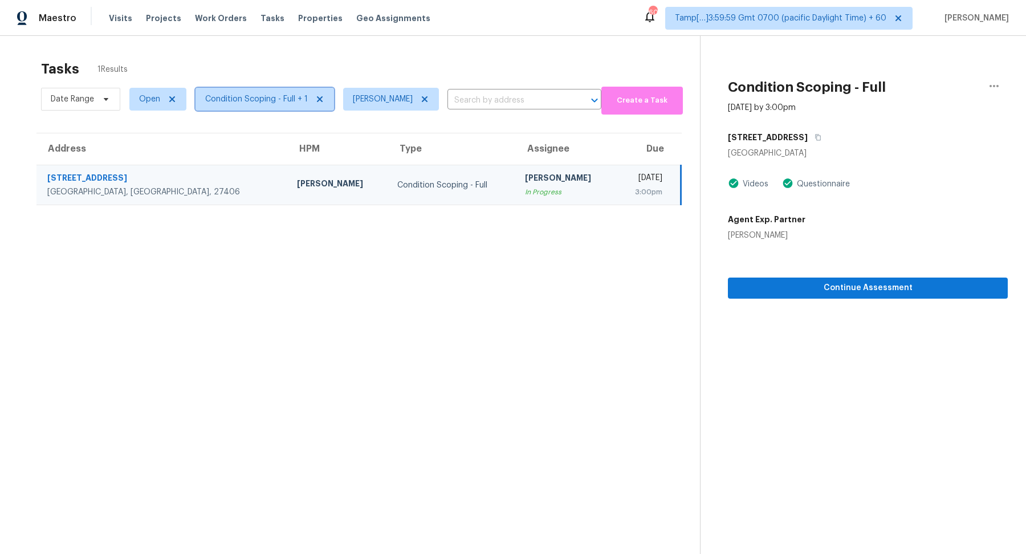
click at [246, 89] on span "Condition Scoping - Full + 1" at bounding box center [264, 99] width 139 height 23
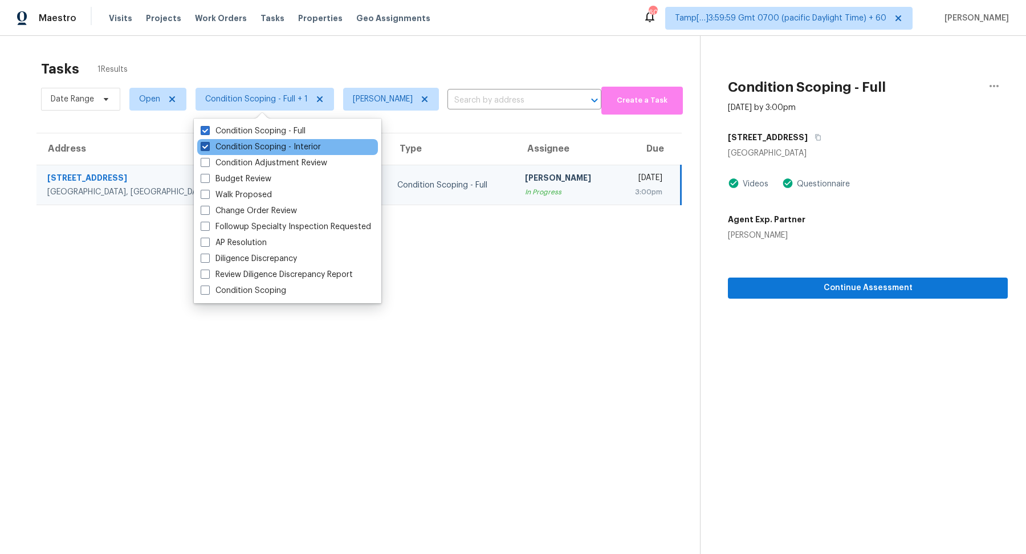
click at [309, 151] on label "Condition Scoping - Interior" at bounding box center [261, 146] width 120 height 11
click at [208, 149] on input "Condition Scoping - Interior" at bounding box center [204, 144] width 7 height 7
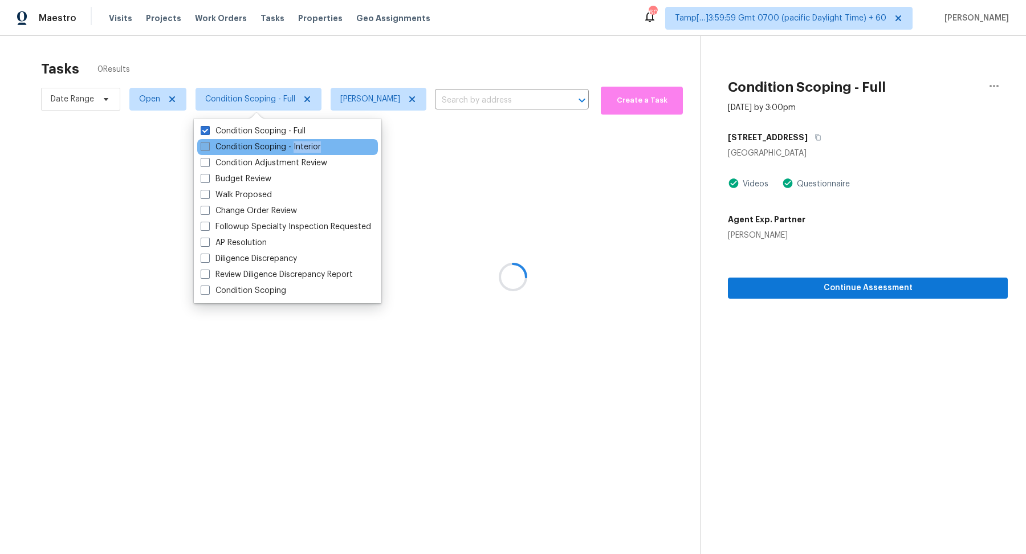
click at [309, 151] on label "Condition Scoping - Interior" at bounding box center [261, 146] width 120 height 11
click at [208, 149] on input "Condition Scoping - Interior" at bounding box center [204, 144] width 7 height 7
checkbox input "true"
